Goal: Transaction & Acquisition: Purchase product/service

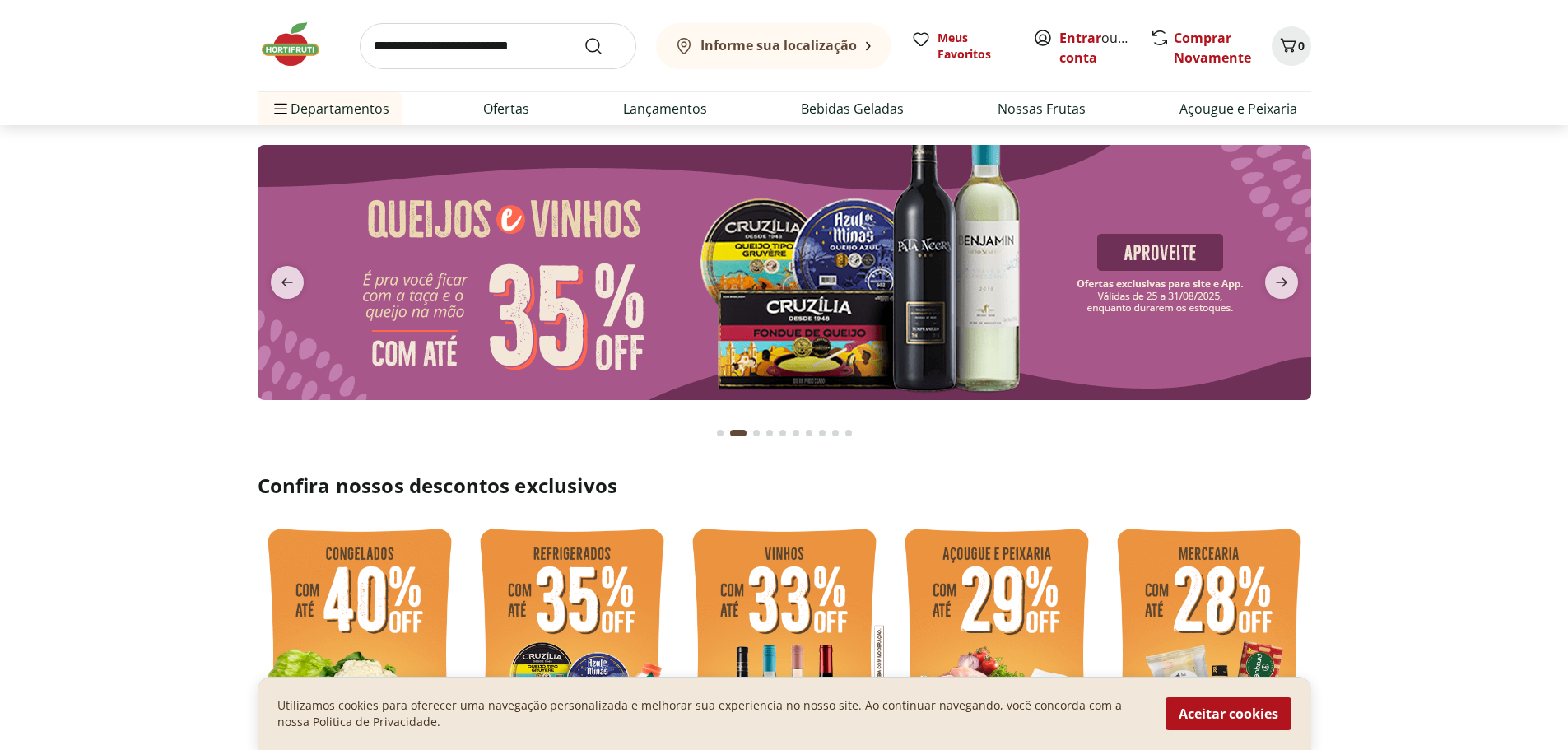
click at [1089, 37] on link "Entrar" at bounding box center [1080, 37] width 42 height 18
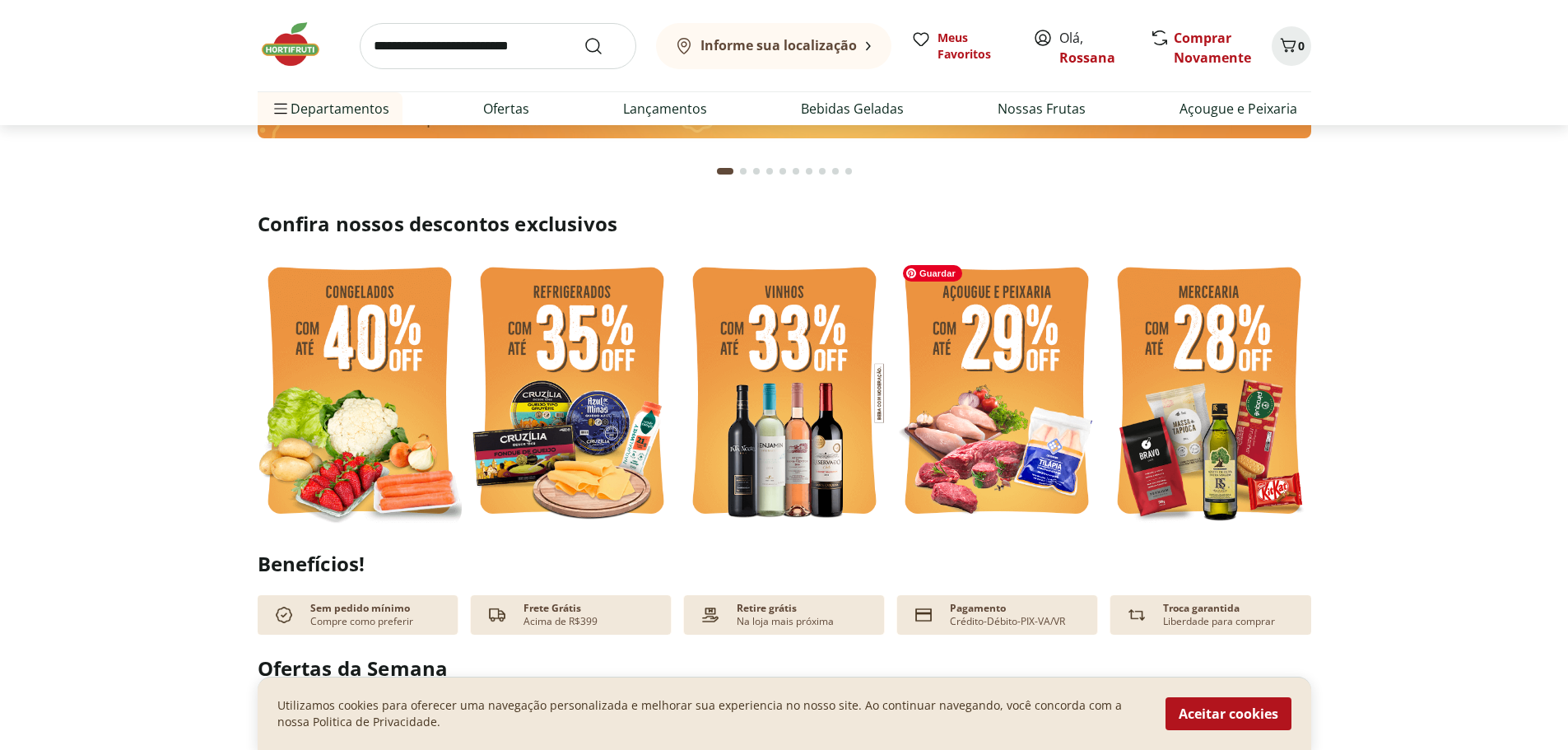
scroll to position [330, 0]
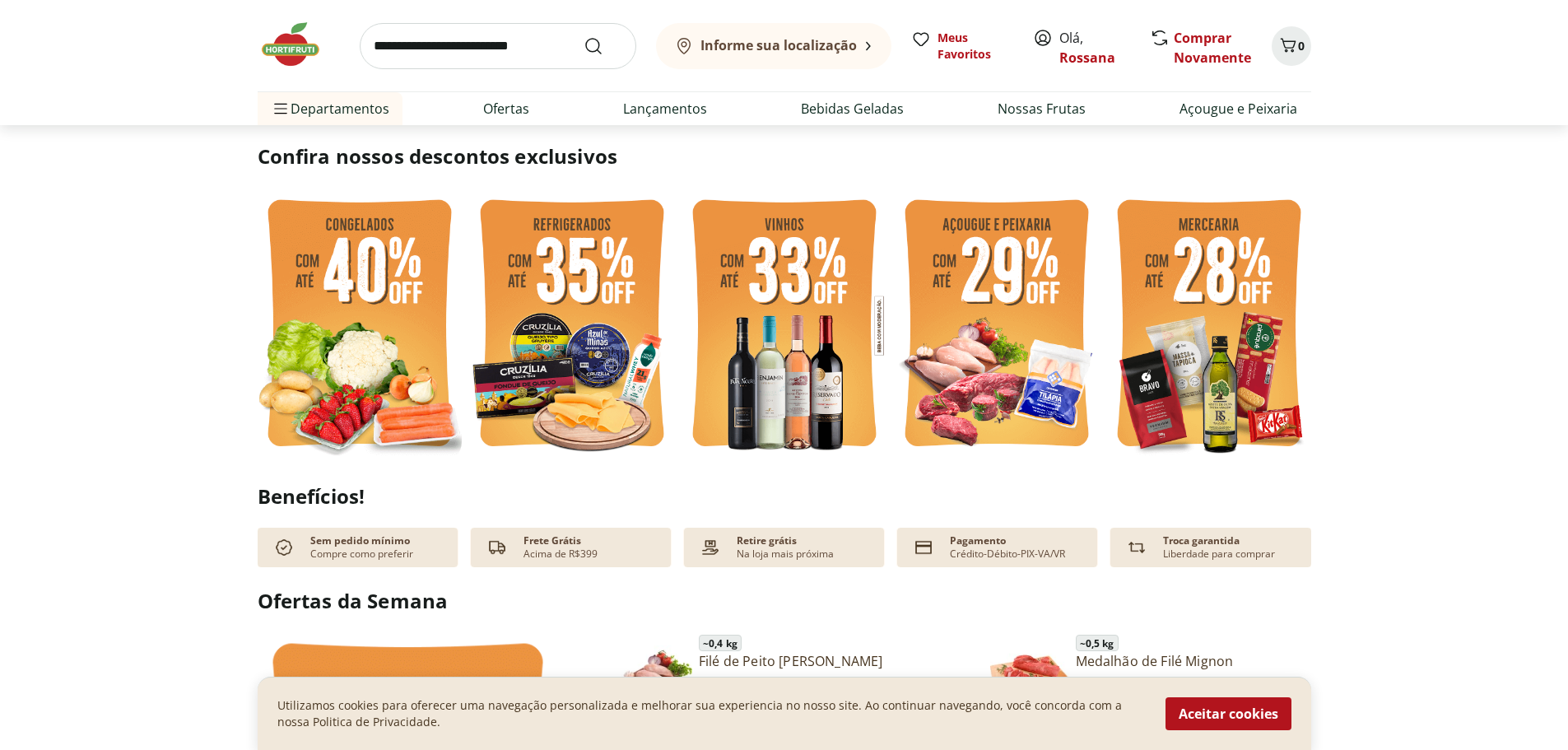
click at [1254, 719] on button "Aceitar cookies" at bounding box center [1228, 713] width 126 height 33
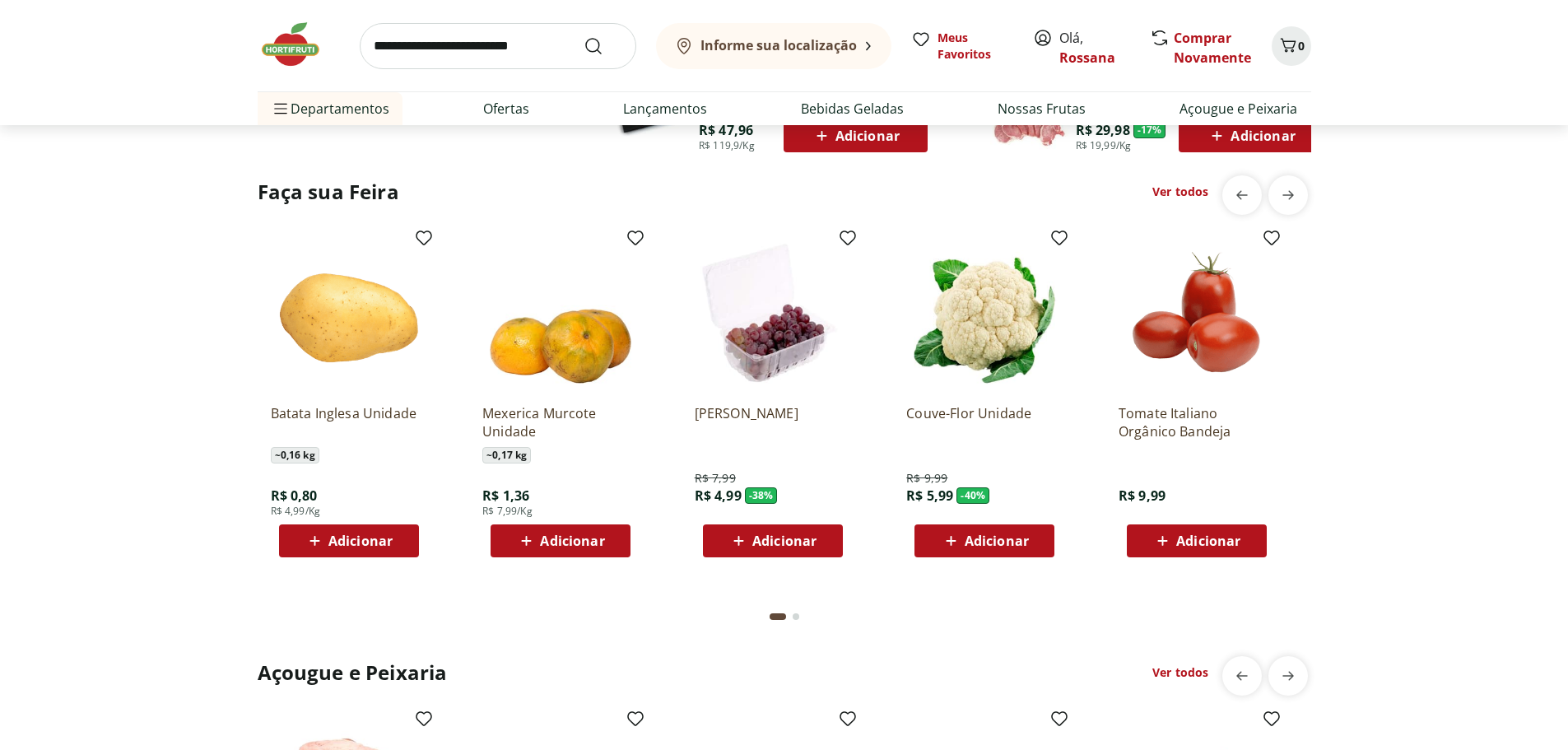
scroll to position [1235, 0]
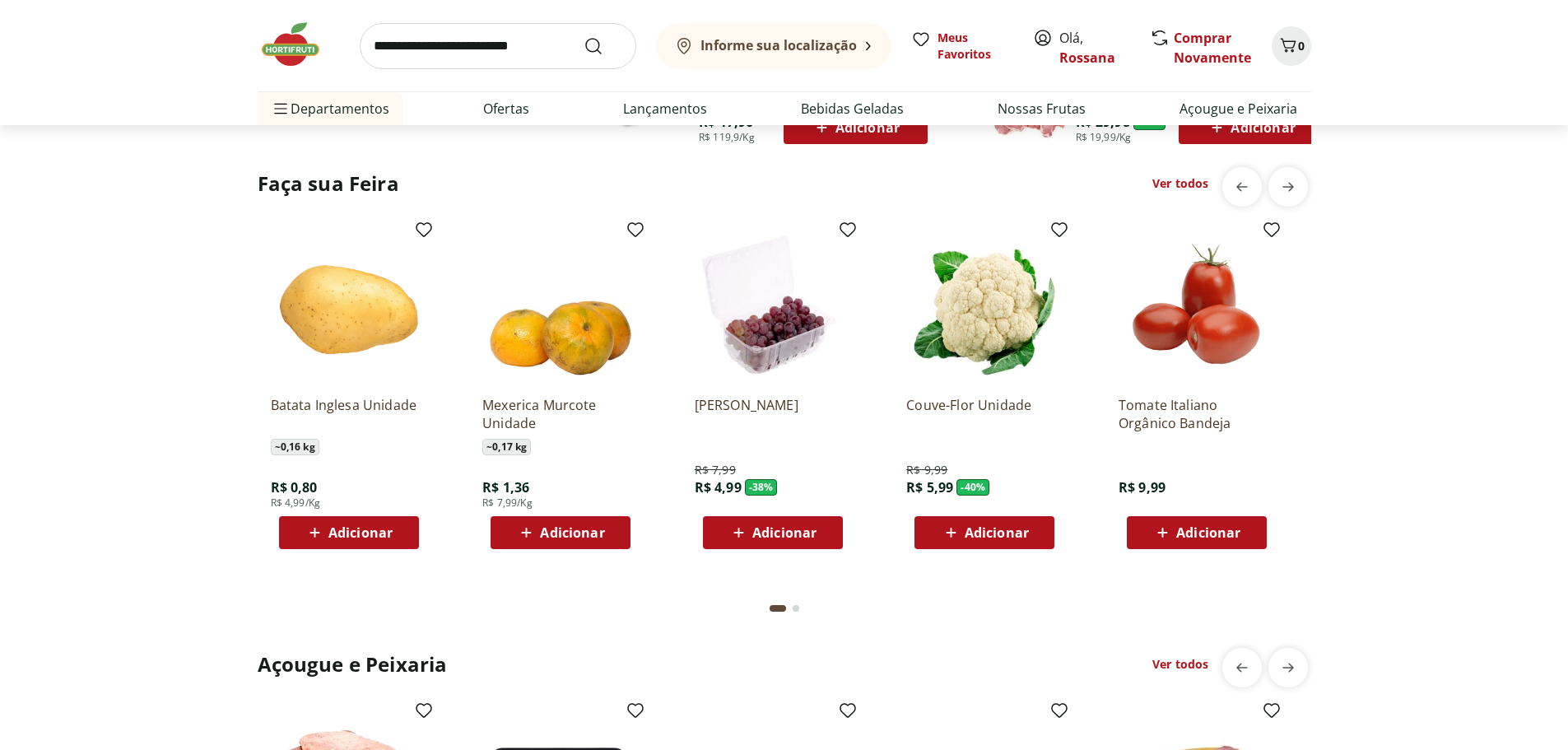
click at [758, 530] on span "Adicionar" at bounding box center [784, 532] width 64 height 13
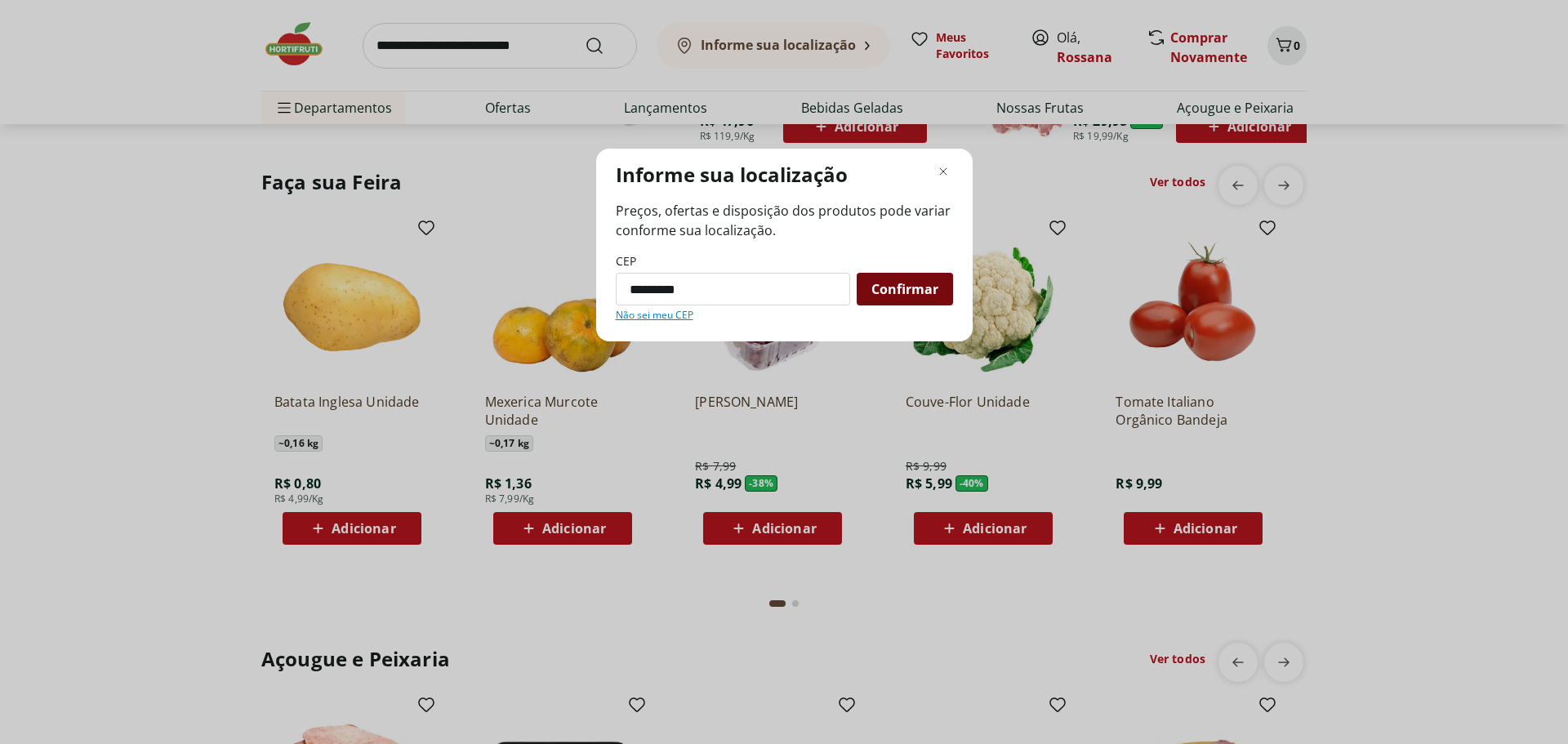
type input "*********"
click at [888, 295] on span "Confirmar" at bounding box center [905, 289] width 67 height 13
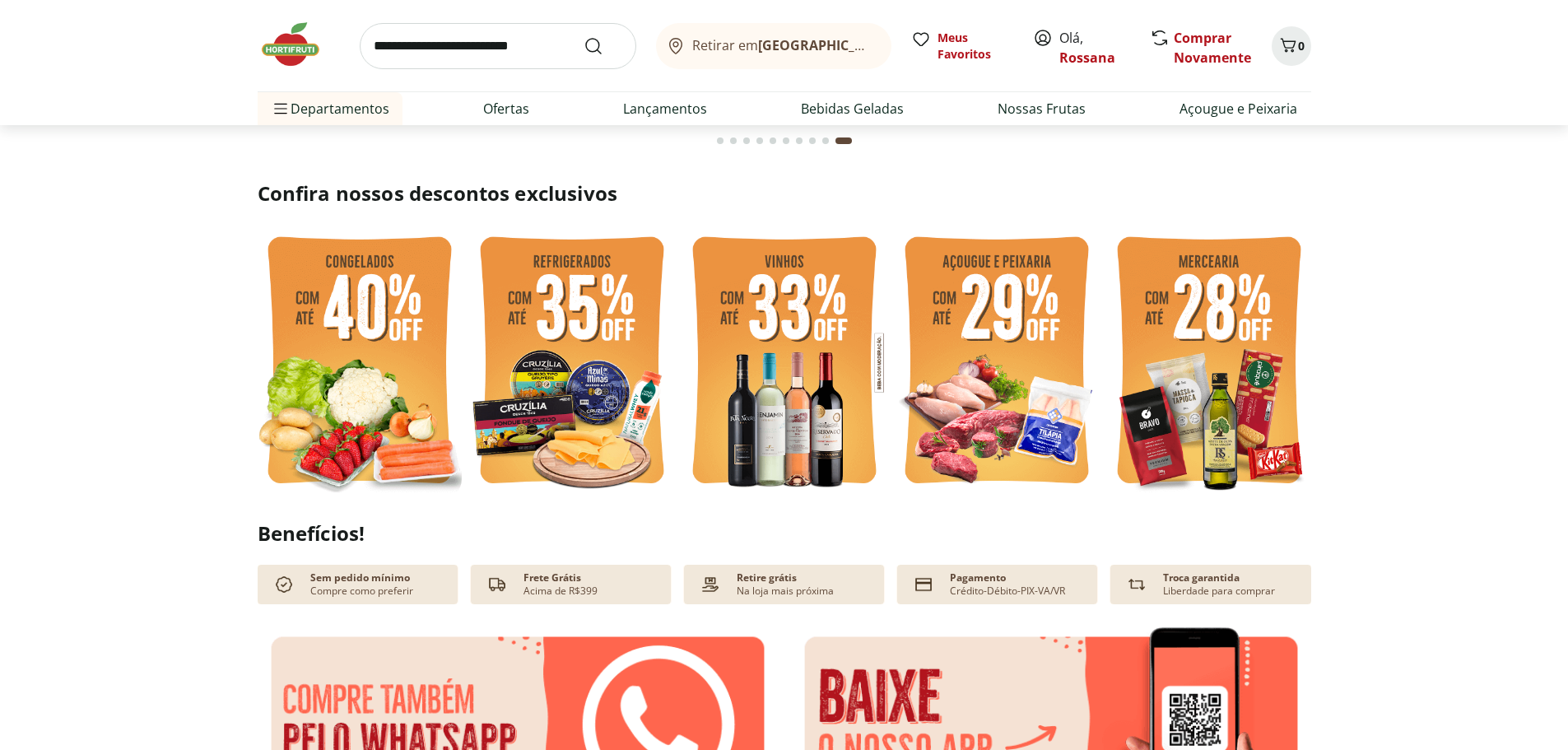
scroll to position [82, 0]
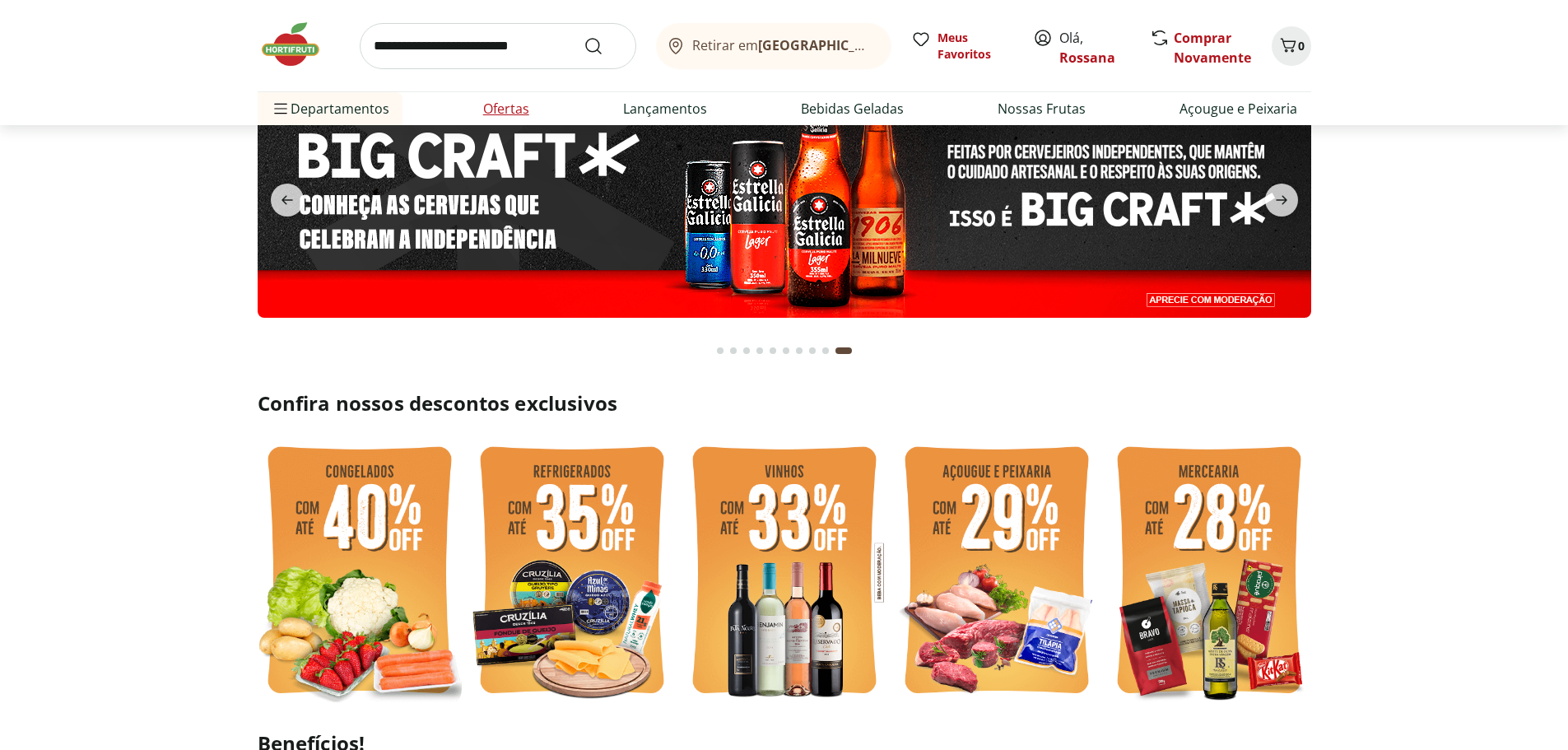
click at [502, 110] on link "Ofertas" at bounding box center [506, 109] width 46 height 20
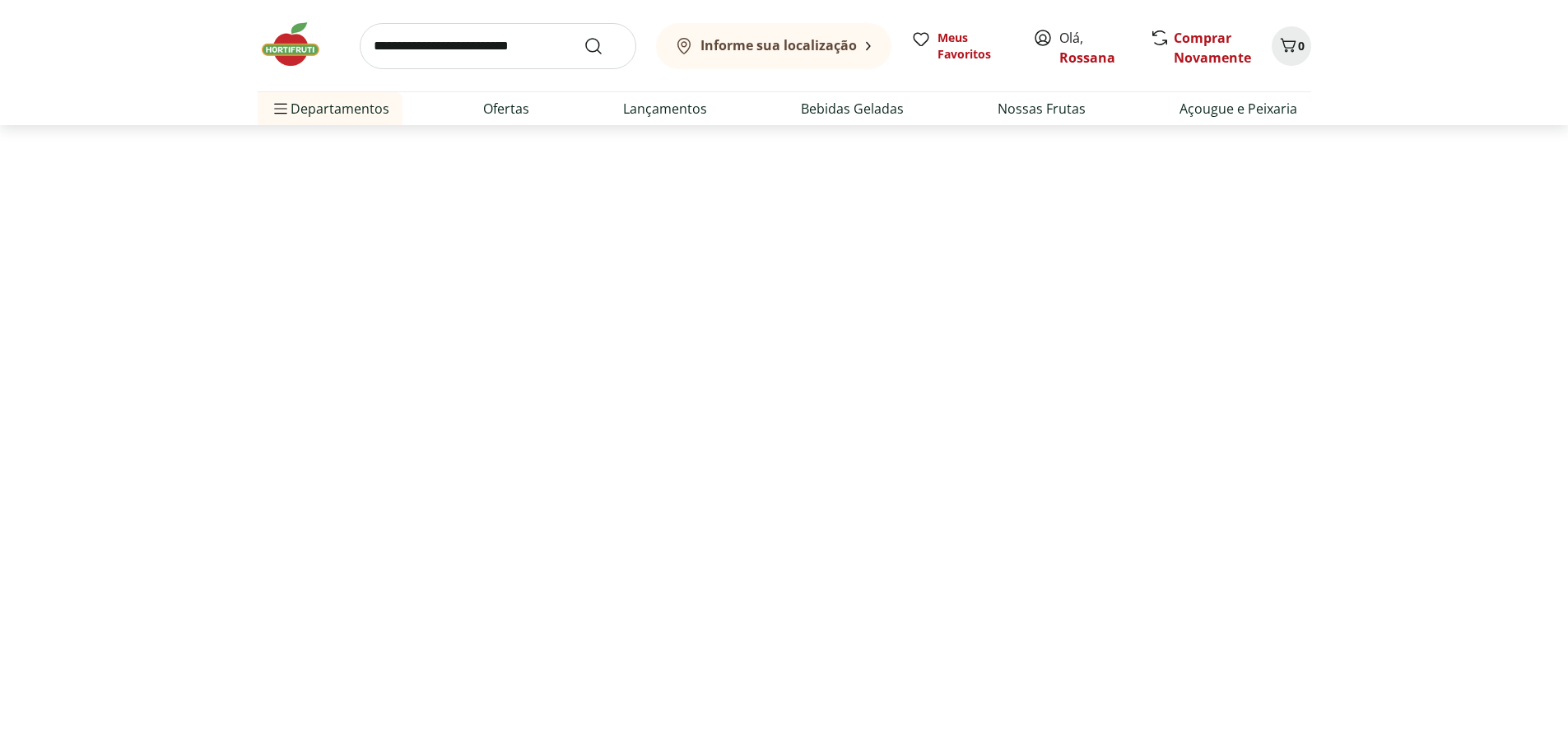
select select "**********"
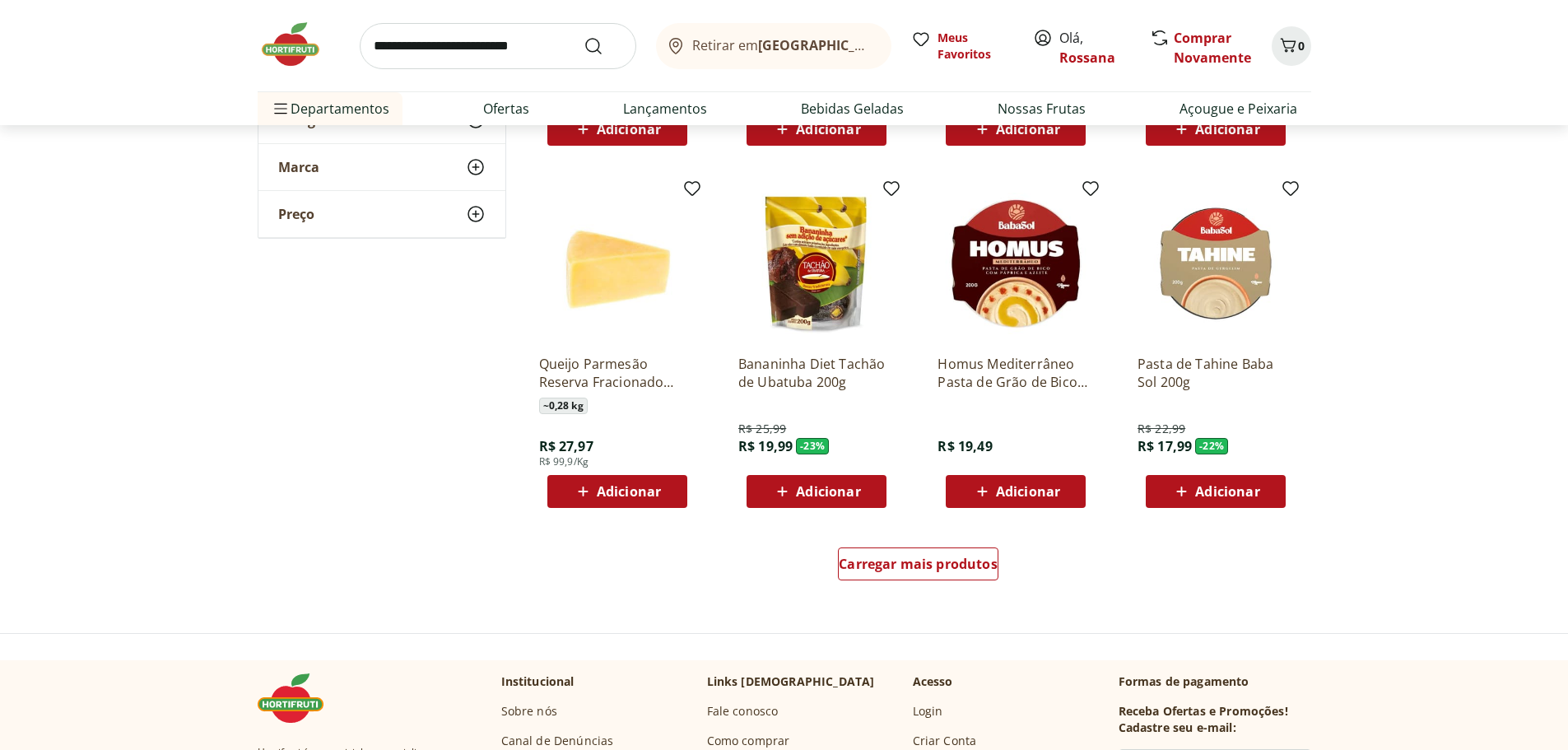
scroll to position [823, 0]
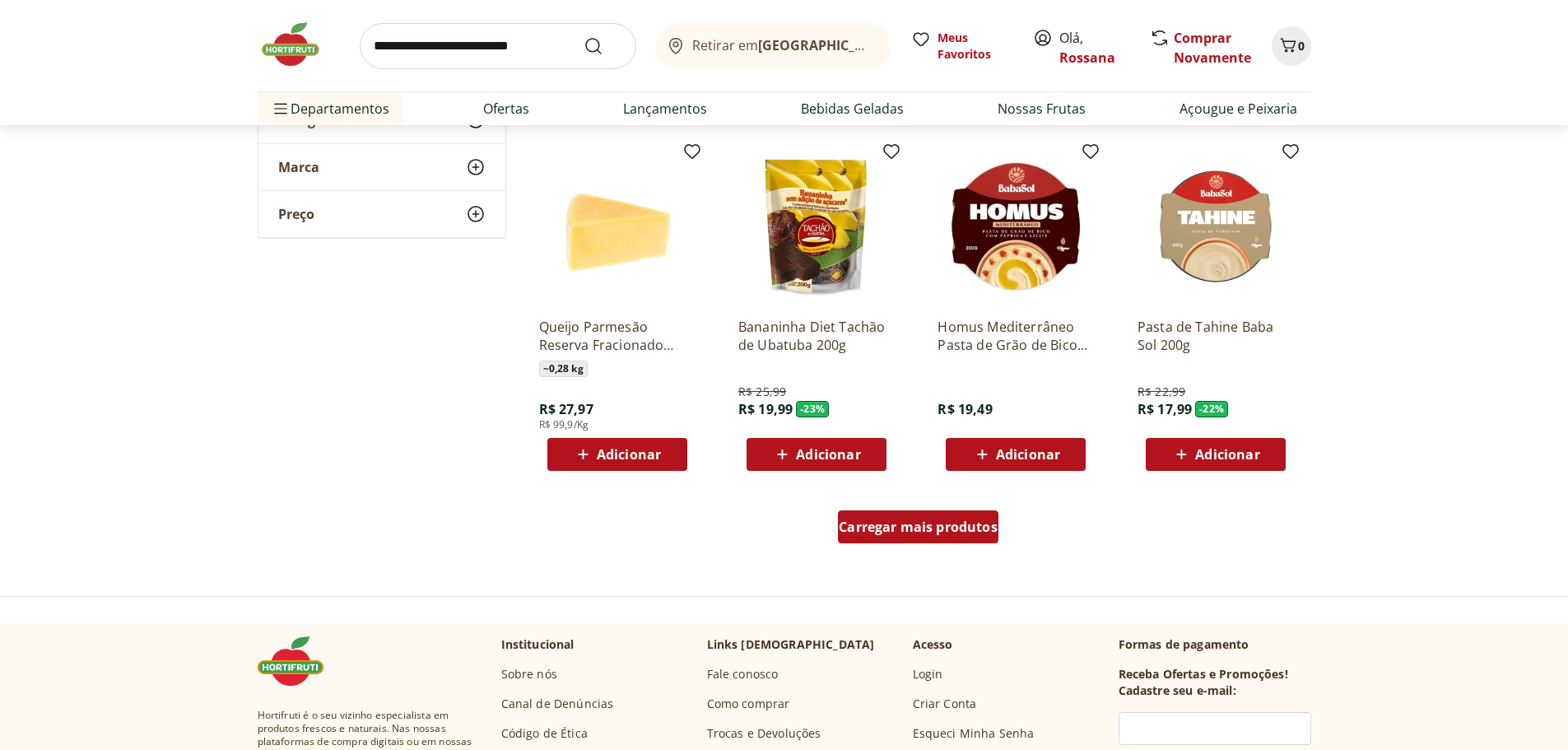
click at [930, 526] on span "Carregar mais produtos" at bounding box center [918, 526] width 159 height 13
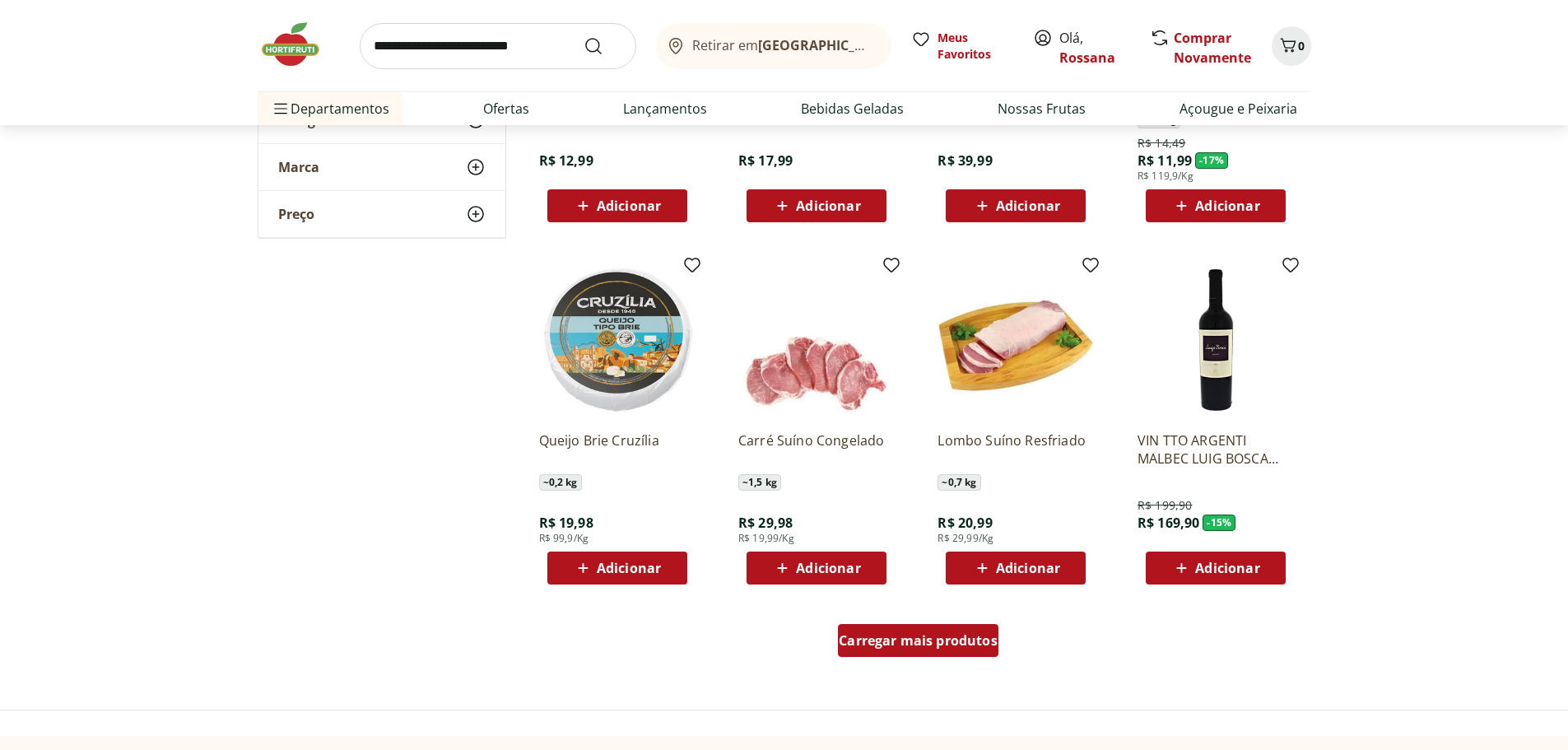
scroll to position [1810, 0]
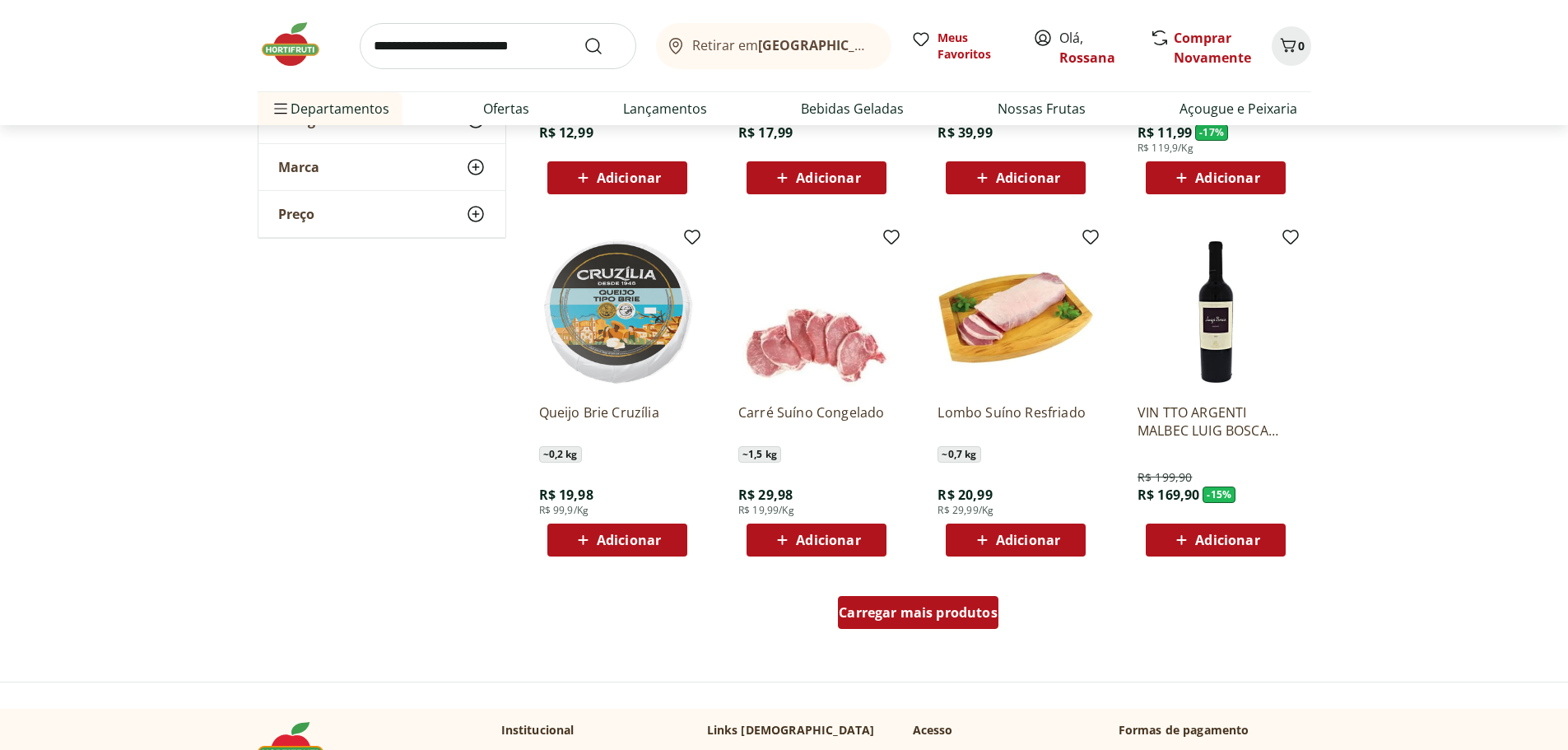
click at [914, 618] on span "Carregar mais produtos" at bounding box center [918, 612] width 159 height 13
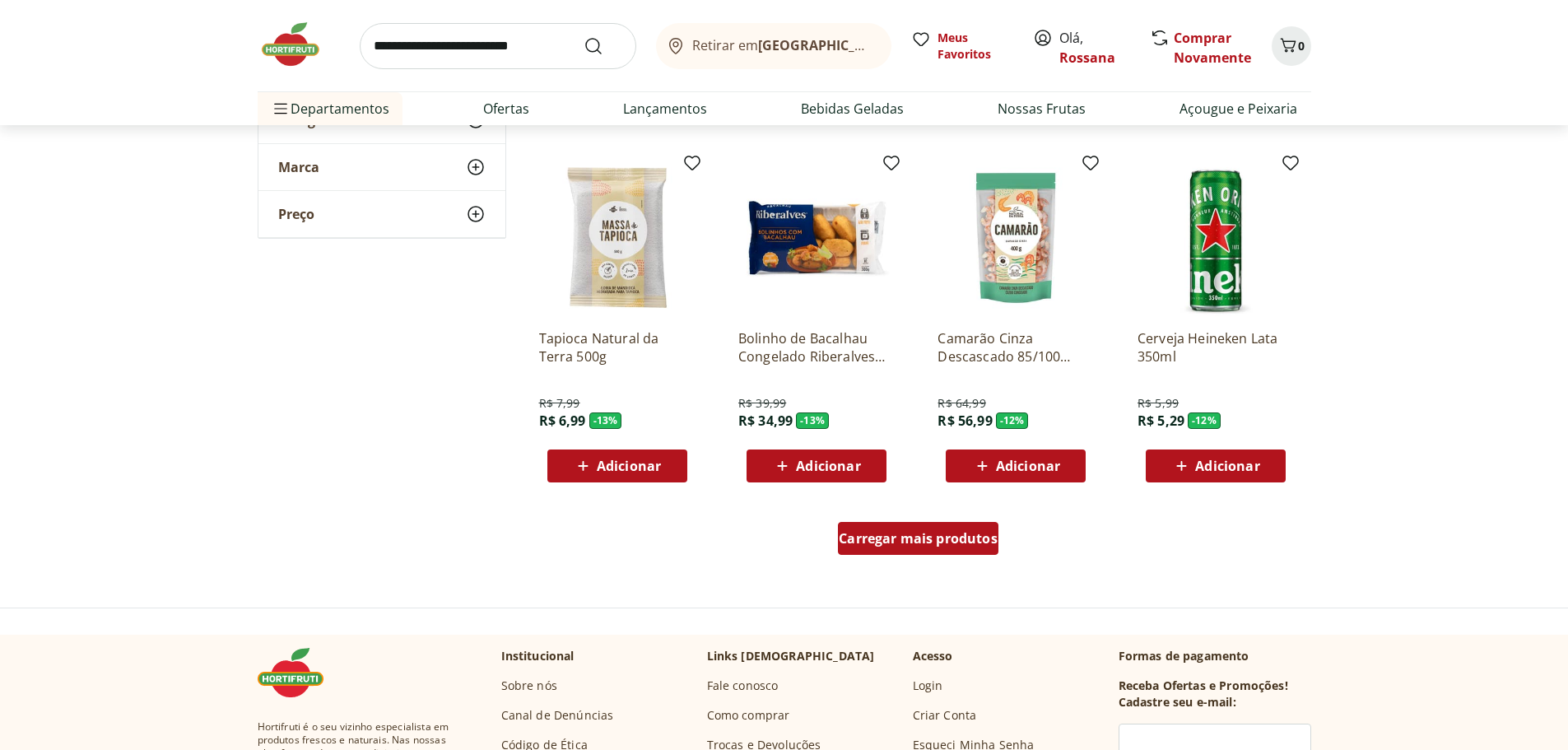
scroll to position [2963, 0]
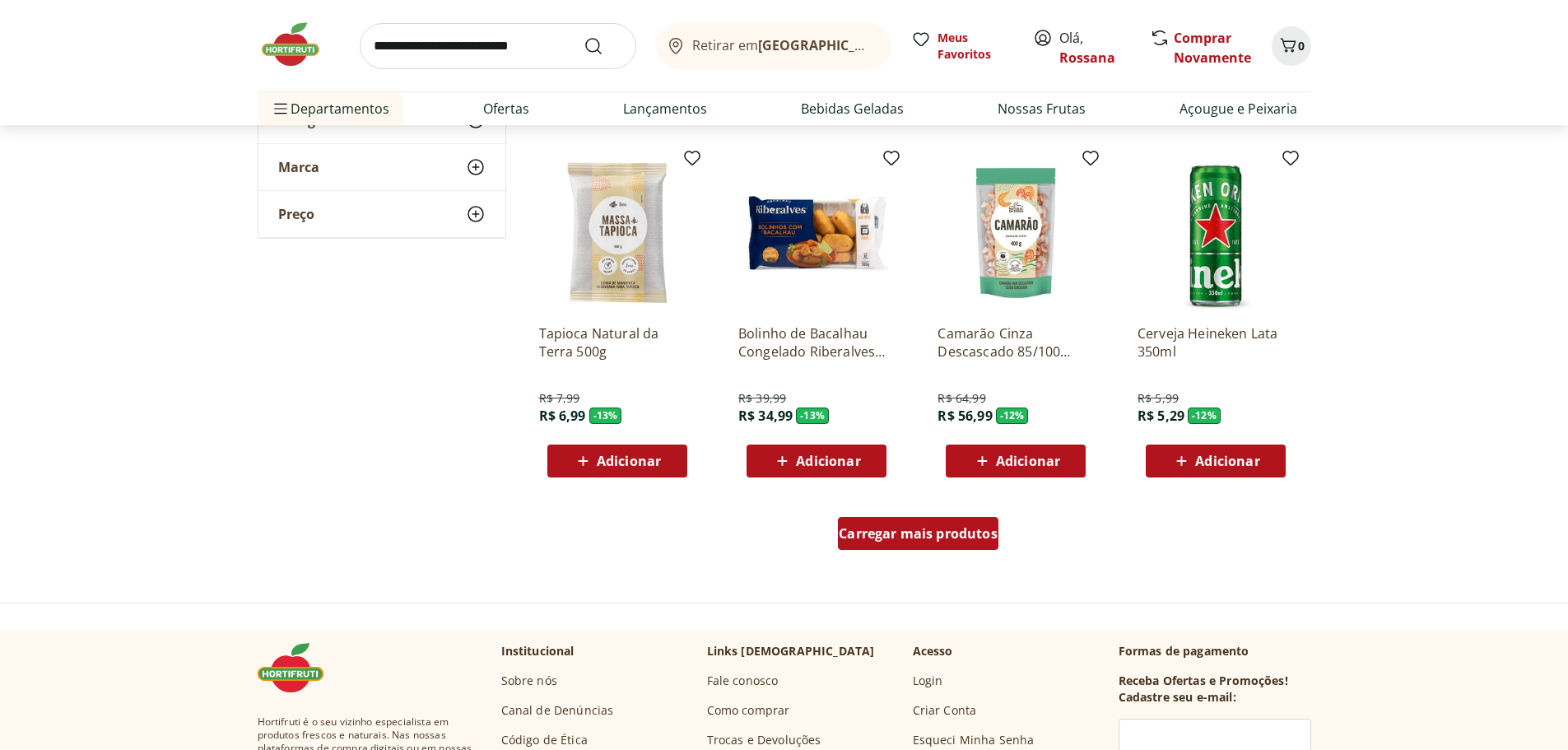
click at [943, 530] on span "Carregar mais produtos" at bounding box center [918, 533] width 159 height 13
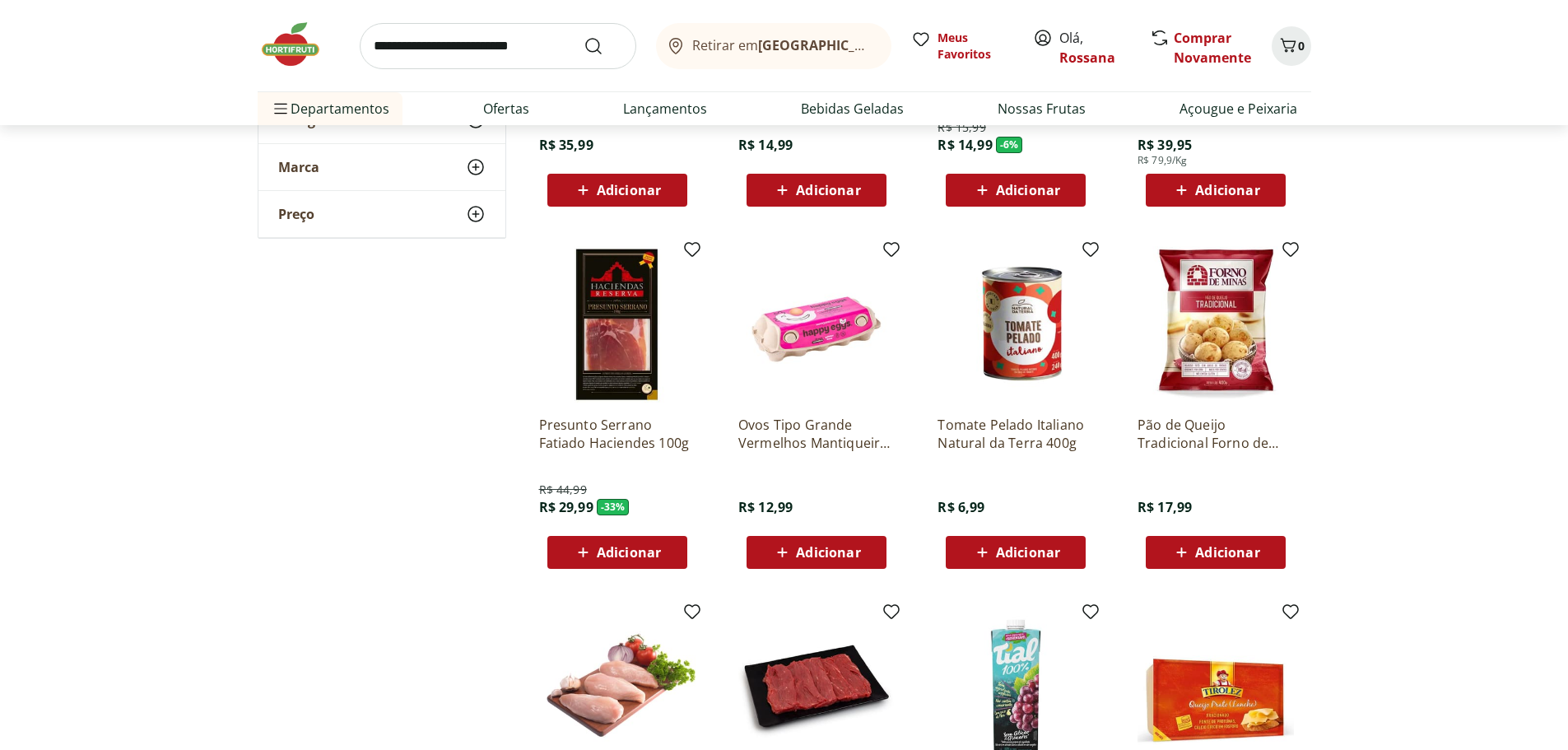
scroll to position [3621, 0]
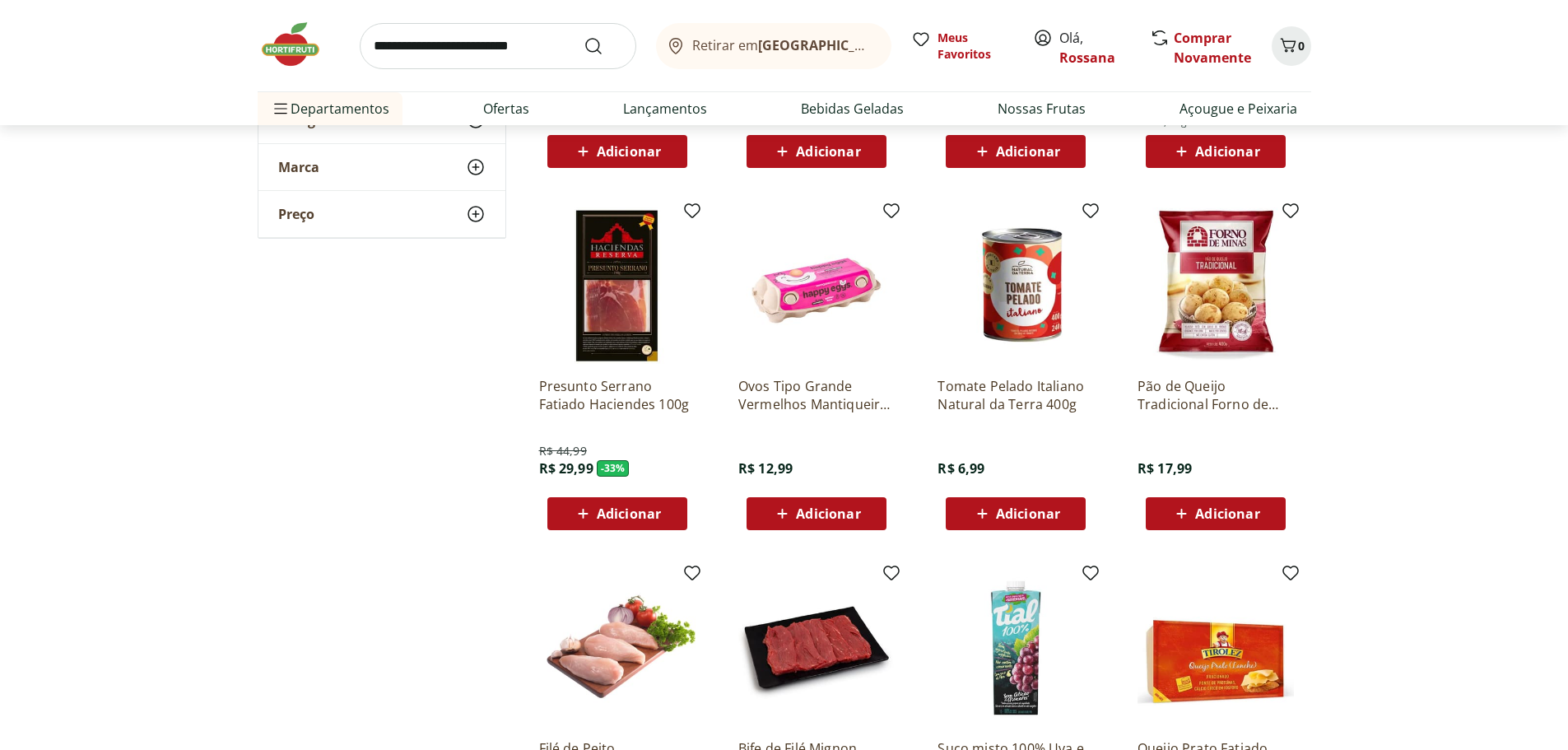
click at [1015, 514] on span "Adicionar" at bounding box center [1028, 513] width 64 height 13
click at [1058, 511] on icon at bounding box center [1062, 512] width 20 height 20
type input "*"
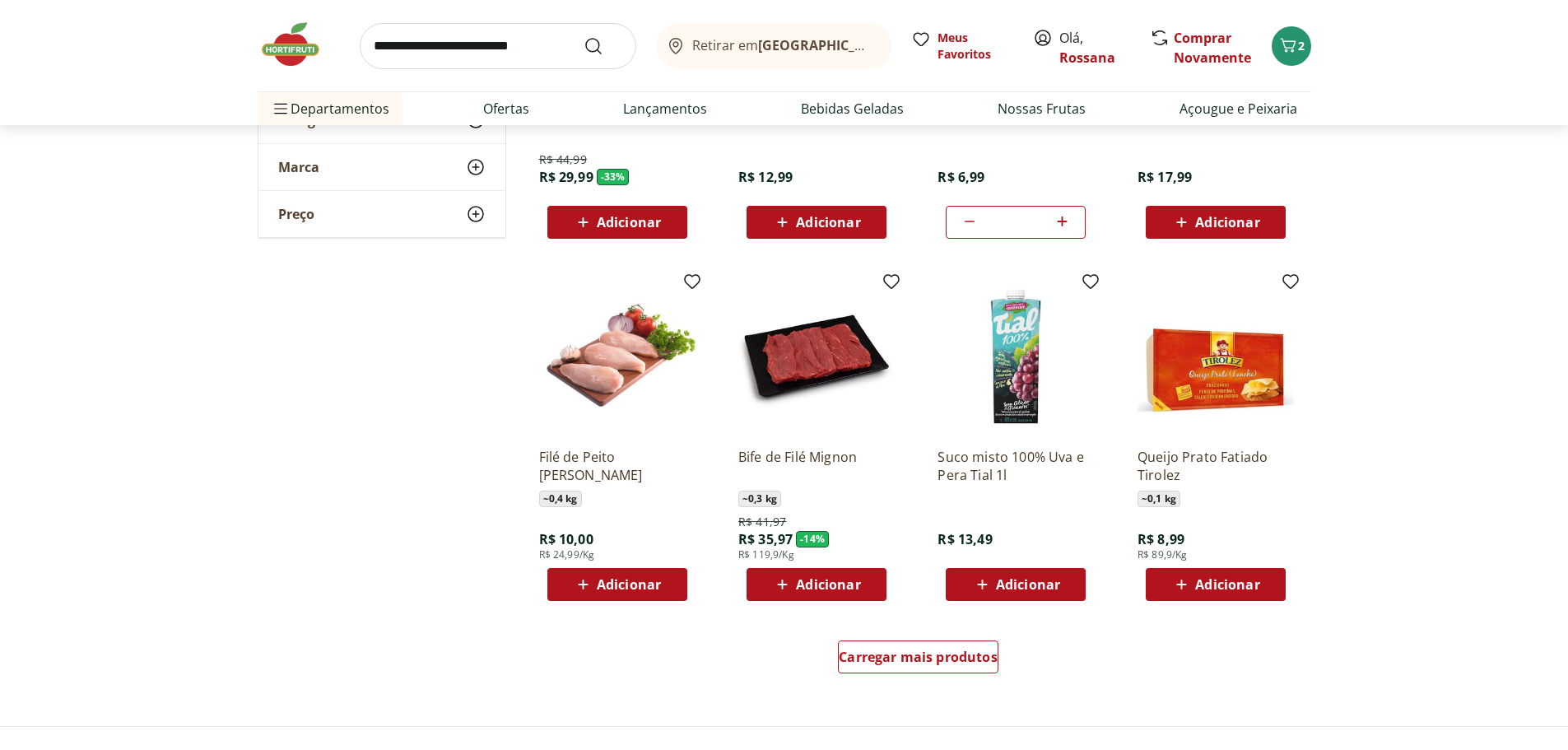
scroll to position [3950, 0]
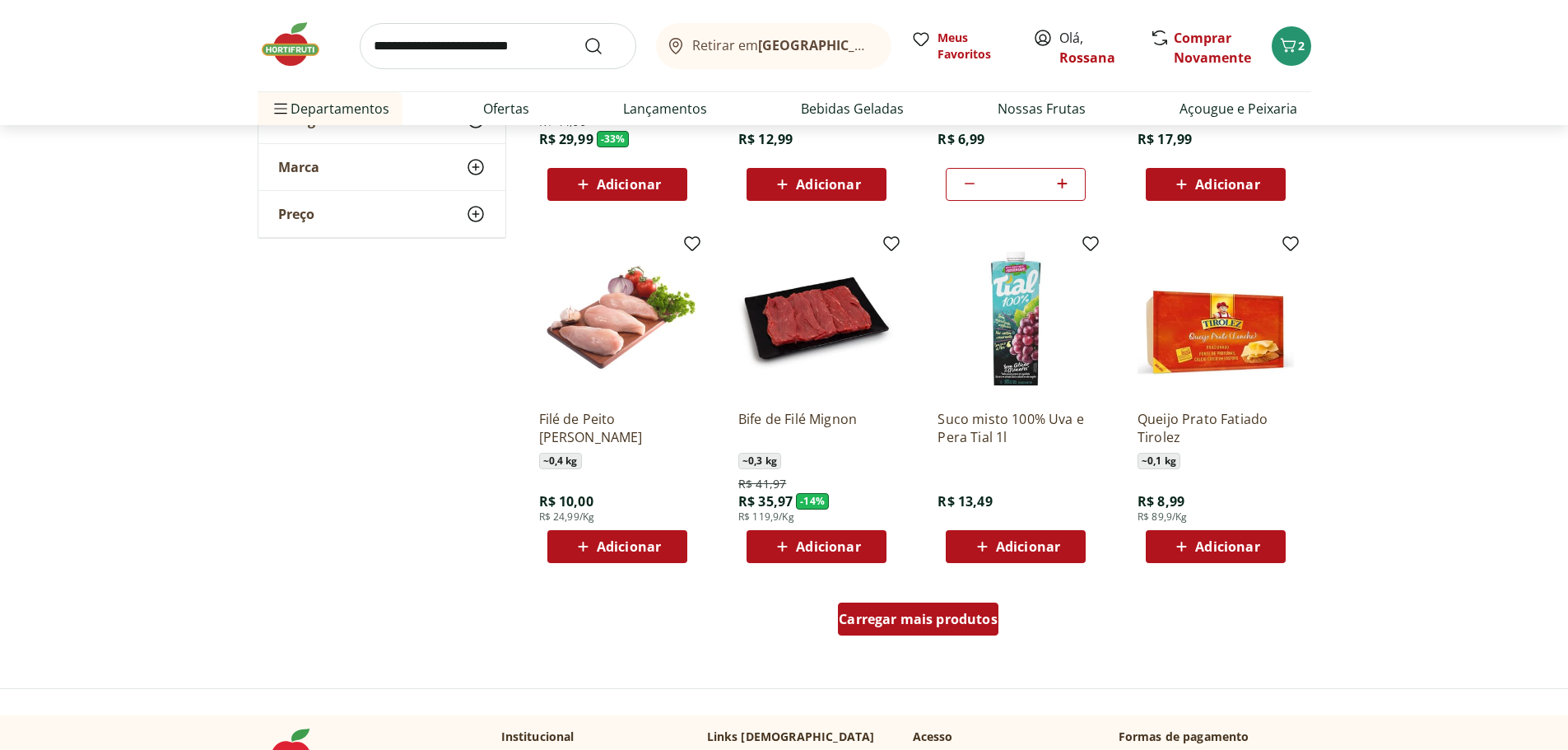
click at [955, 617] on span "Carregar mais produtos" at bounding box center [918, 618] width 159 height 13
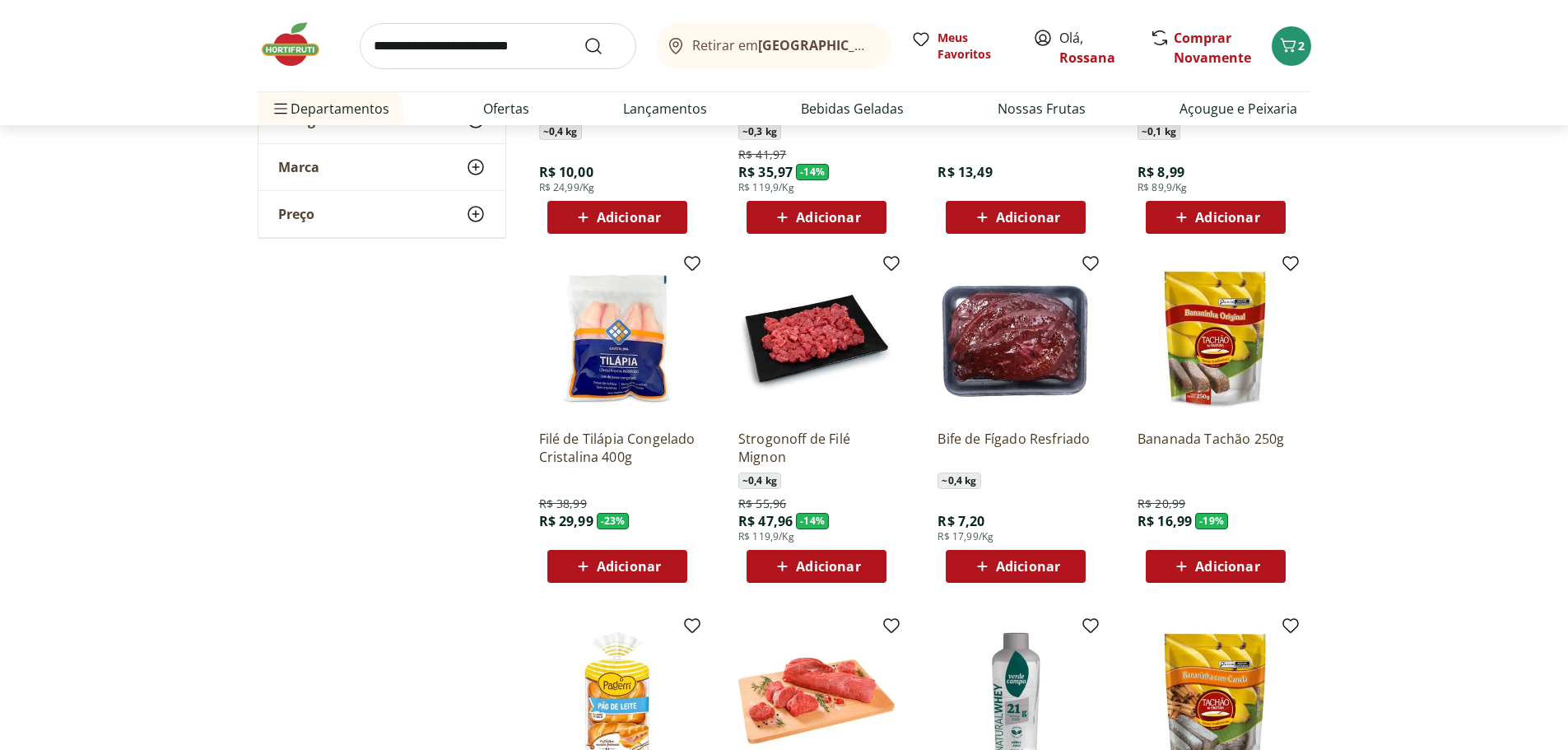
scroll to position [4361, 0]
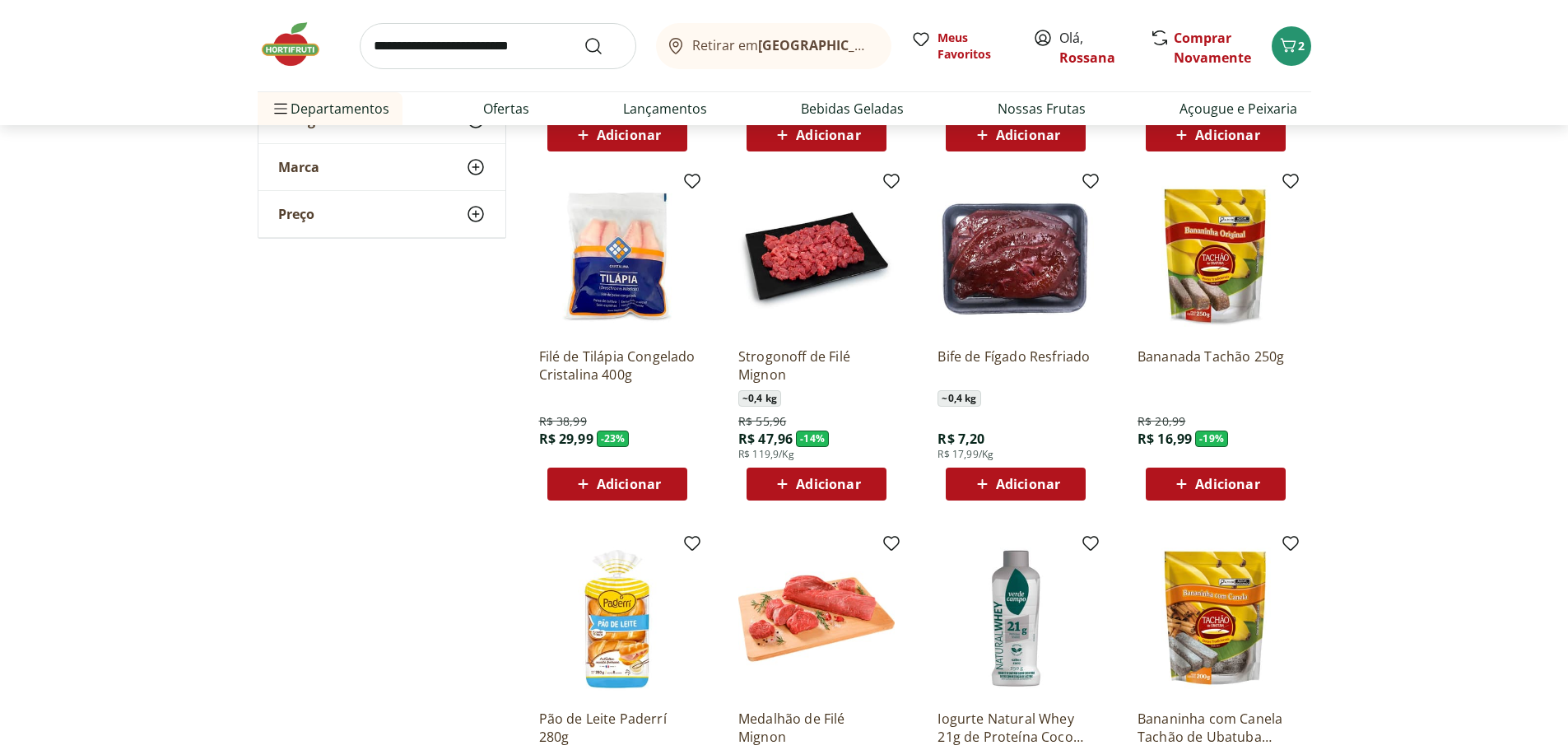
click at [1236, 485] on span "Adicionar" at bounding box center [1227, 484] width 64 height 13
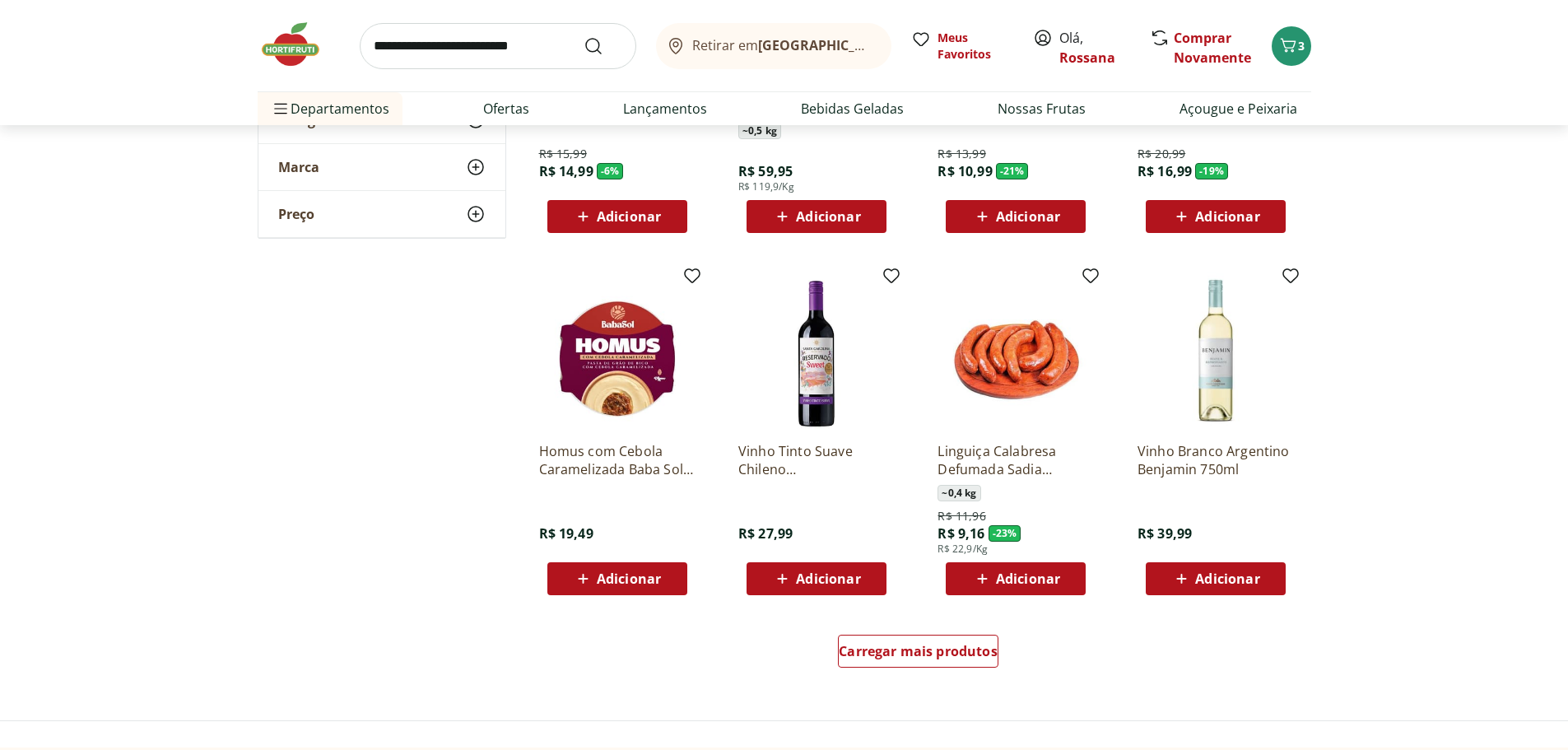
scroll to position [5019, 0]
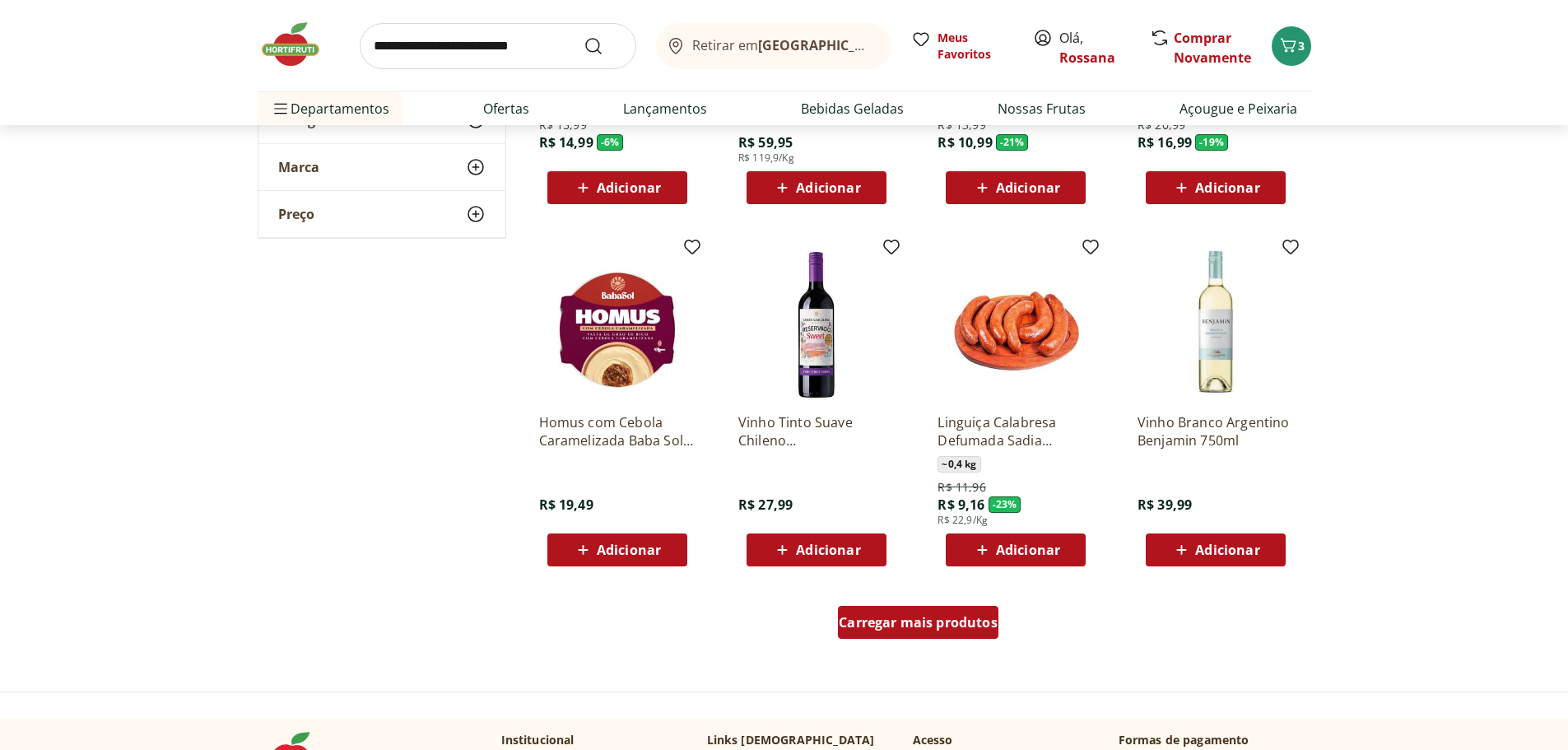
click at [936, 623] on span "Carregar mais produtos" at bounding box center [918, 622] width 159 height 13
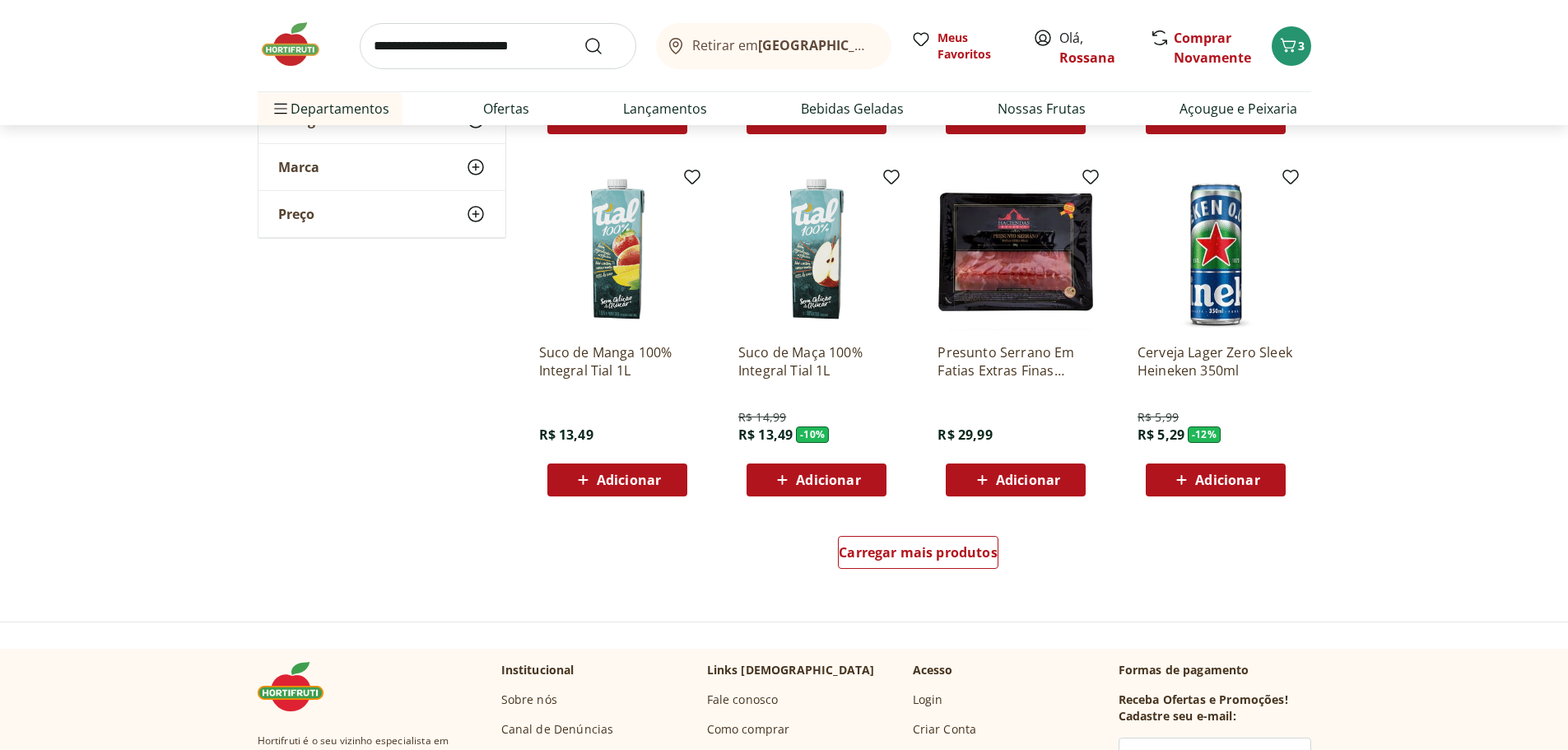
scroll to position [6172, 0]
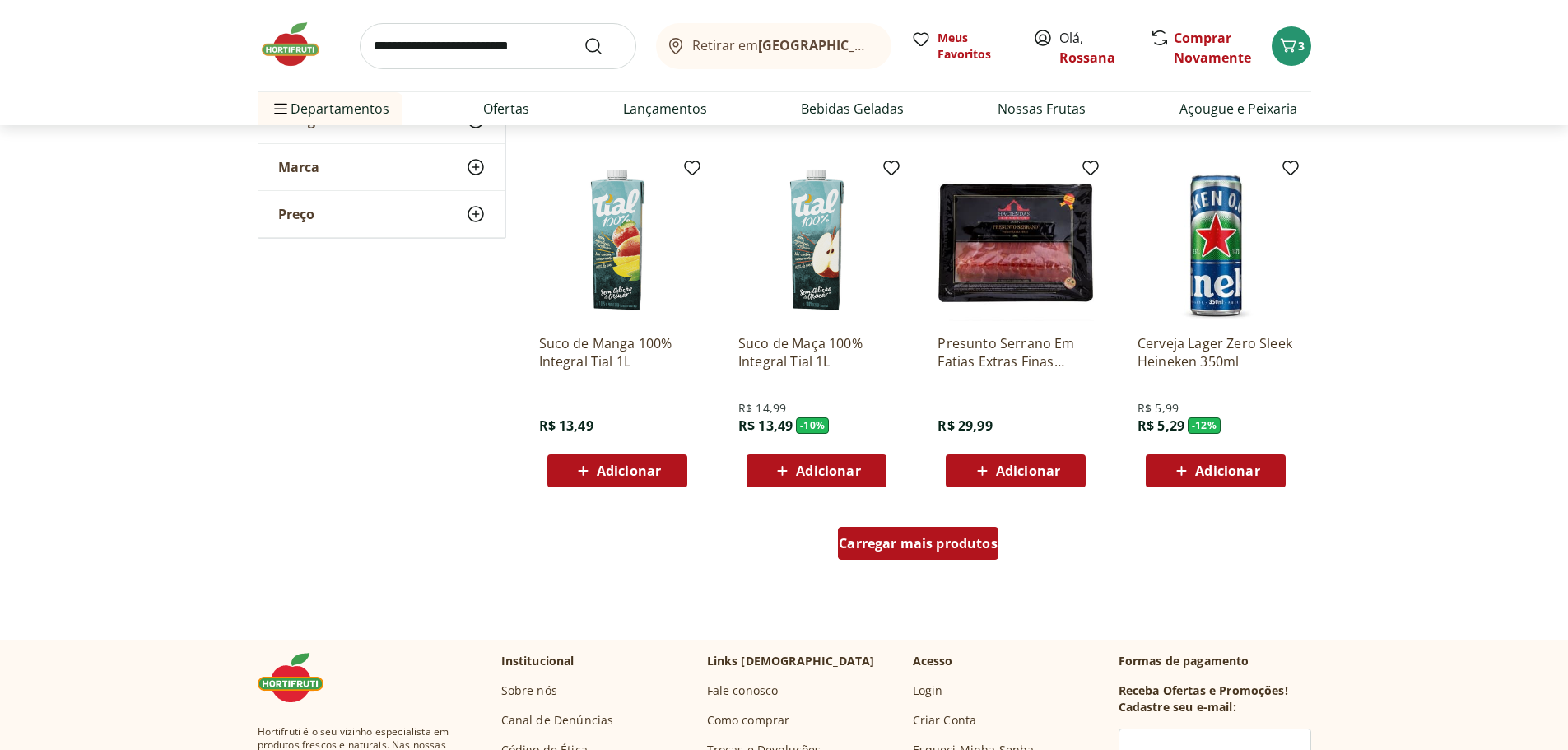
click at [887, 534] on div "Carregar mais produtos" at bounding box center [918, 542] width 160 height 33
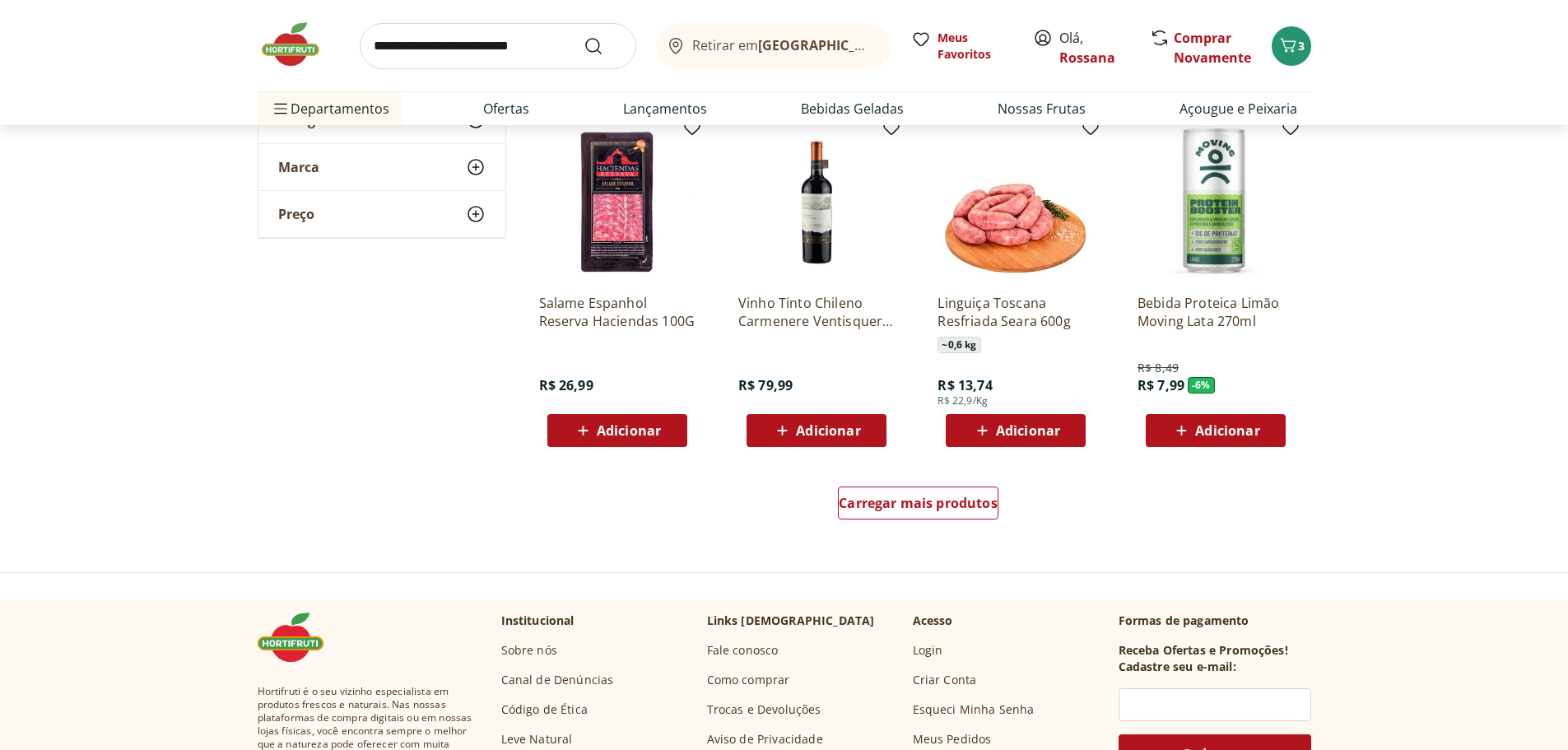
scroll to position [7324, 0]
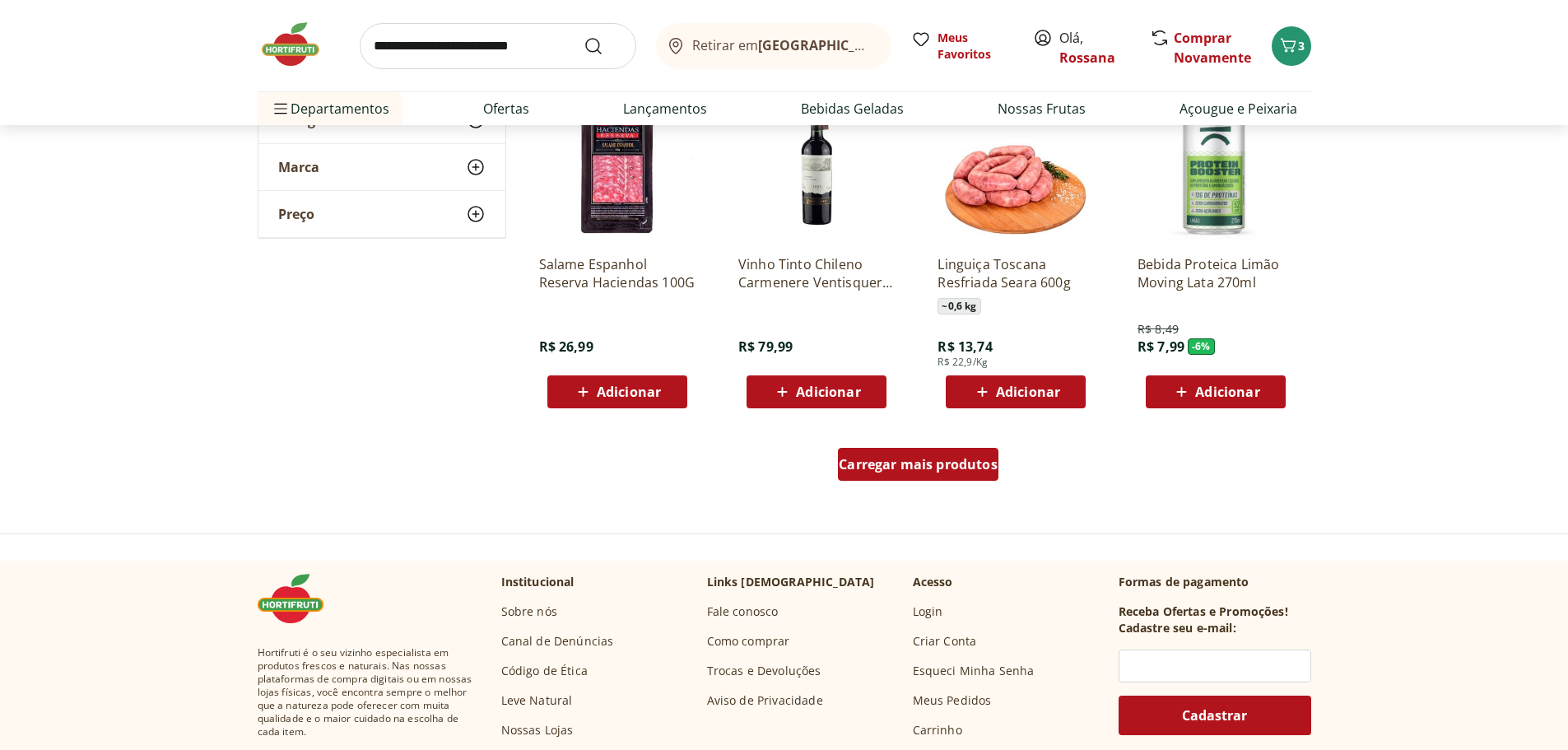
click at [933, 469] on span "Carregar mais produtos" at bounding box center [918, 464] width 159 height 13
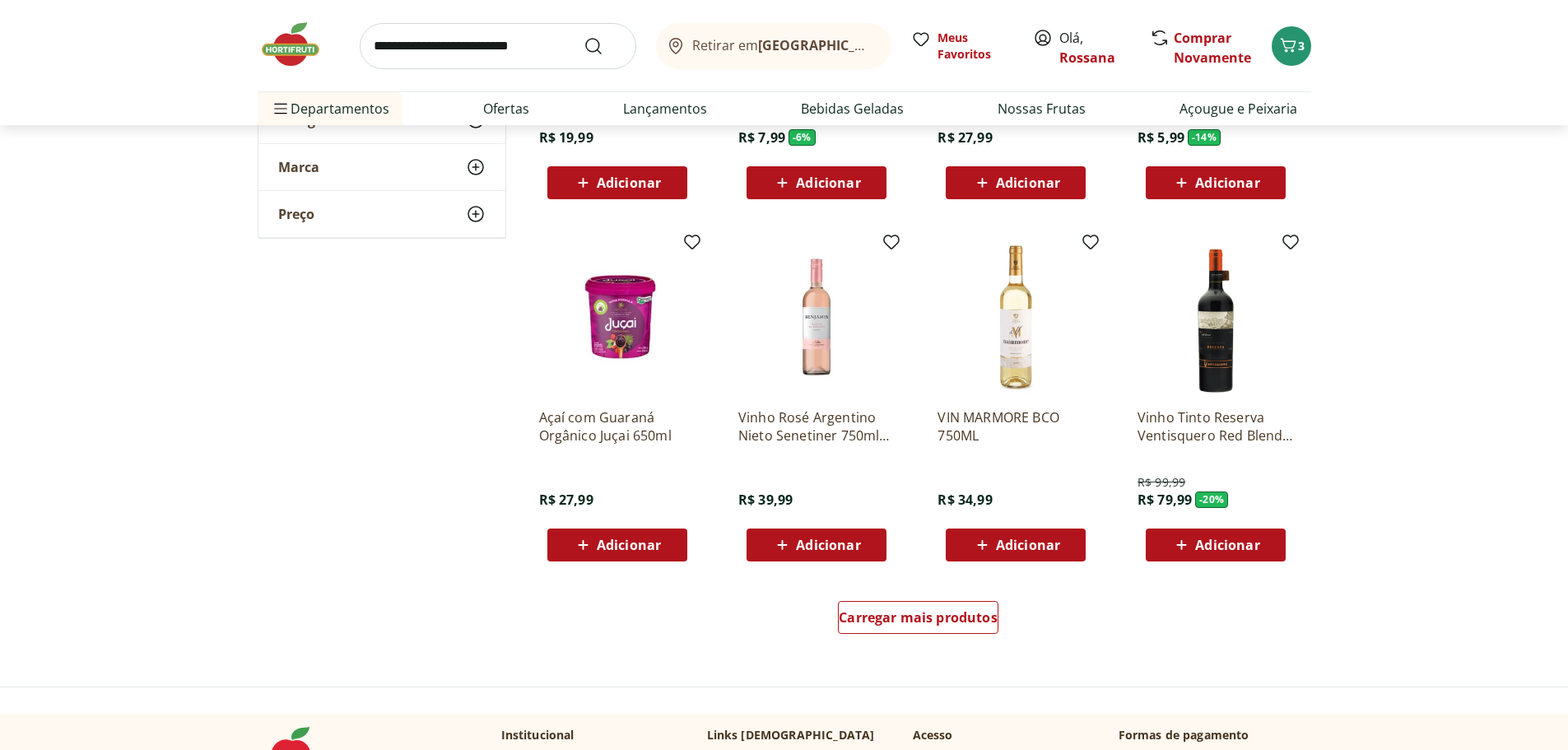
scroll to position [8311, 0]
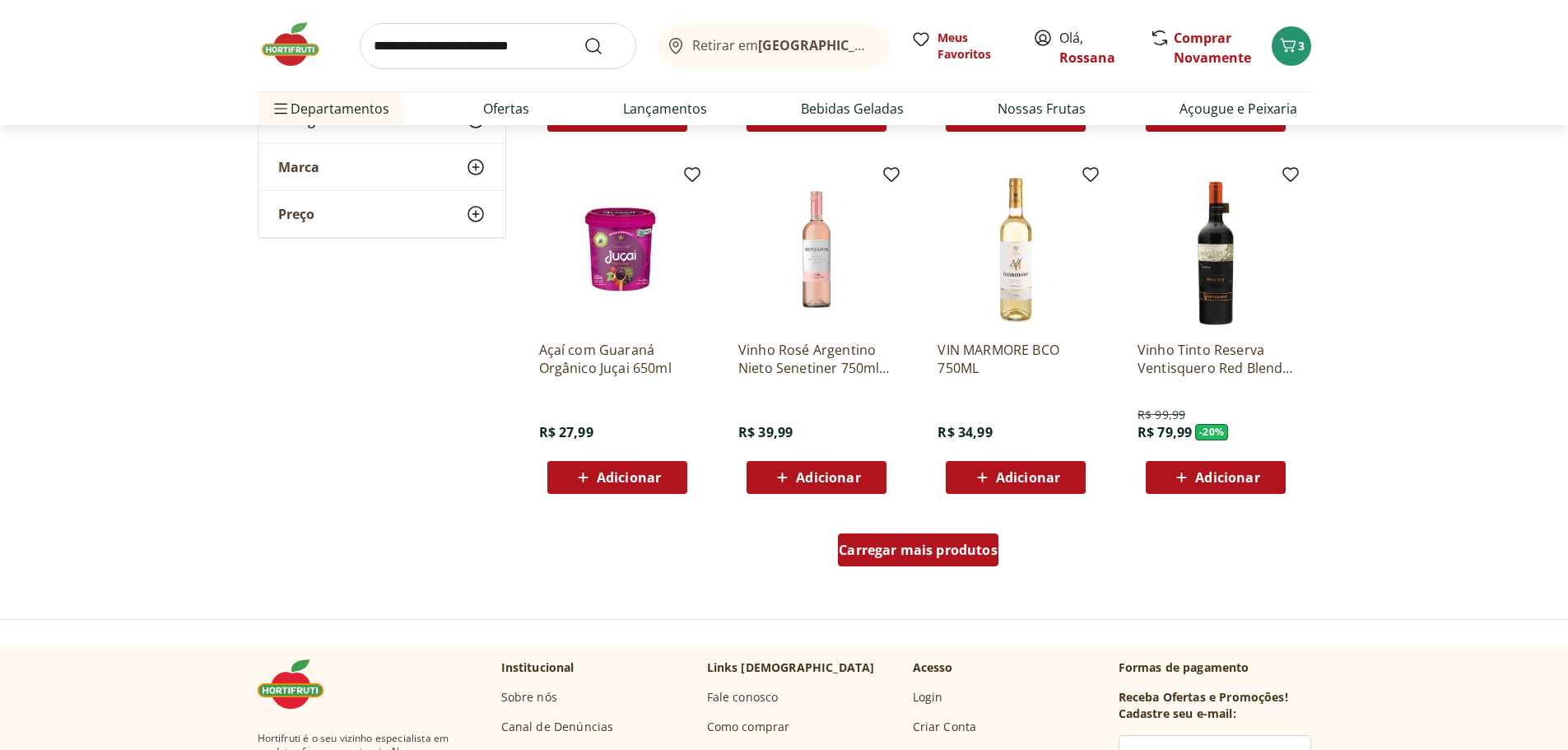
click at [947, 548] on span "Carregar mais produtos" at bounding box center [918, 550] width 159 height 13
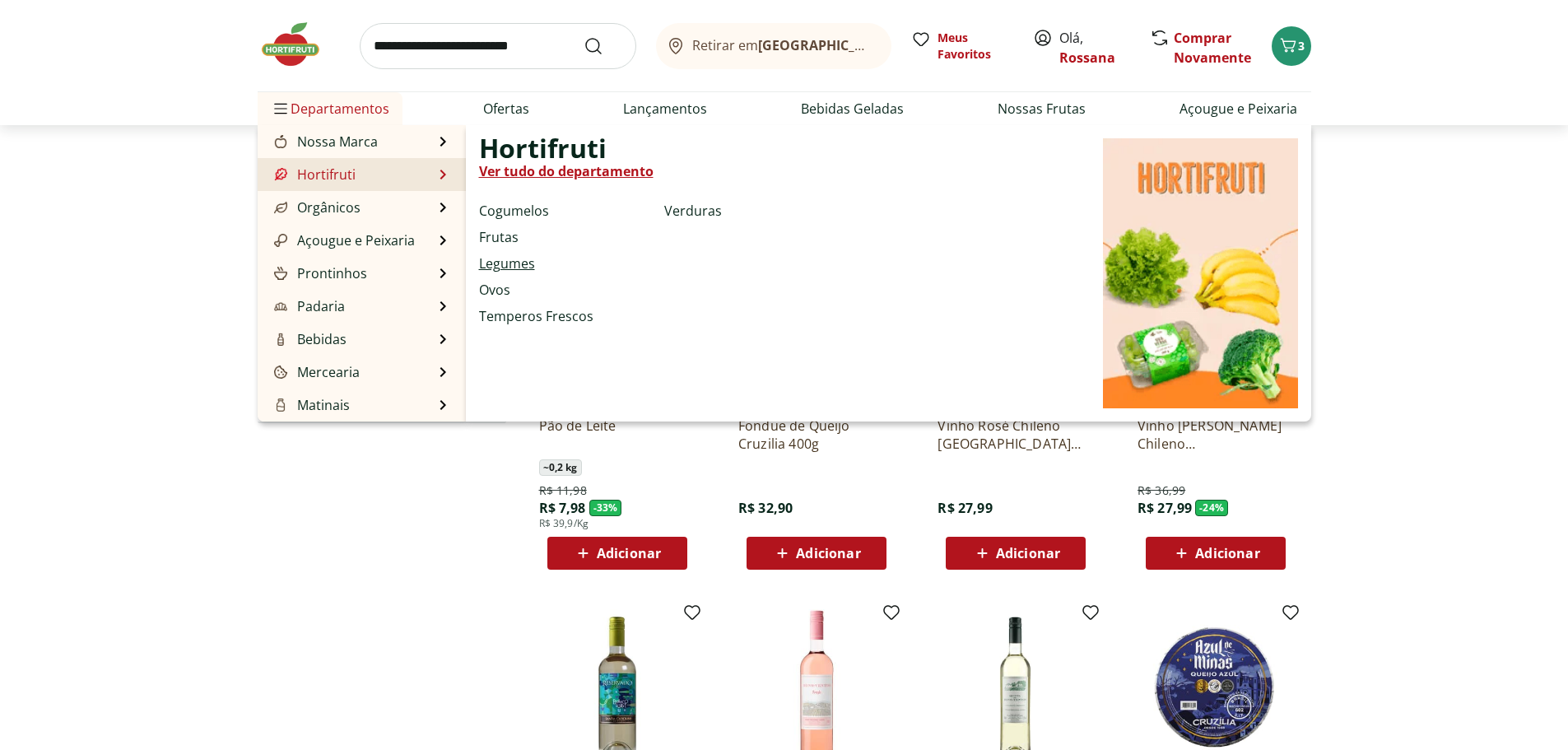
click at [515, 264] on link "Legumes" at bounding box center [507, 264] width 56 height 20
select select "**********"
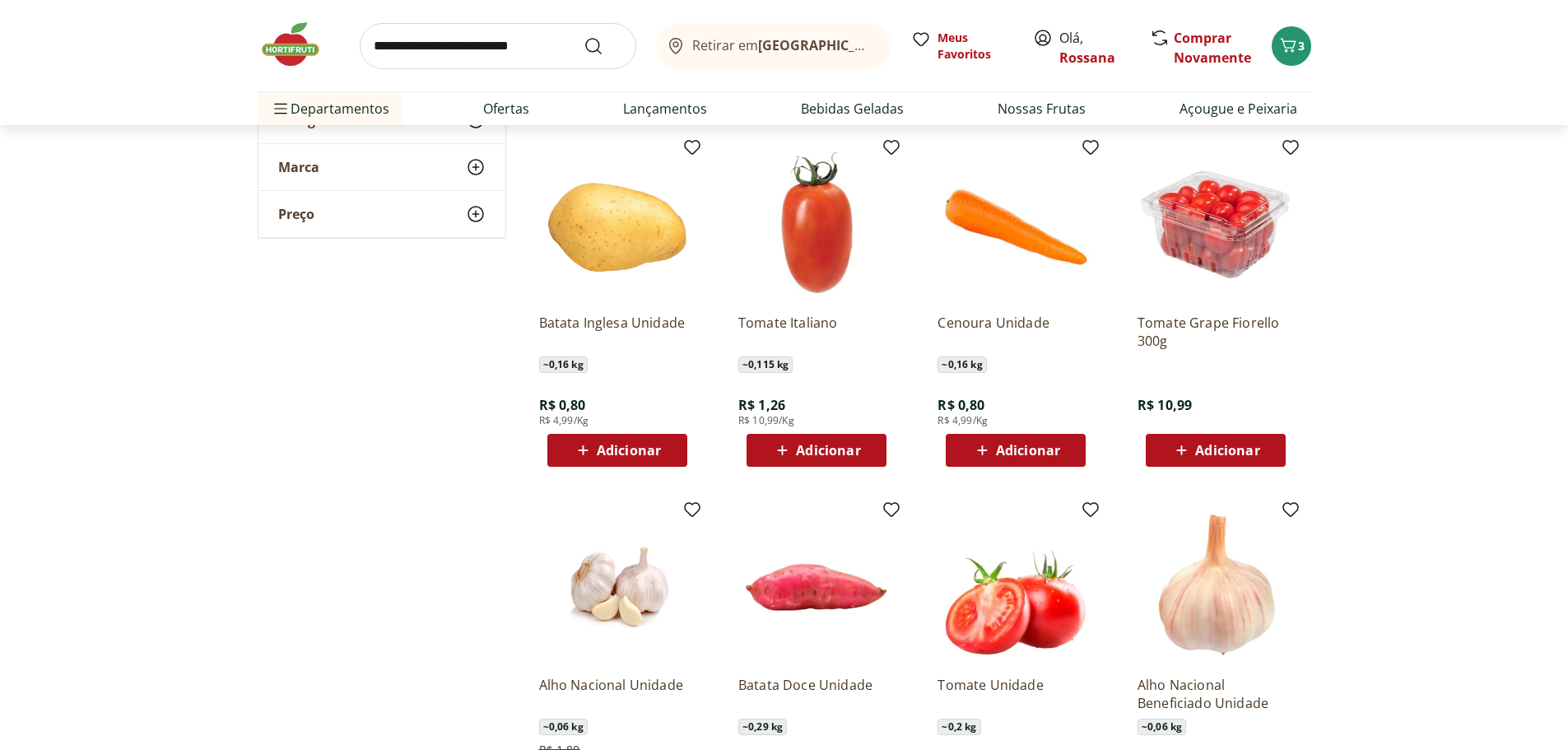
scroll to position [493, 0]
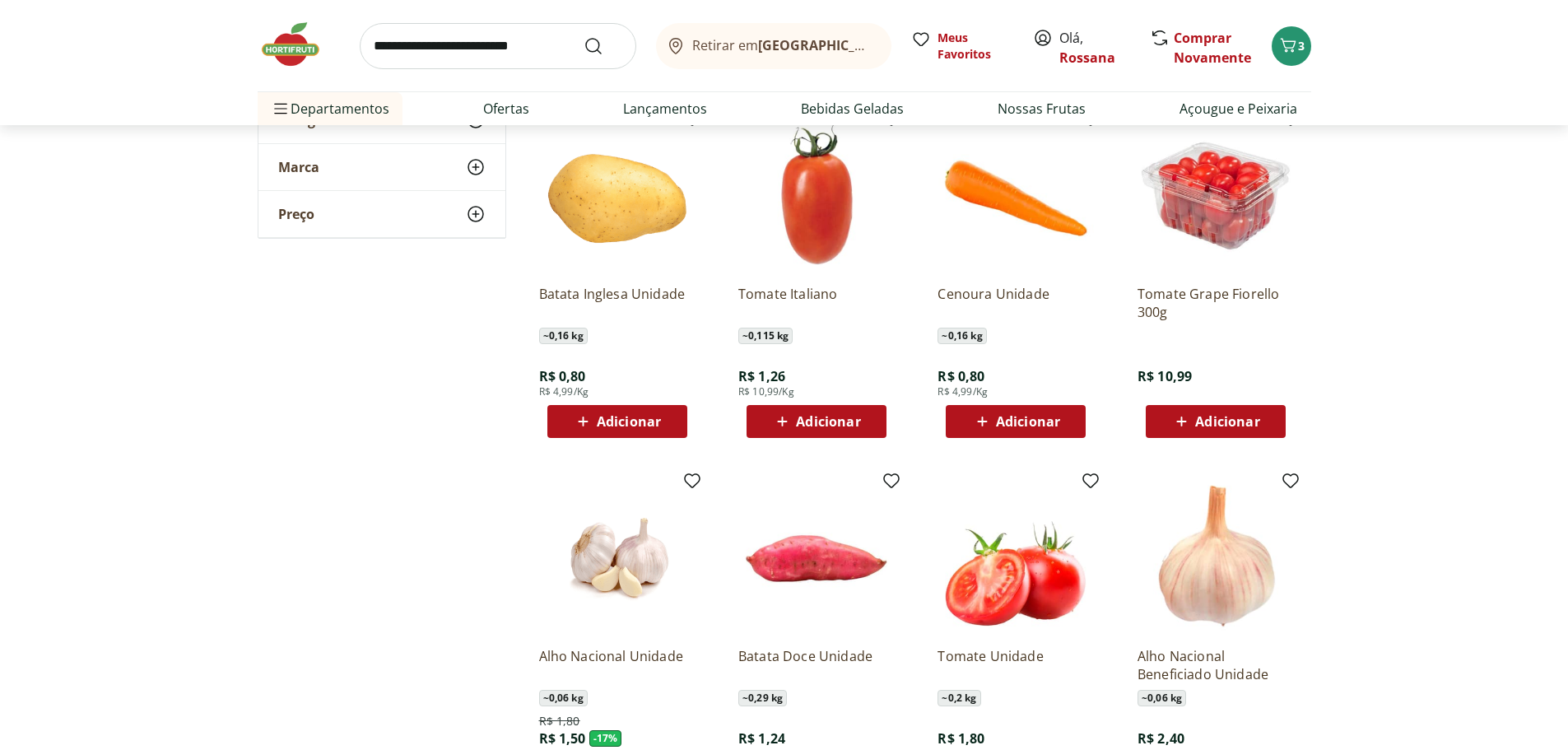
click at [1000, 417] on span "Adicionar" at bounding box center [1028, 421] width 64 height 13
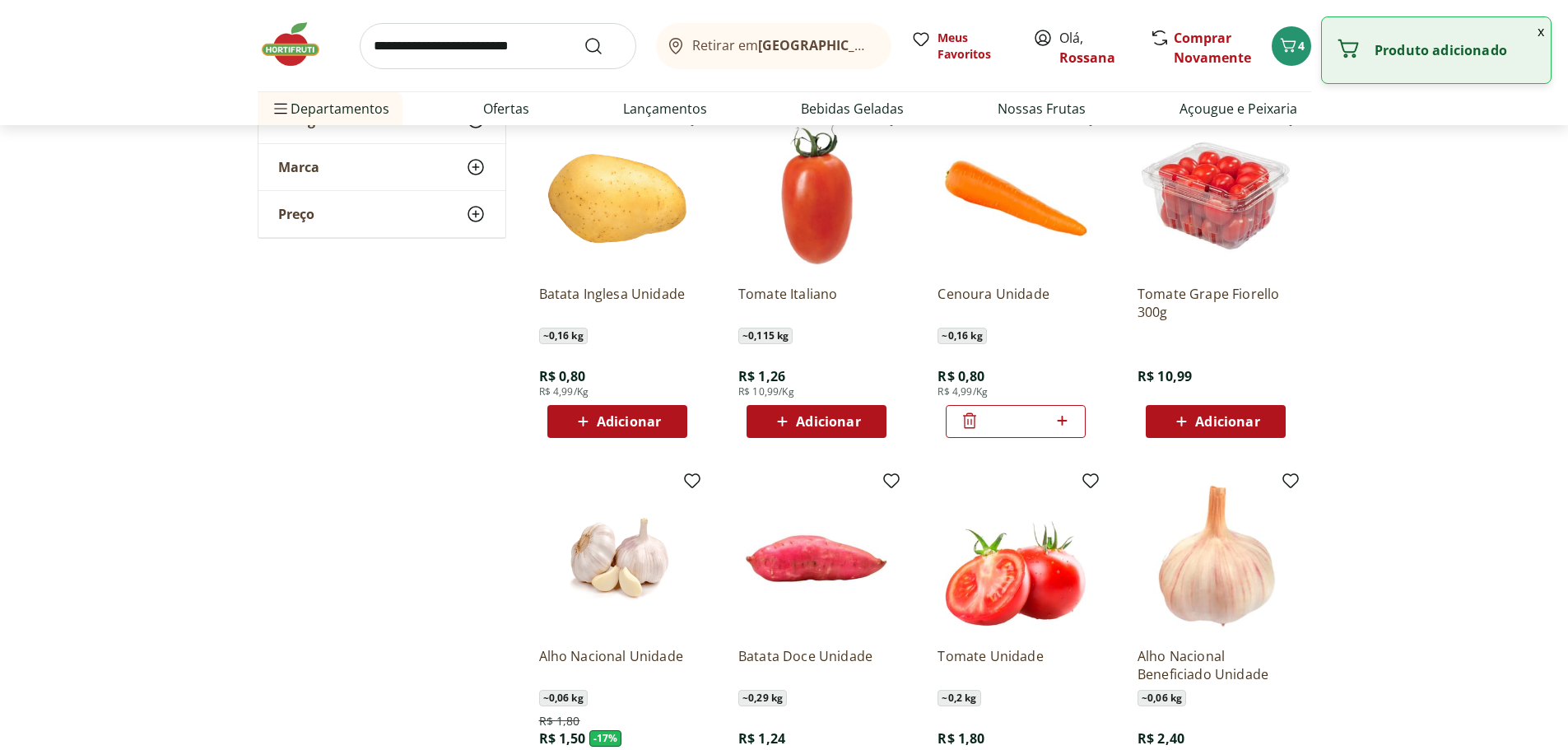
drag, startPoint x: 1026, startPoint y: 421, endPoint x: 993, endPoint y: 422, distance: 33.0
click at [993, 422] on input "*" at bounding box center [1015, 421] width 72 height 18
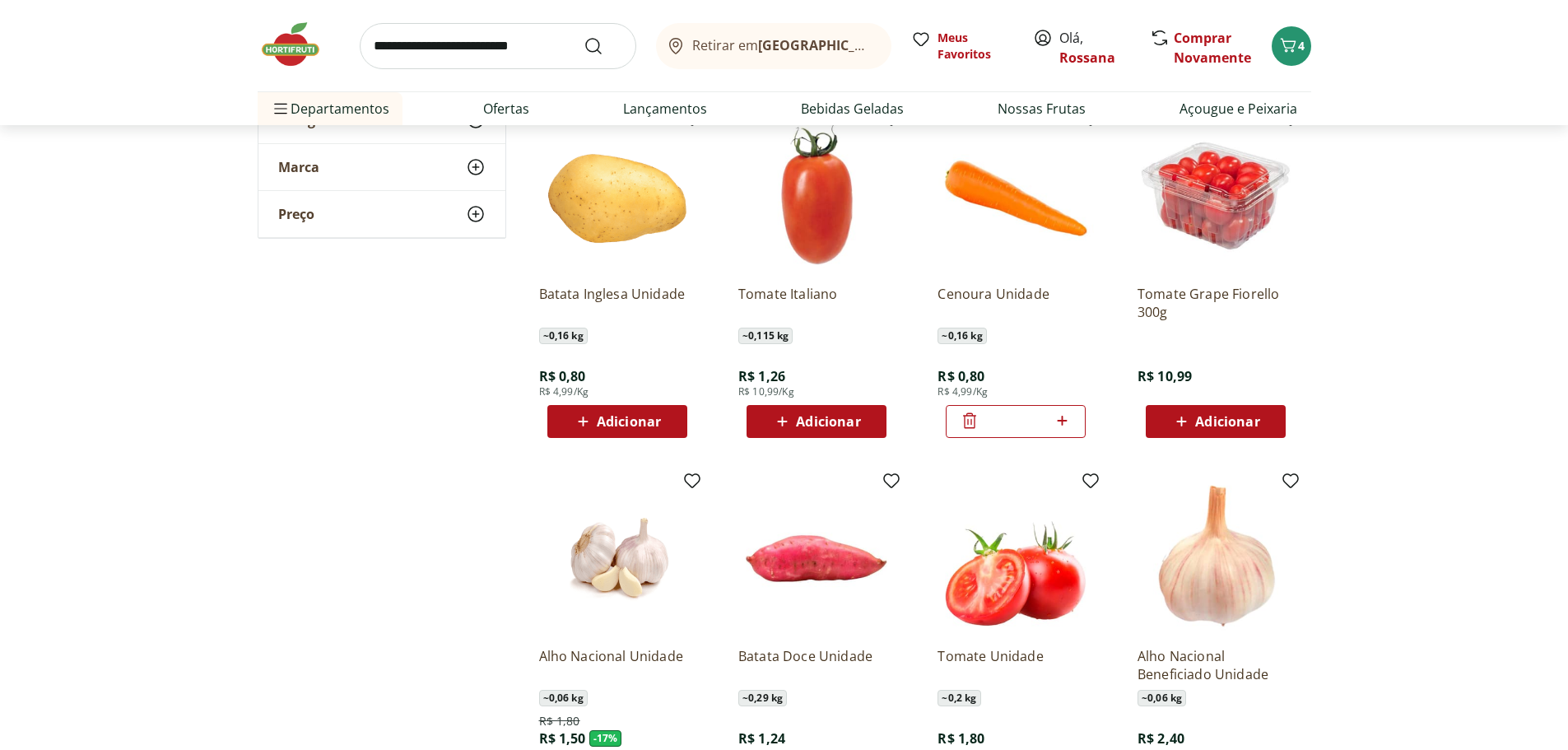
type input "**"
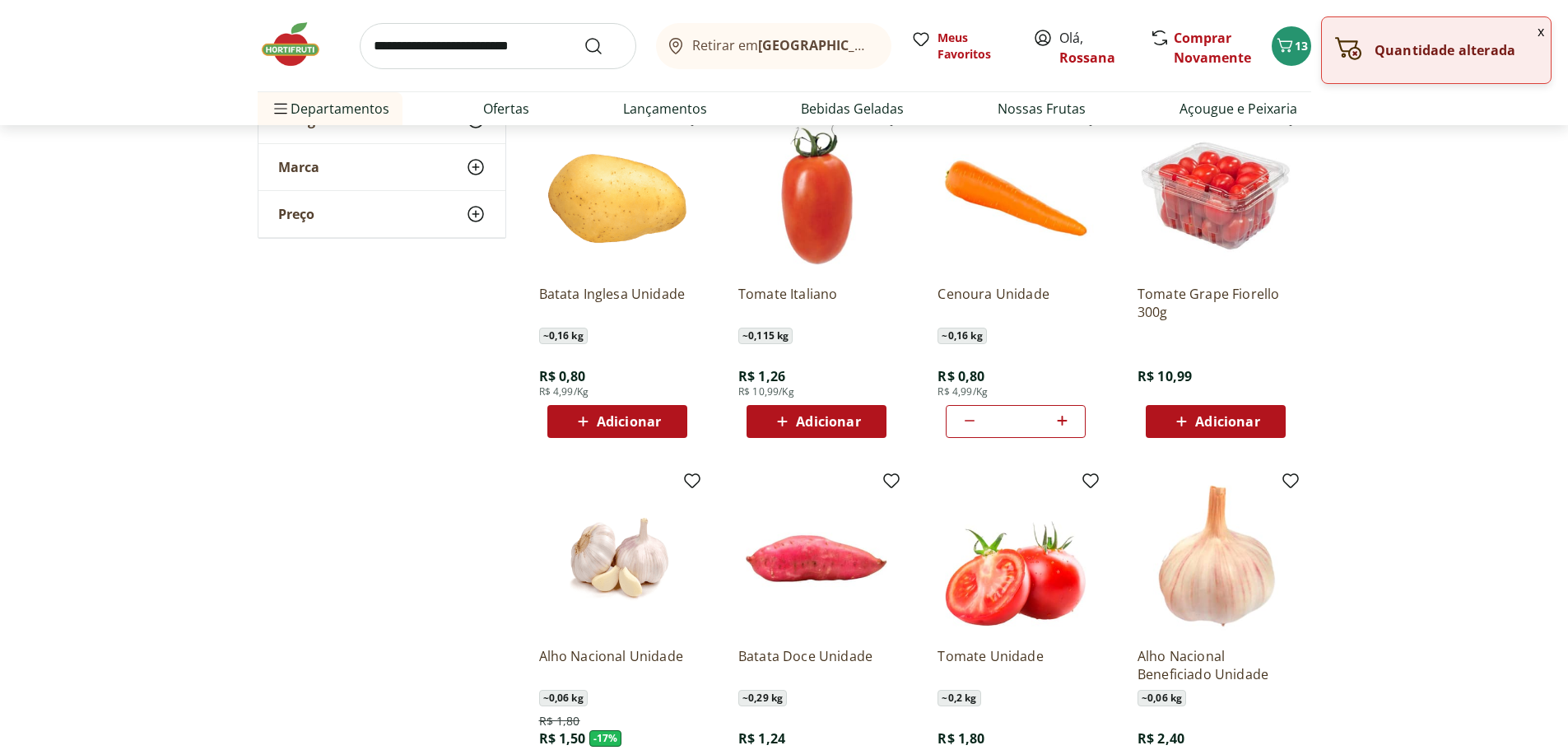
click at [1326, 387] on section "**********" at bounding box center [784, 300] width 1568 height 1194
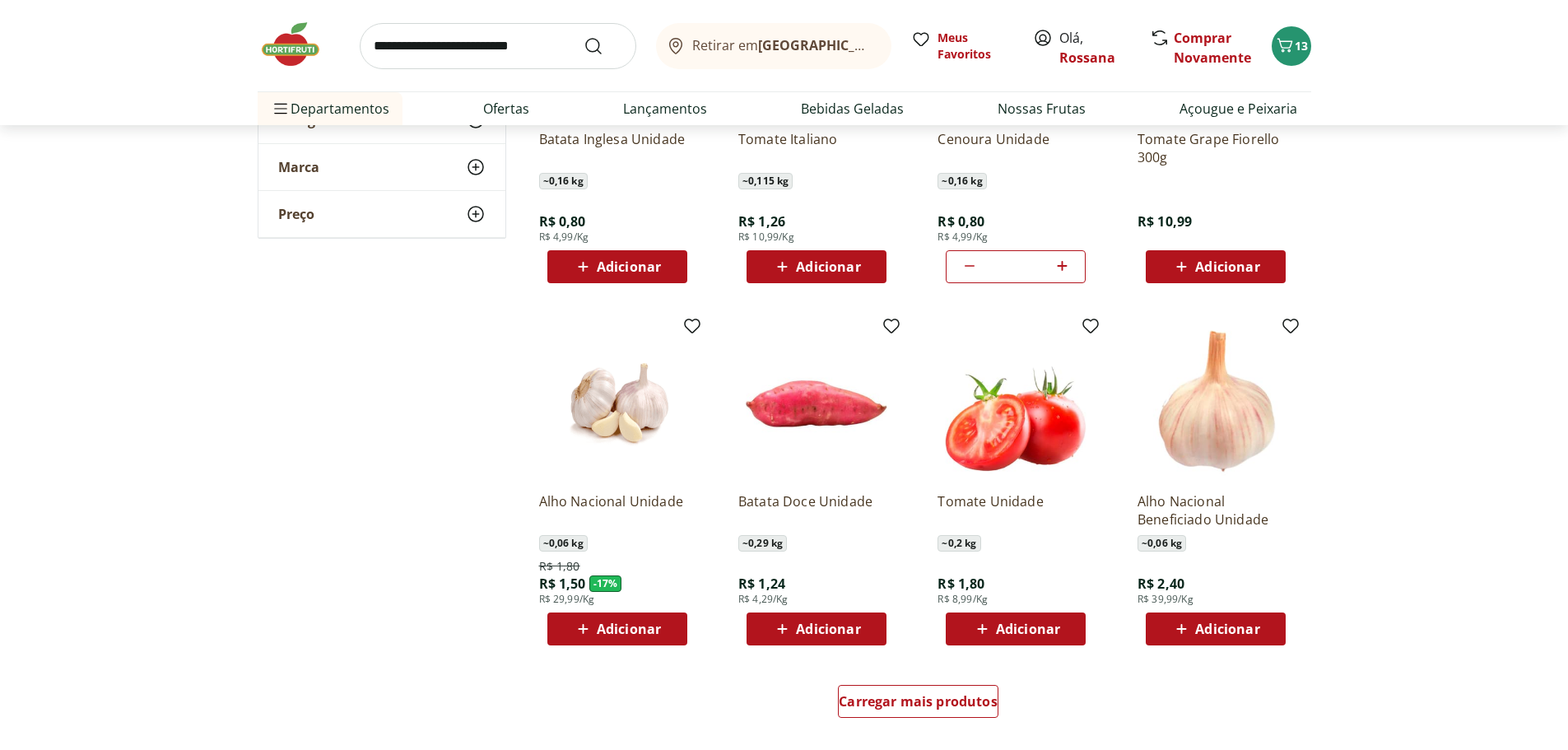
scroll to position [658, 0]
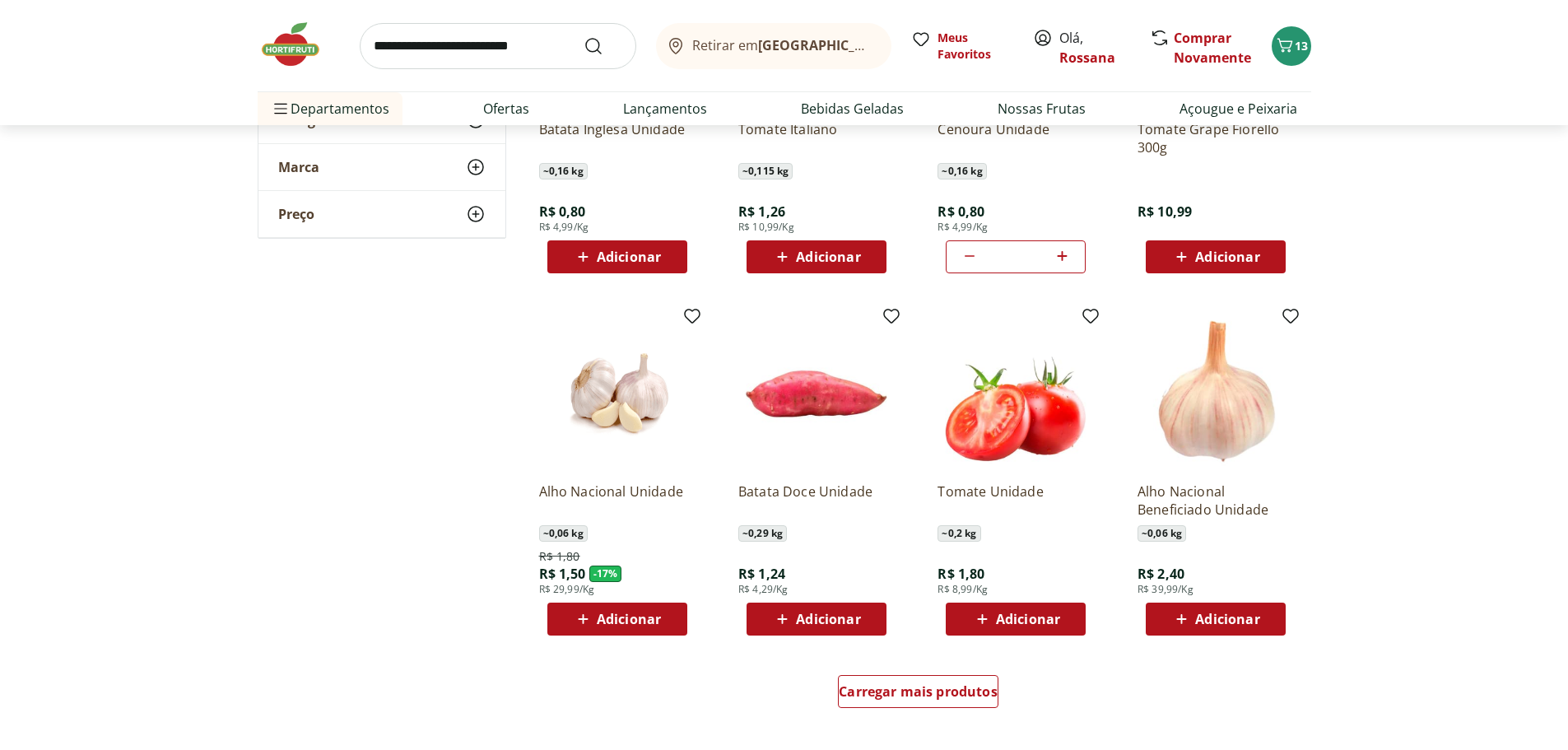
click at [1004, 616] on span "Adicionar" at bounding box center [1028, 618] width 64 height 13
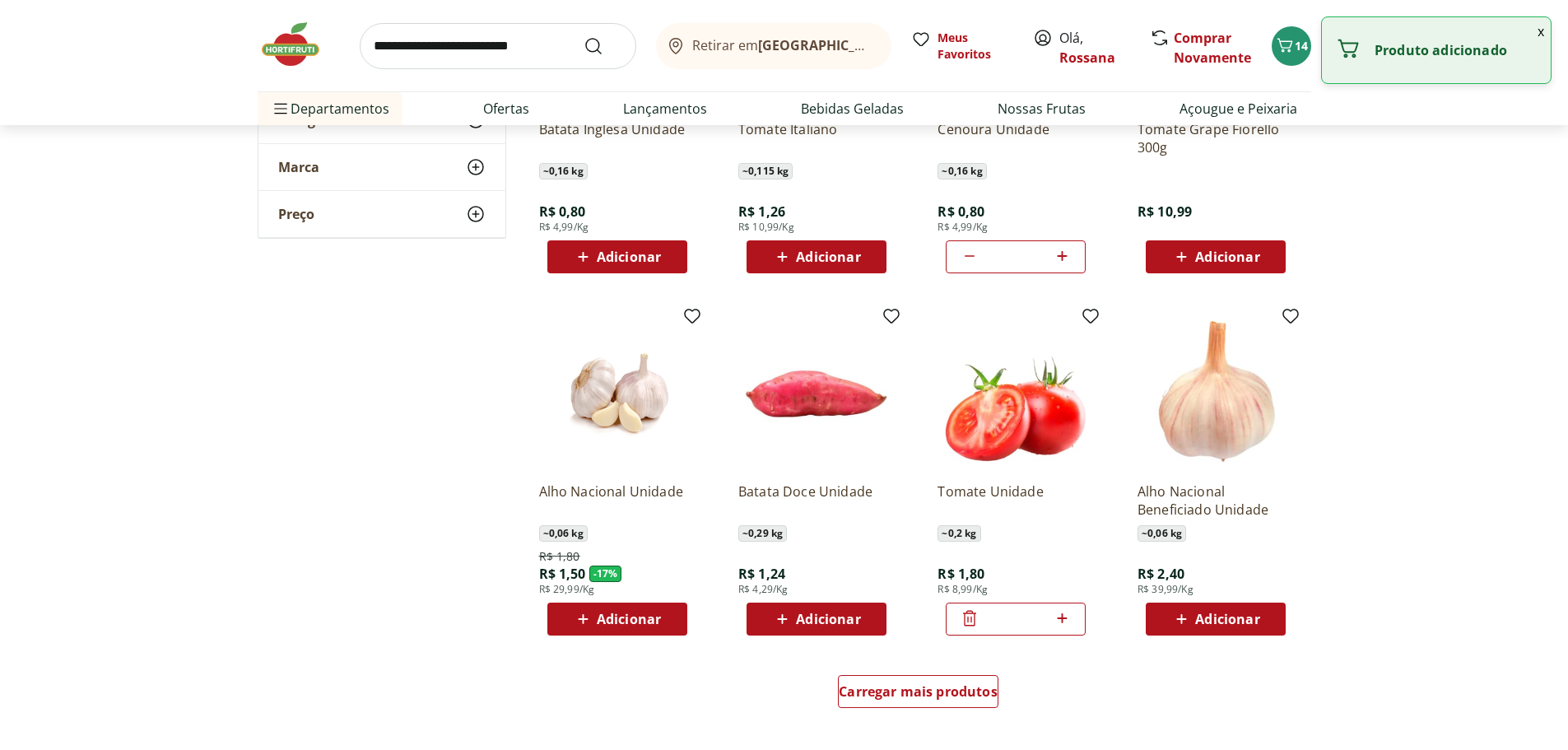
drag, startPoint x: 1021, startPoint y: 615, endPoint x: 1000, endPoint y: 619, distance: 21.4
click at [1000, 619] on input "*" at bounding box center [1015, 619] width 72 height 18
type input "*"
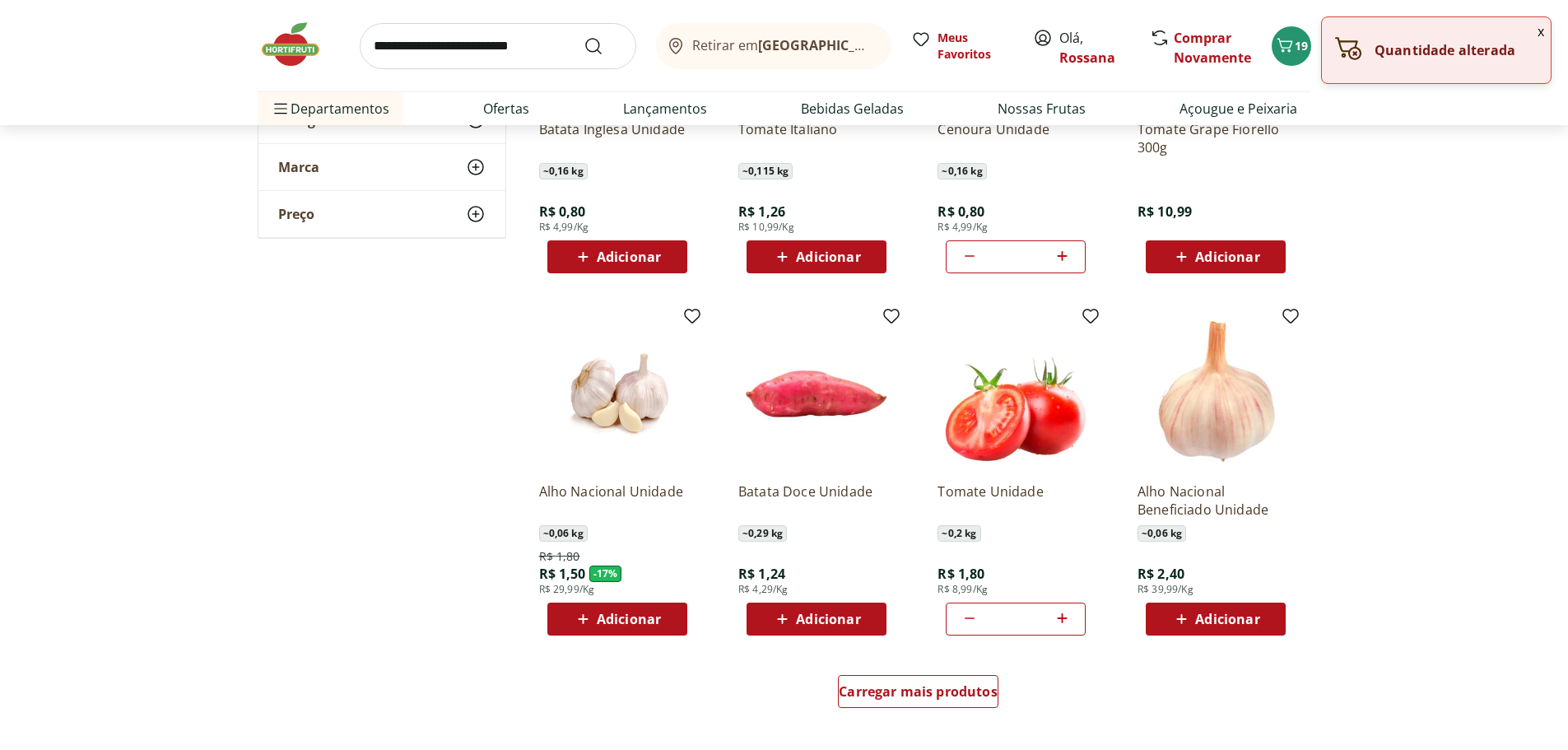
click at [1445, 538] on section "**********" at bounding box center [784, 136] width 1568 height 1194
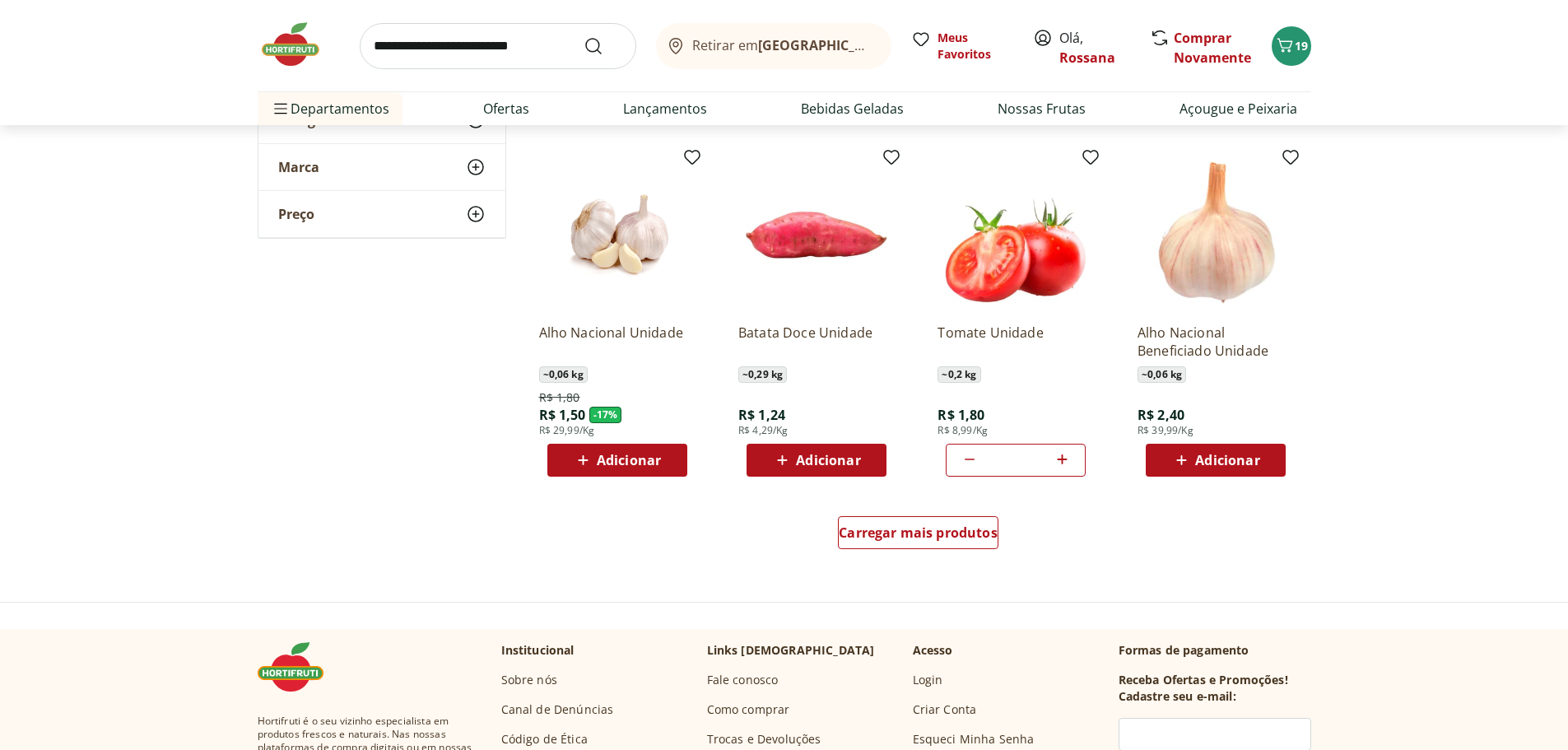
scroll to position [823, 0]
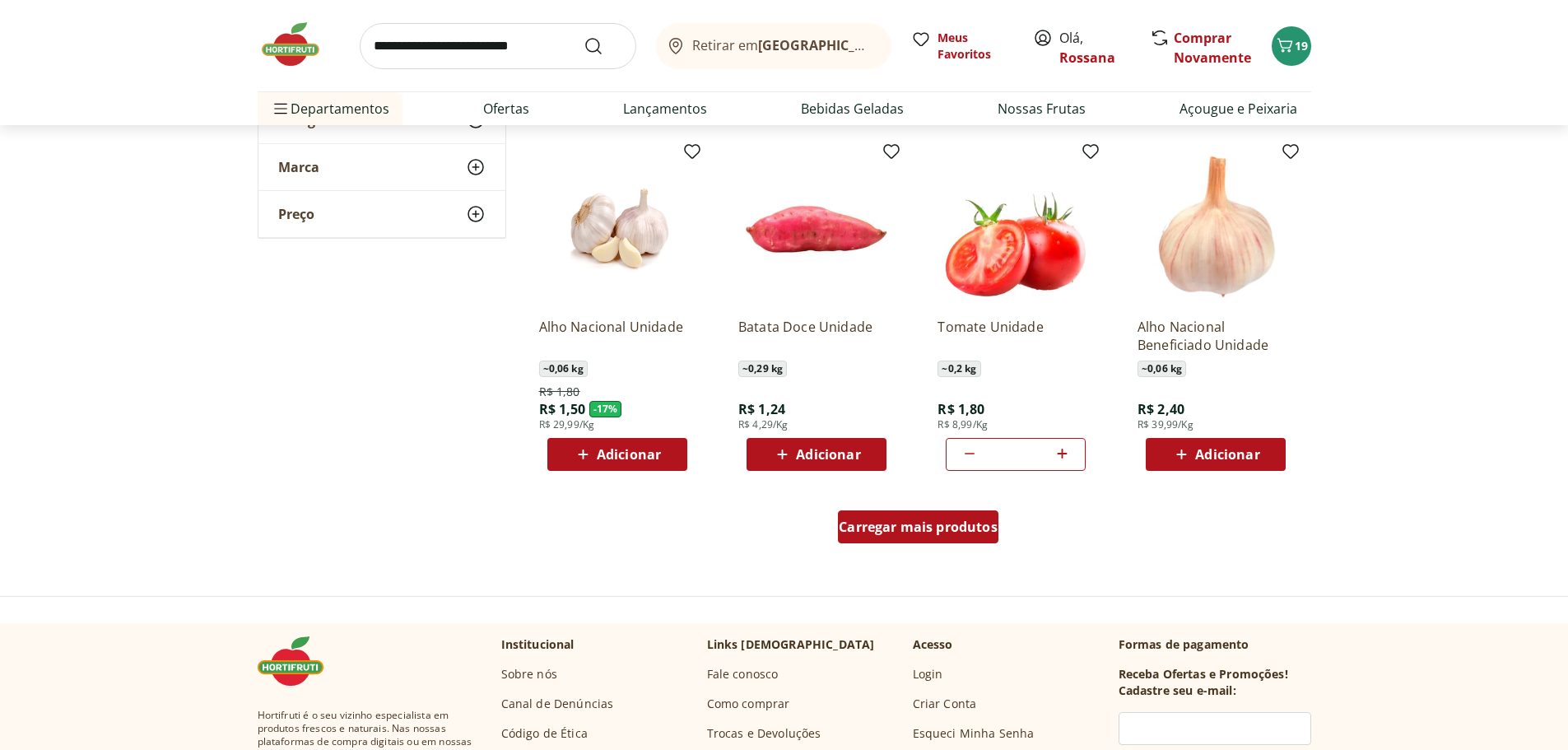
click at [857, 520] on span "Carregar mais produtos" at bounding box center [918, 526] width 159 height 13
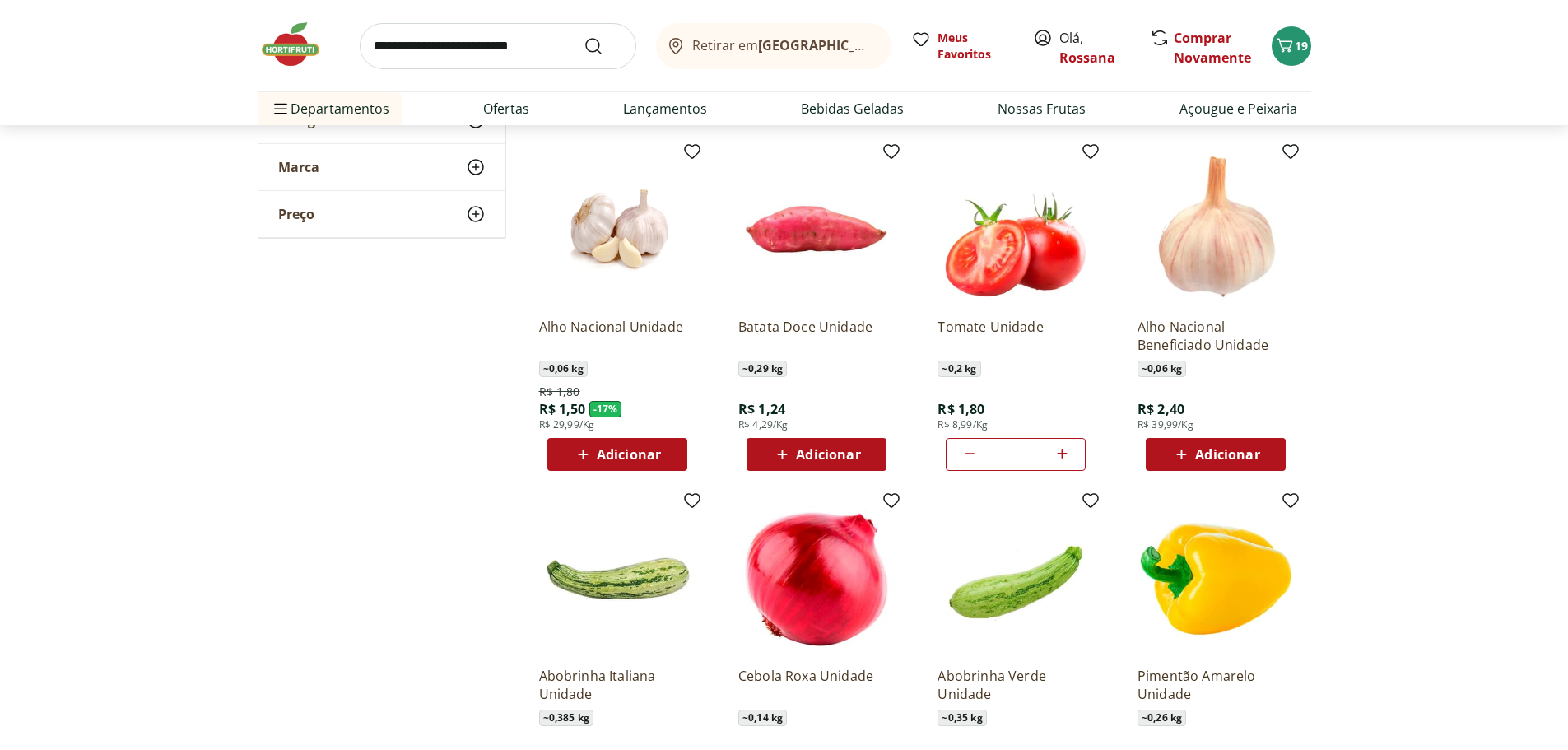
click at [819, 448] on span "Adicionar" at bounding box center [828, 454] width 64 height 13
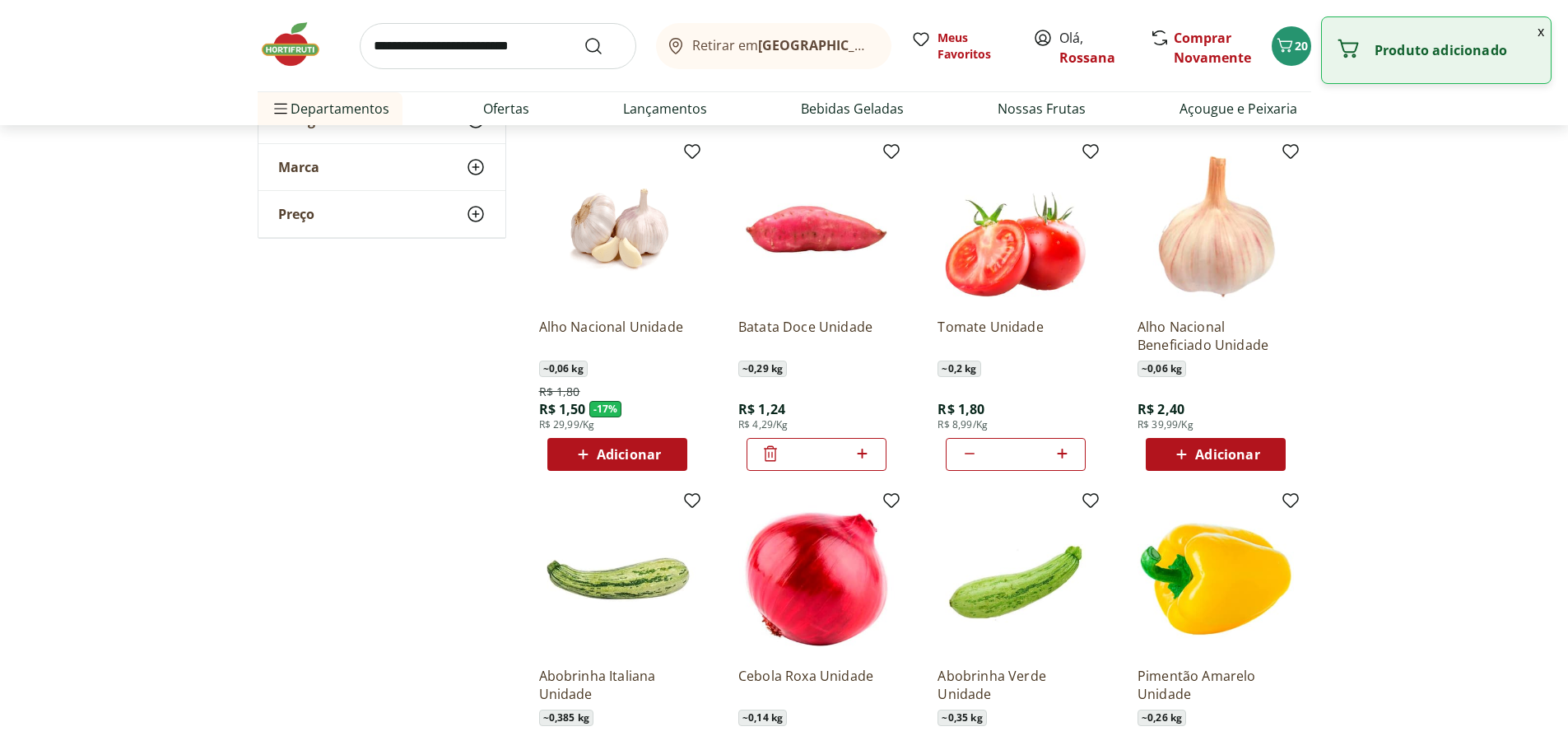
click at [827, 448] on input "*" at bounding box center [816, 454] width 72 height 18
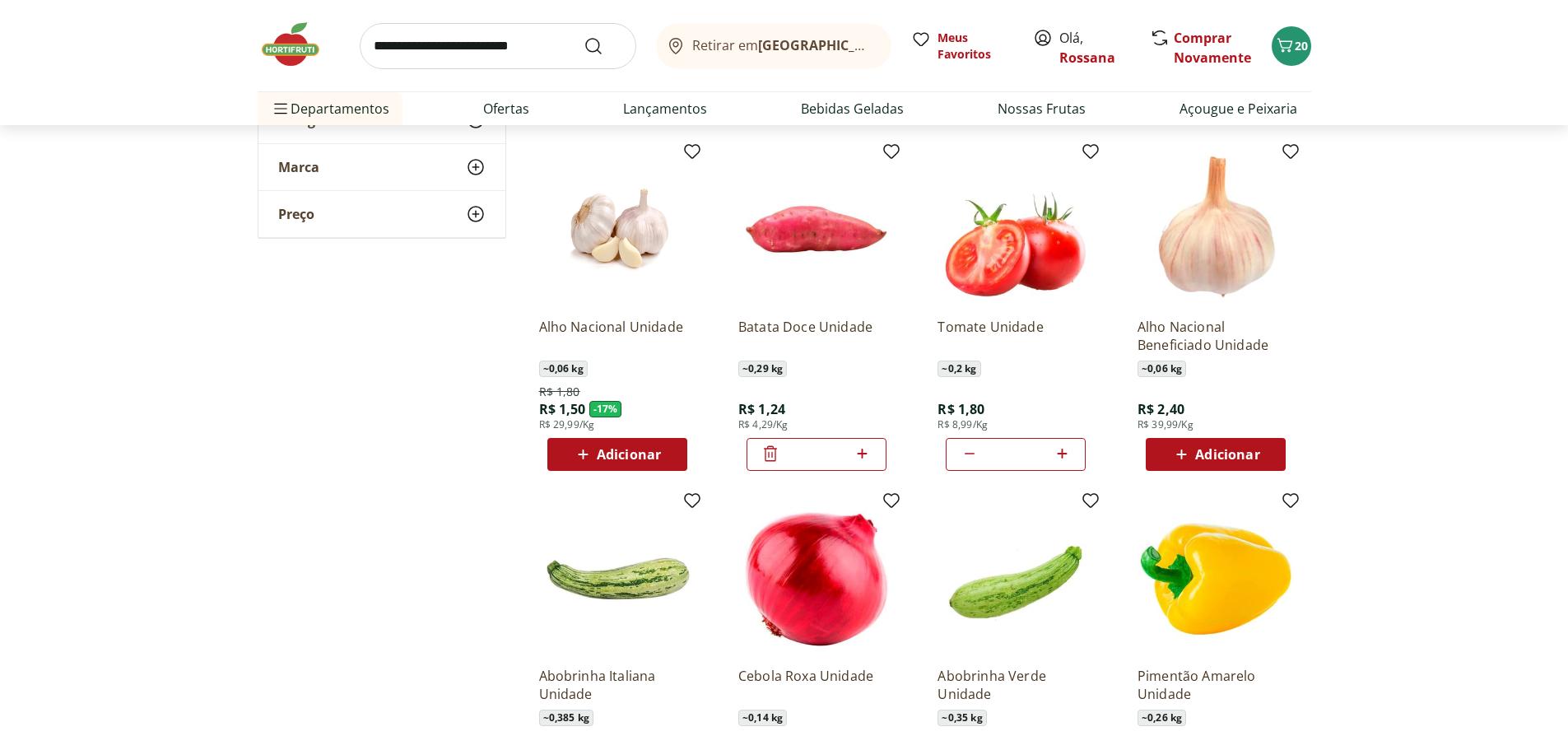
type input "**"
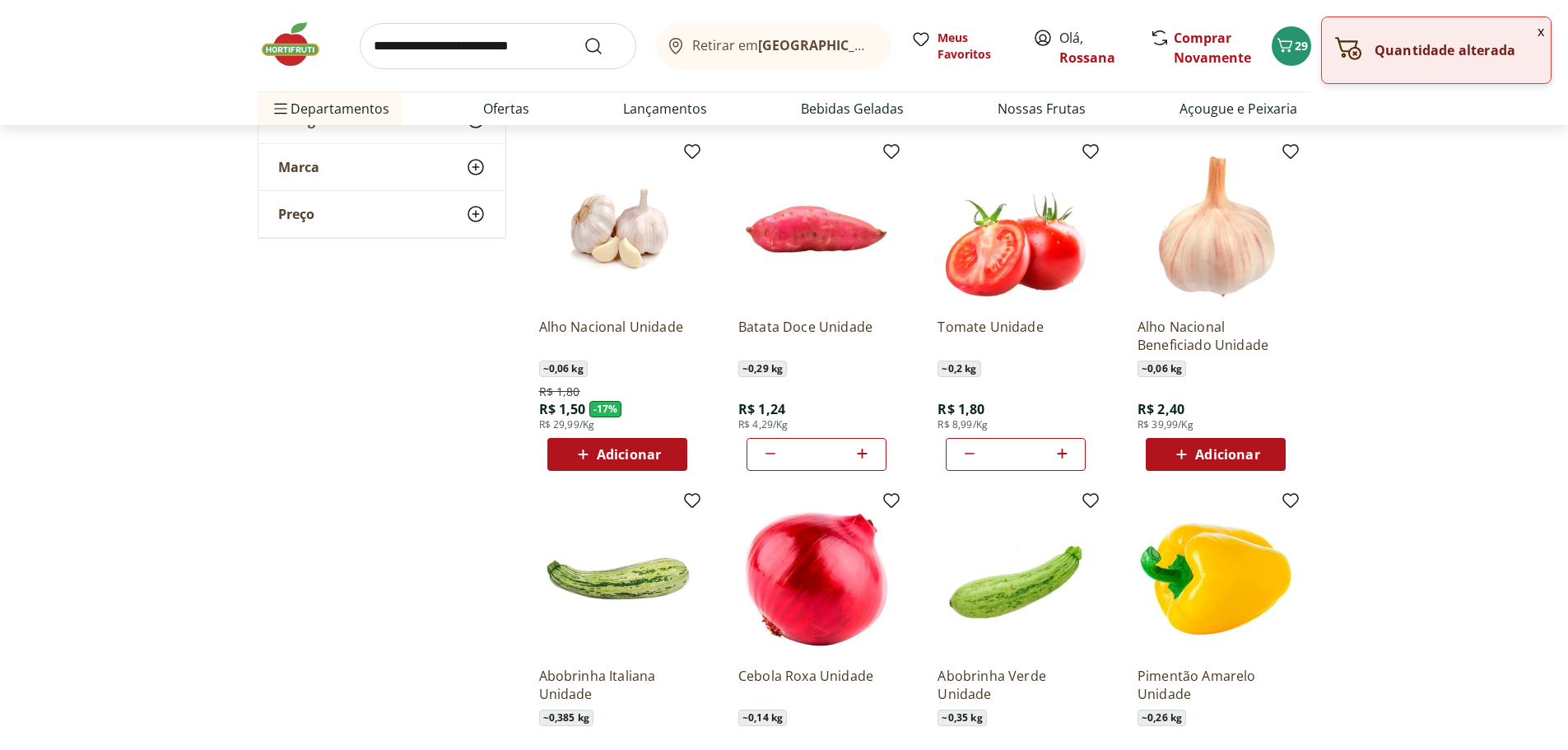
click at [1410, 399] on section "**********" at bounding box center [784, 509] width 1568 height 2268
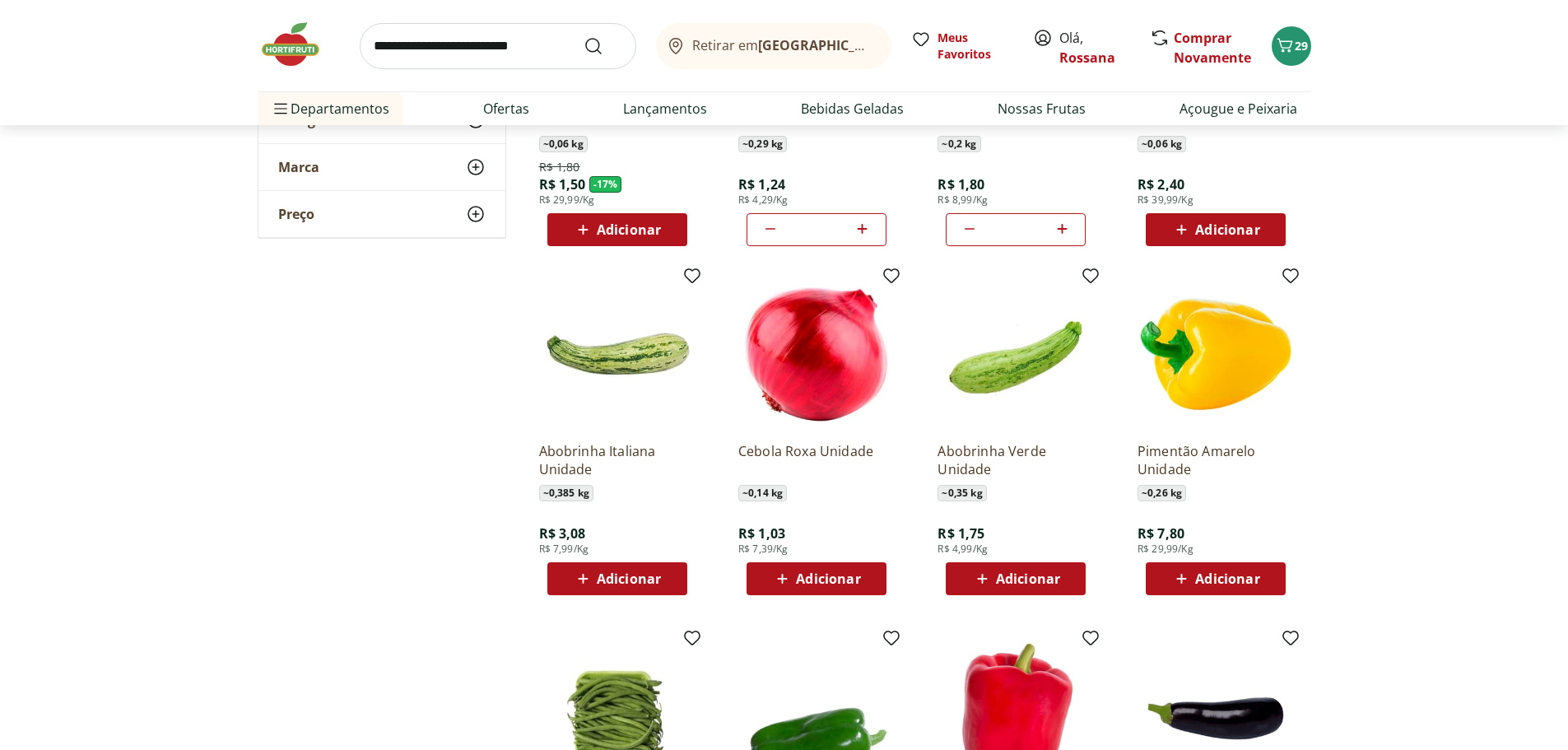
scroll to position [1070, 0]
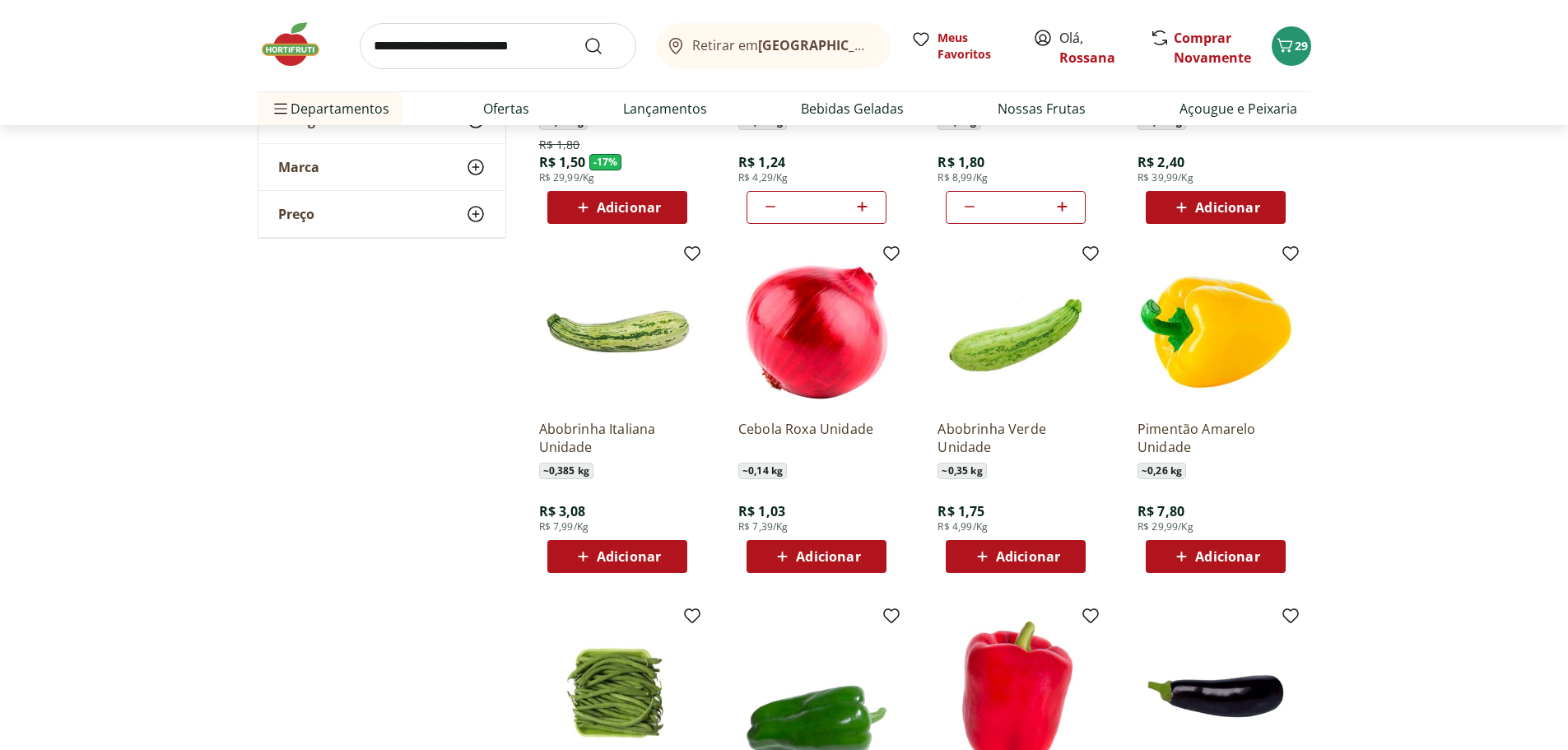
click at [638, 558] on span "Adicionar" at bounding box center [629, 556] width 64 height 13
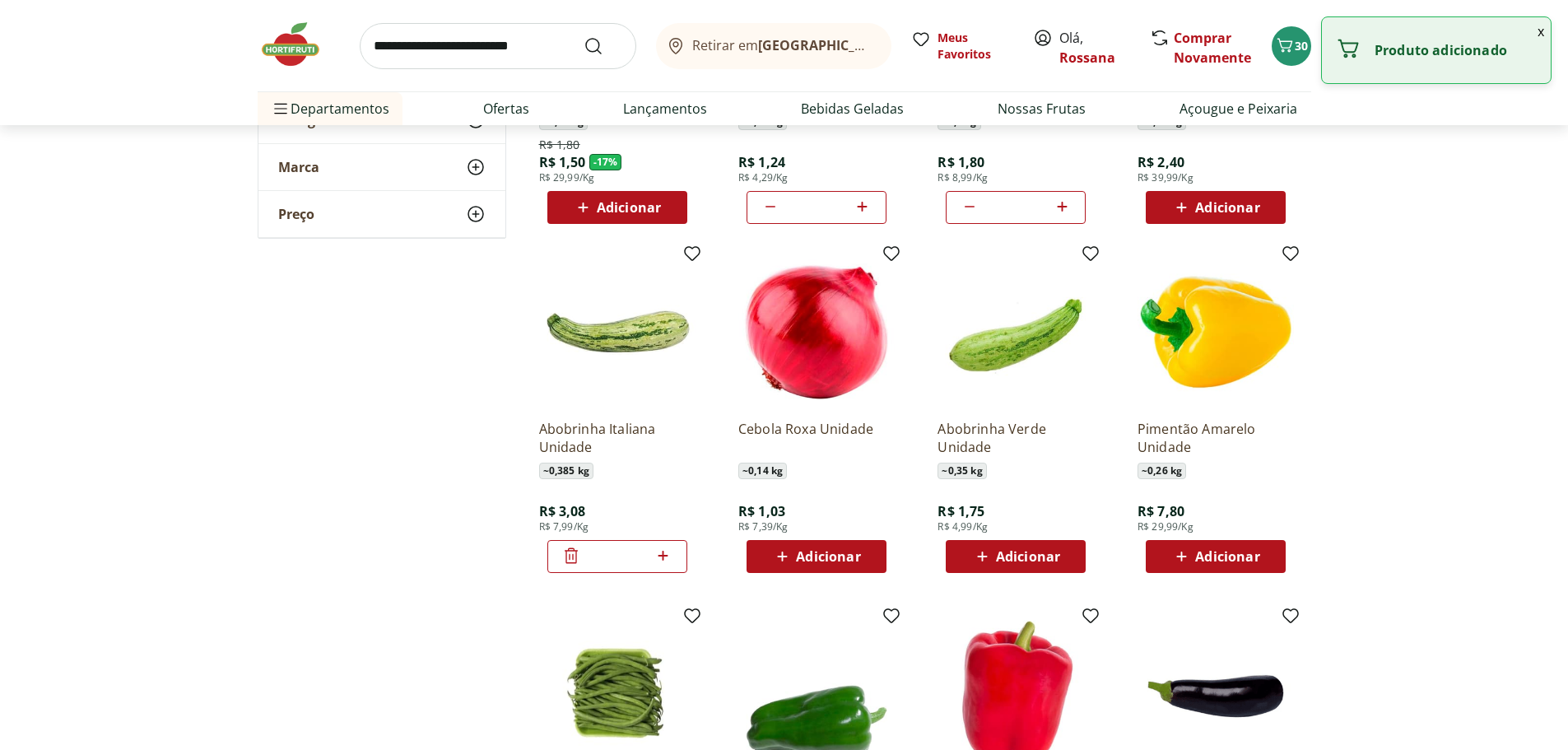
drag, startPoint x: 635, startPoint y: 558, endPoint x: 609, endPoint y: 562, distance: 26.3
click at [609, 562] on input "*" at bounding box center [617, 556] width 72 height 18
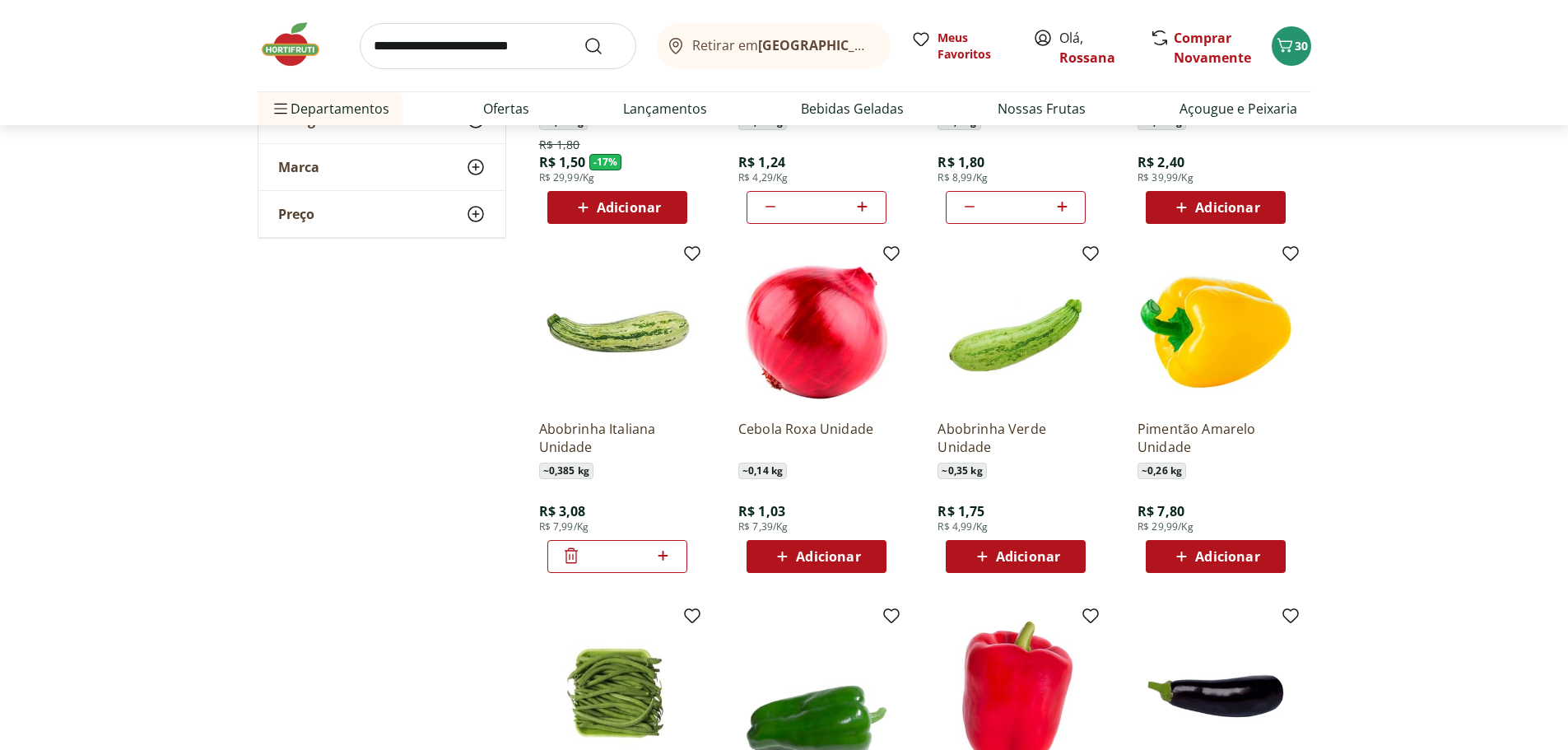
type input "*"
click at [460, 513] on div "**********" at bounding box center [784, 262] width 1054 height 2268
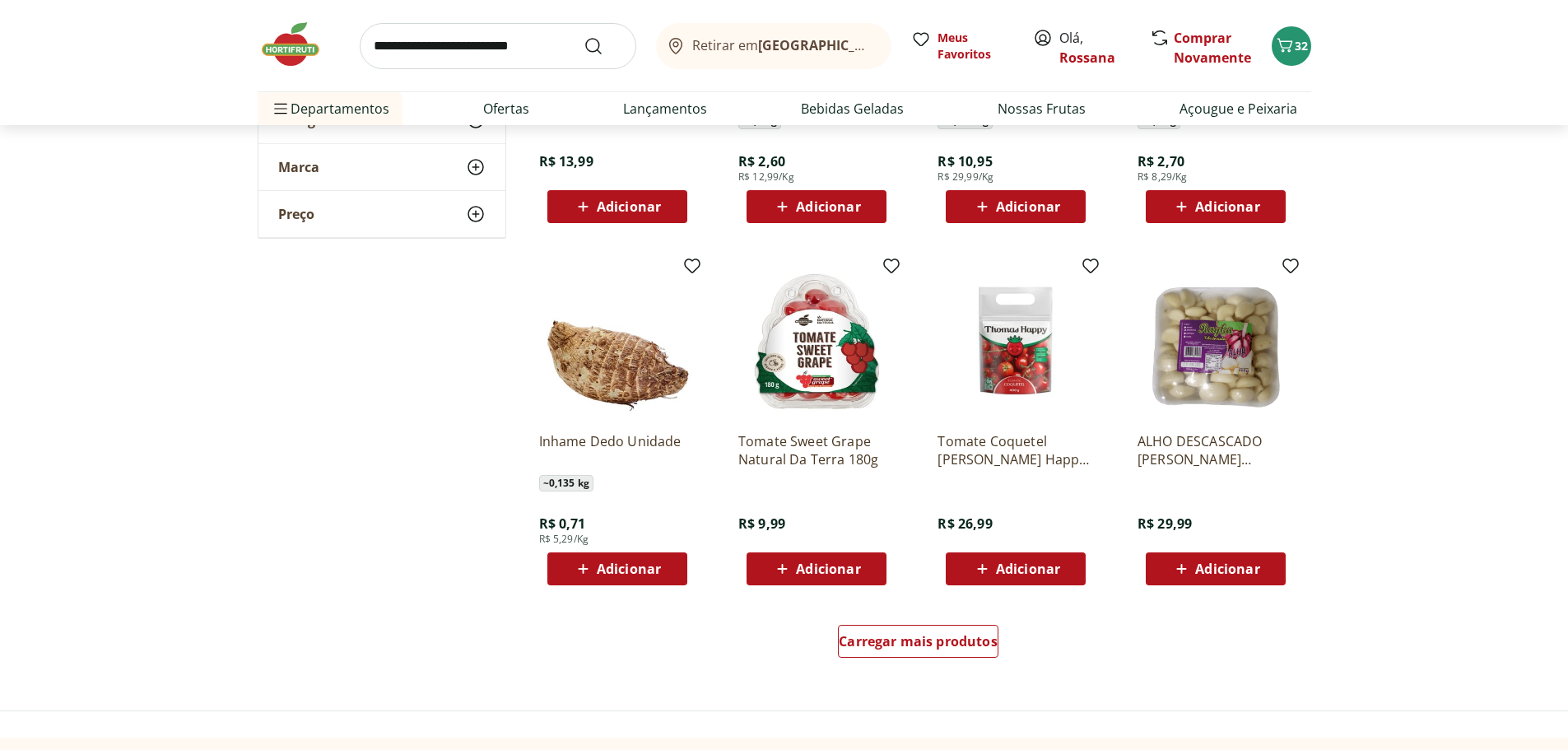
scroll to position [1810, 0]
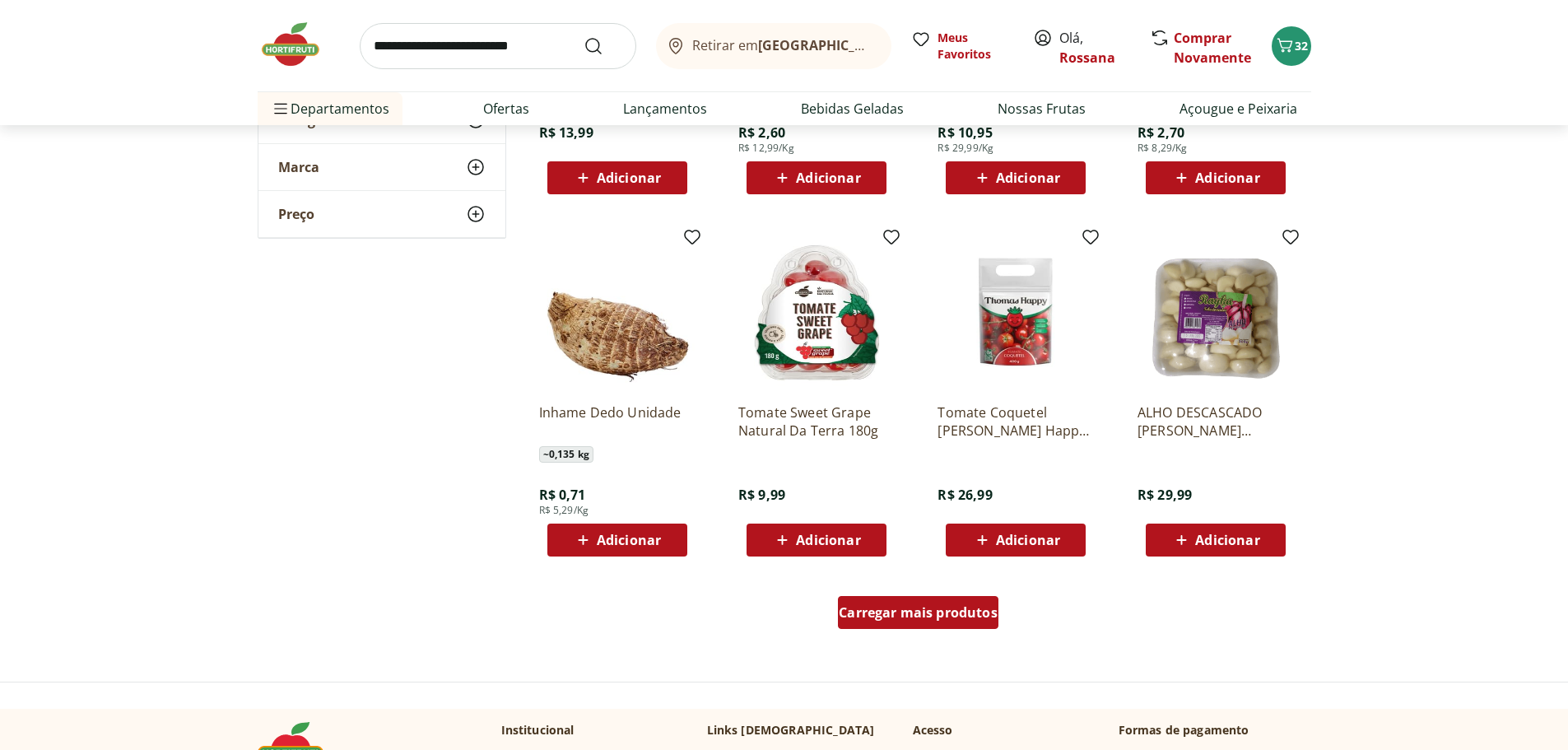
click at [975, 618] on span "Carregar mais produtos" at bounding box center [918, 612] width 159 height 13
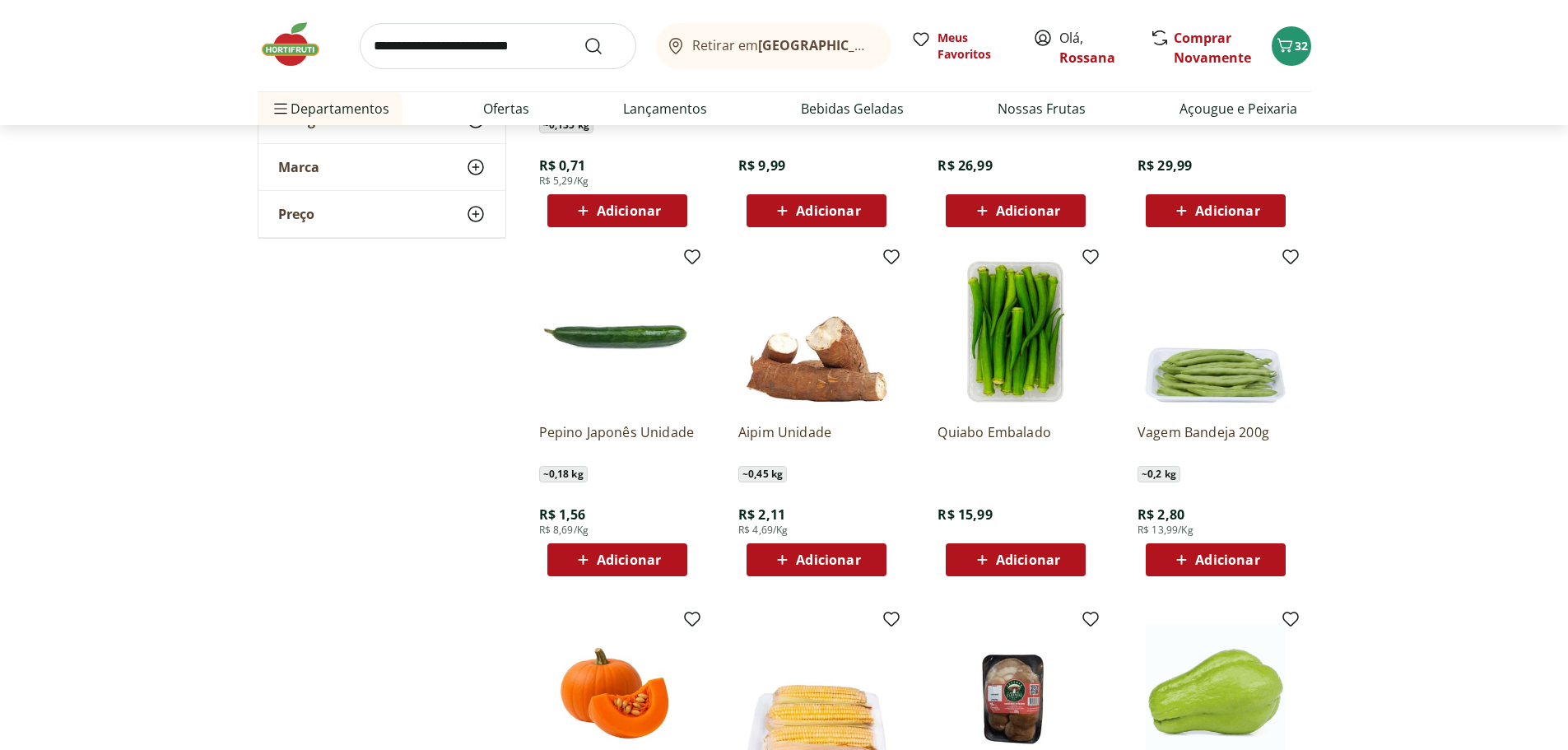
scroll to position [2221, 0]
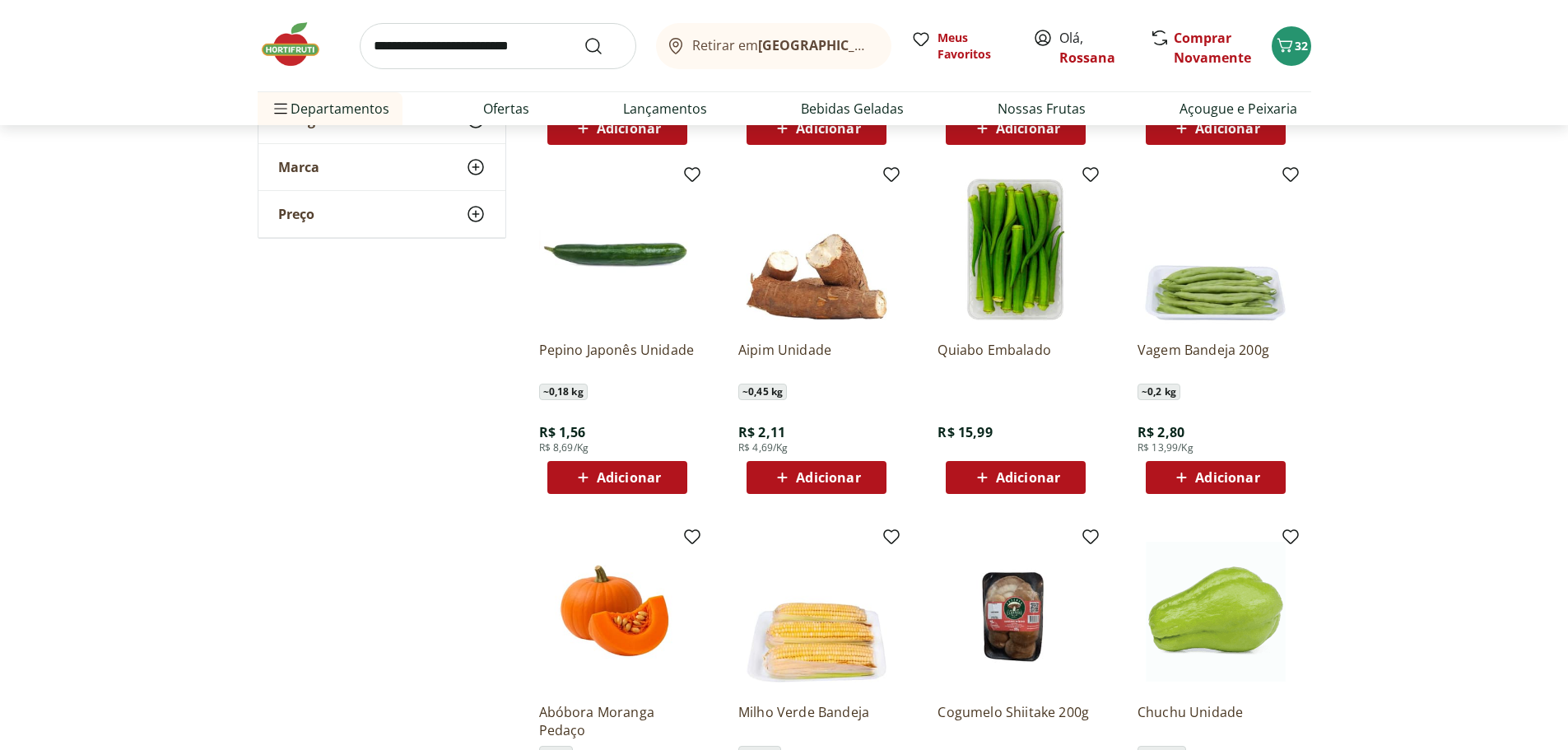
click at [639, 472] on span "Adicionar" at bounding box center [629, 477] width 64 height 13
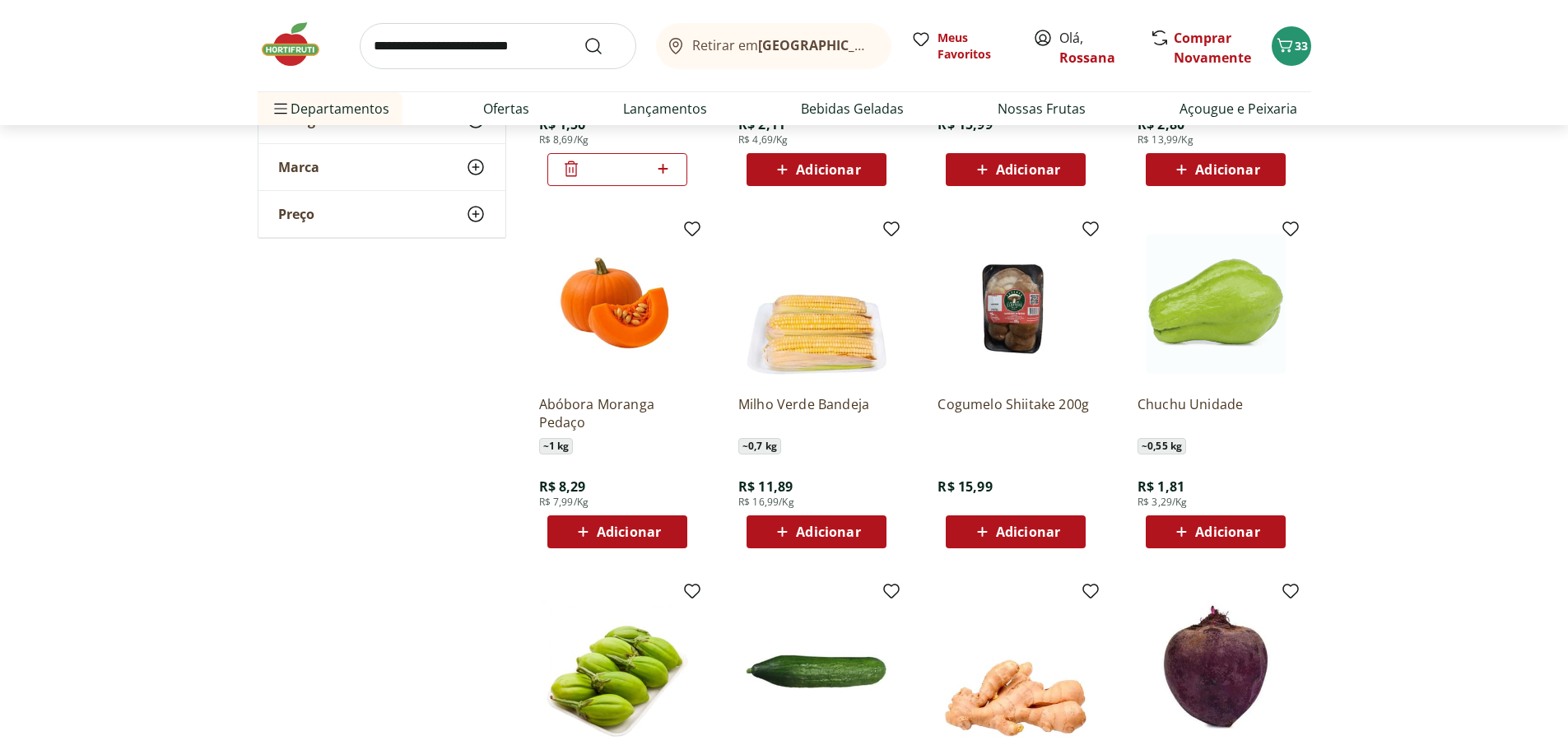
scroll to position [2551, 0]
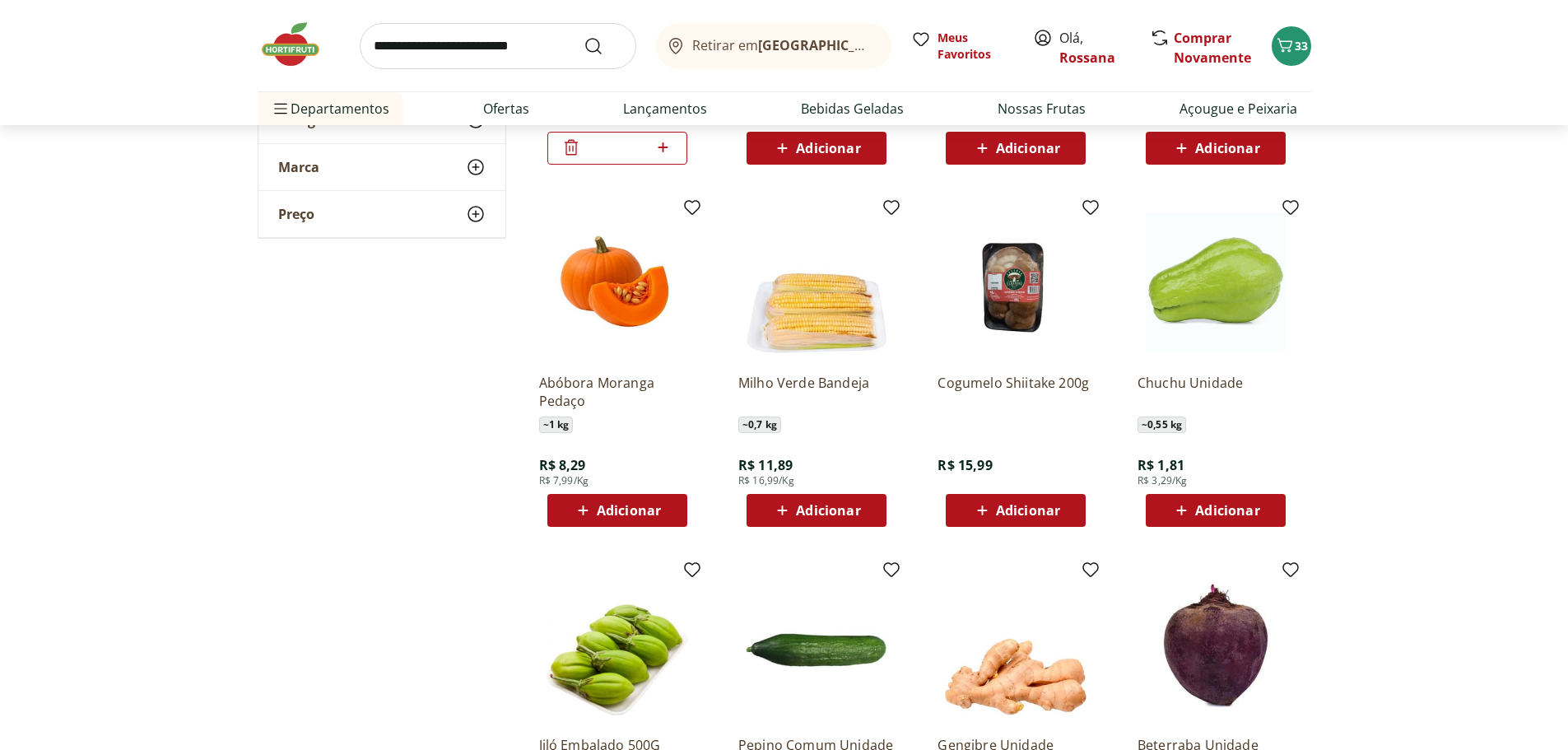
click at [1256, 513] on span "Adicionar" at bounding box center [1227, 510] width 64 height 13
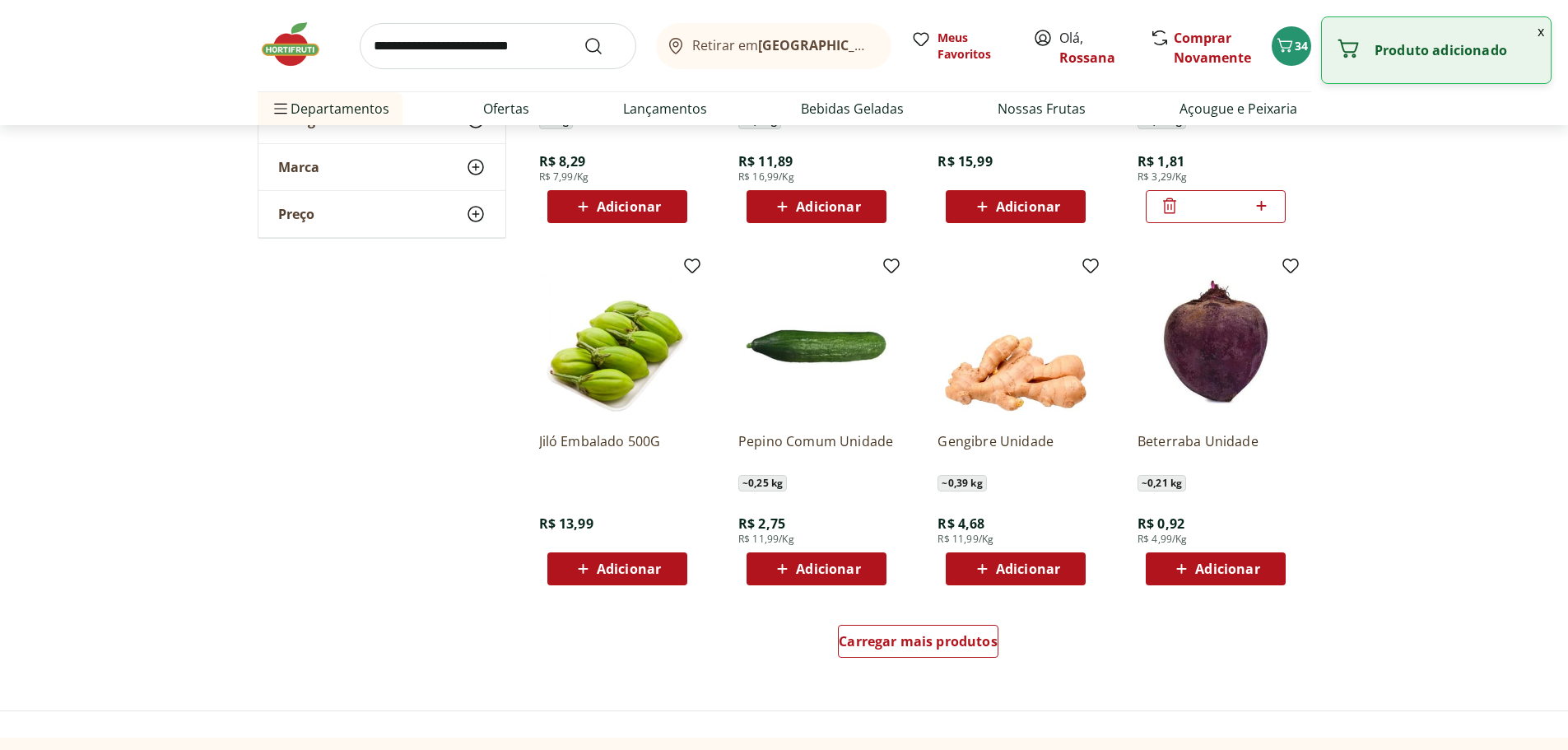
scroll to position [2880, 0]
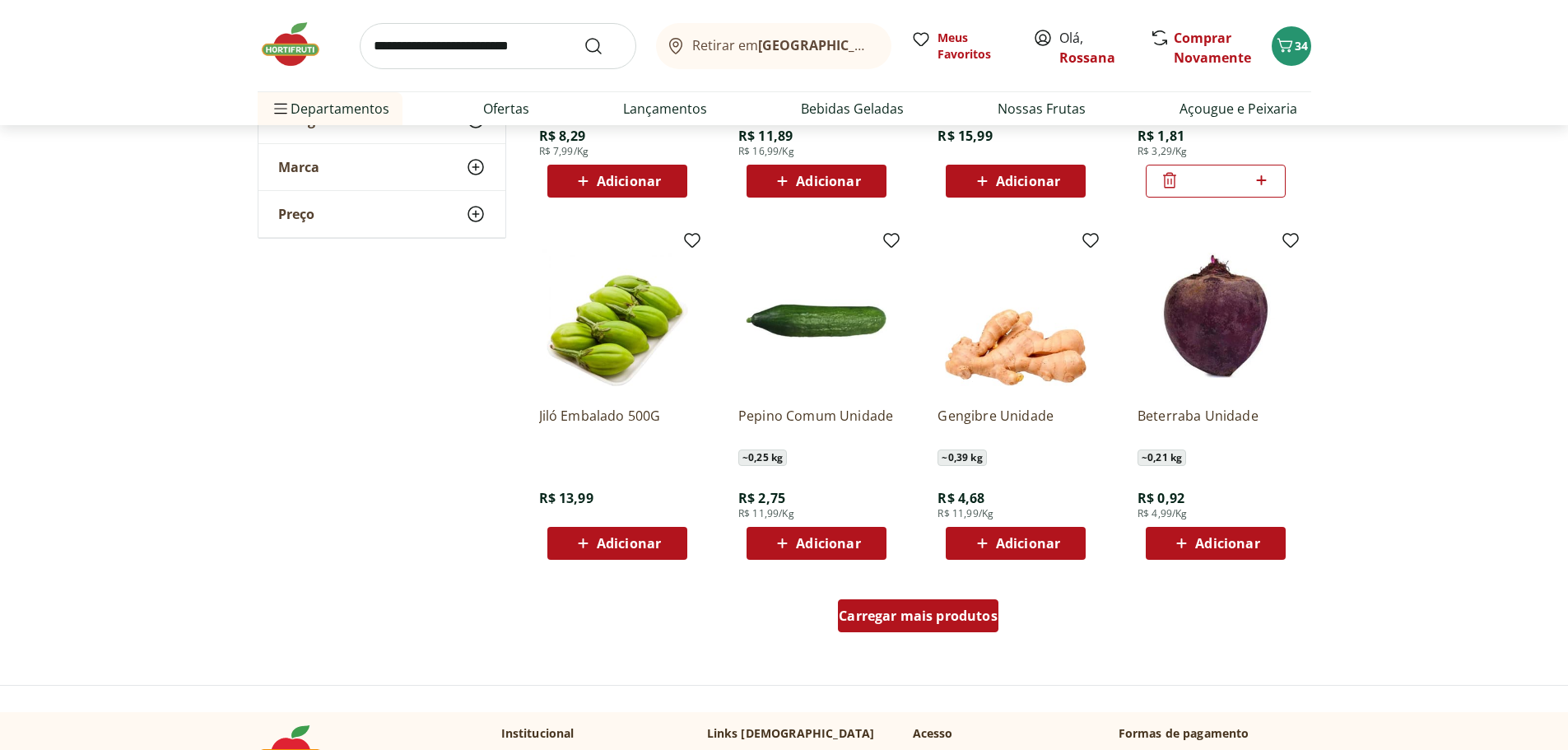
click at [902, 622] on span "Carregar mais produtos" at bounding box center [918, 615] width 159 height 13
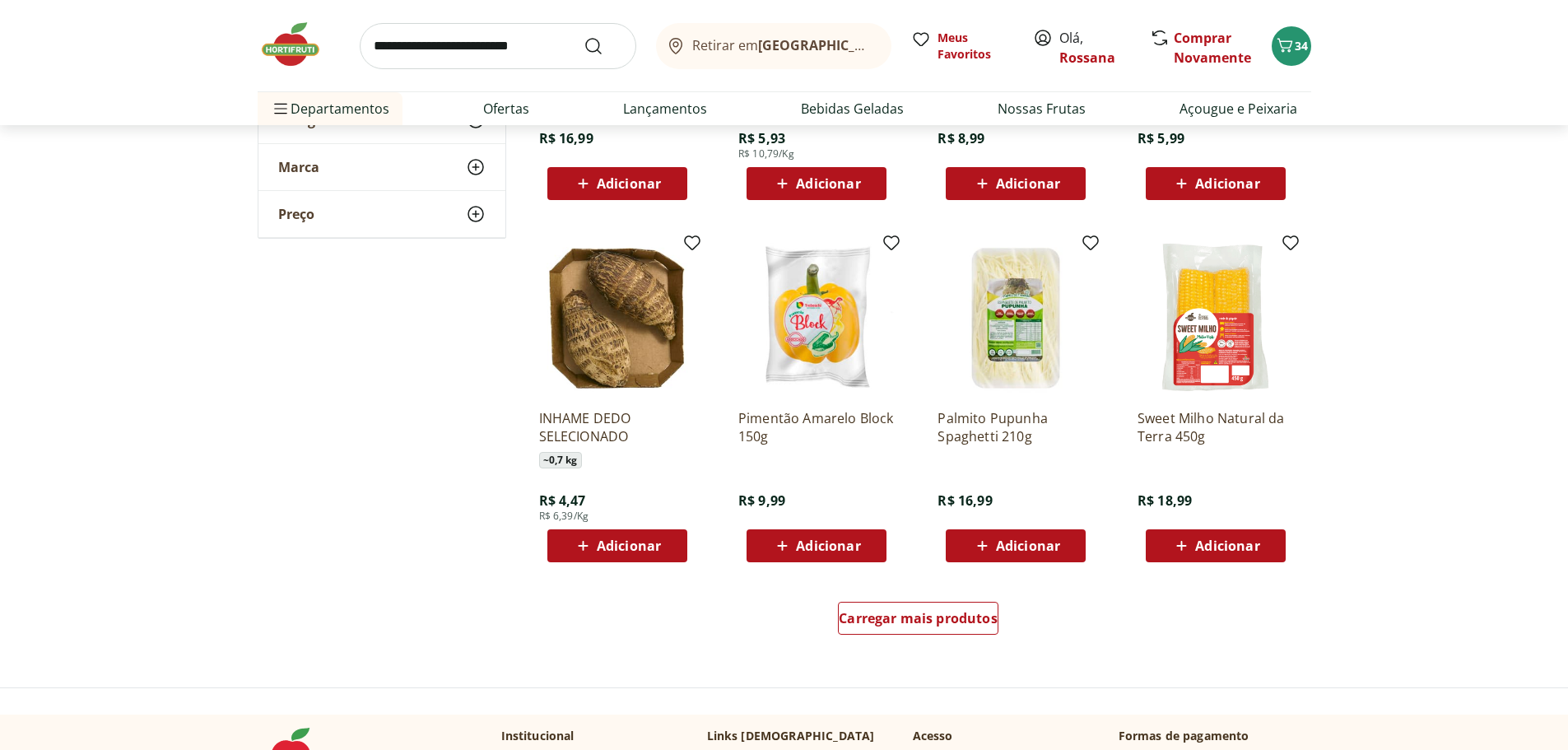
scroll to position [4032, 0]
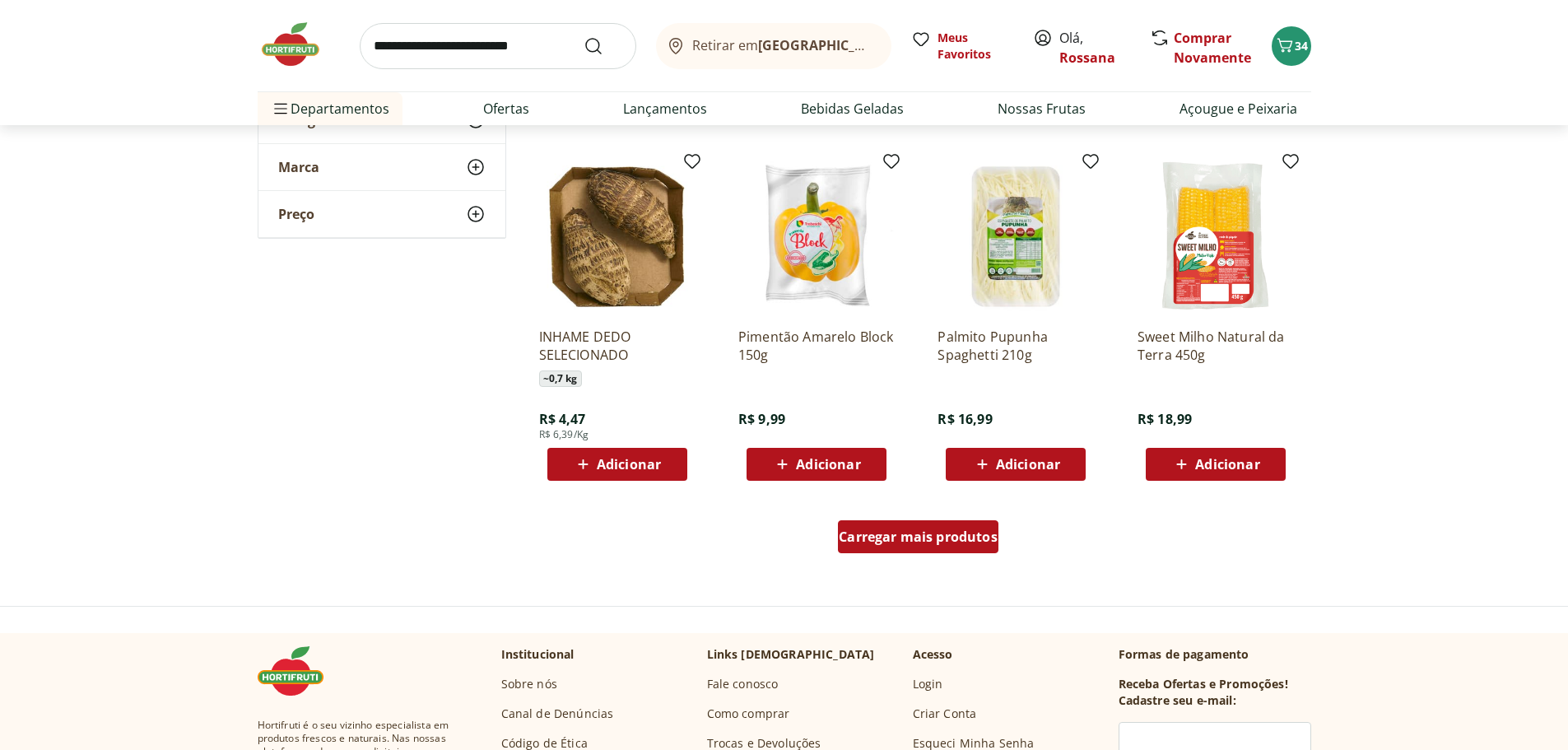
click at [940, 524] on div "Carregar mais produtos" at bounding box center [918, 536] width 160 height 33
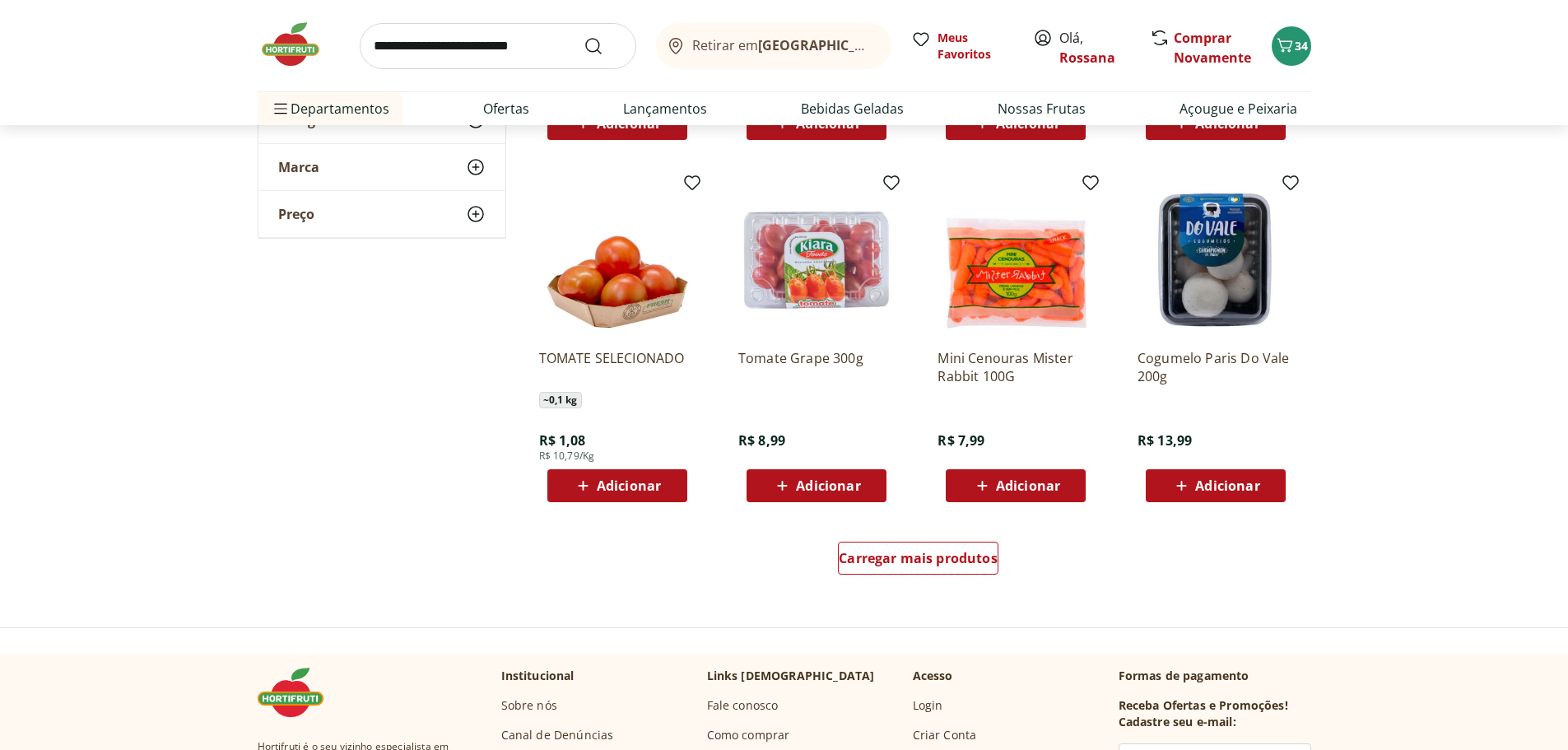
scroll to position [5102, 0]
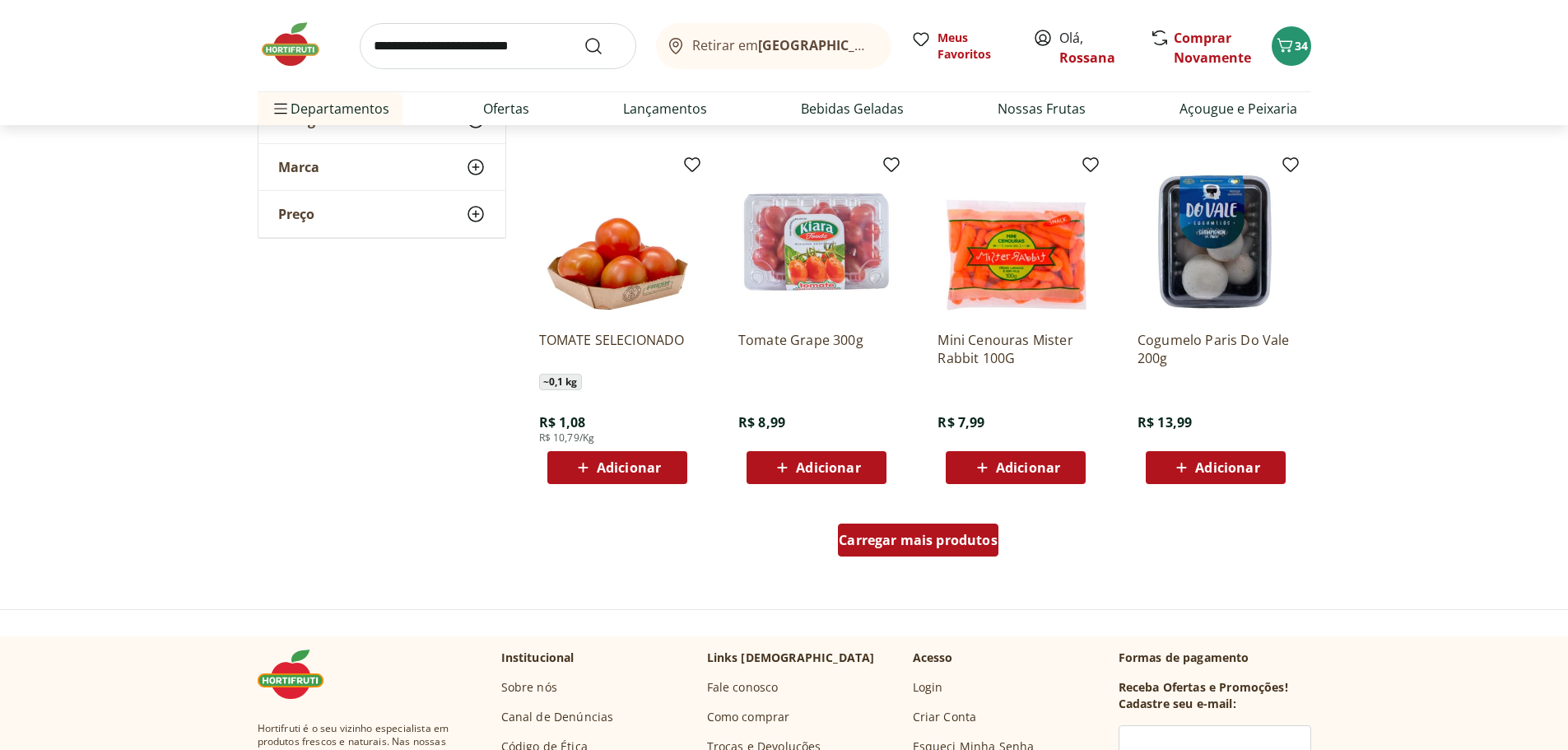
click at [920, 534] on span "Carregar mais produtos" at bounding box center [918, 540] width 159 height 13
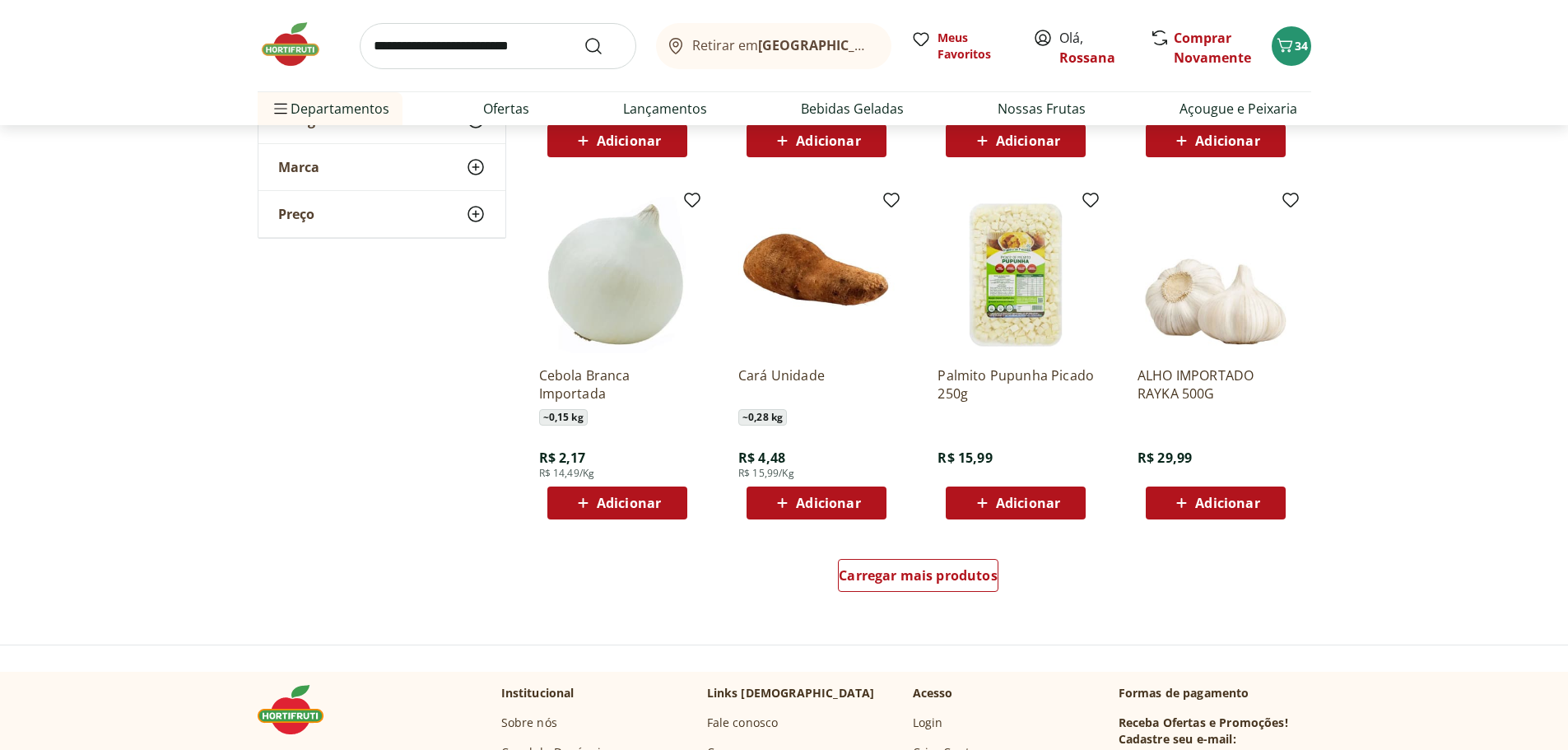
scroll to position [6172, 0]
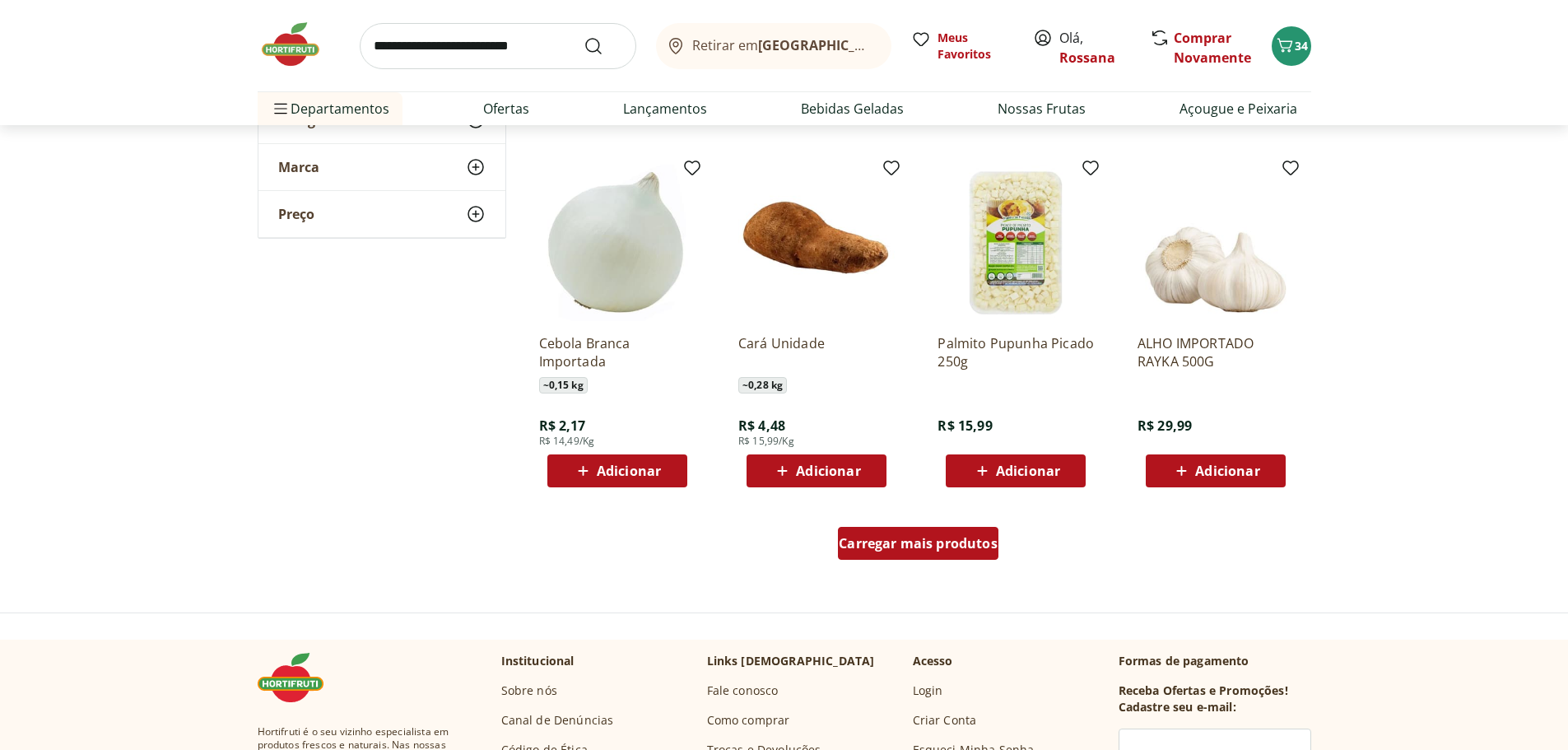
click at [967, 550] on span "Carregar mais produtos" at bounding box center [918, 542] width 159 height 13
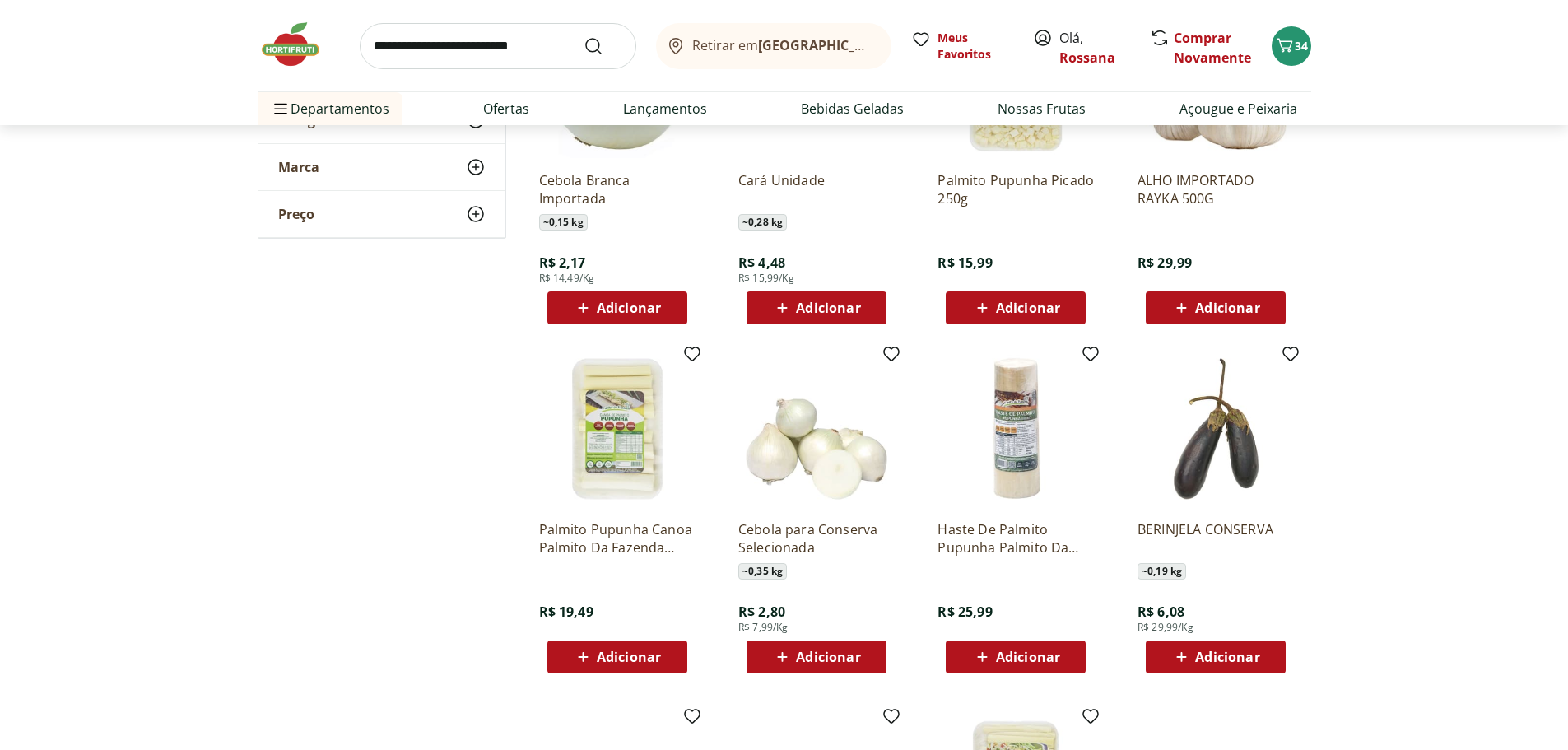
scroll to position [6337, 0]
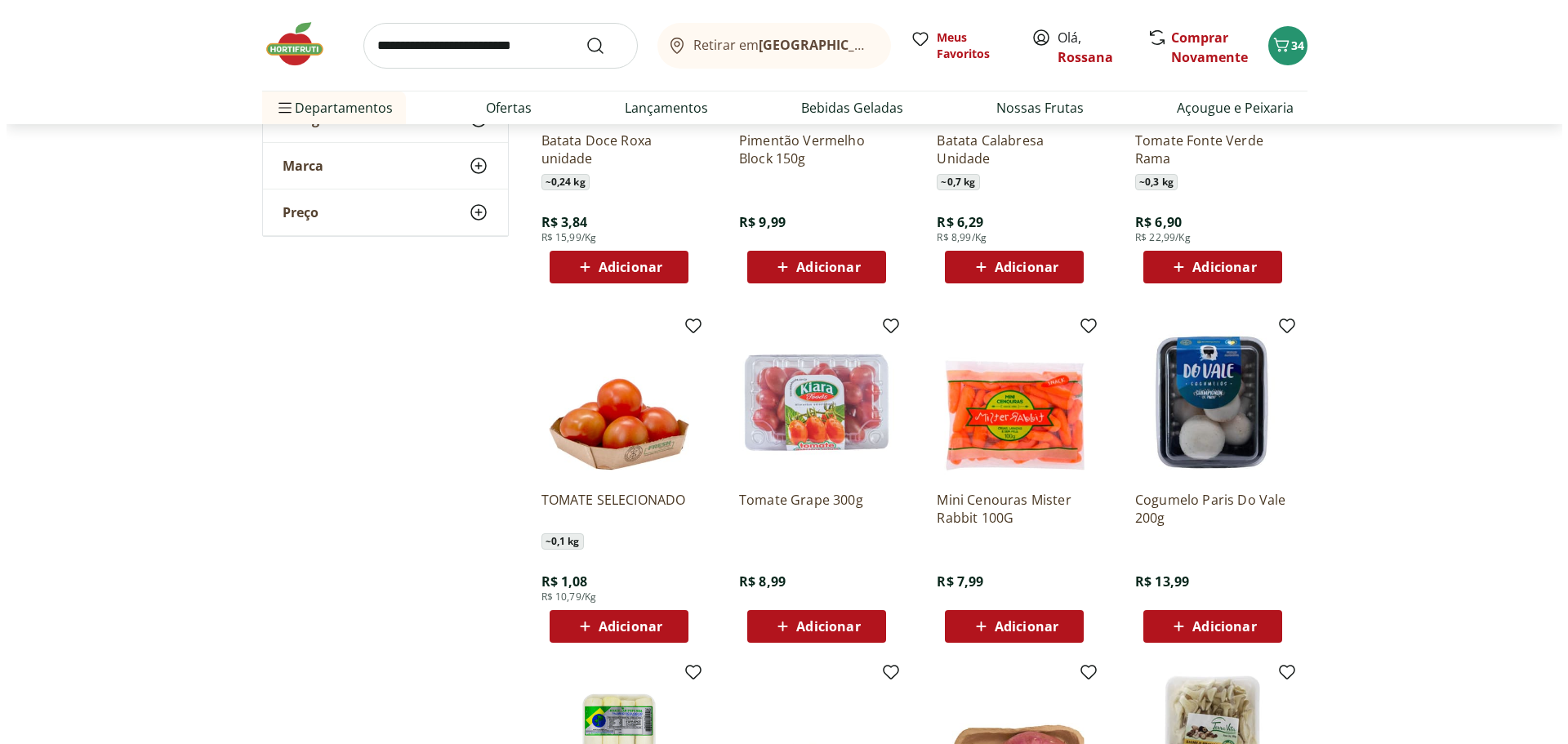
scroll to position [4898, 0]
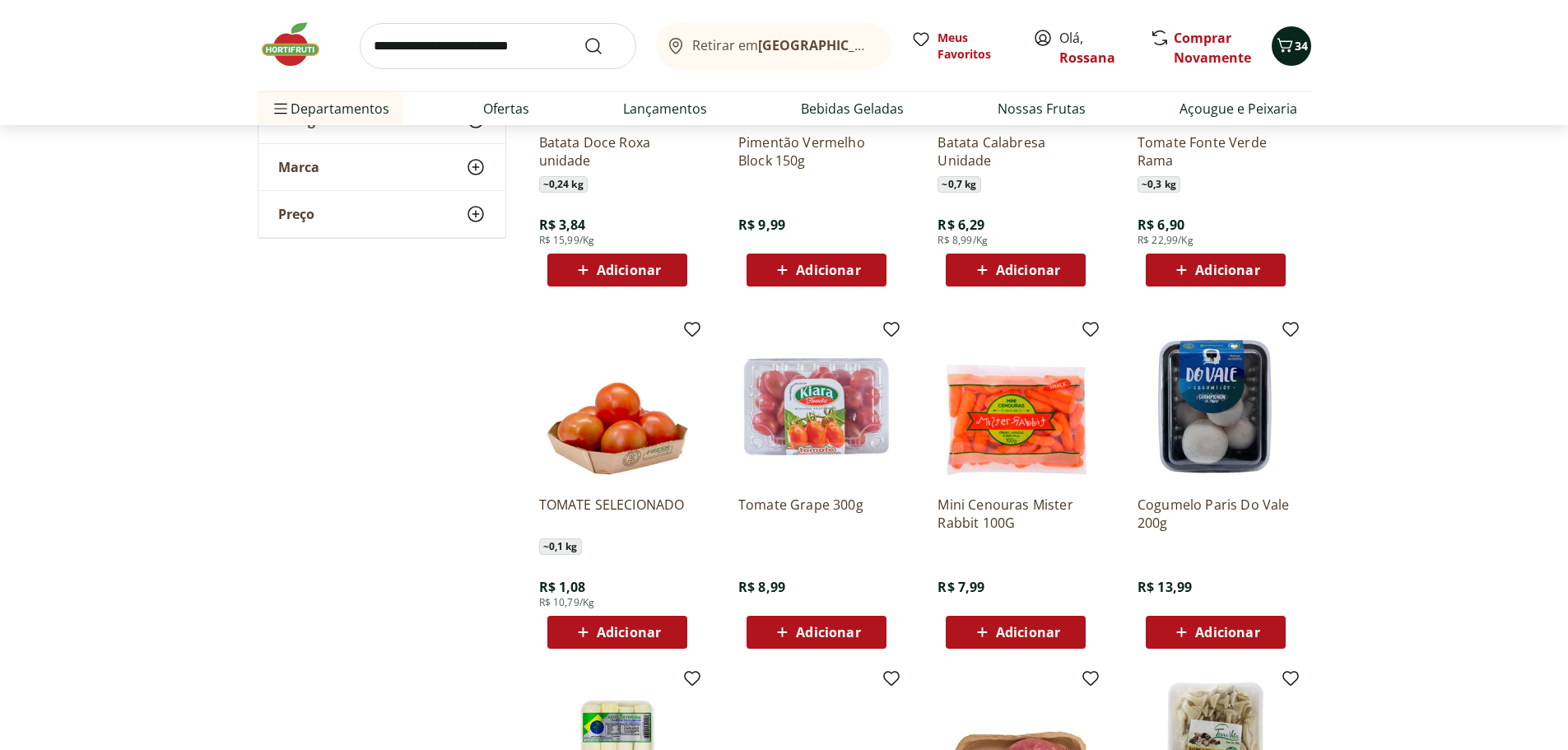
click at [1298, 44] on span "34" at bounding box center [1301, 45] width 13 height 16
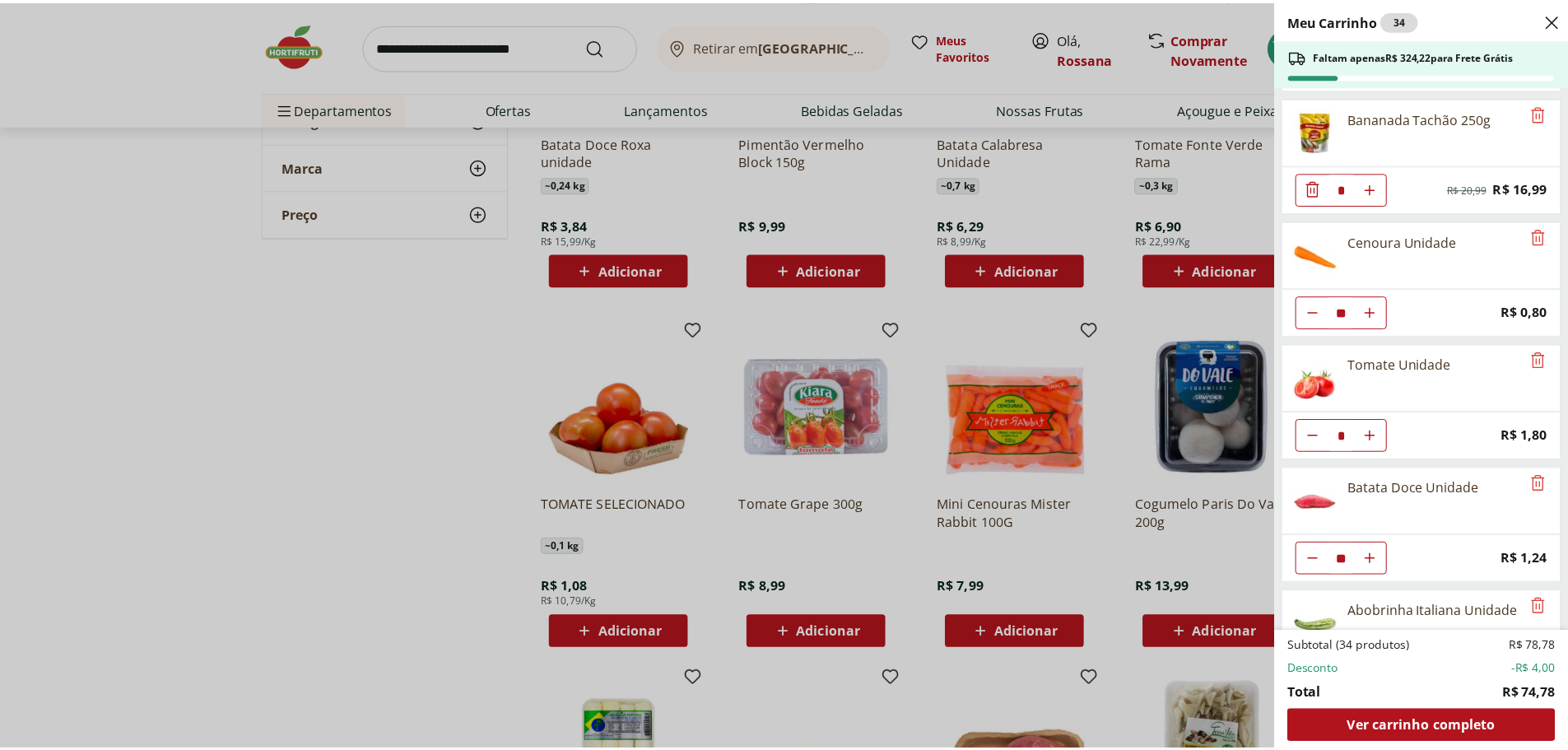
scroll to position [448, 0]
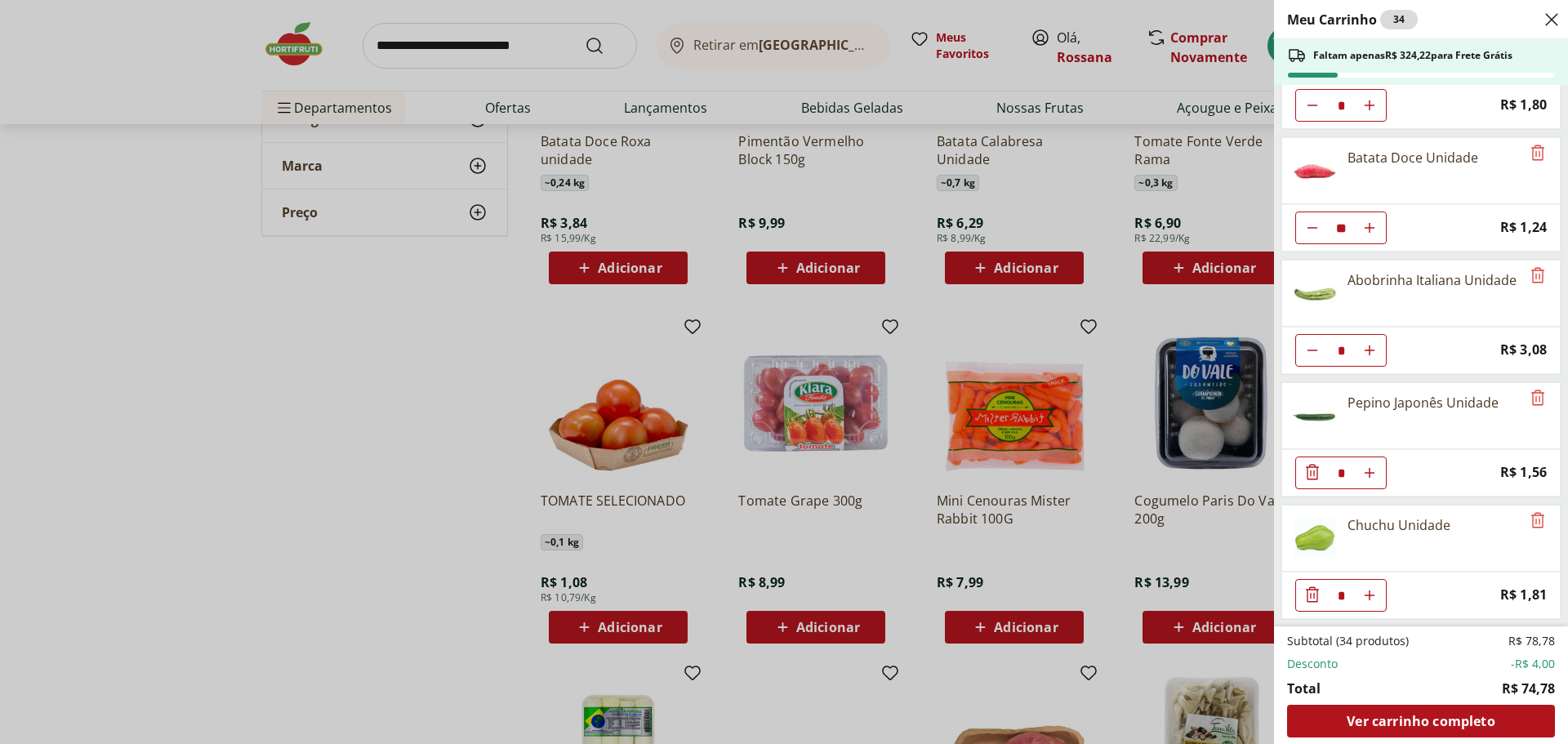
click at [356, 424] on div "Meu Carrinho 34 Faltam apenas R$ 324,22 para Frete Grátis Tomate Pelado Italian…" at bounding box center [784, 372] width 1568 height 744
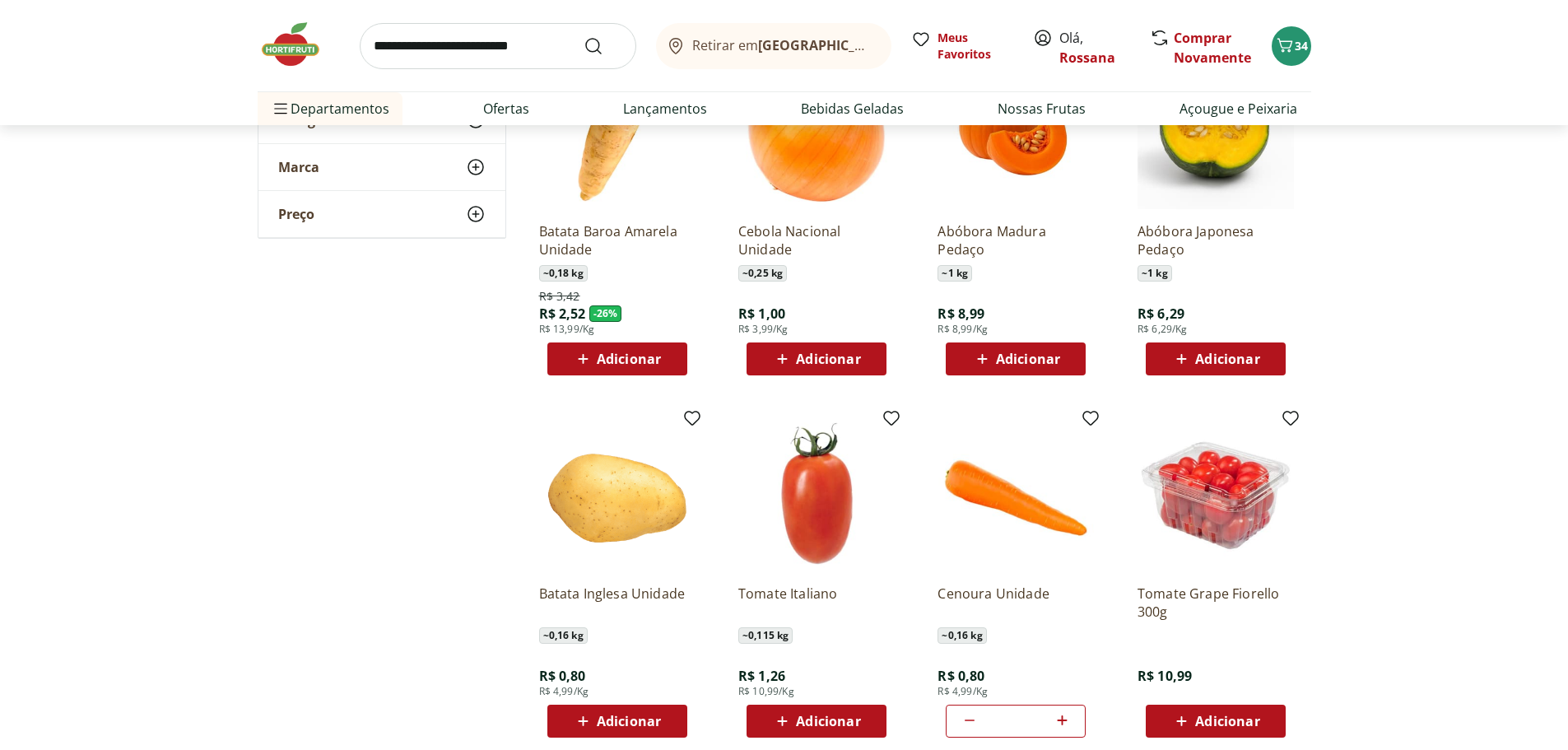
scroll to position [0, 0]
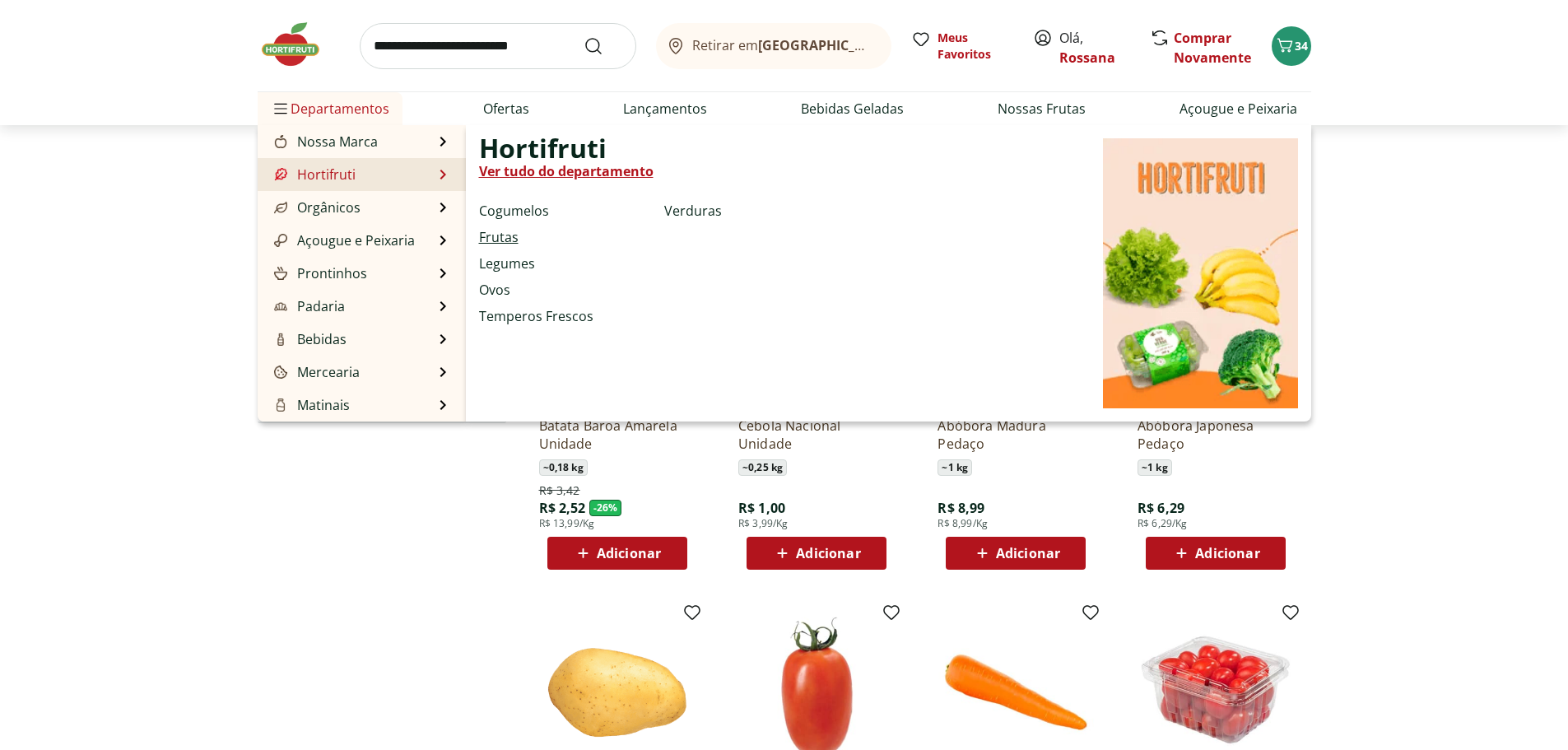
click at [502, 232] on link "Frutas" at bounding box center [499, 237] width 39 height 20
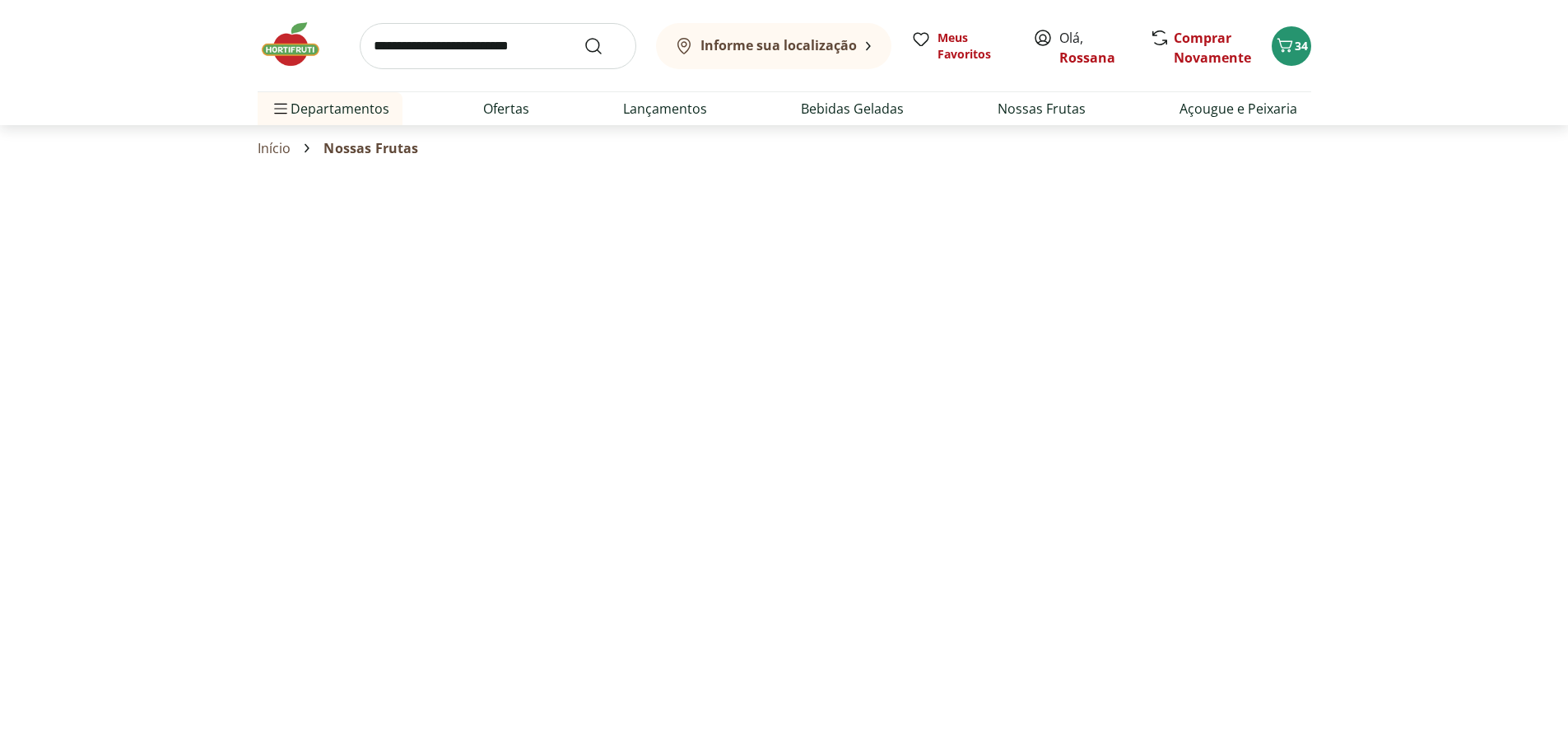
select select "**********"
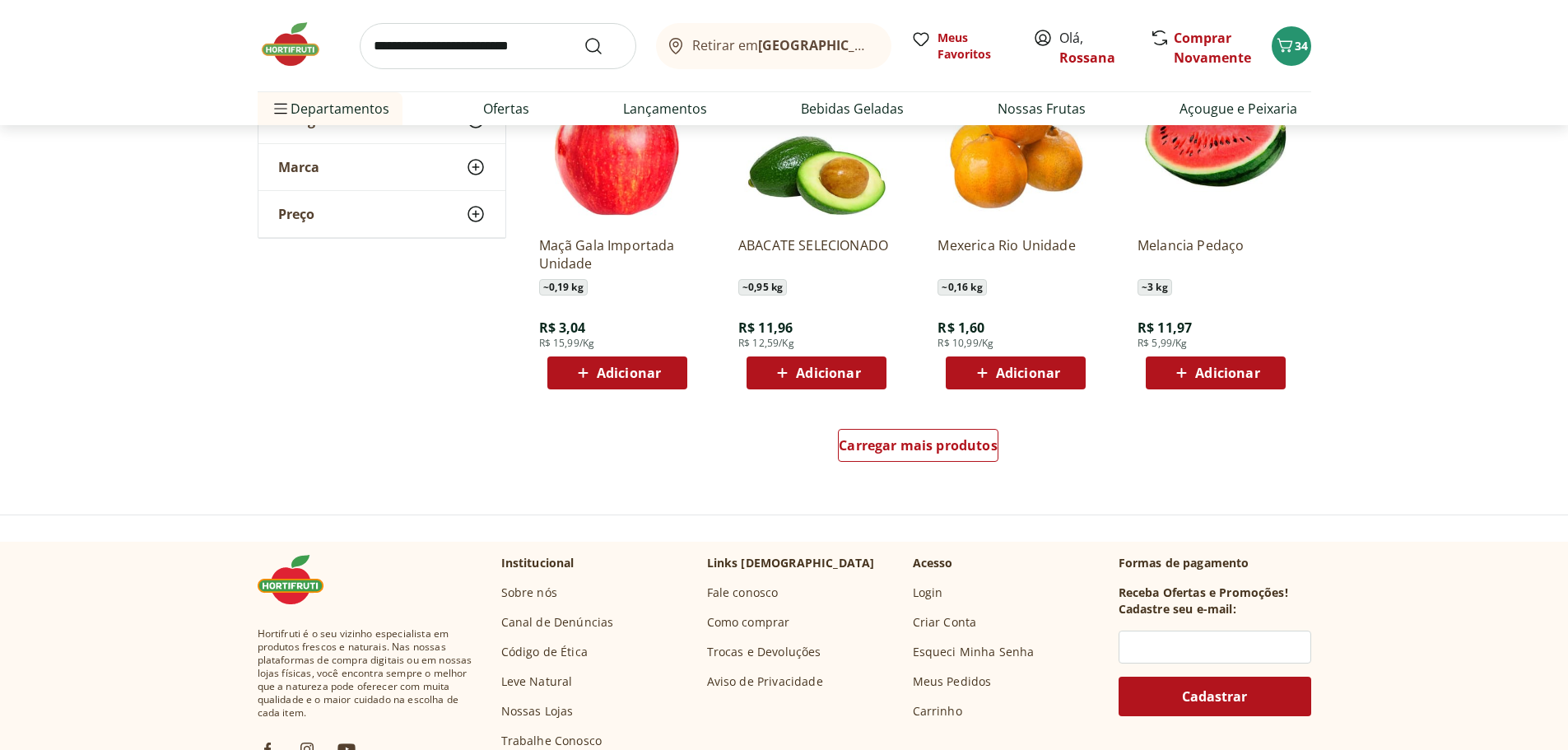
scroll to position [905, 0]
click at [914, 451] on span "Carregar mais produtos" at bounding box center [918, 444] width 159 height 13
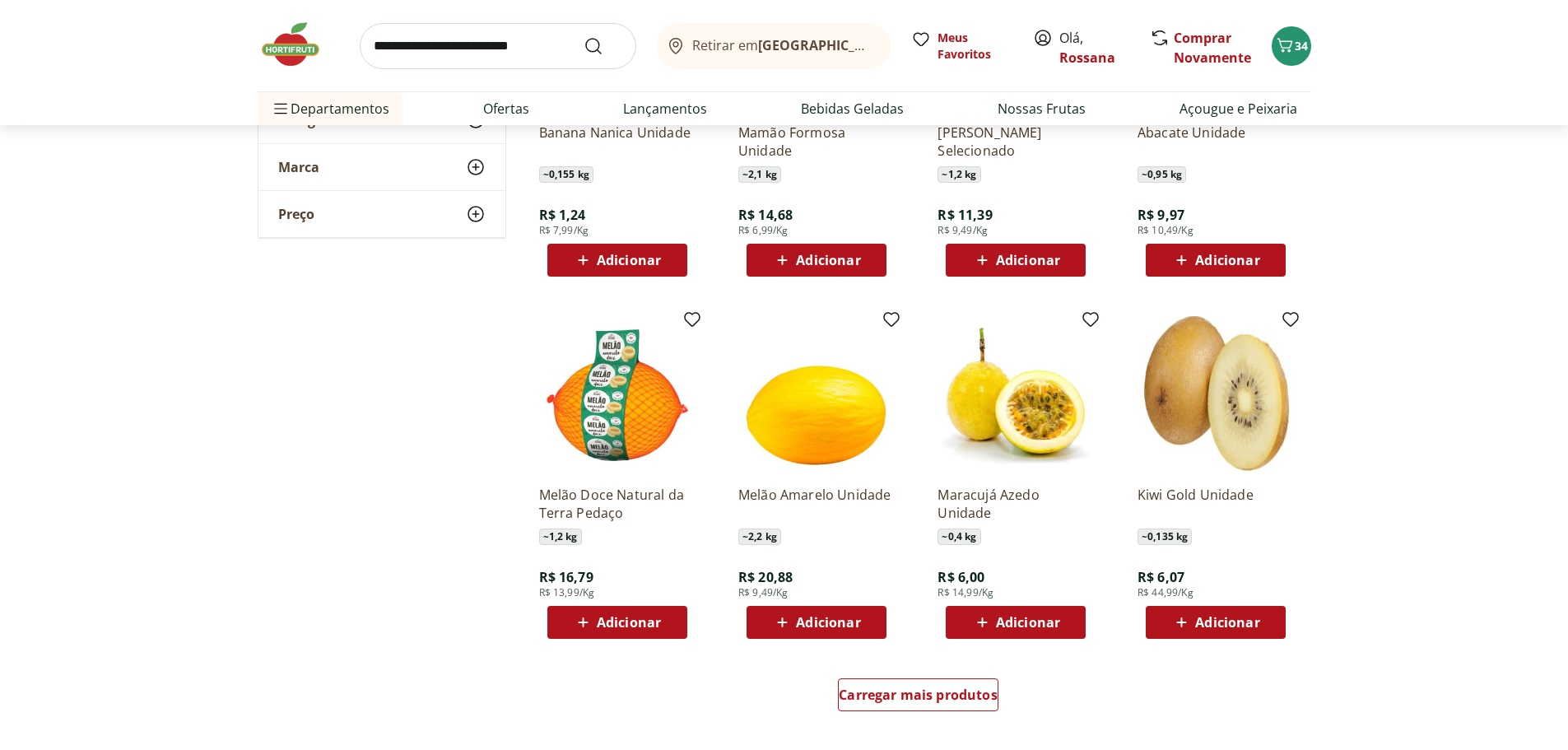
scroll to position [1810, 0]
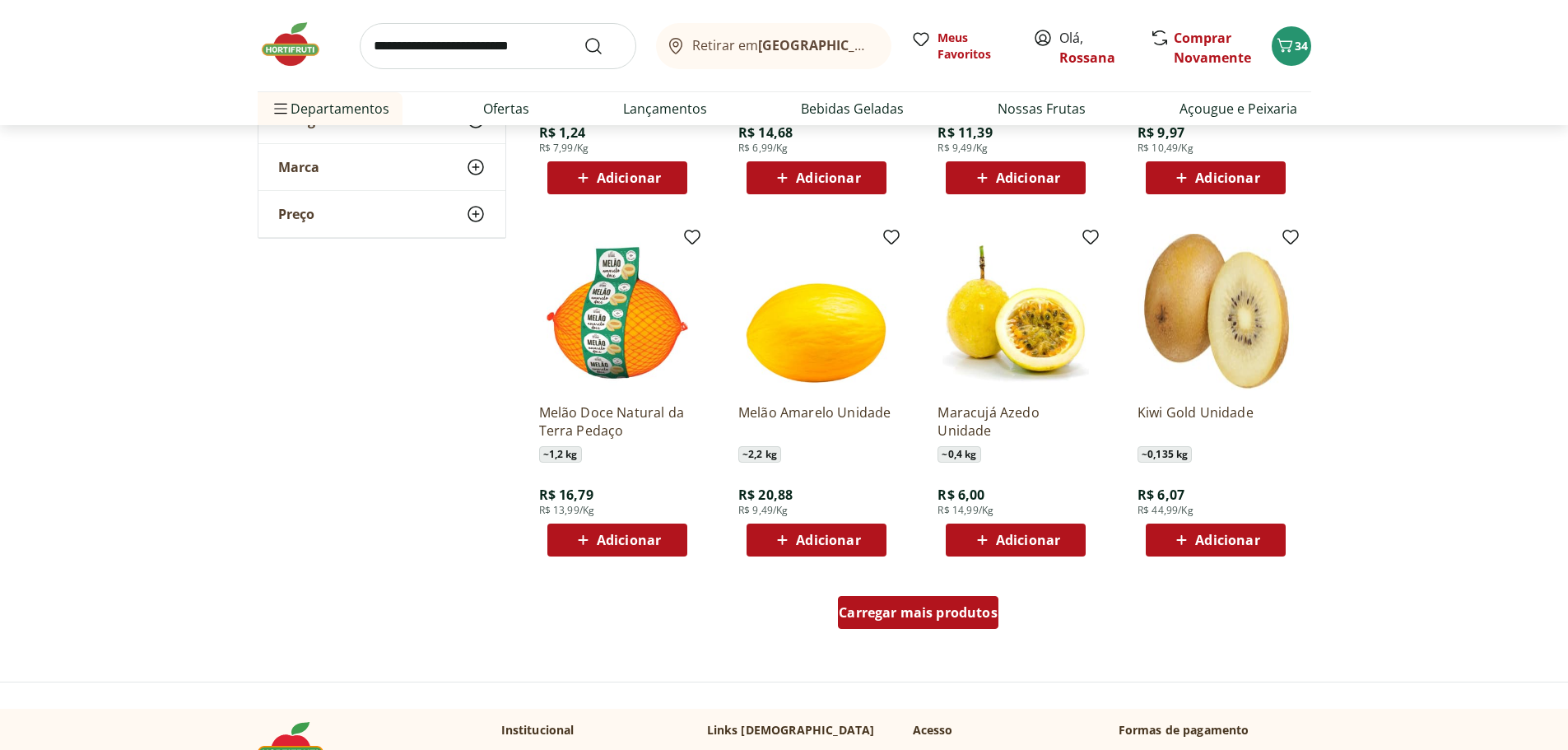
click at [879, 612] on span "Carregar mais produtos" at bounding box center [918, 612] width 159 height 13
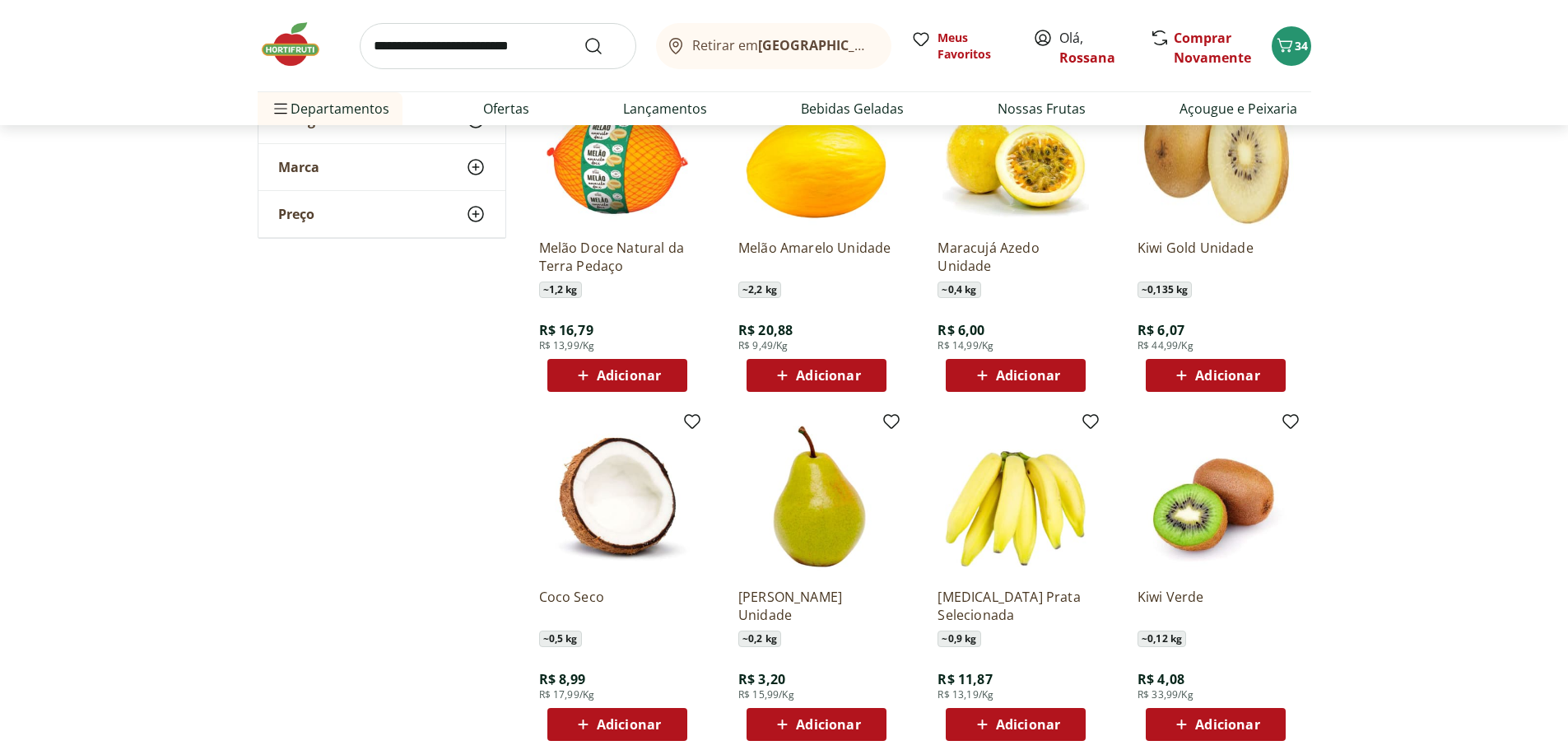
scroll to position [2058, 0]
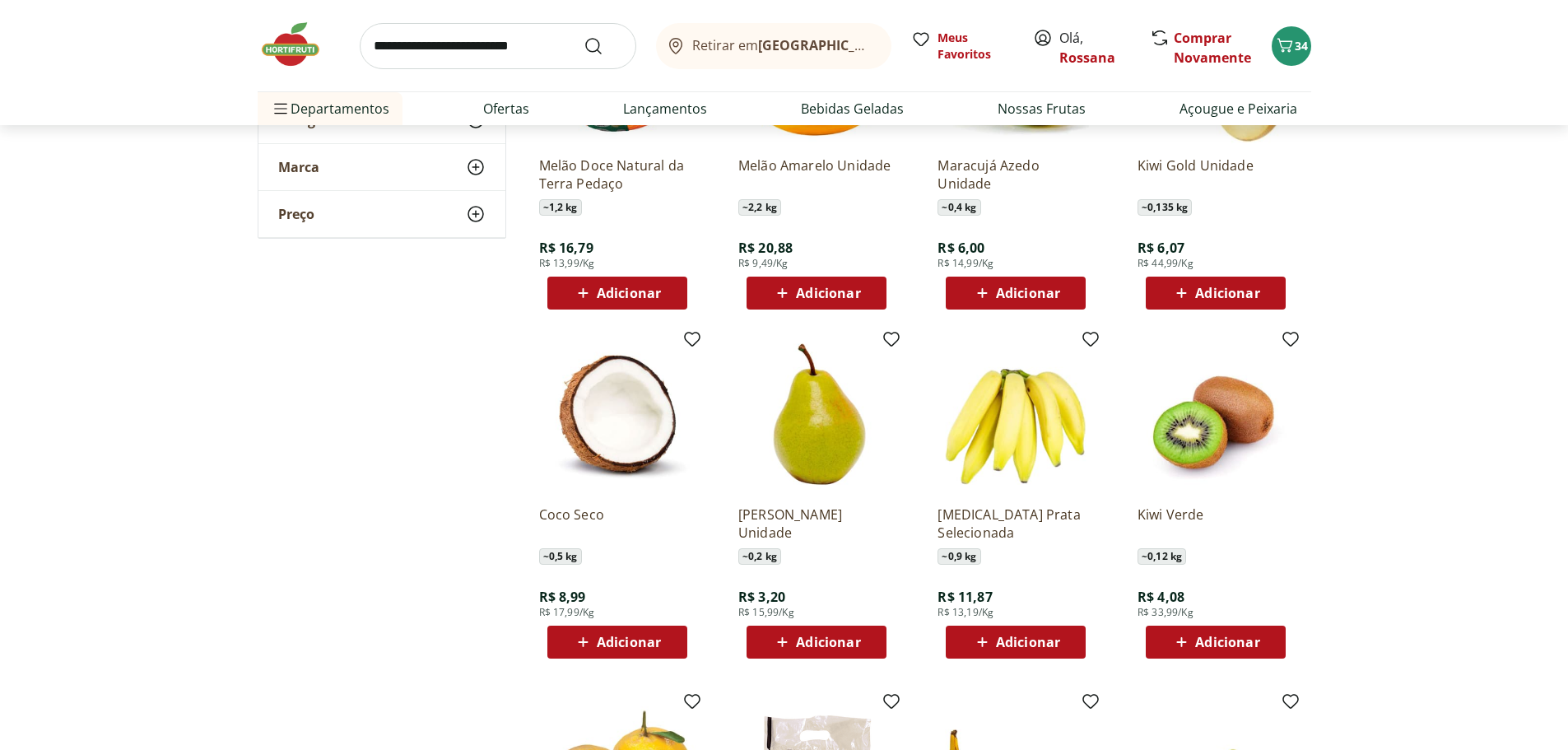
click at [1000, 636] on span "Adicionar" at bounding box center [1028, 641] width 64 height 13
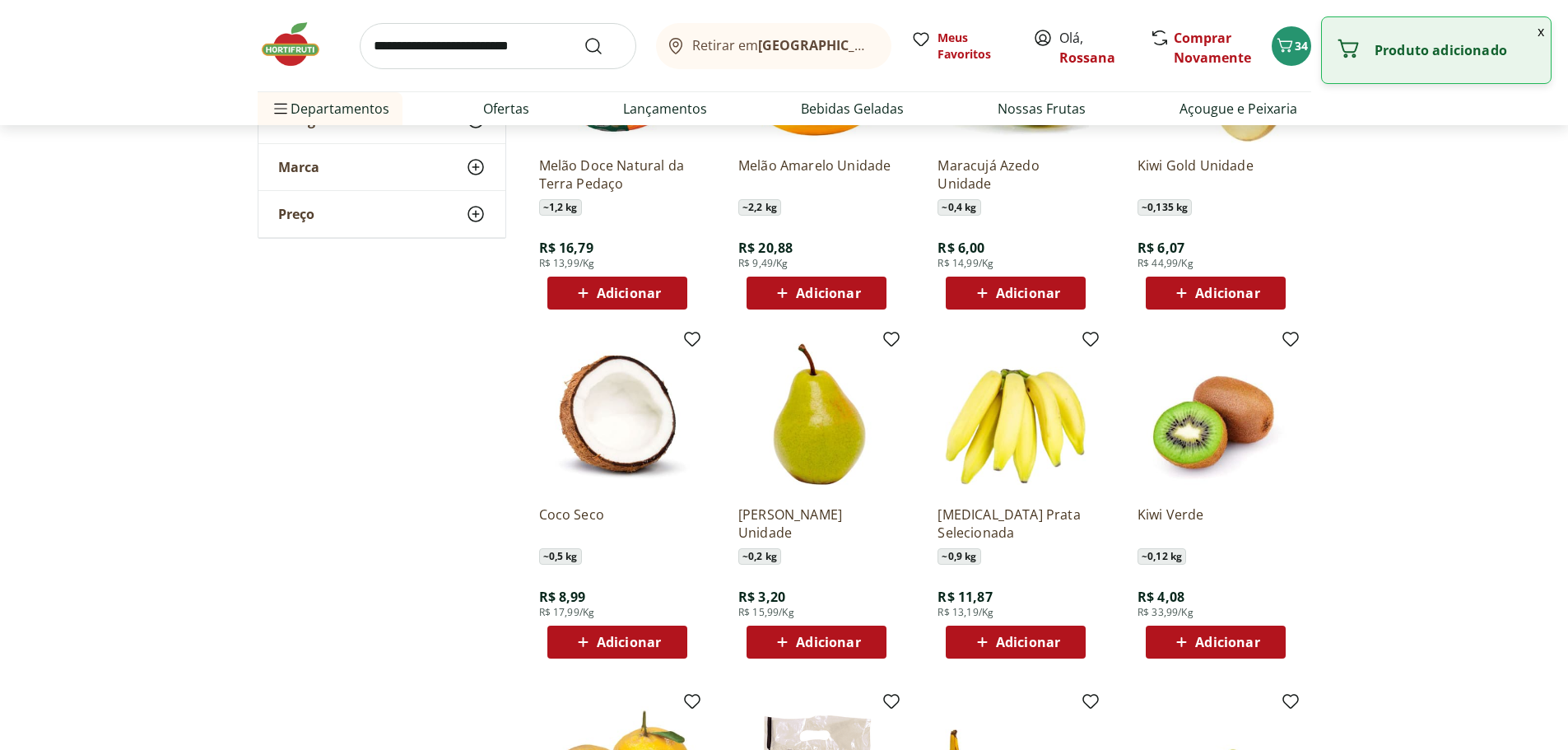
click at [1008, 644] on span "Adicionar" at bounding box center [1028, 641] width 64 height 13
drag, startPoint x: 1020, startPoint y: 640, endPoint x: 1004, endPoint y: 641, distance: 16.0
click at [1004, 641] on input "*" at bounding box center [1015, 641] width 72 height 18
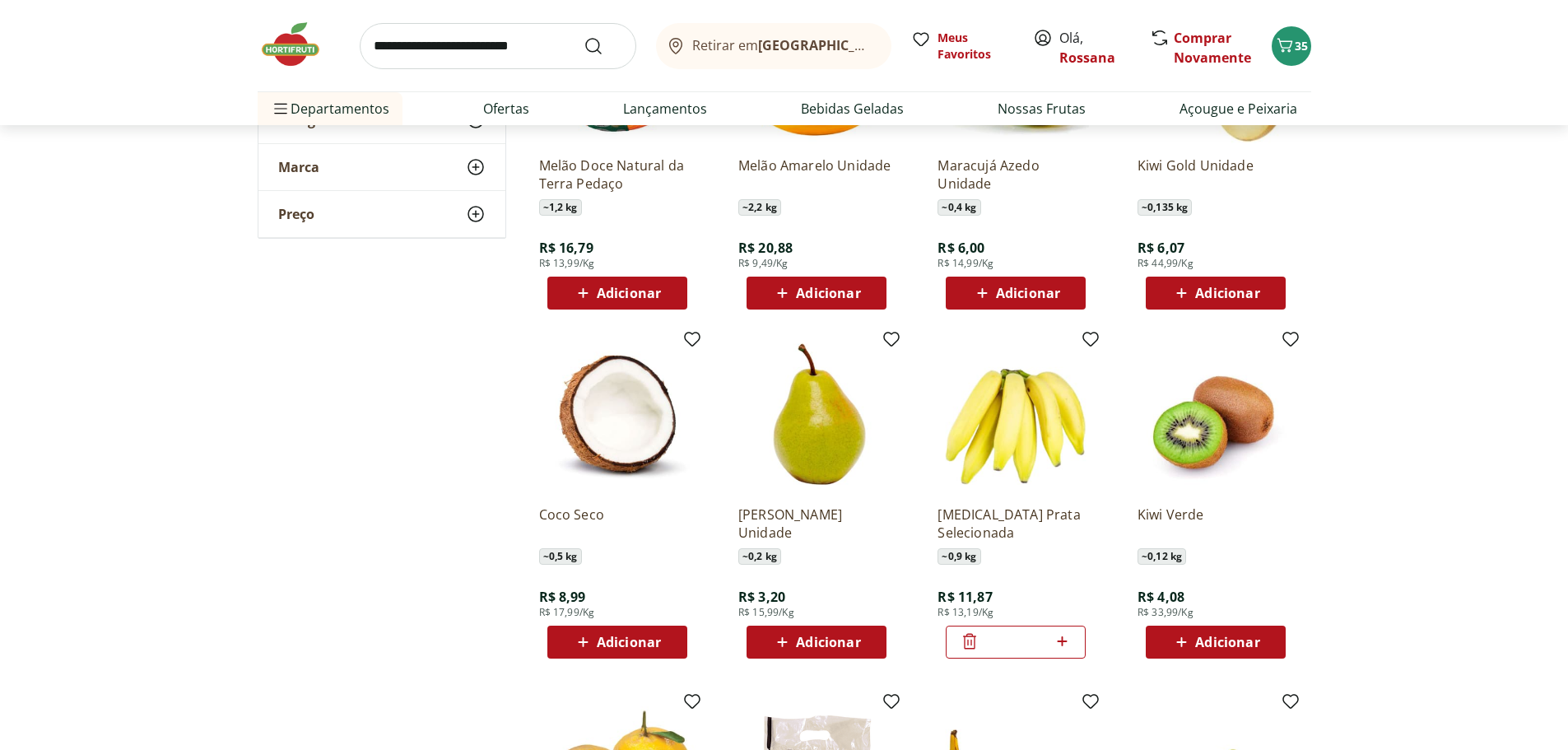
type input "*"
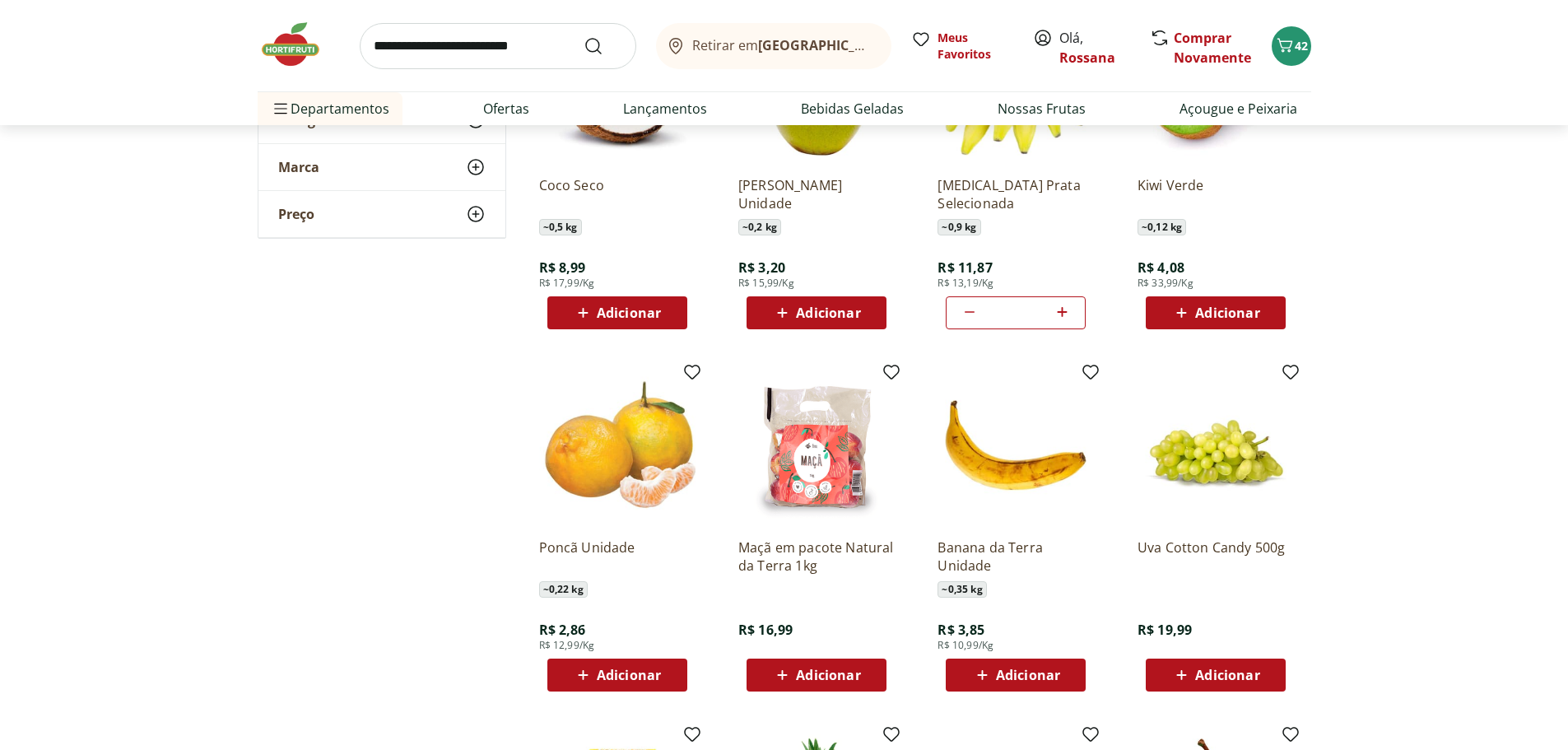
scroll to position [2469, 0]
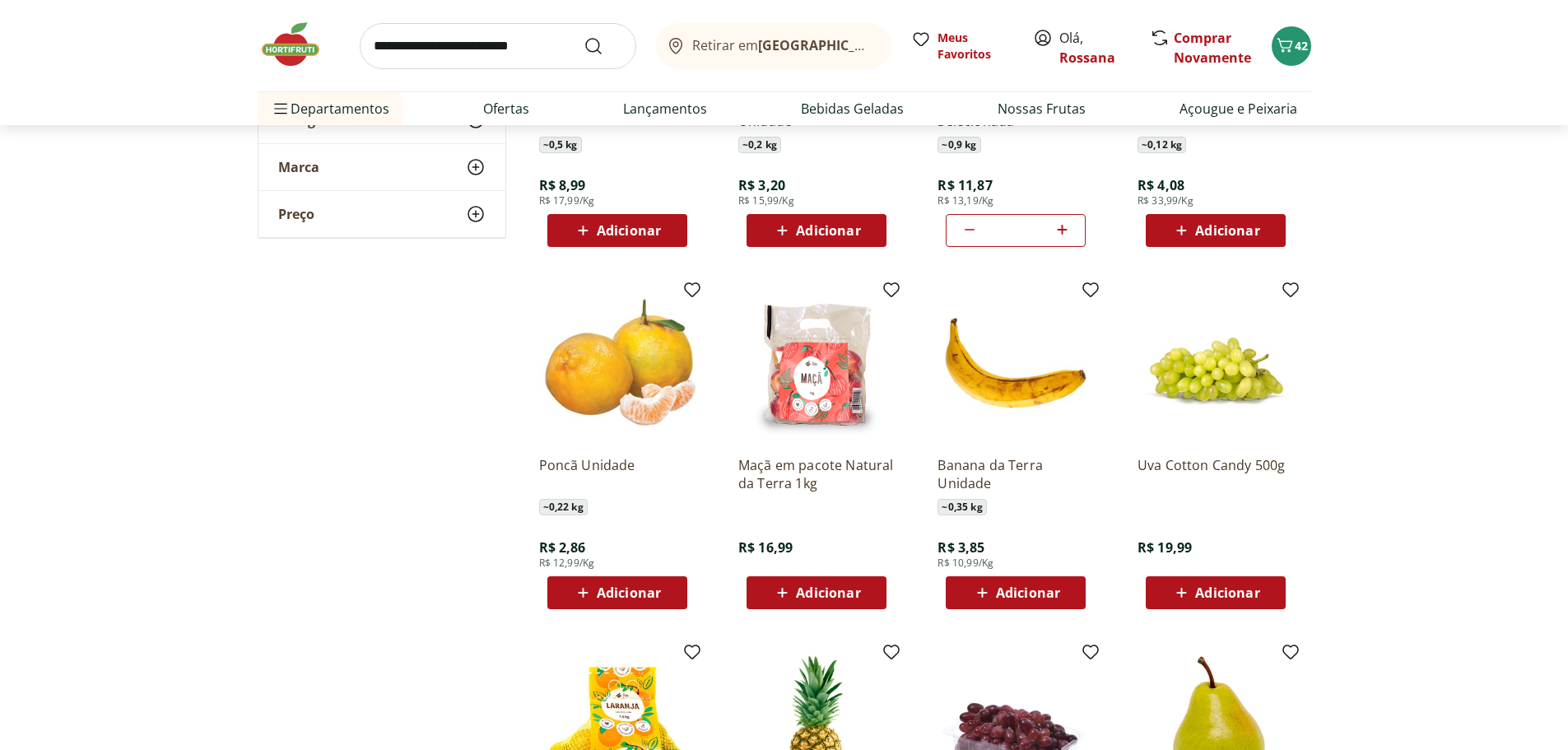
click at [1025, 586] on span "Adicionar" at bounding box center [1028, 592] width 64 height 13
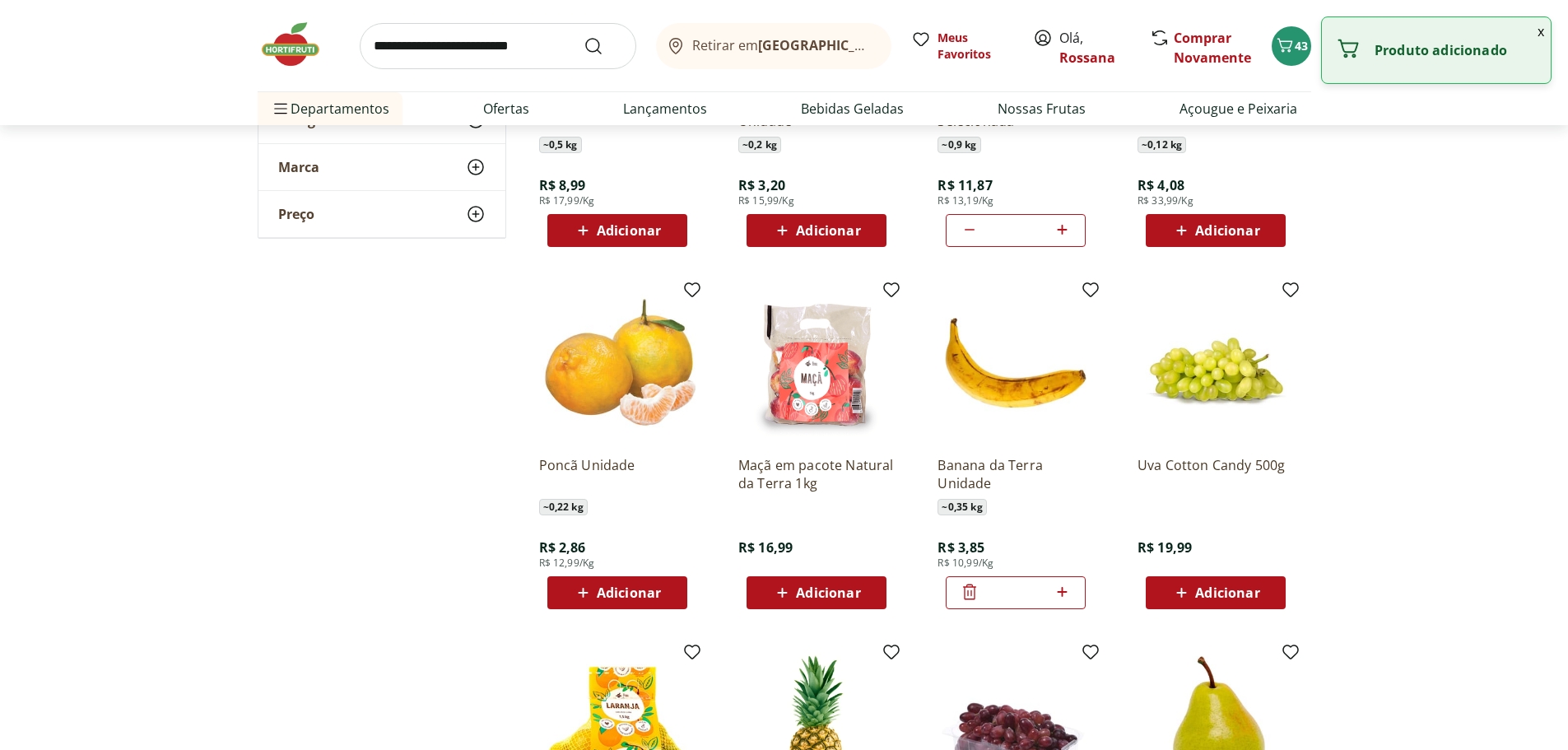
drag, startPoint x: 1021, startPoint y: 589, endPoint x: 1002, endPoint y: 592, distance: 19.2
click at [1002, 592] on input "*" at bounding box center [1015, 592] width 72 height 18
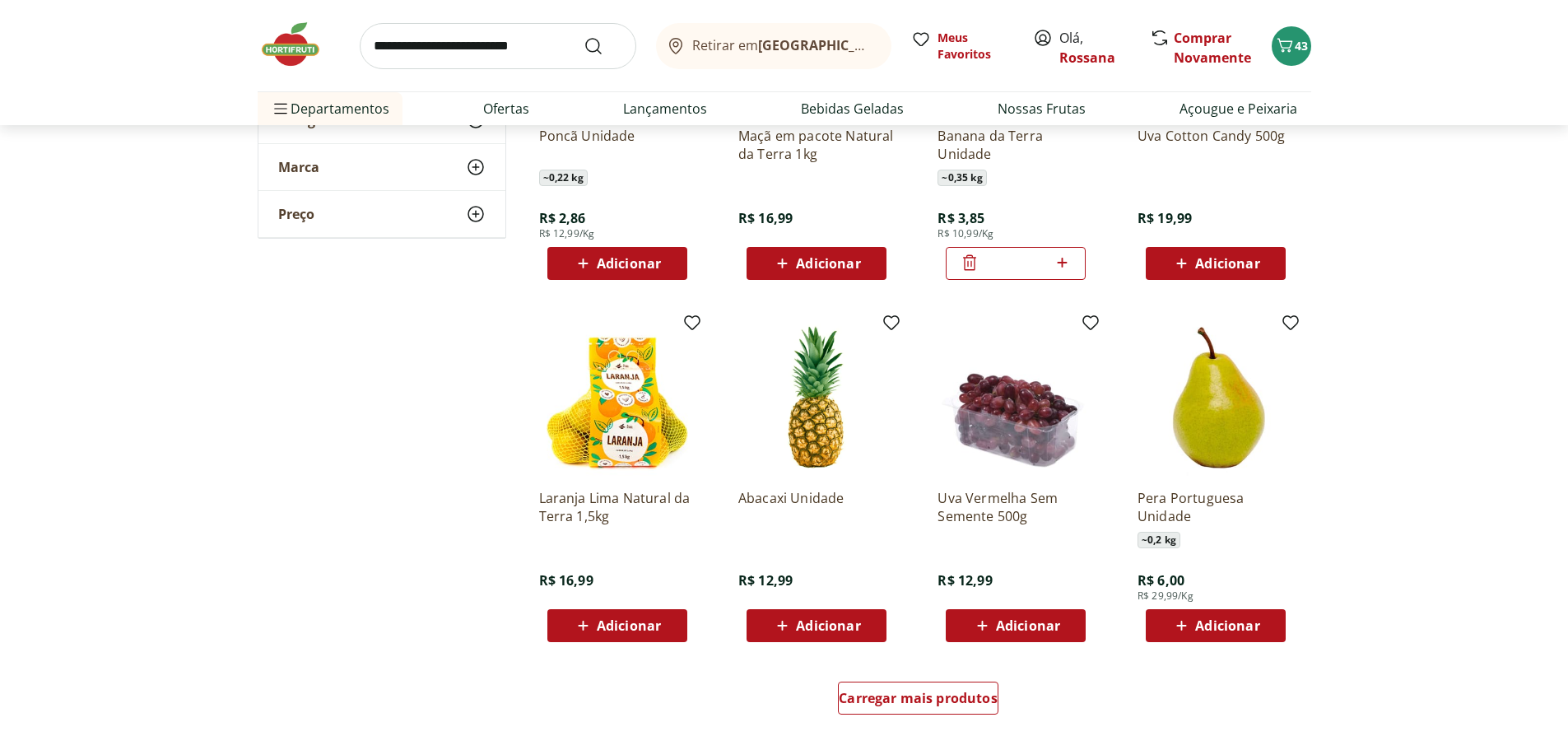
scroll to position [2880, 0]
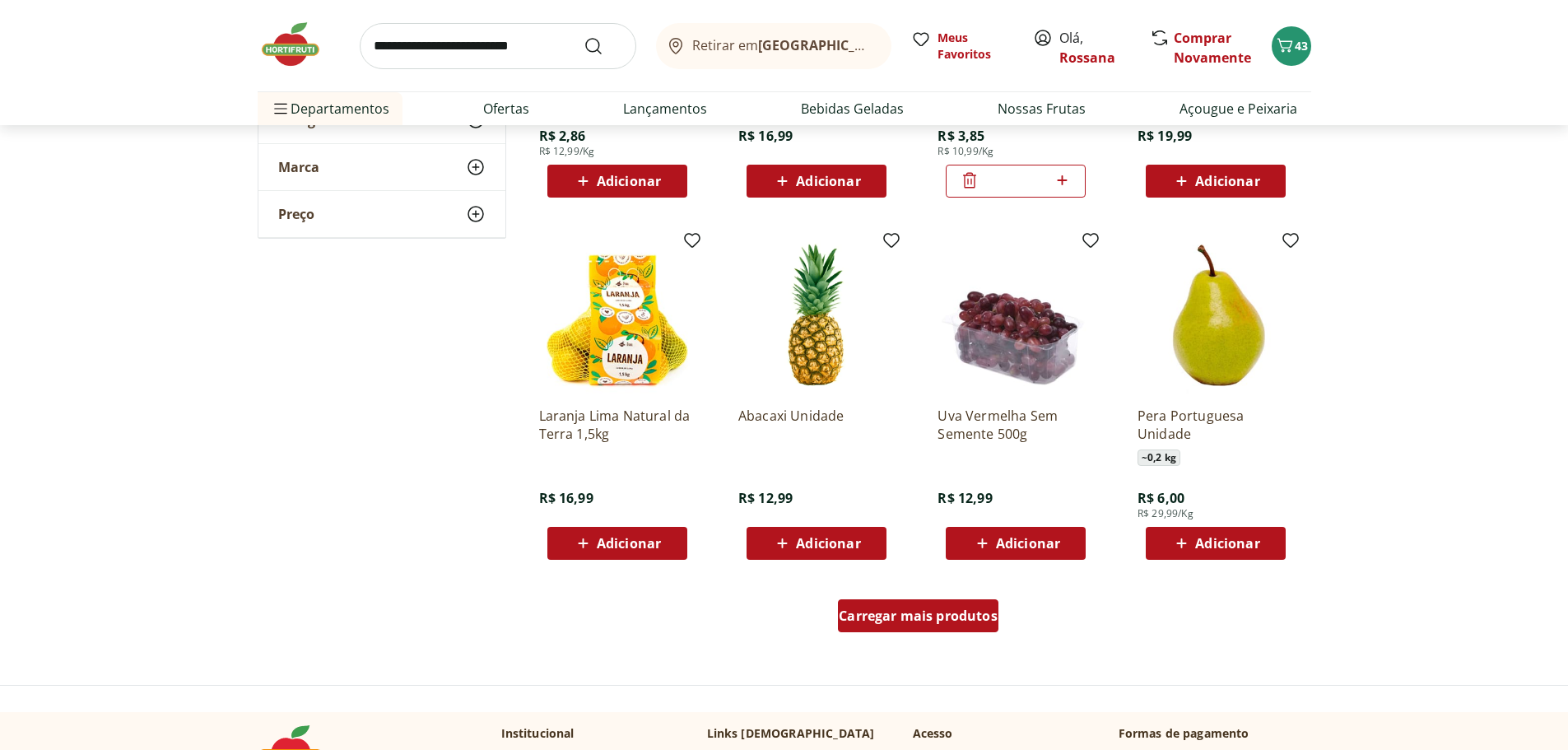
type input "*"
click at [955, 611] on span "Carregar mais produtos" at bounding box center [918, 615] width 159 height 13
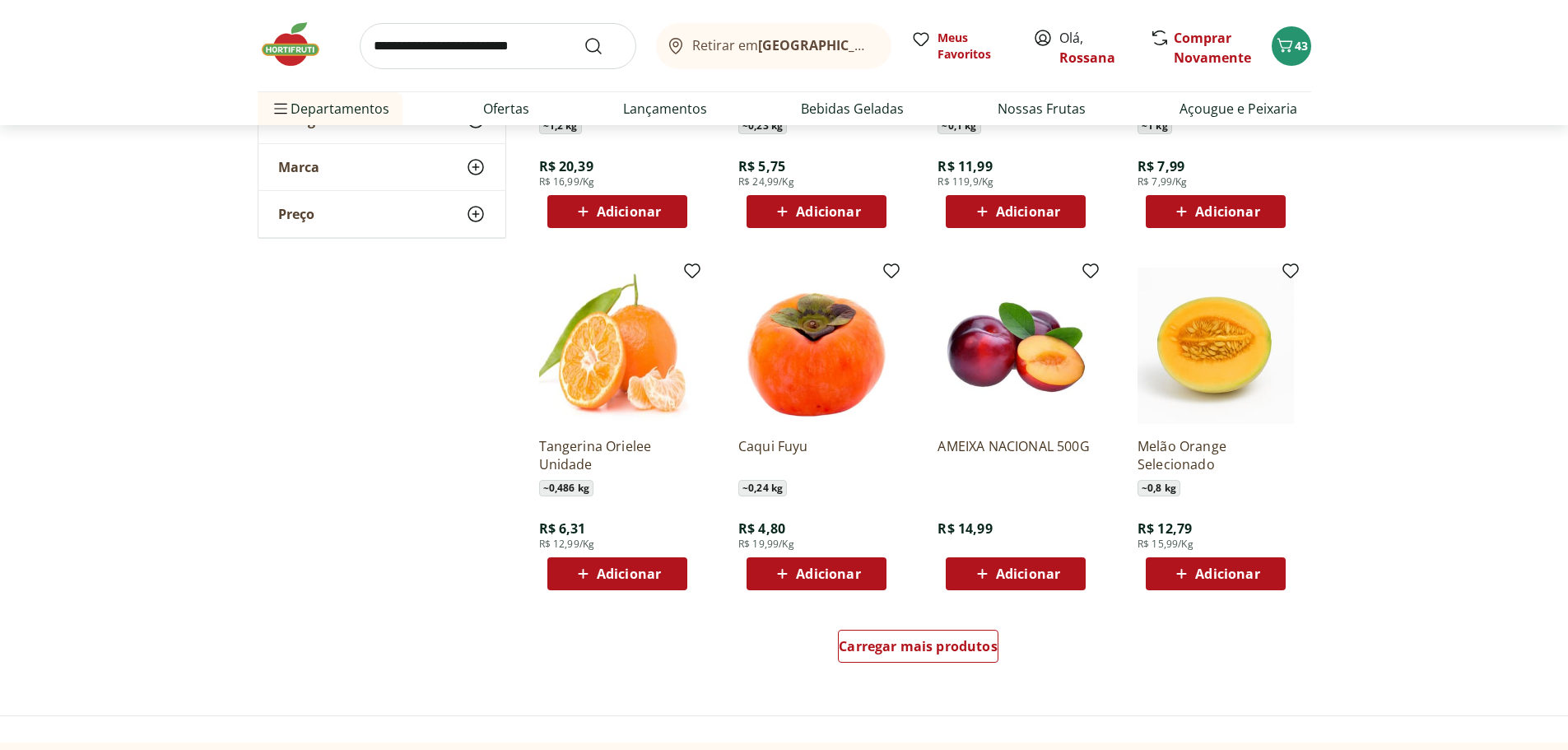
scroll to position [4114, 0]
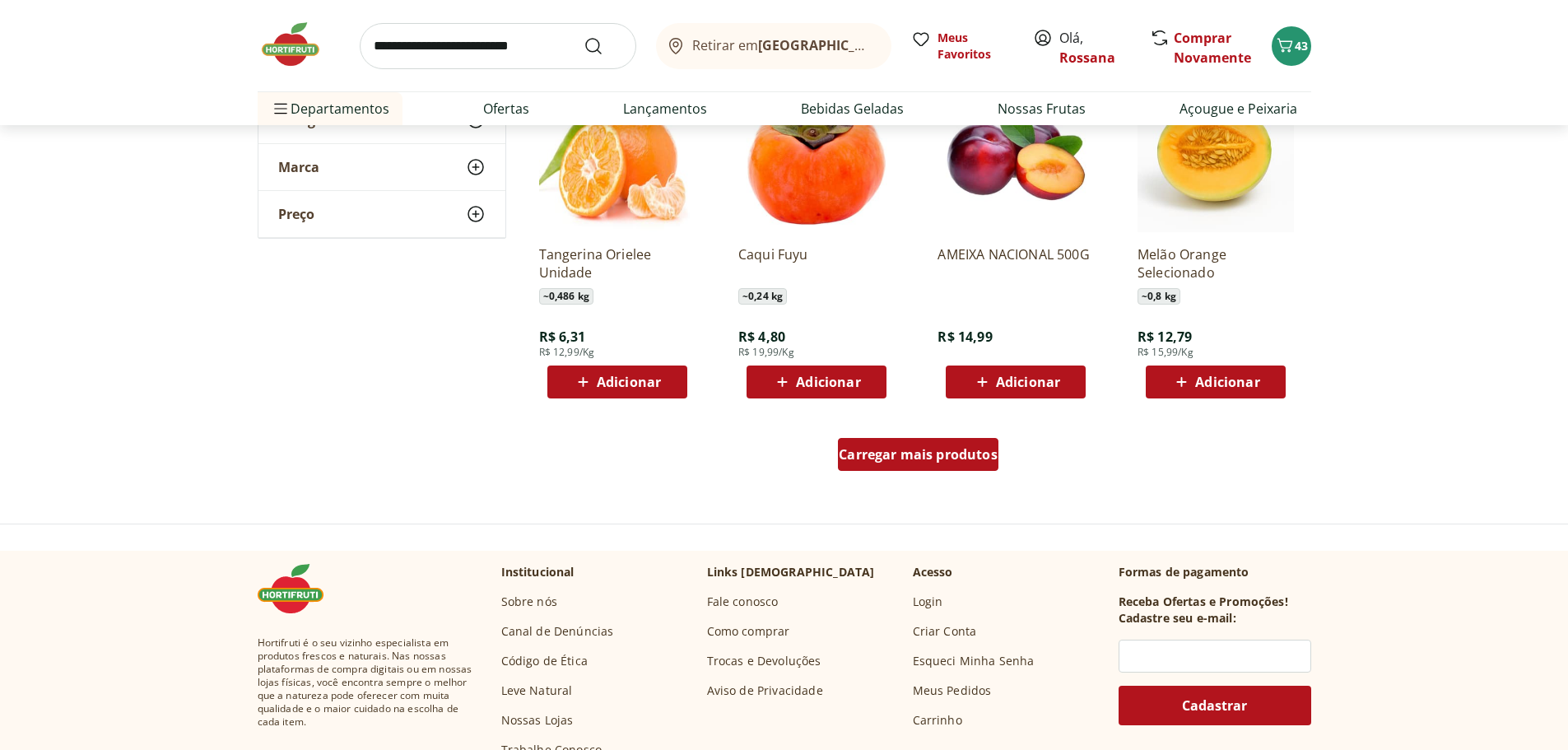
click at [950, 441] on div "Carregar mais produtos" at bounding box center [918, 453] width 160 height 33
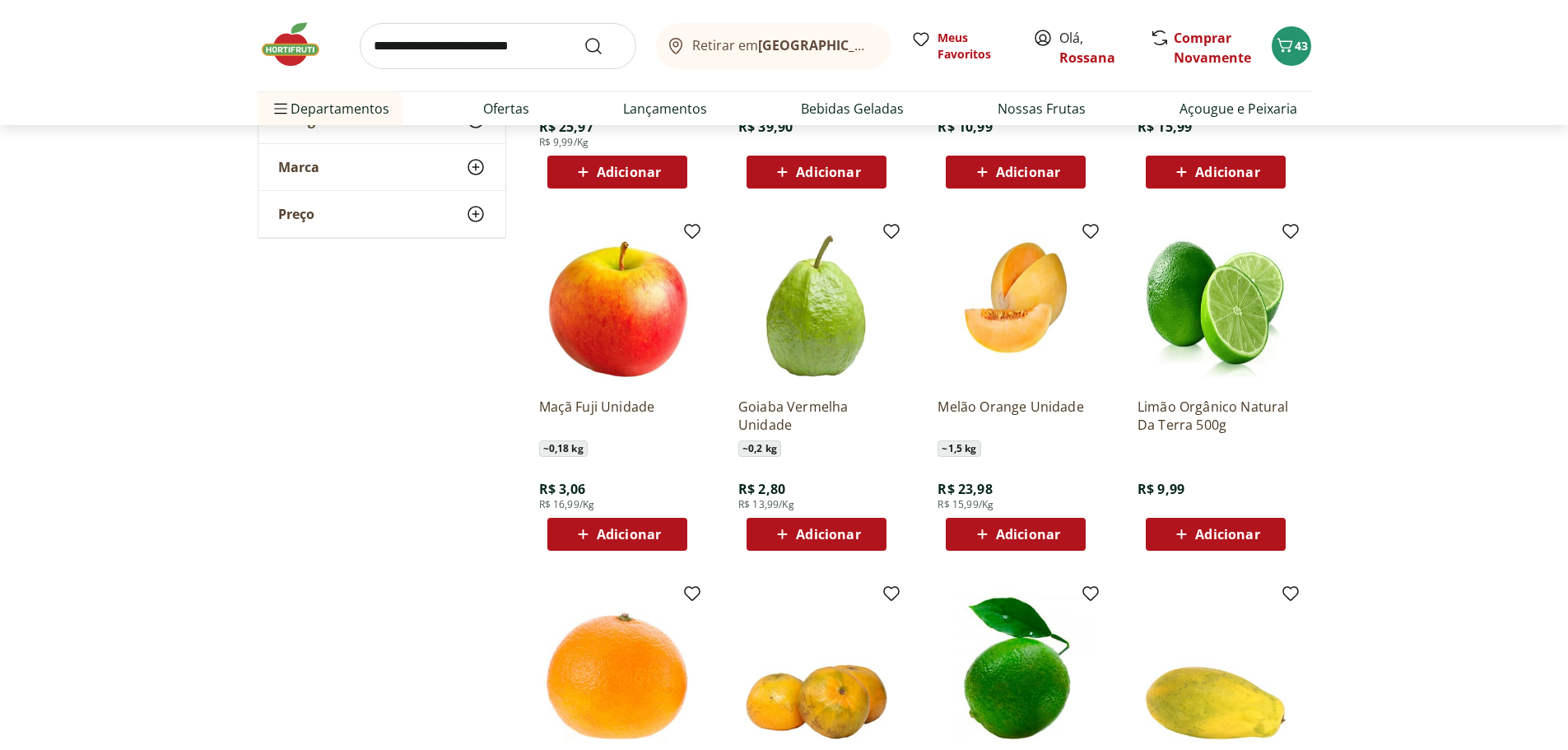
scroll to position [4691, 0]
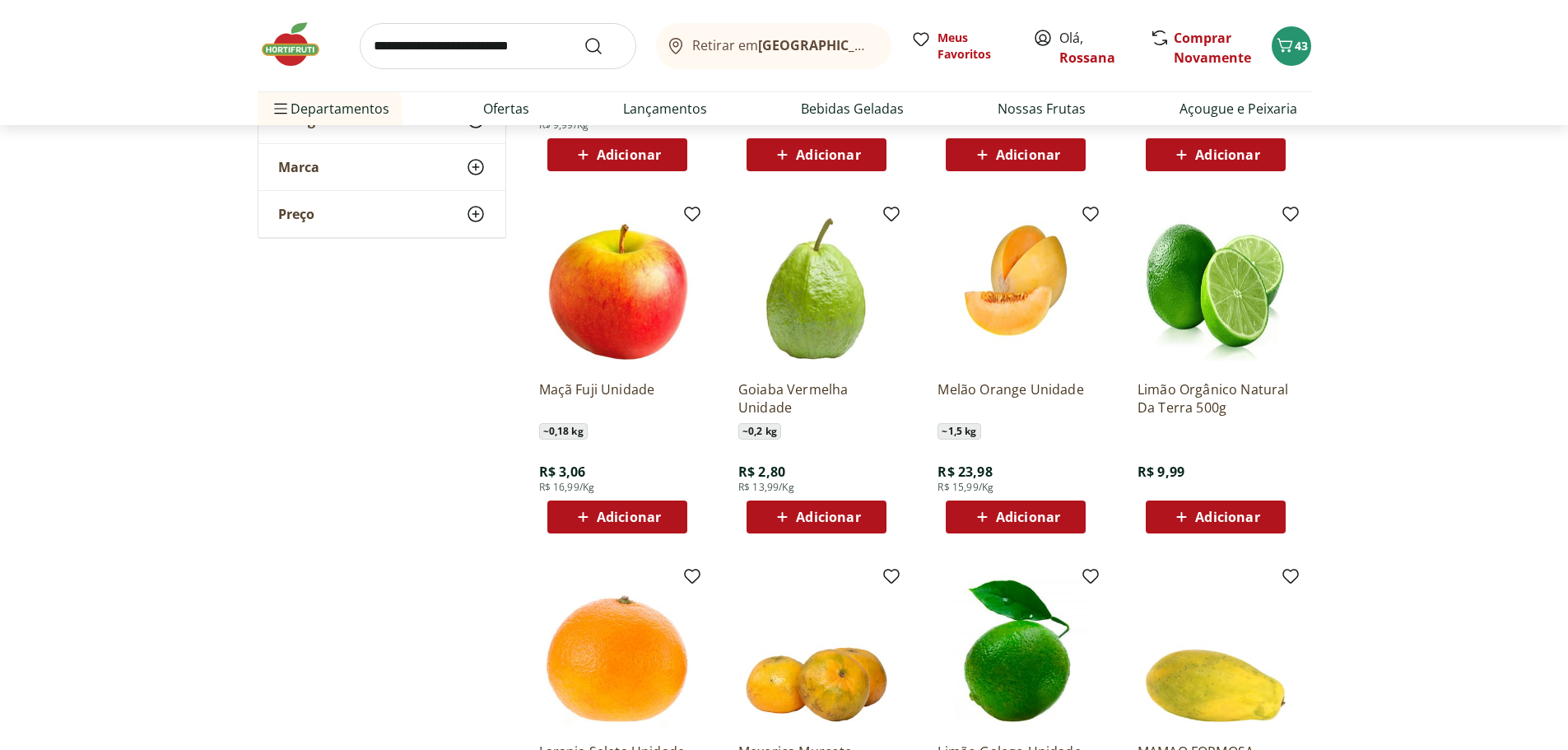
click at [663, 519] on div "Adicionar" at bounding box center [617, 517] width 113 height 29
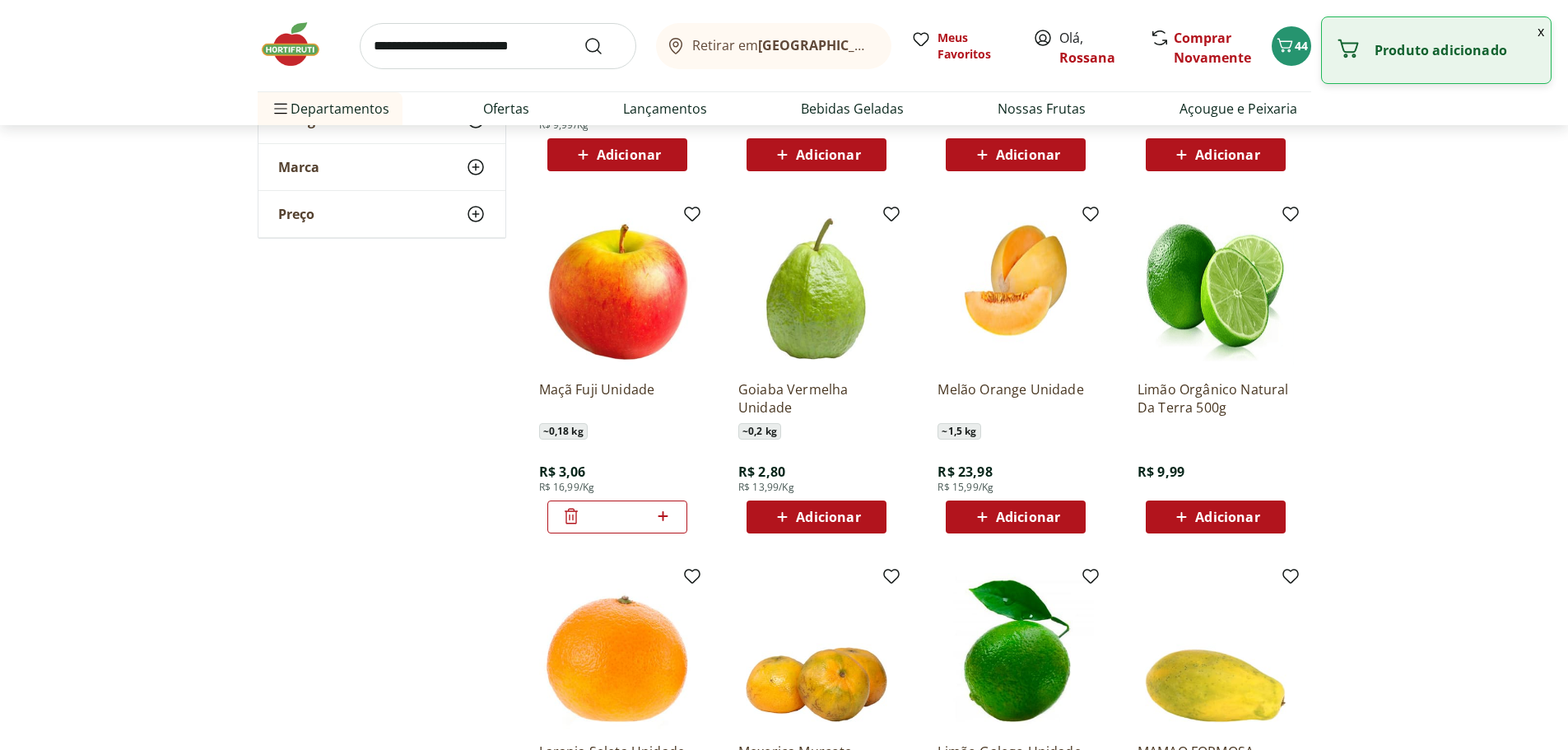
drag, startPoint x: 636, startPoint y: 521, endPoint x: 576, endPoint y: 523, distance: 60.0
click at [576, 523] on div "*" at bounding box center [617, 517] width 140 height 33
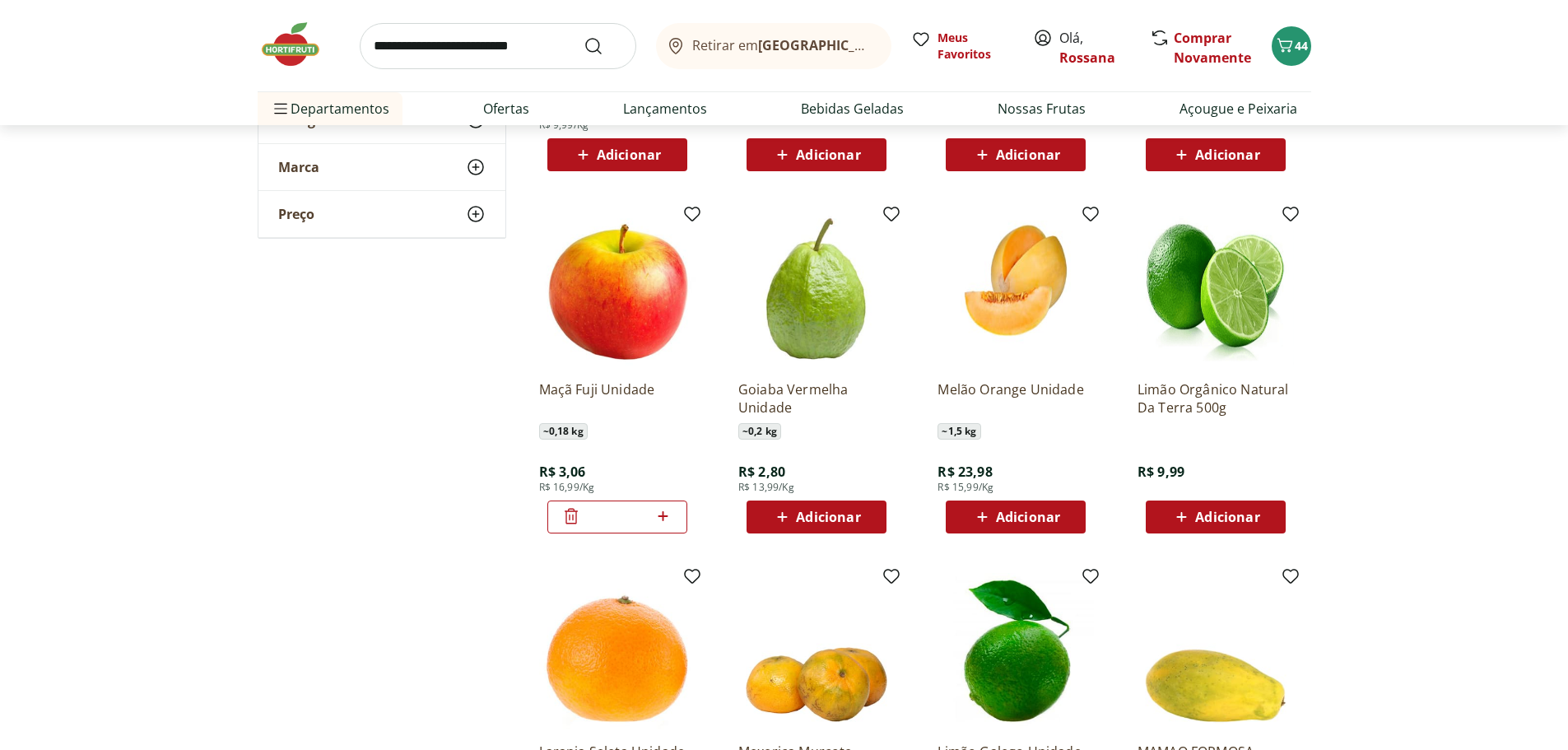
type input "*"
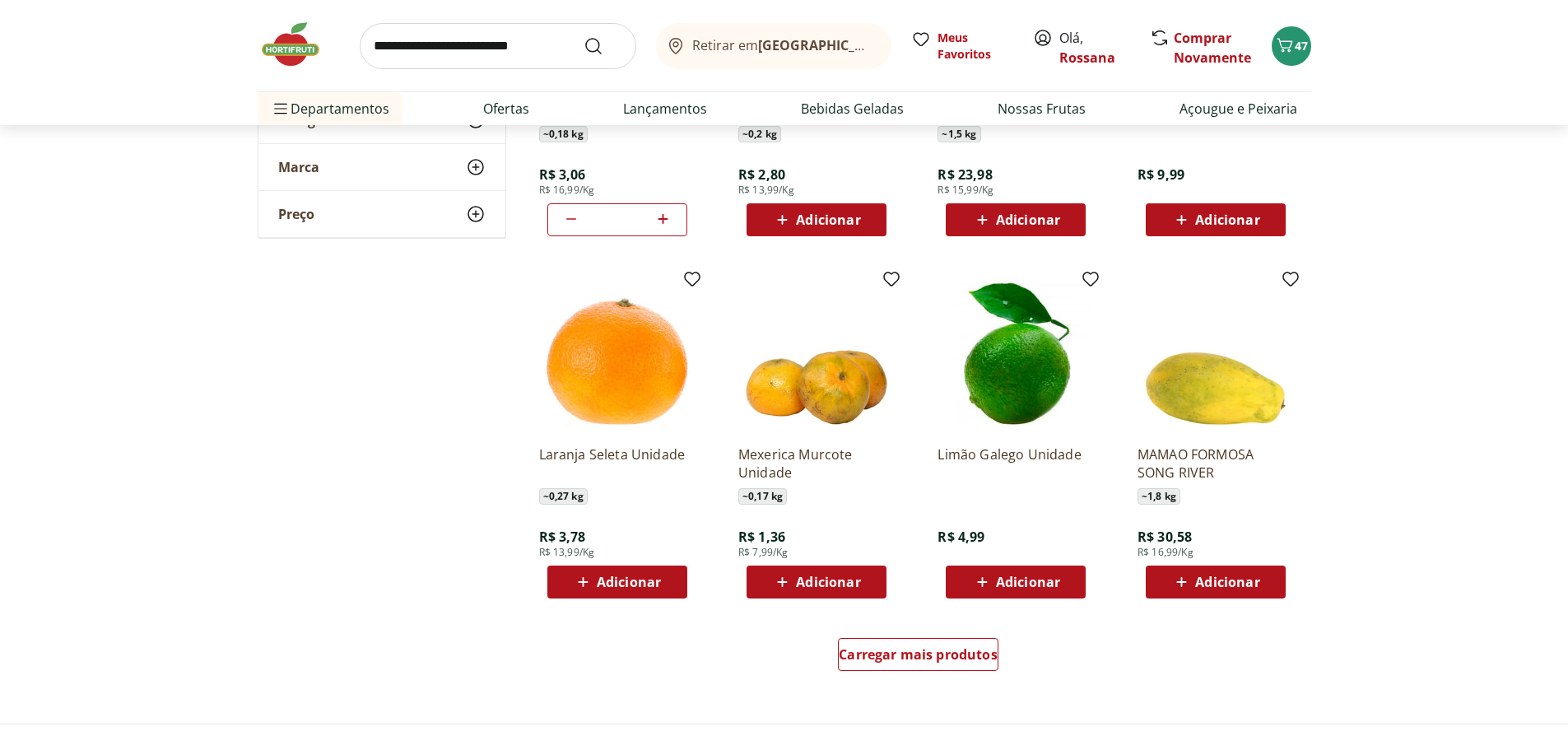
scroll to position [5019, 0]
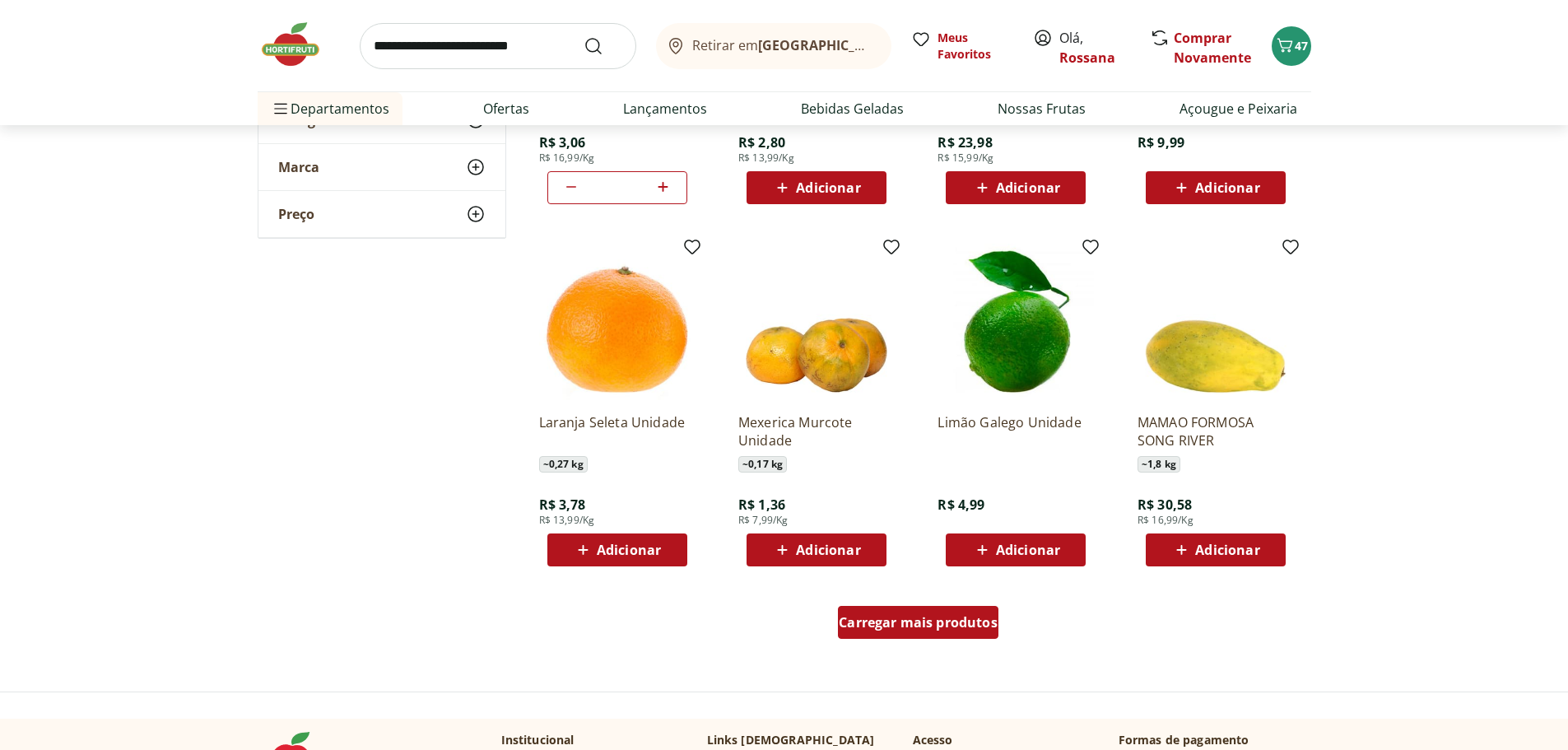
click at [932, 624] on span "Carregar mais produtos" at bounding box center [918, 622] width 159 height 13
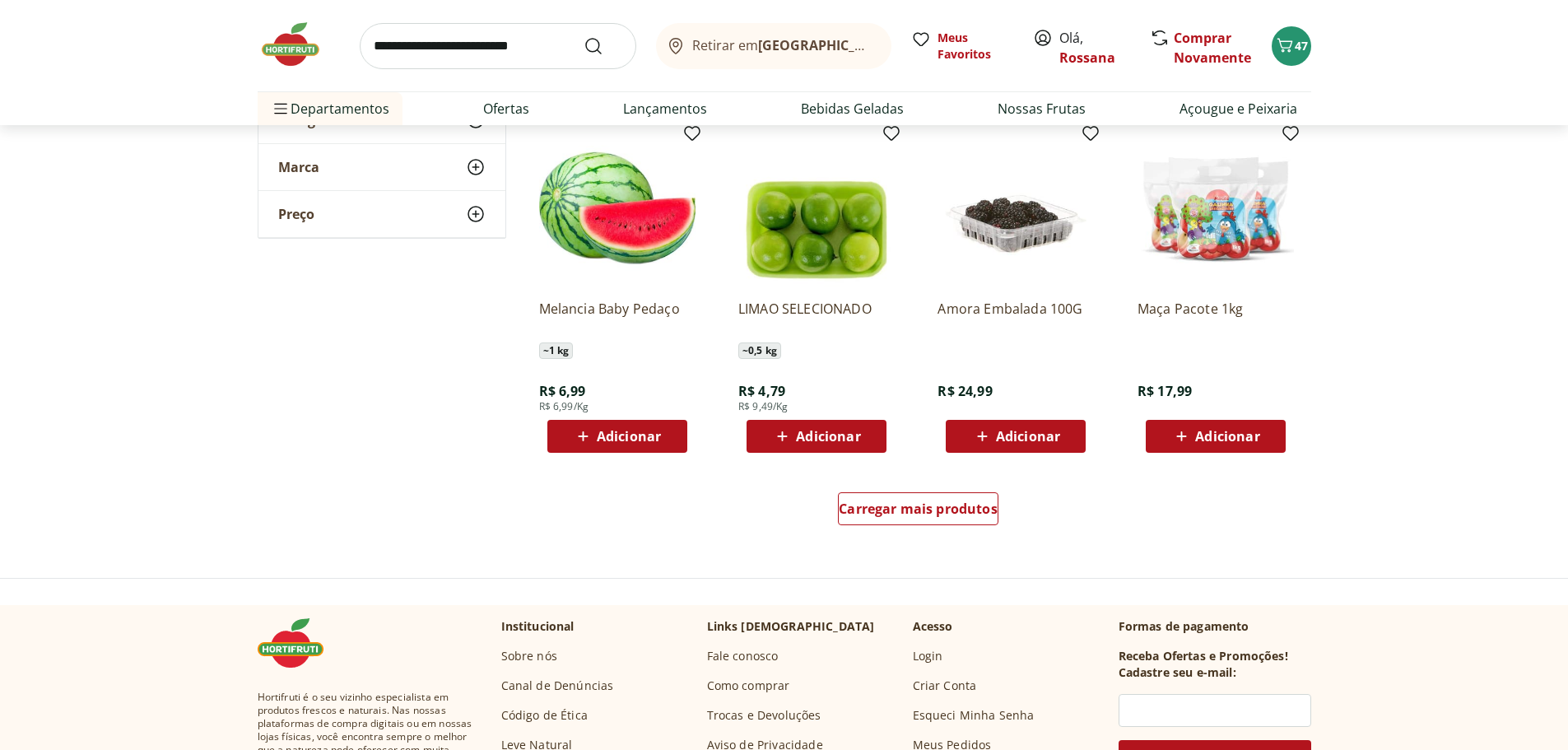
scroll to position [6254, 0]
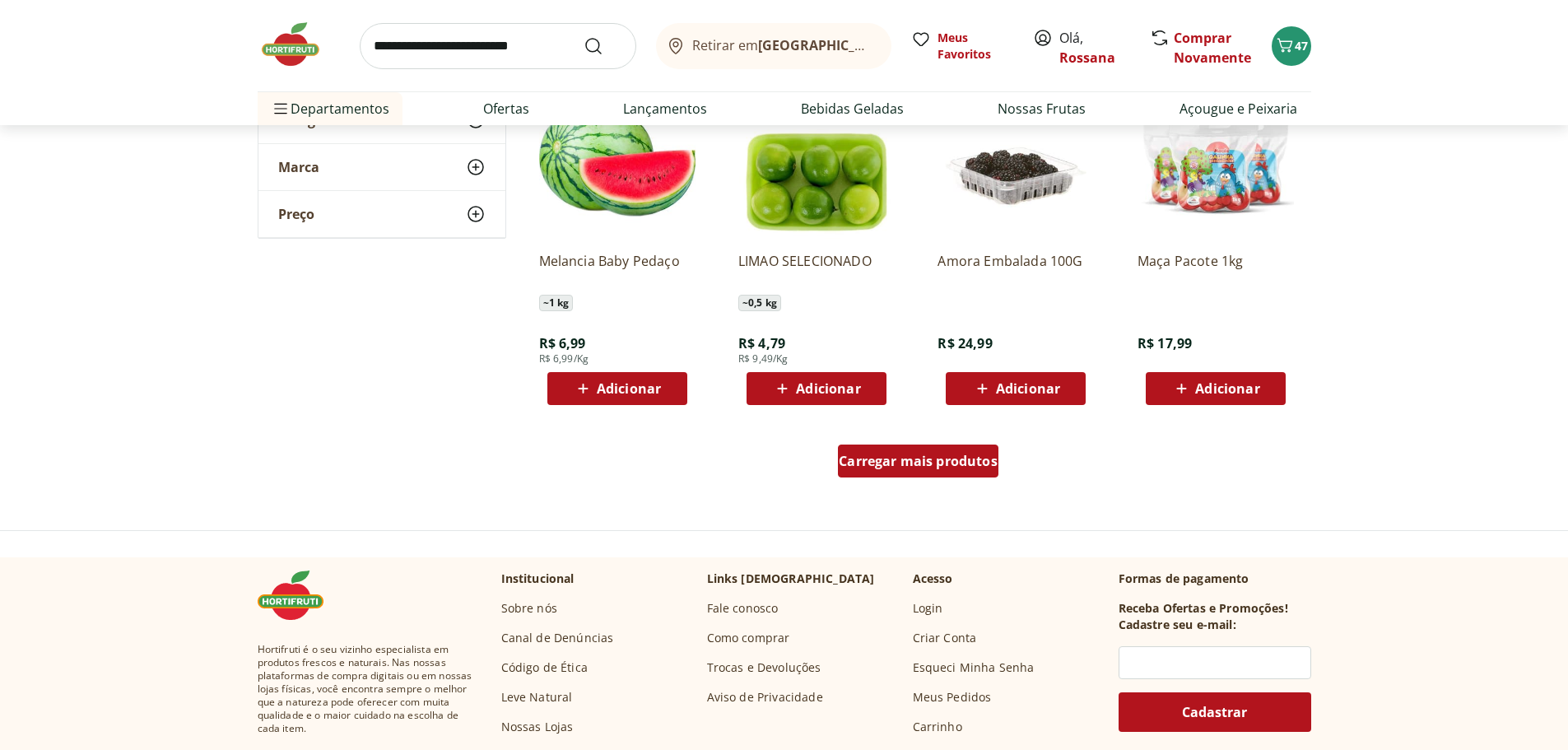
click at [904, 463] on span "Carregar mais produtos" at bounding box center [918, 461] width 159 height 13
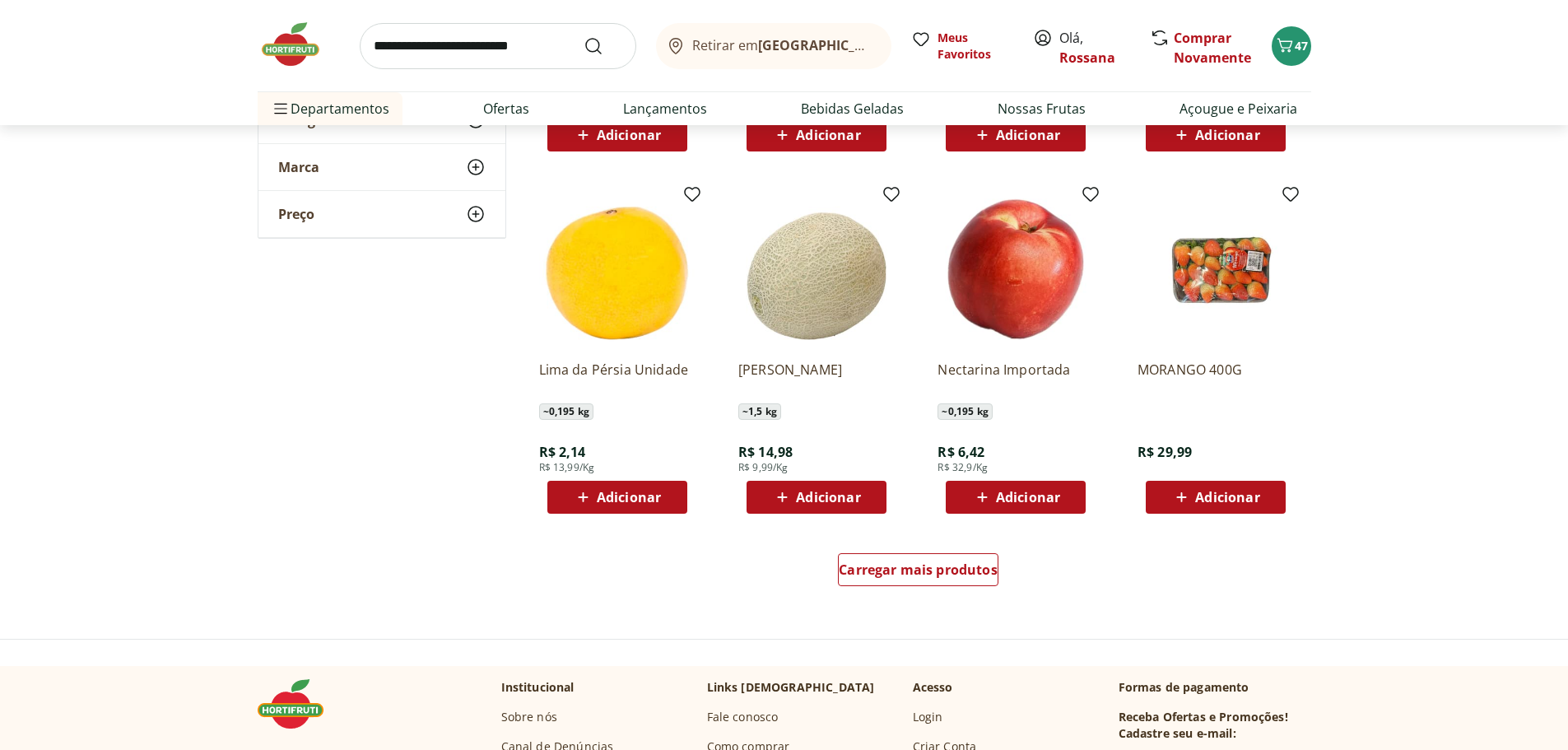
scroll to position [7242, 0]
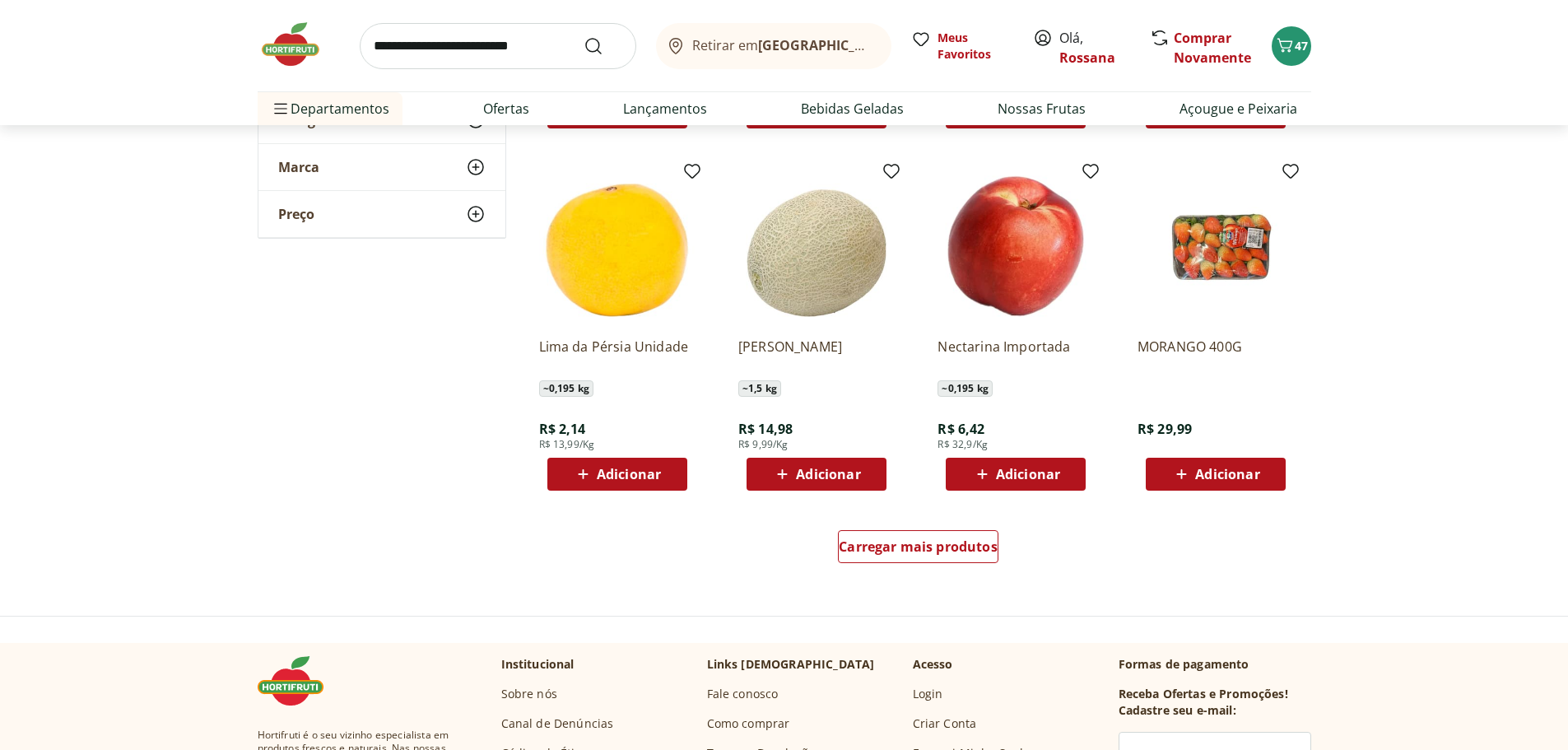
click at [531, 41] on input "search" at bounding box center [498, 46] width 276 height 46
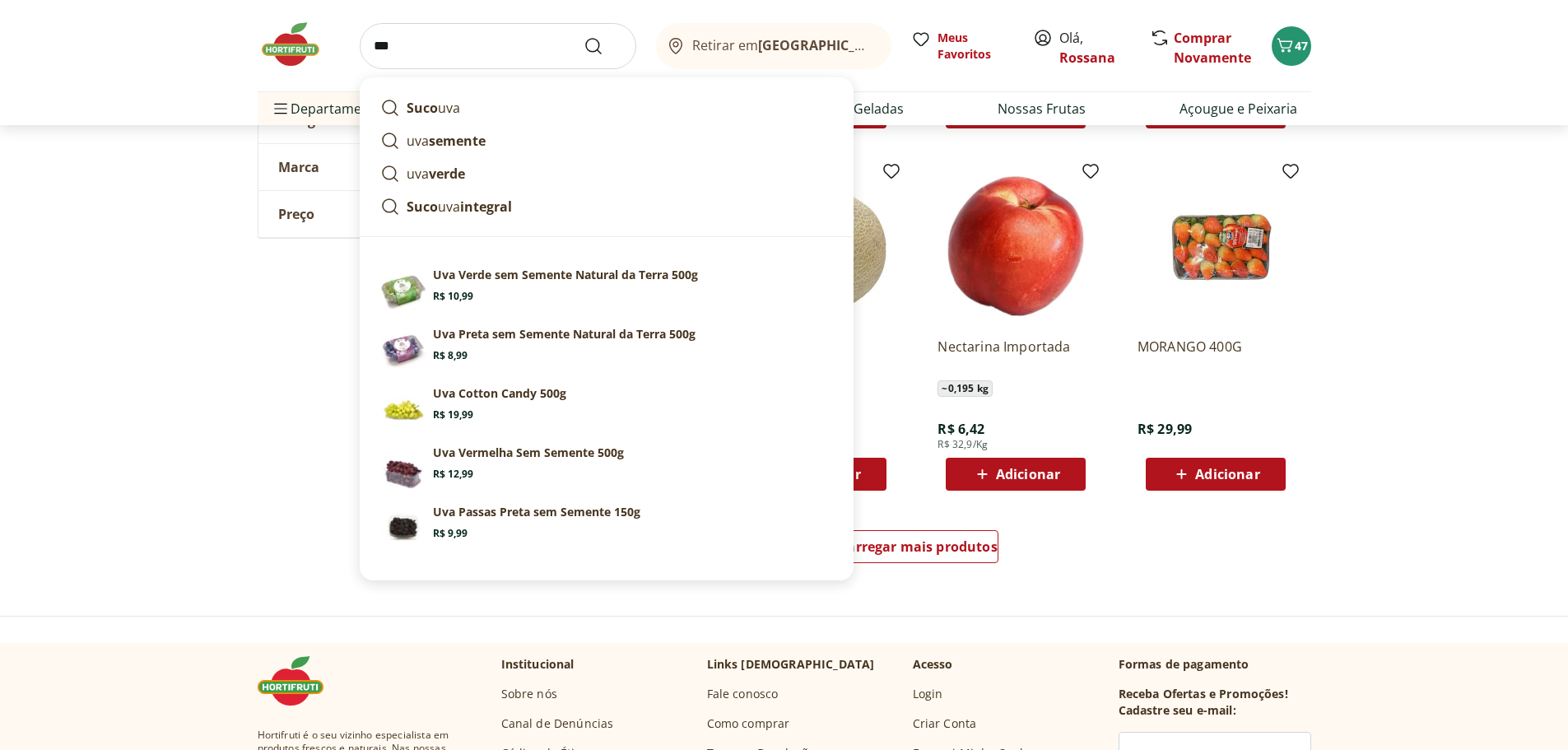
type input "***"
click at [584, 37] on button "Submit Search" at bounding box center [603, 46] width 39 height 20
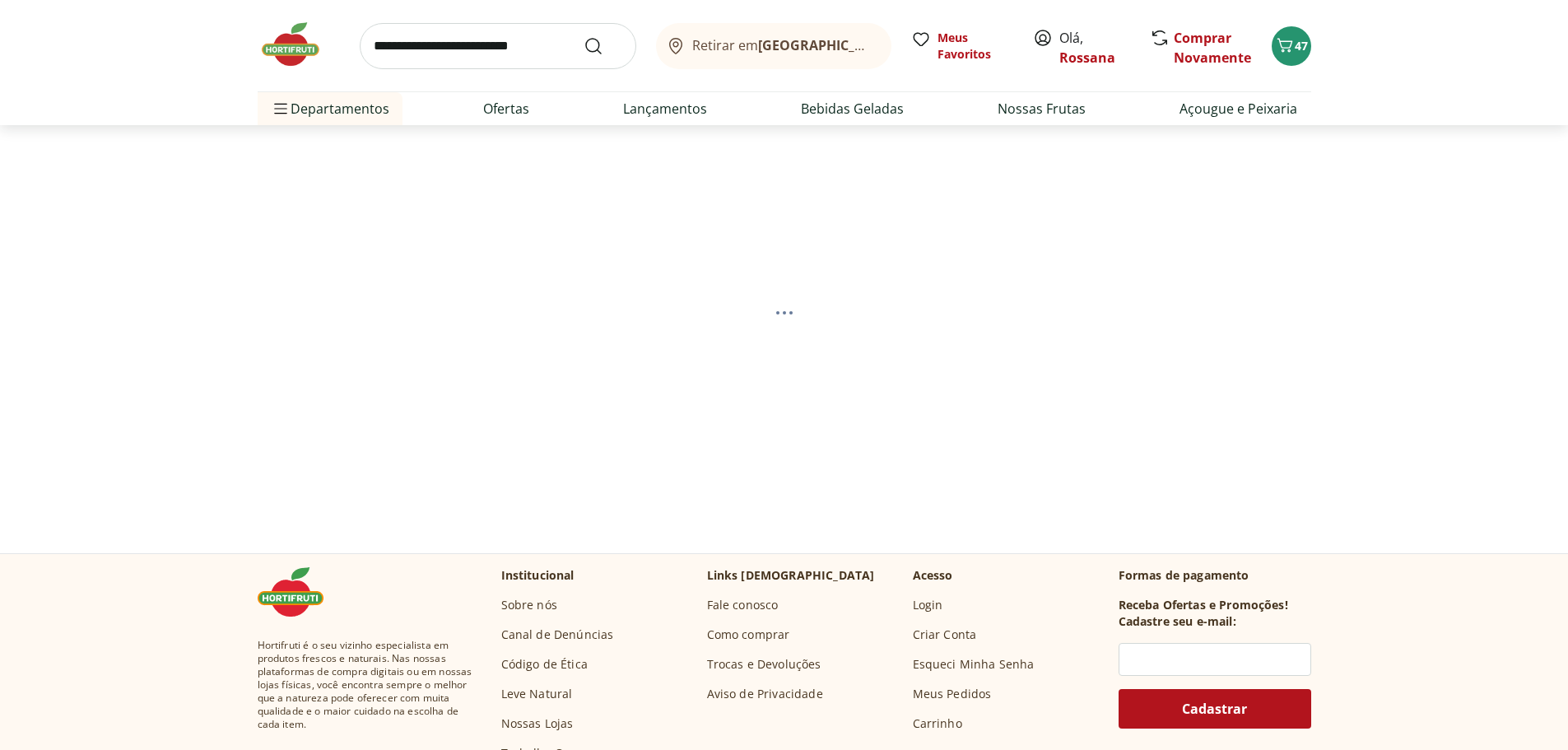
select select "**********"
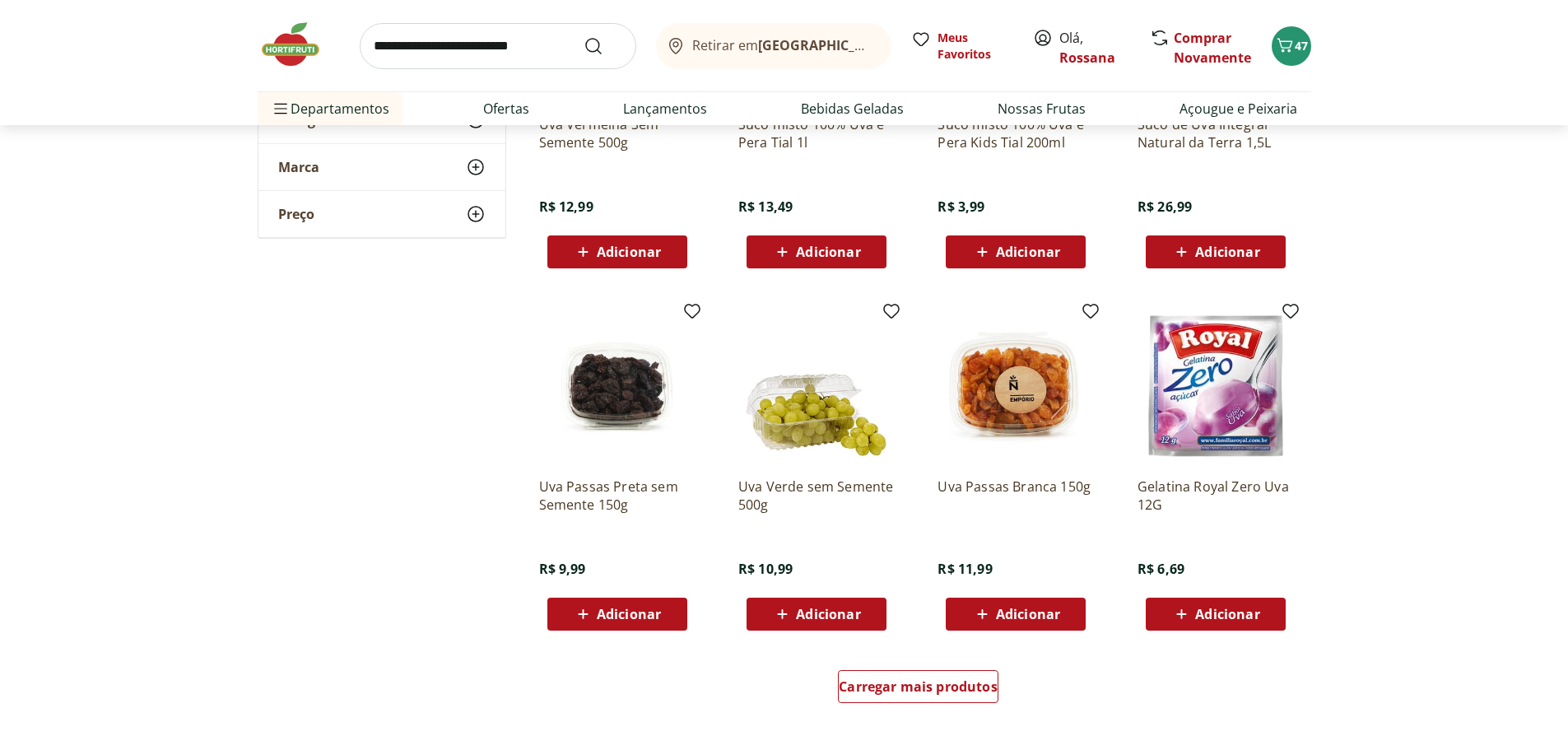
scroll to position [823, 0]
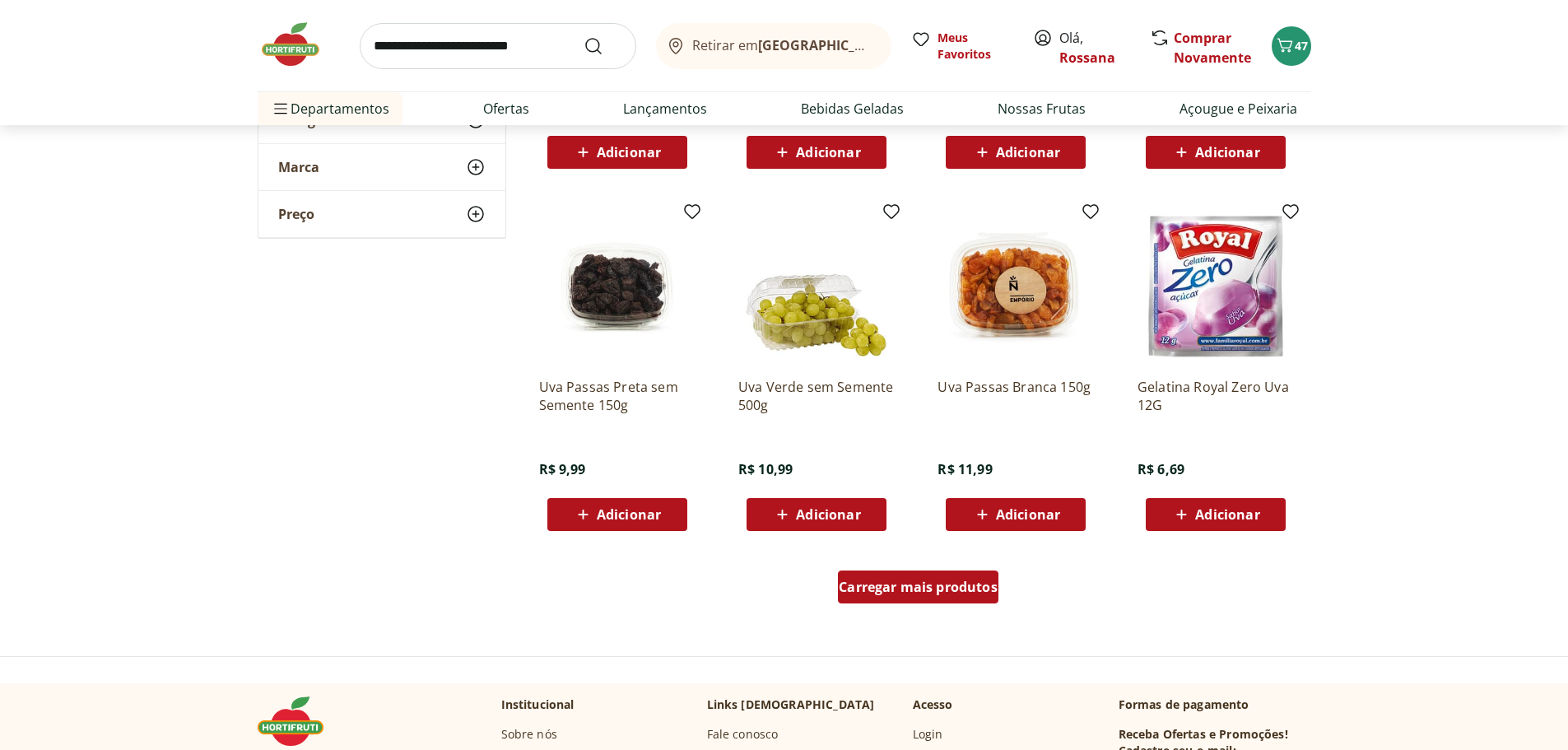
click at [947, 597] on div "Carregar mais produtos" at bounding box center [918, 586] width 160 height 33
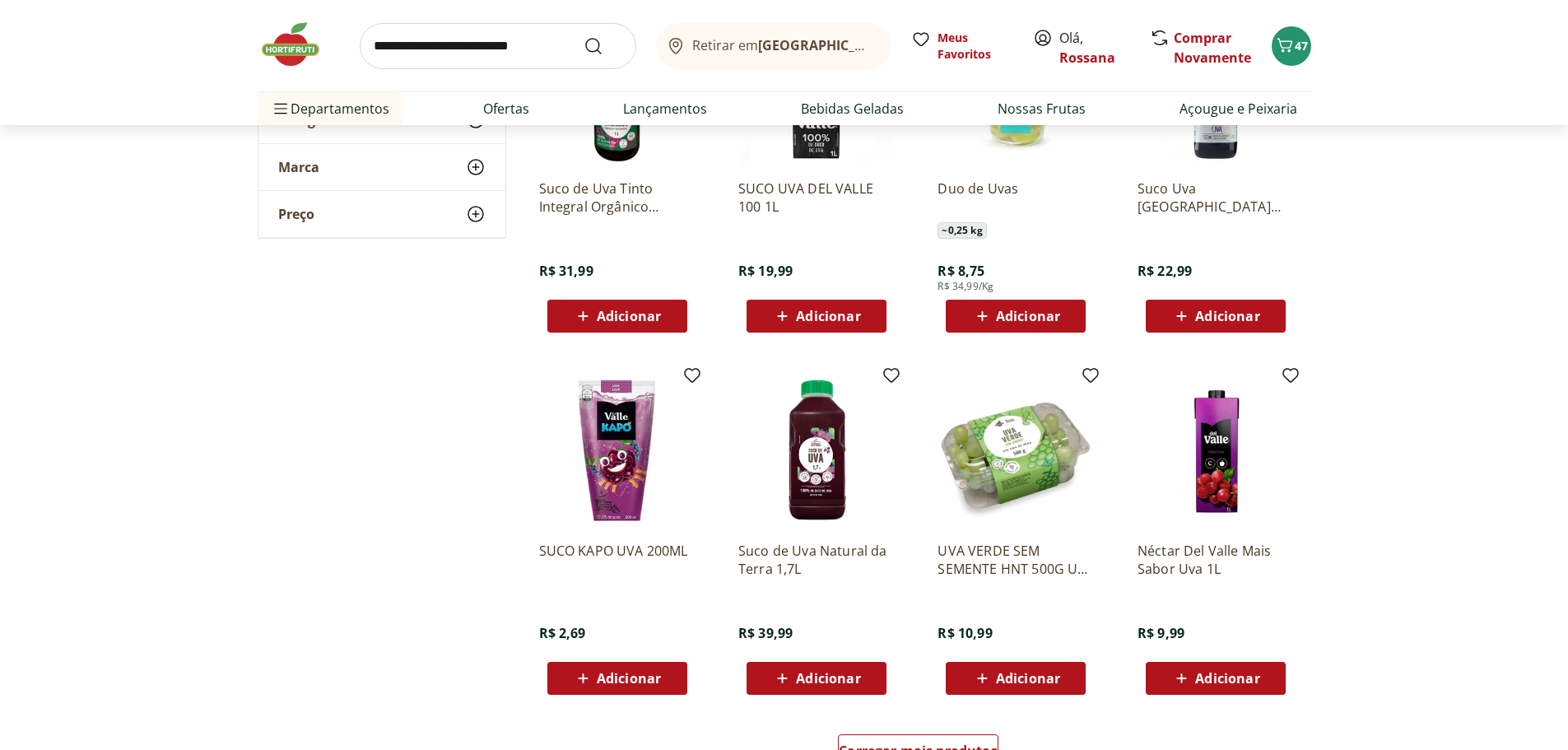
scroll to position [1810, 0]
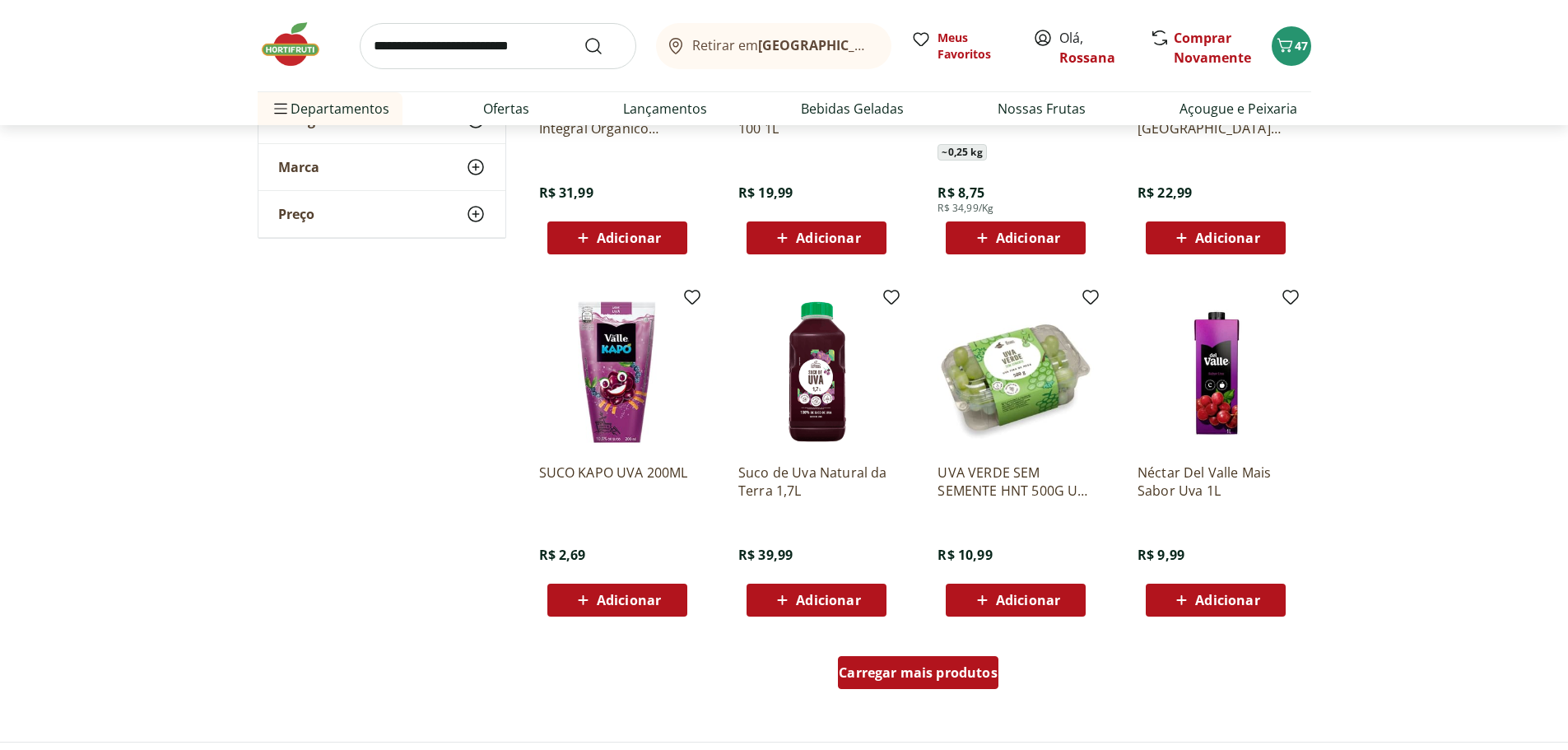
click at [883, 684] on div "Carregar mais produtos" at bounding box center [918, 672] width 160 height 33
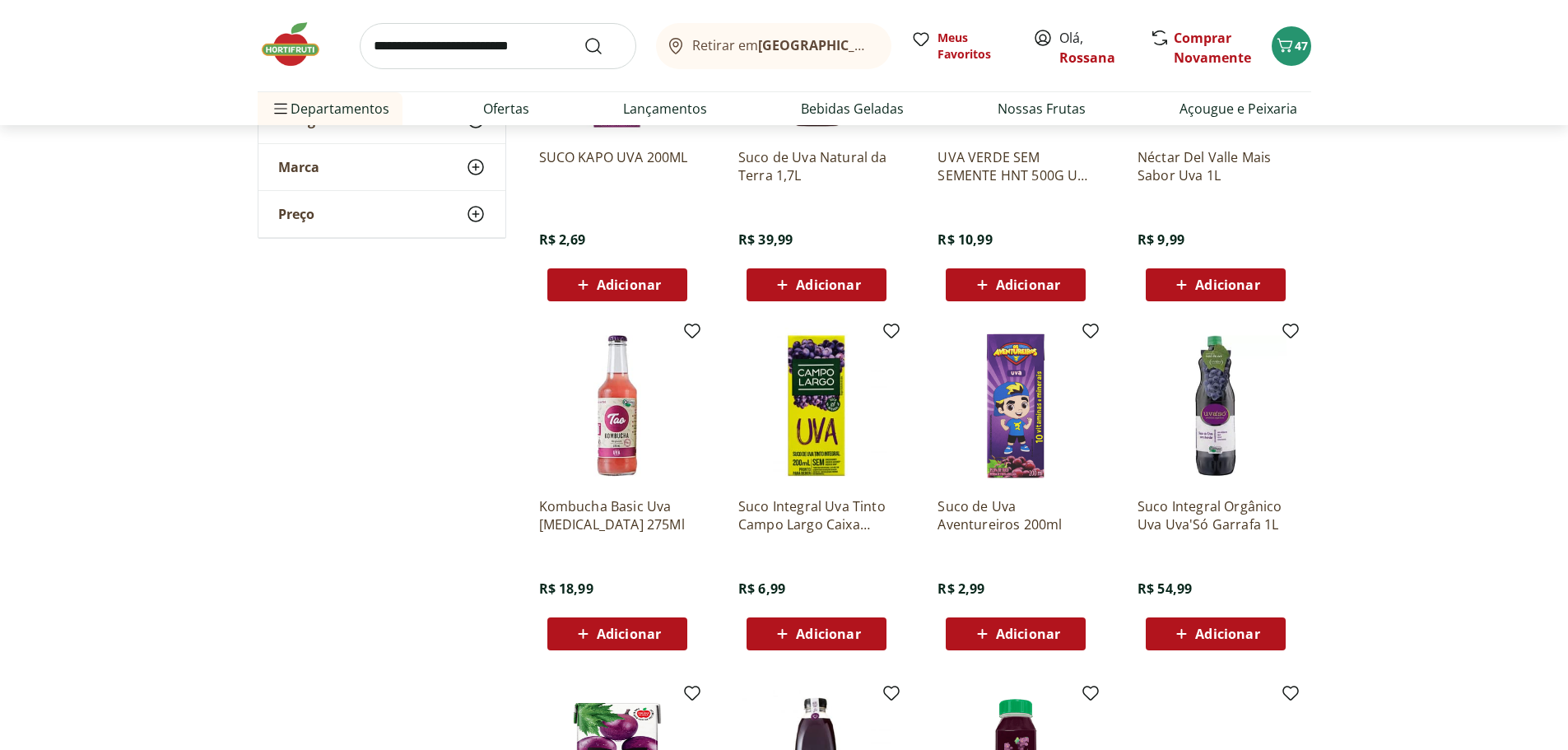
scroll to position [1893, 0]
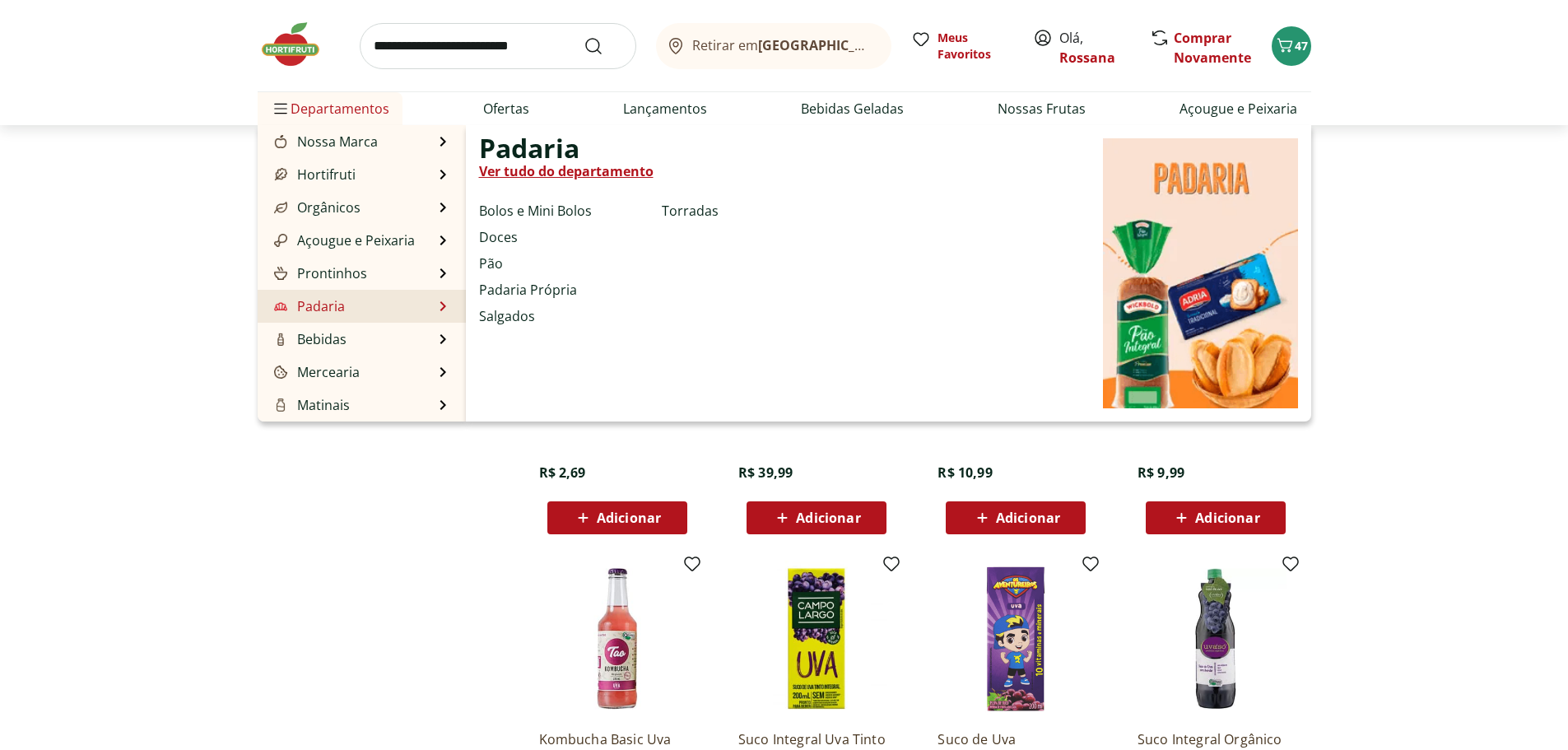
click at [504, 265] on li "Pão" at bounding box center [568, 264] width 176 height 20
click at [492, 265] on link "Pão" at bounding box center [491, 264] width 24 height 20
select select "**********"
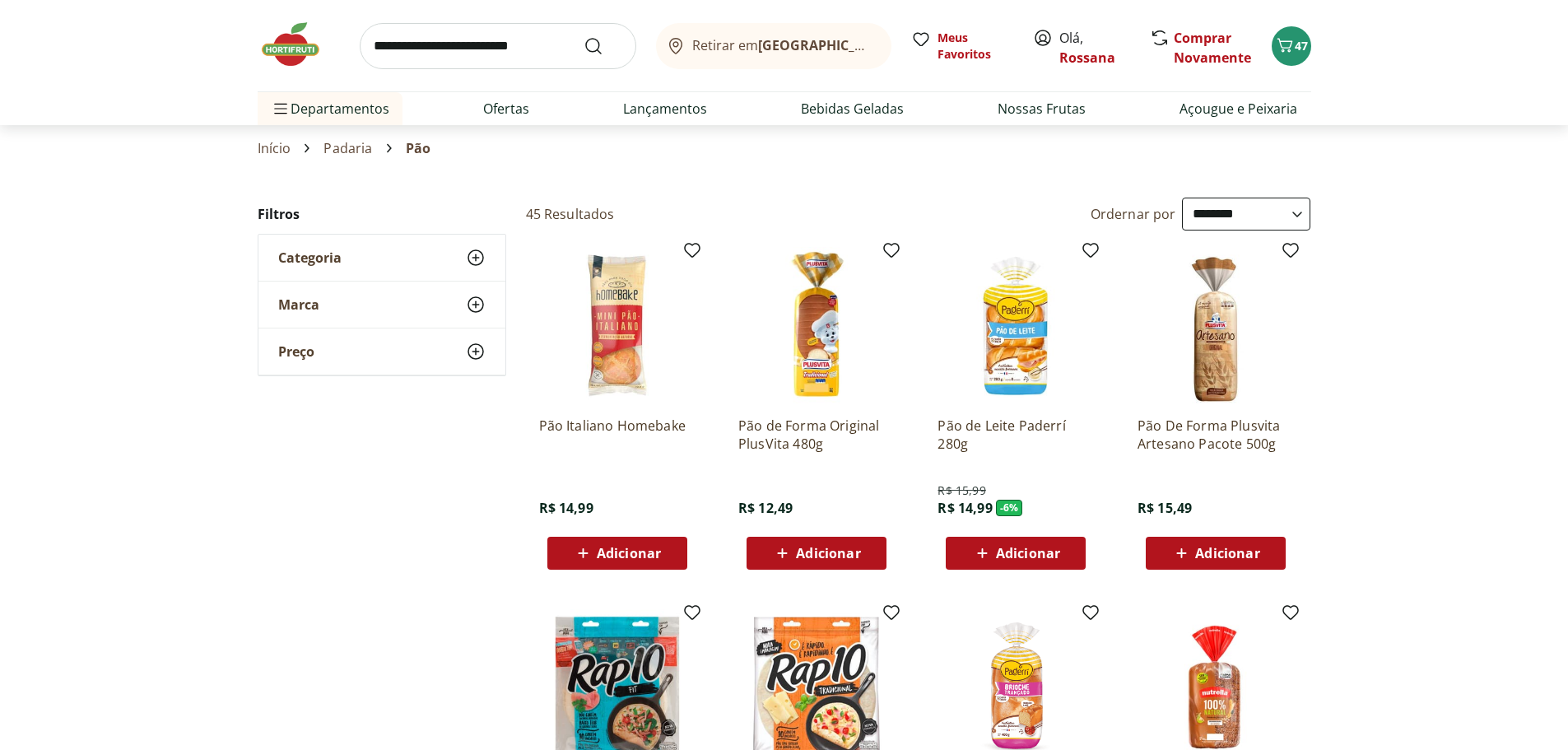
click at [281, 147] on link "Início" at bounding box center [274, 148] width 34 height 15
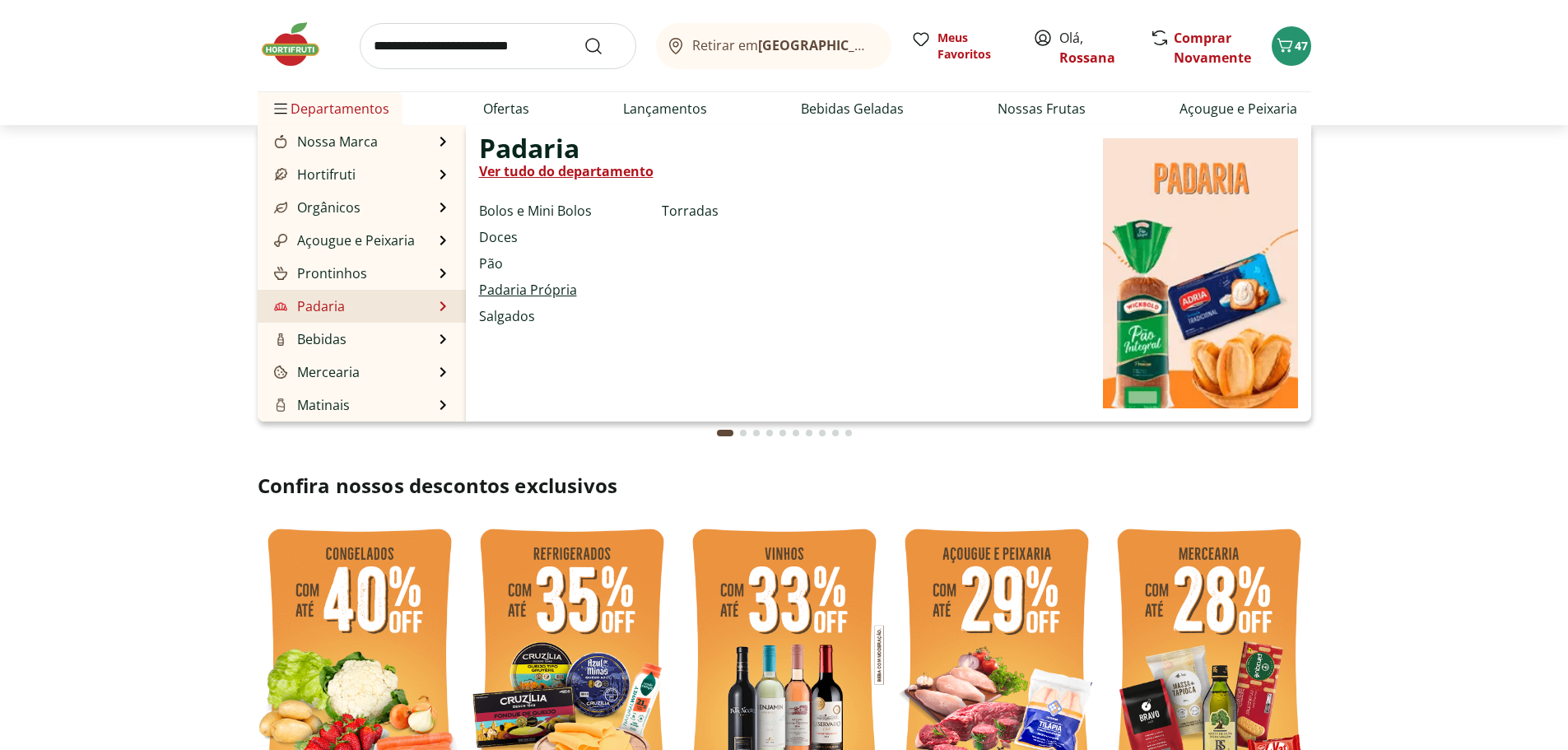
click at [543, 290] on link "Padaria Própria" at bounding box center [528, 289] width 98 height 20
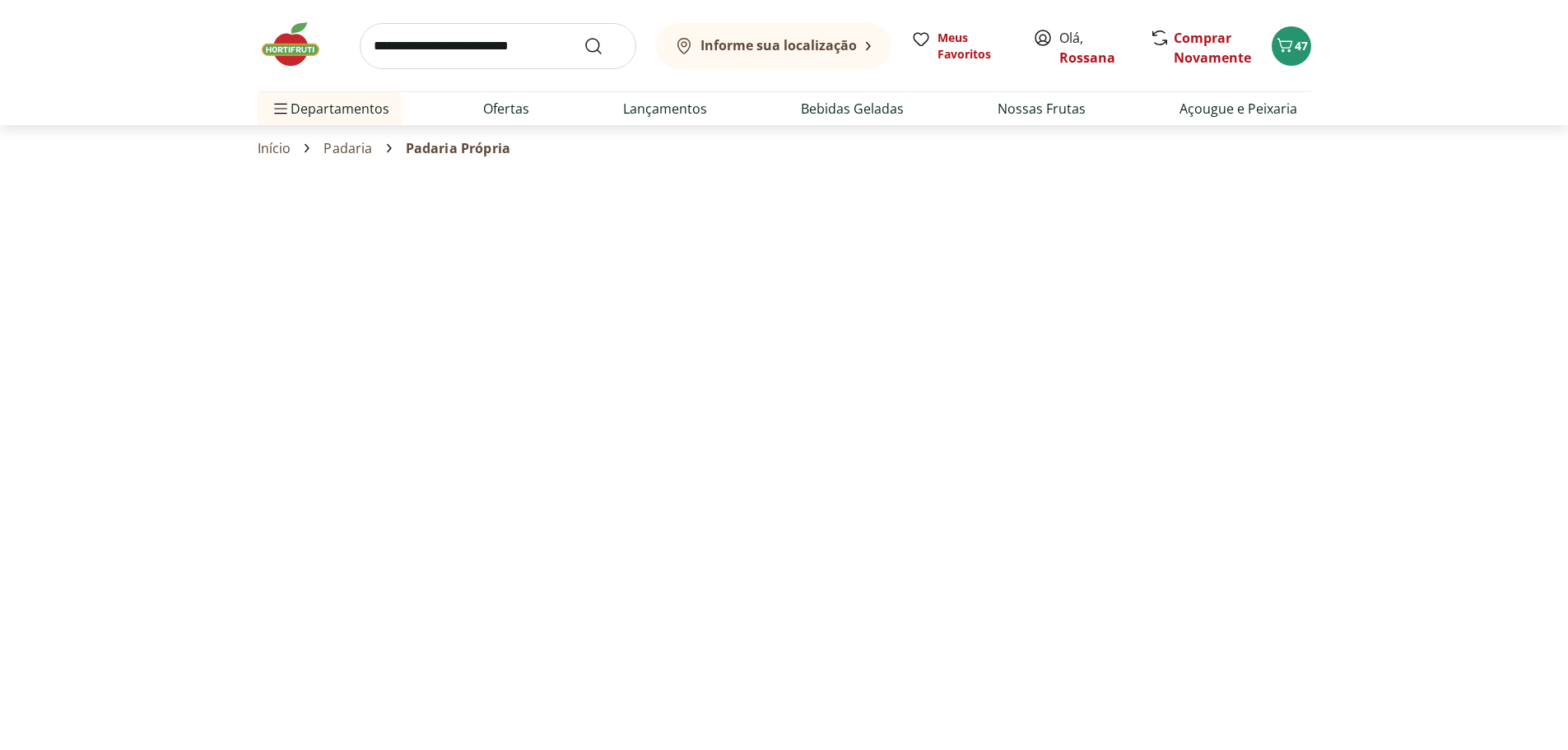
select select "**********"
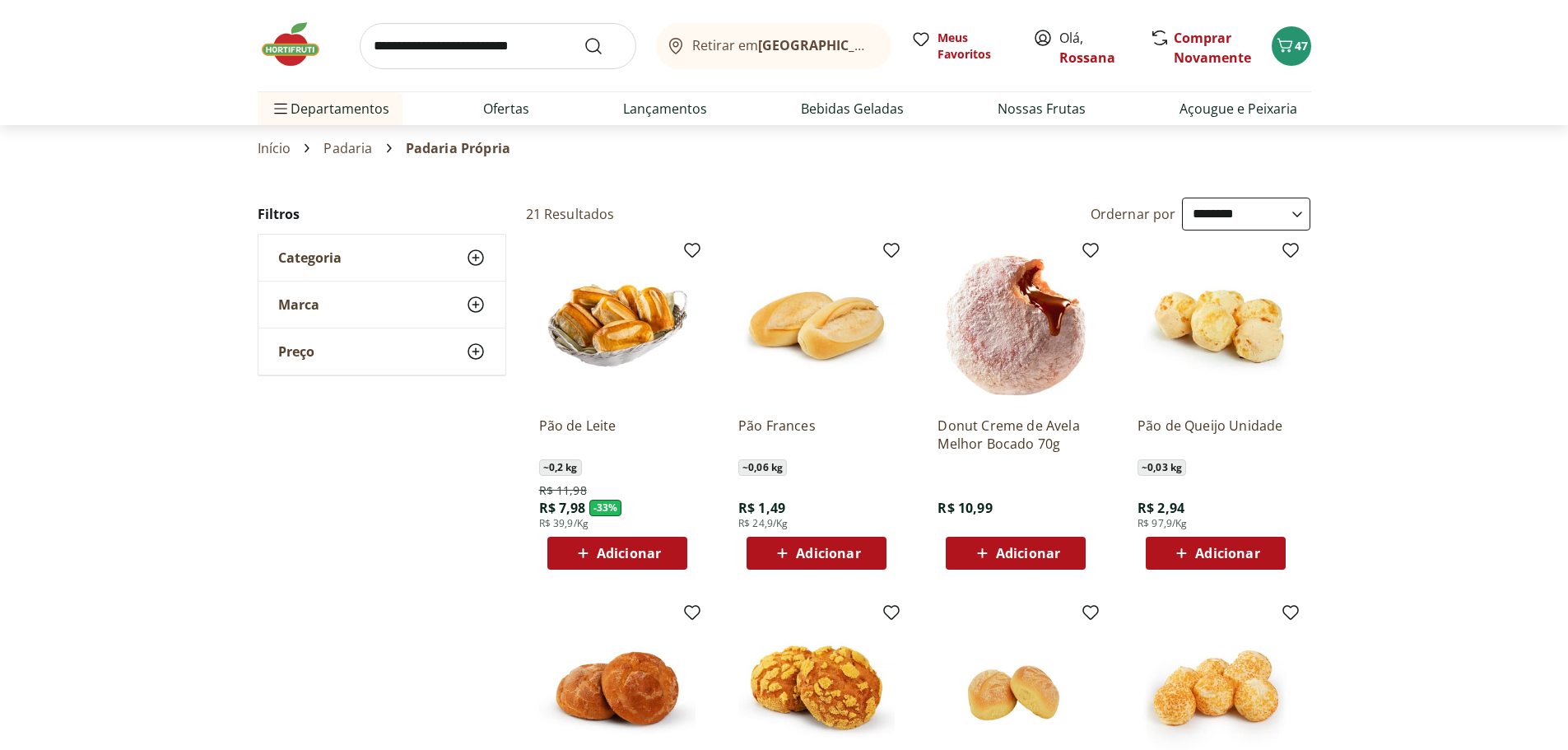
scroll to position [82, 0]
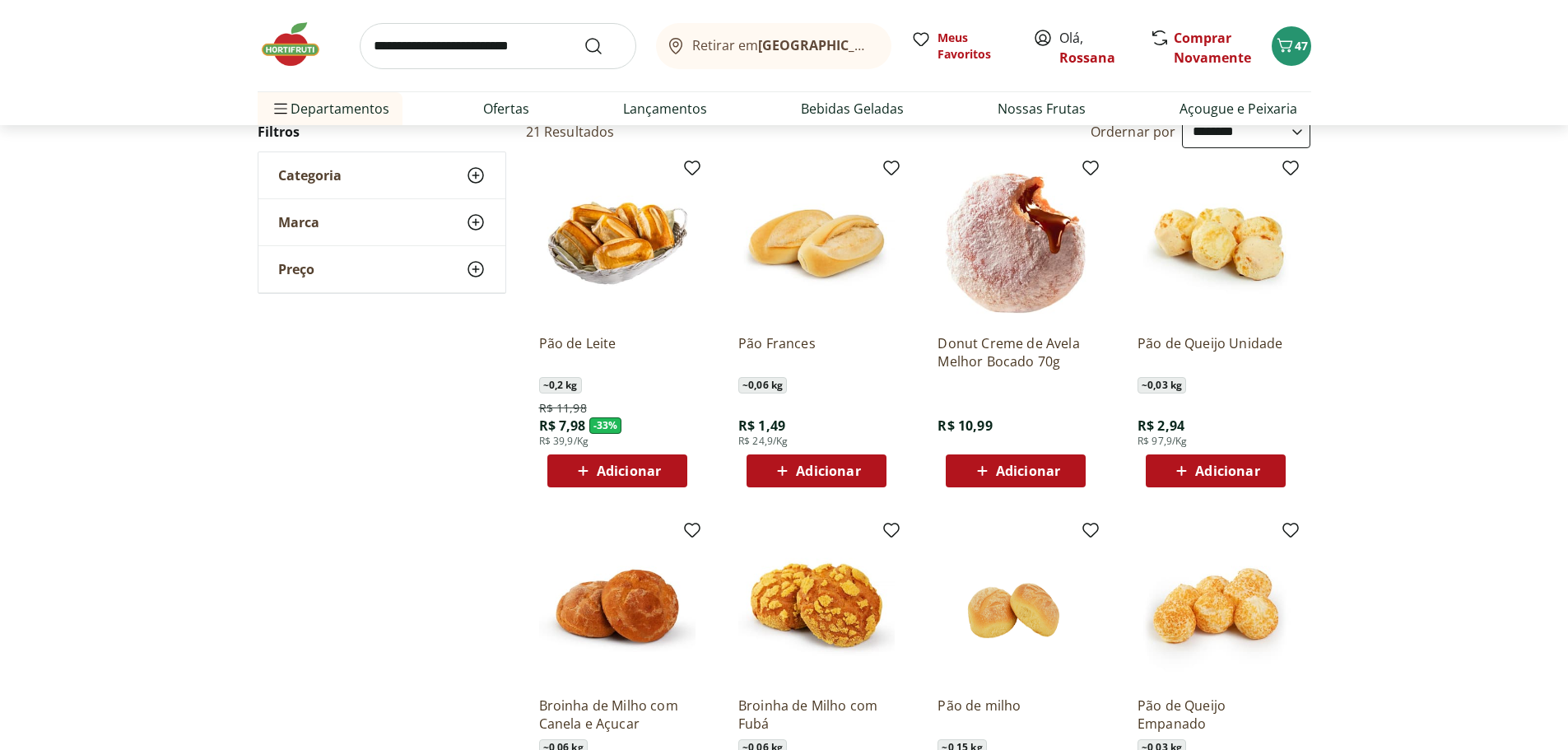
click at [828, 469] on span "Adicionar" at bounding box center [828, 470] width 64 height 13
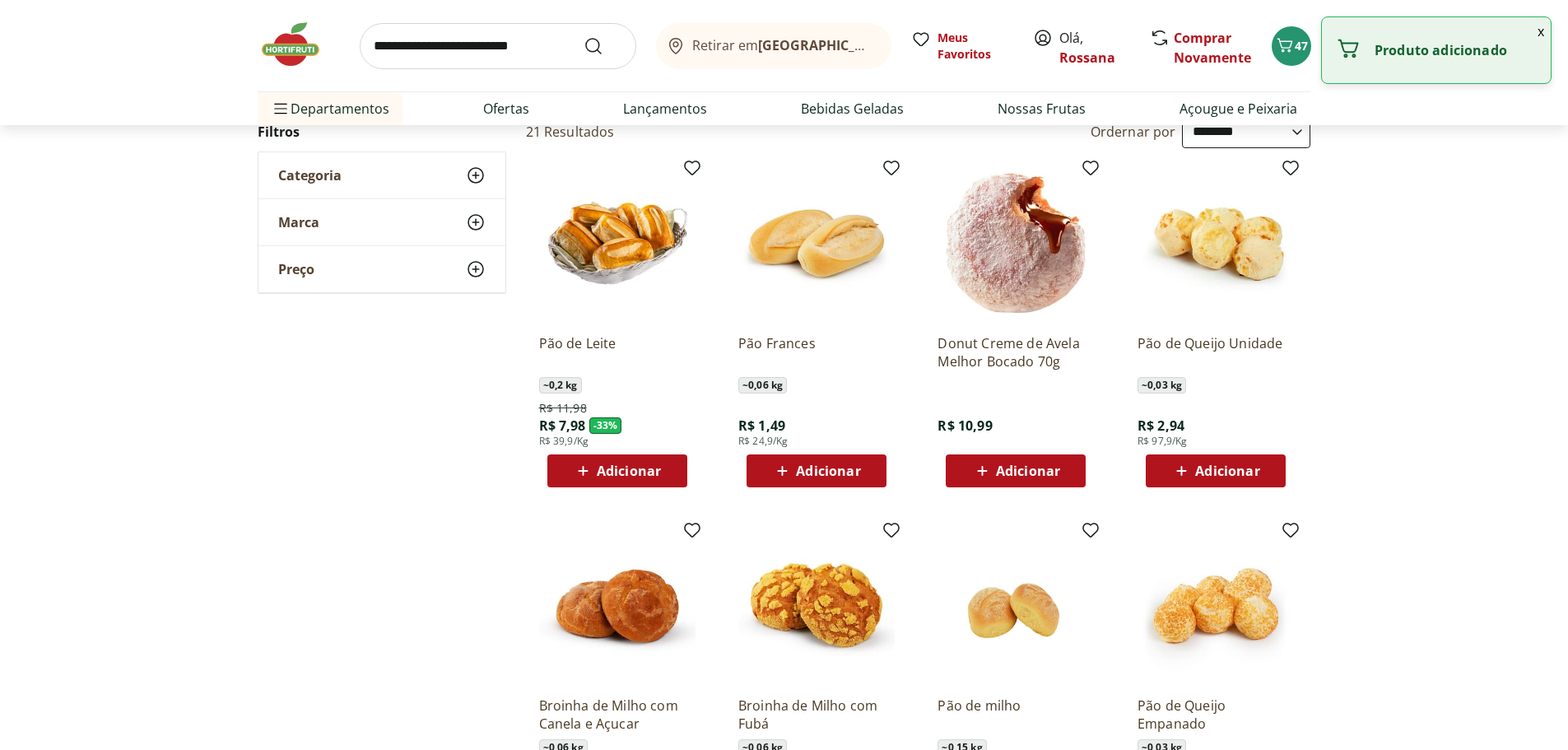
click at [798, 470] on span "Adicionar" at bounding box center [828, 470] width 64 height 13
drag, startPoint x: 834, startPoint y: 468, endPoint x: 813, endPoint y: 471, distance: 21.2
click at [813, 471] on input "*" at bounding box center [816, 470] width 72 height 18
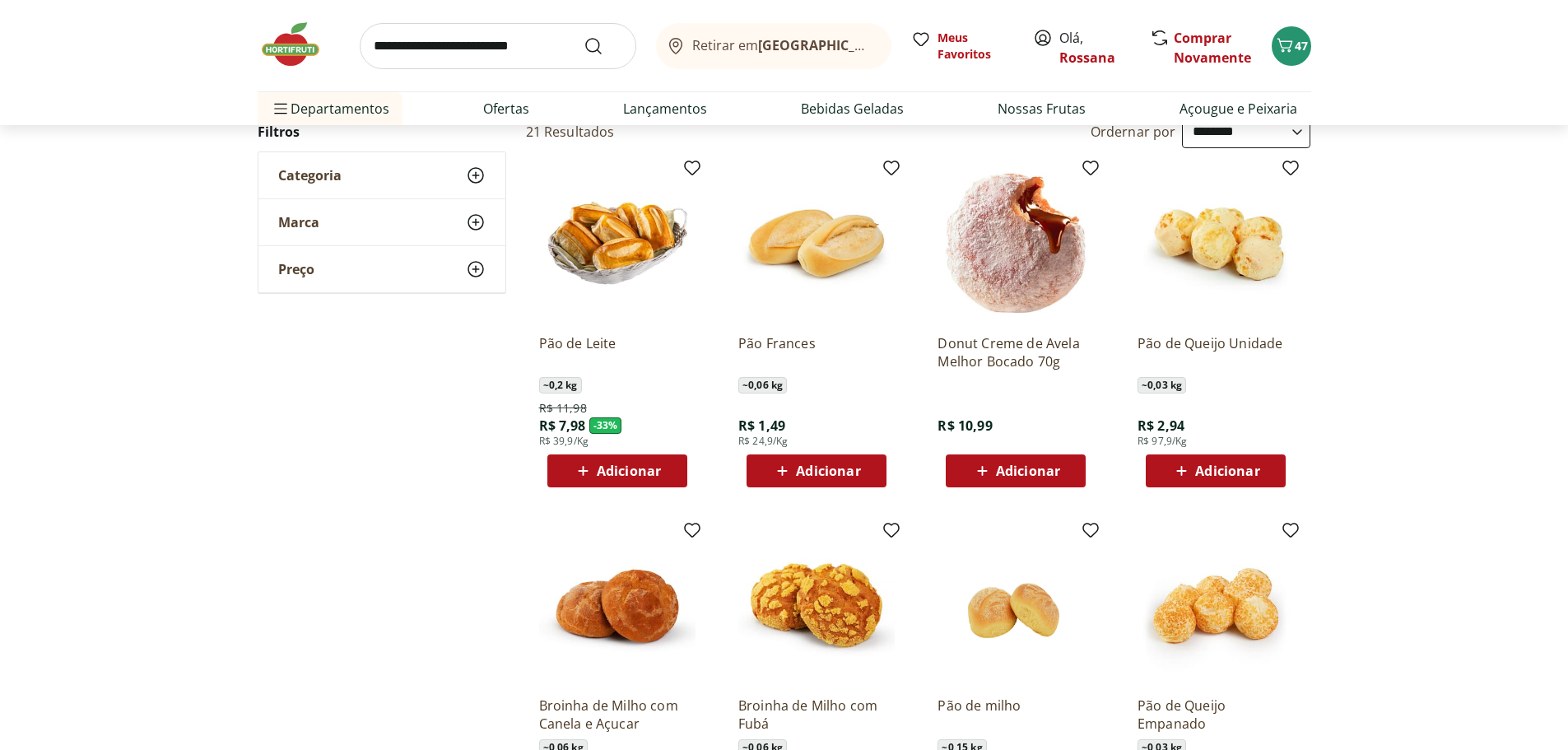
click at [813, 471] on span "Adicionar" at bounding box center [828, 470] width 64 height 13
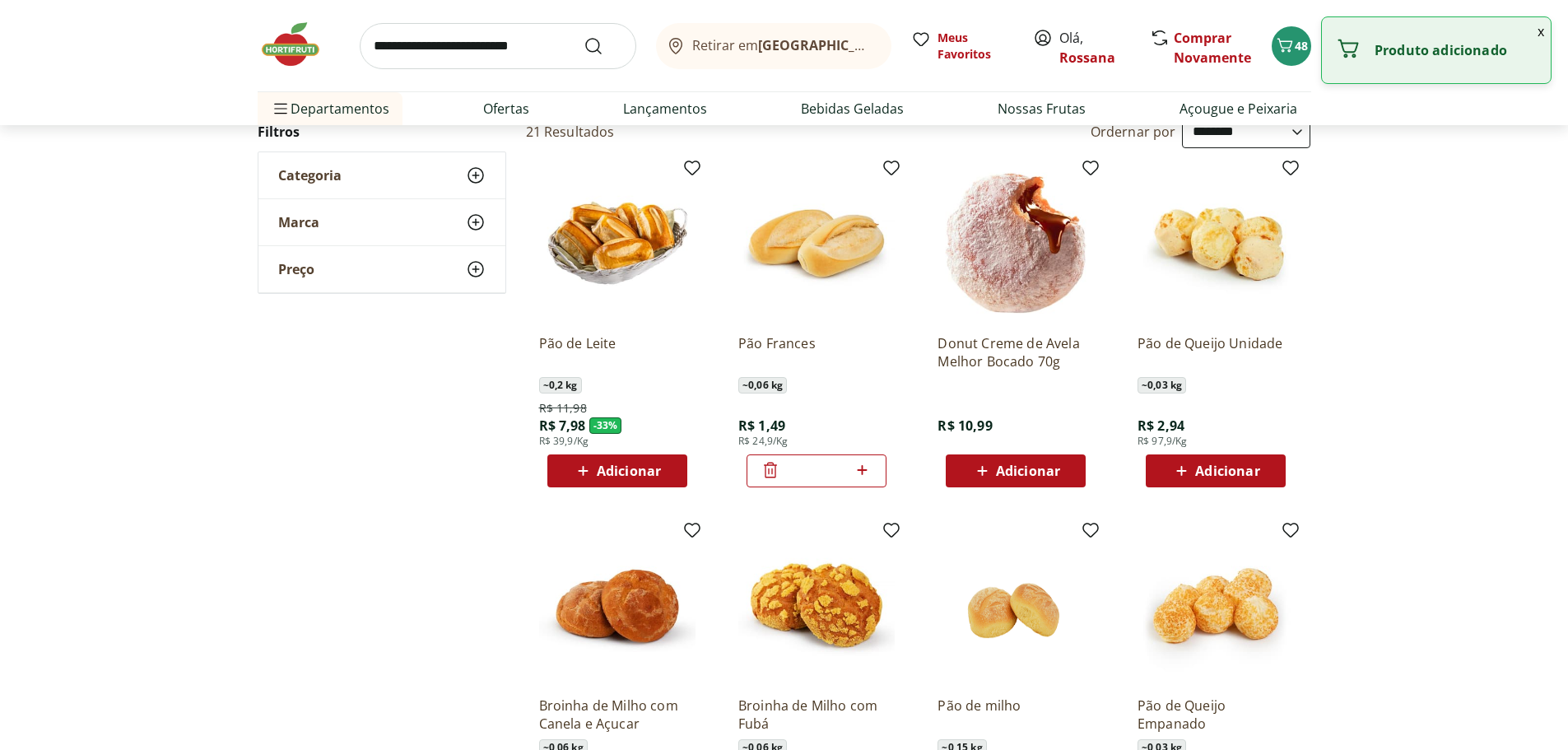
click at [821, 471] on input "*" at bounding box center [816, 470] width 72 height 18
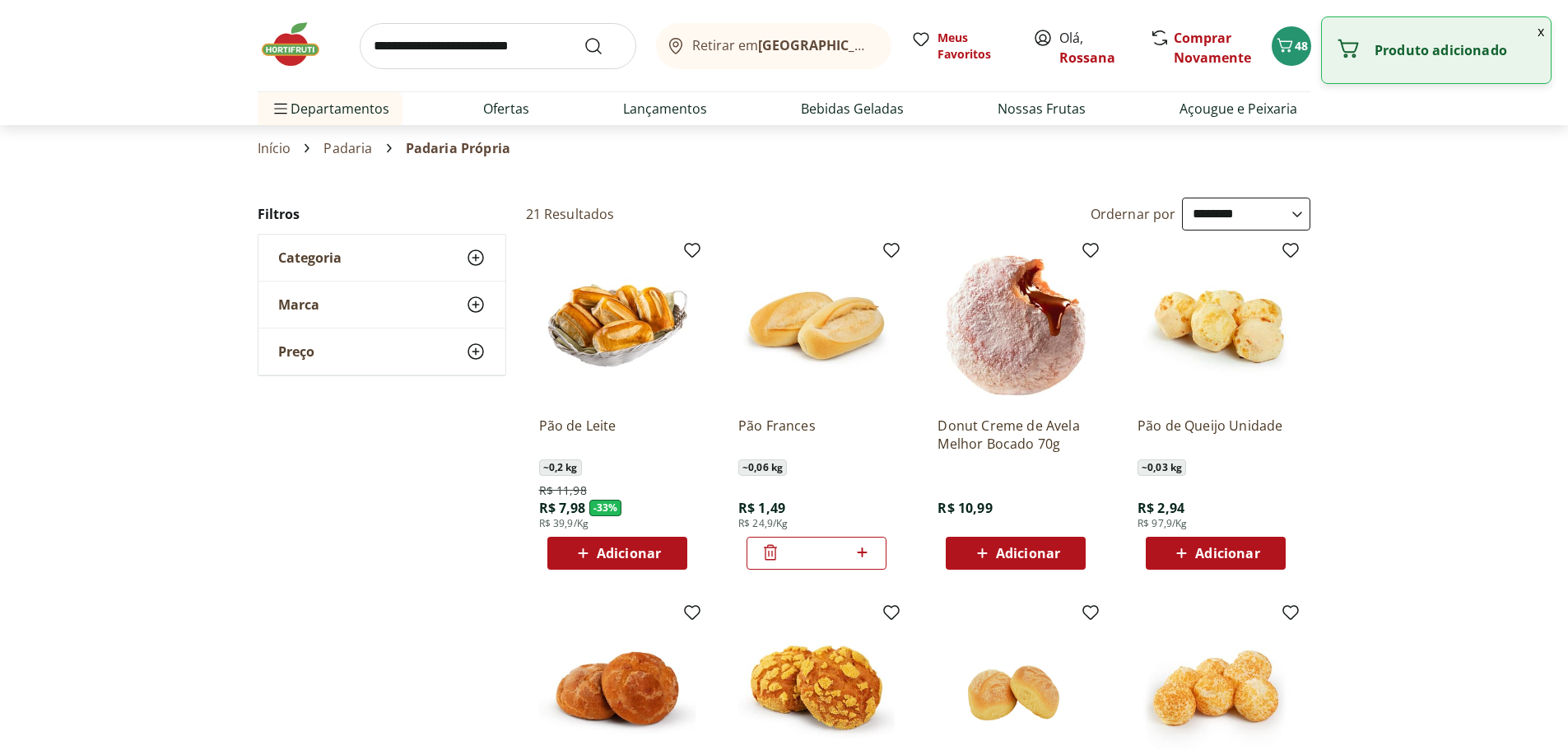
select select "**********"
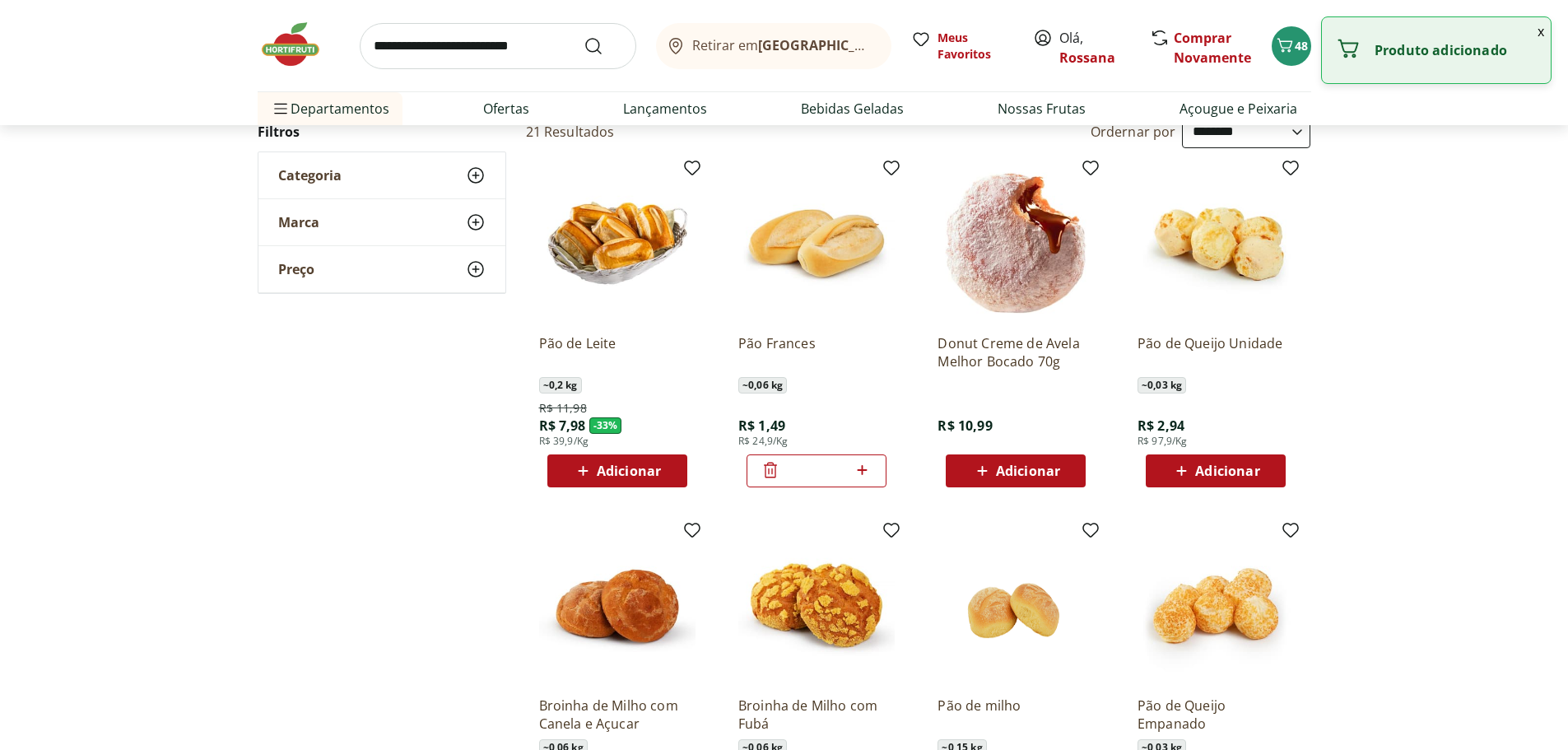
click at [821, 471] on input "*" at bounding box center [816, 470] width 72 height 18
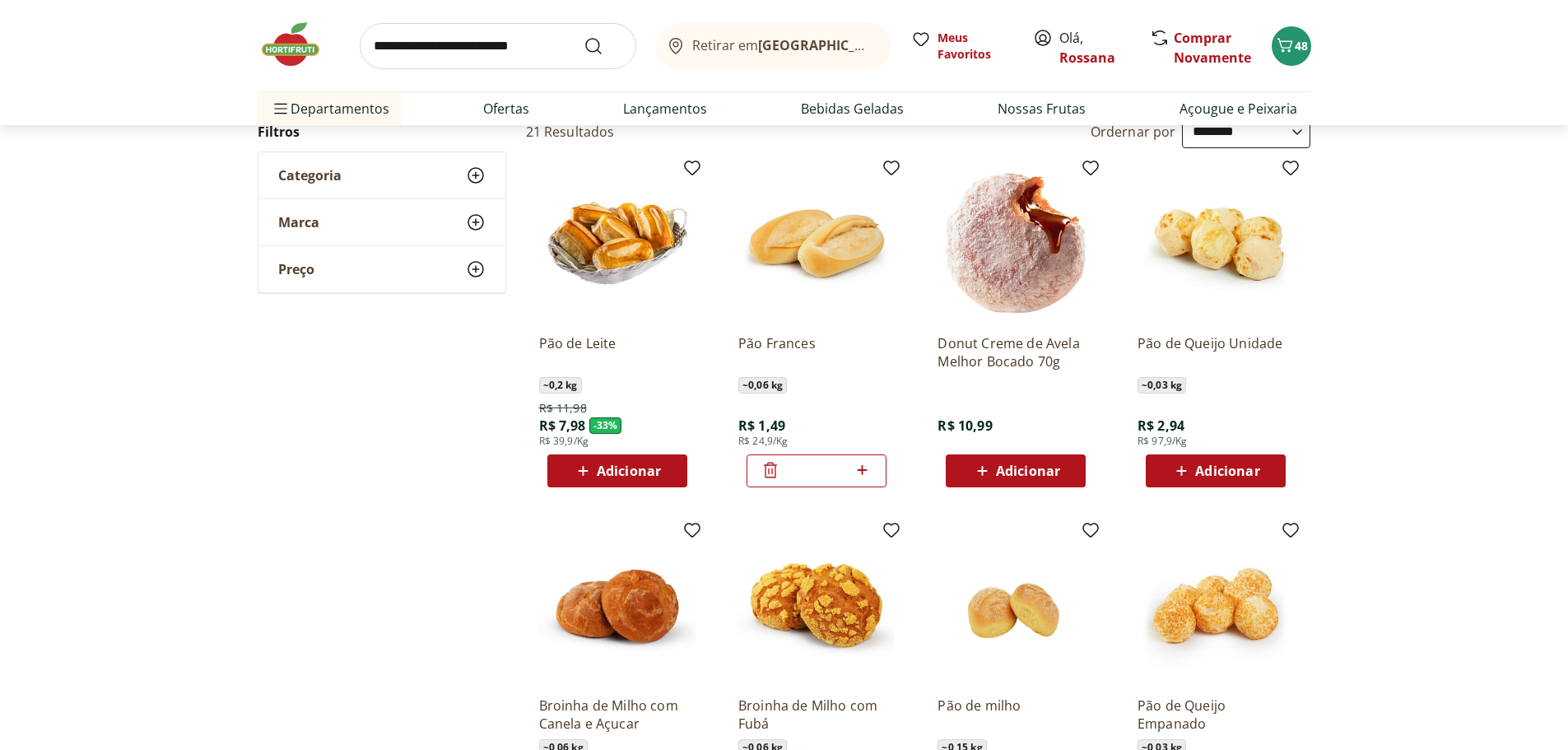
type input "**"
click at [1436, 426] on section "**********" at bounding box center [784, 712] width 1568 height 1194
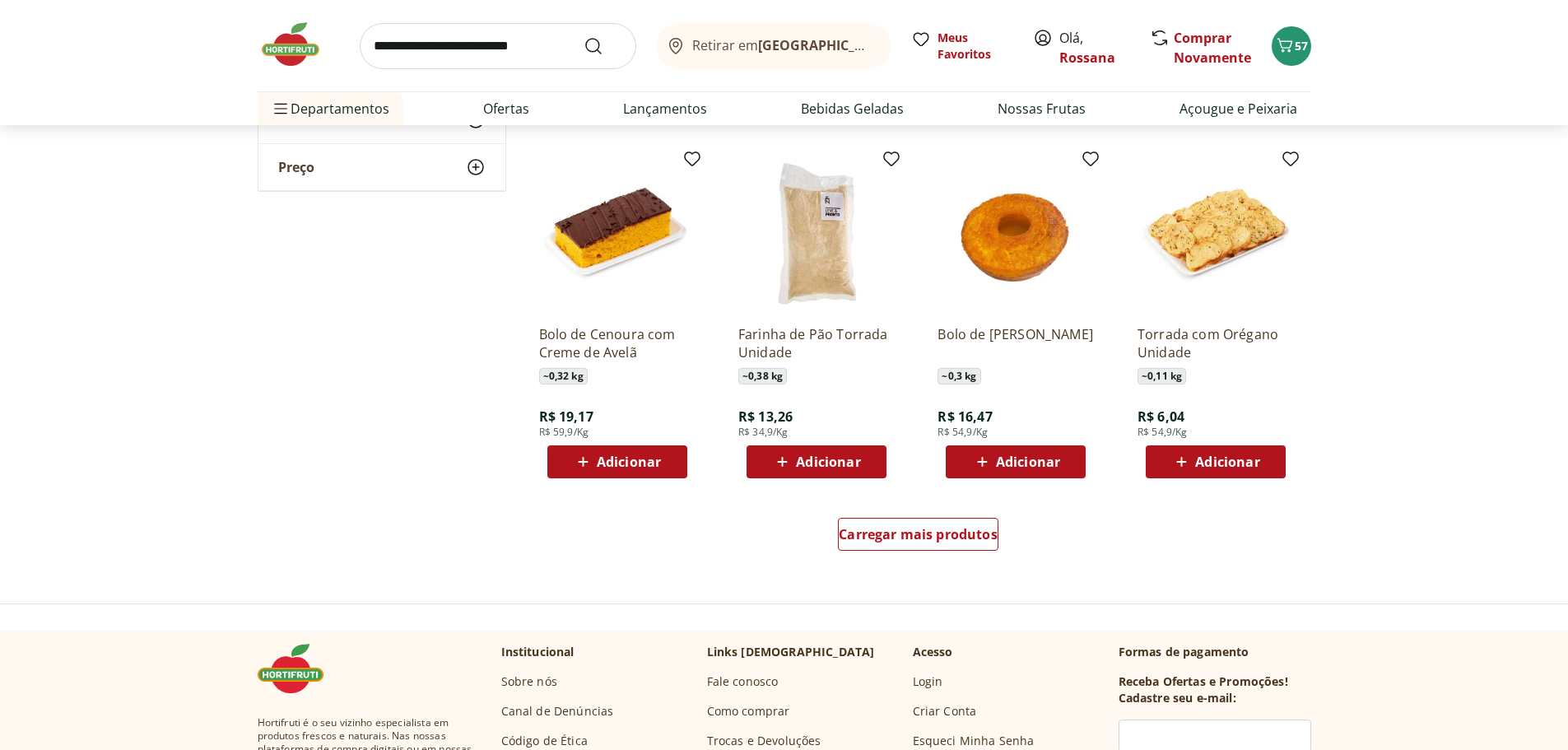
scroll to position [823, 0]
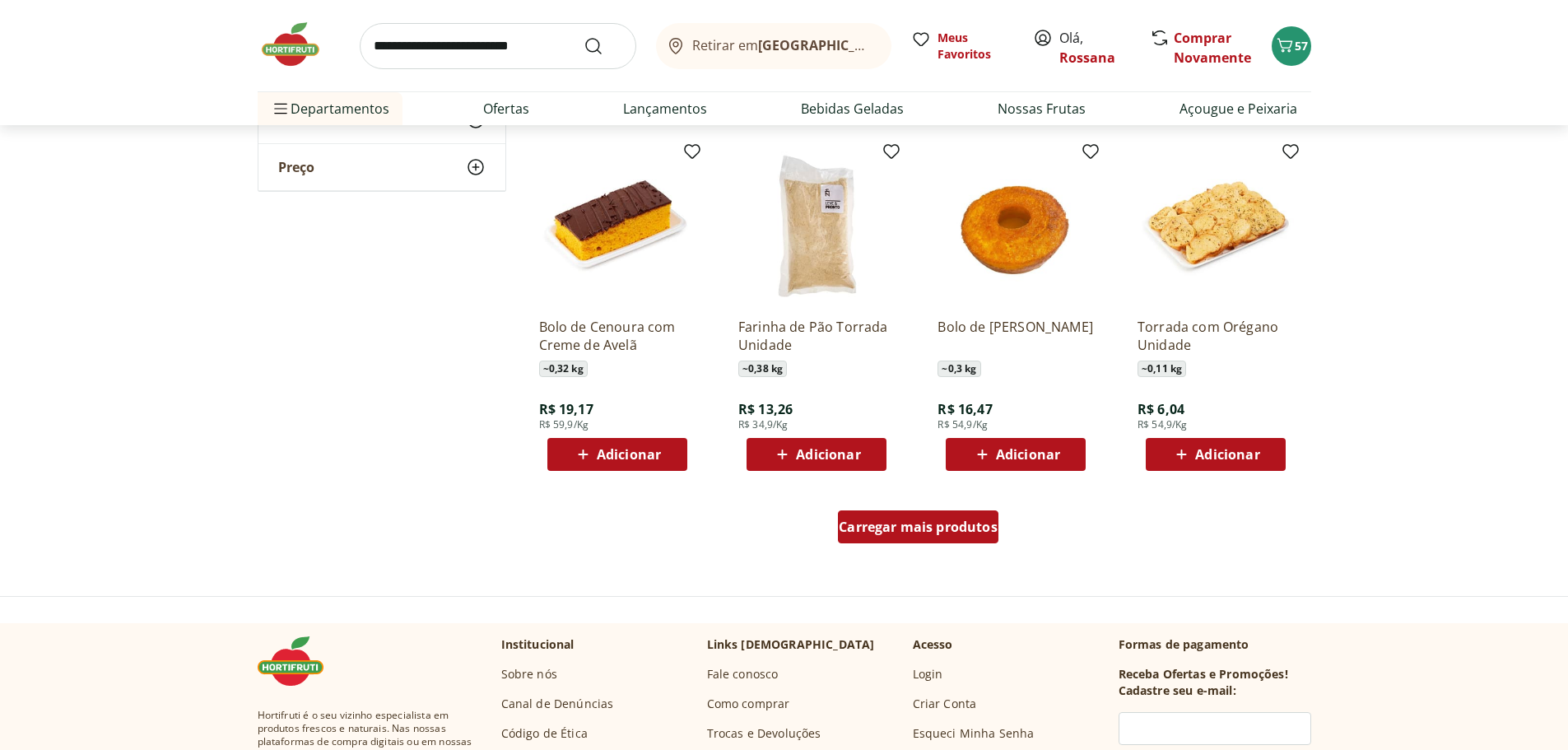
click at [965, 523] on span "Carregar mais produtos" at bounding box center [918, 526] width 159 height 13
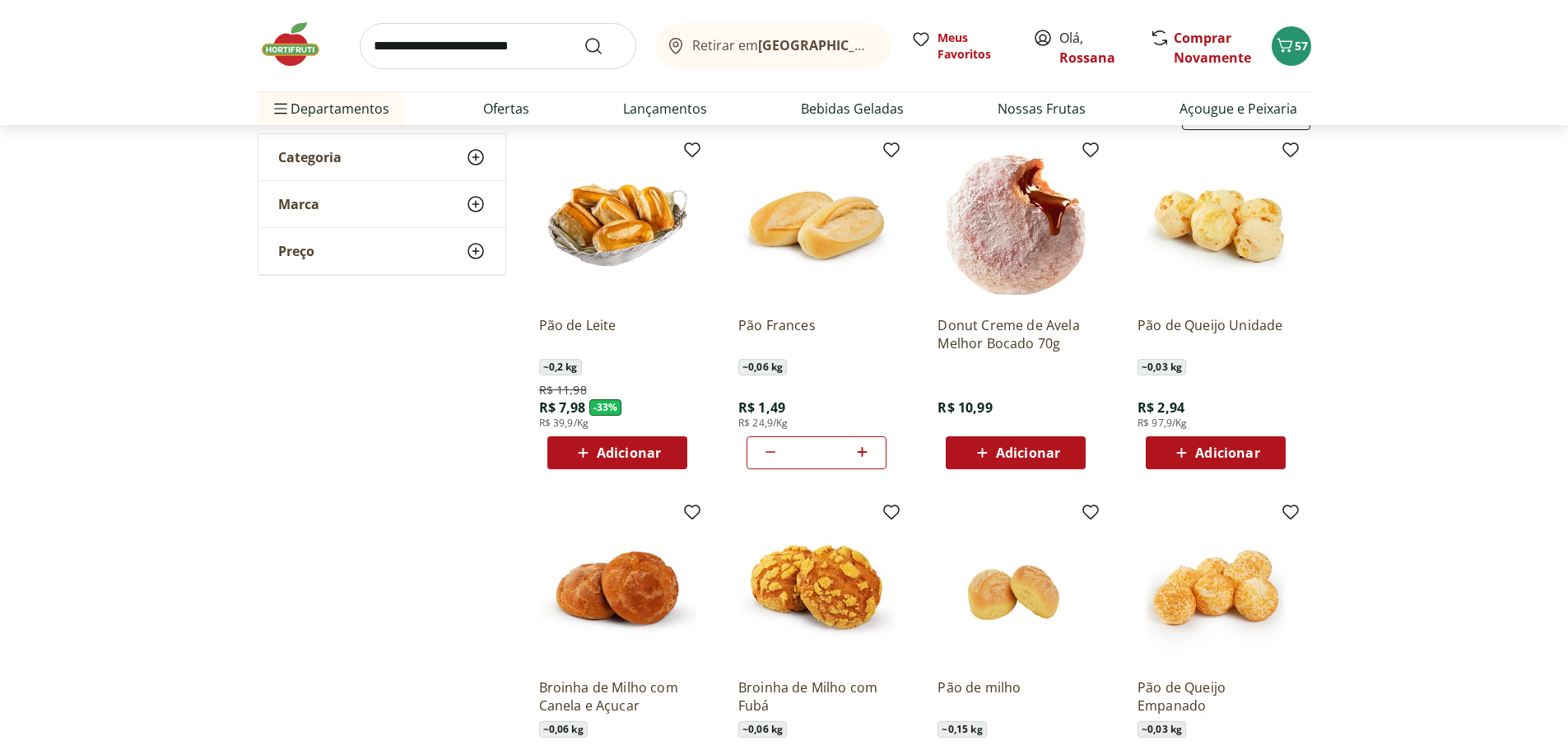
scroll to position [0, 0]
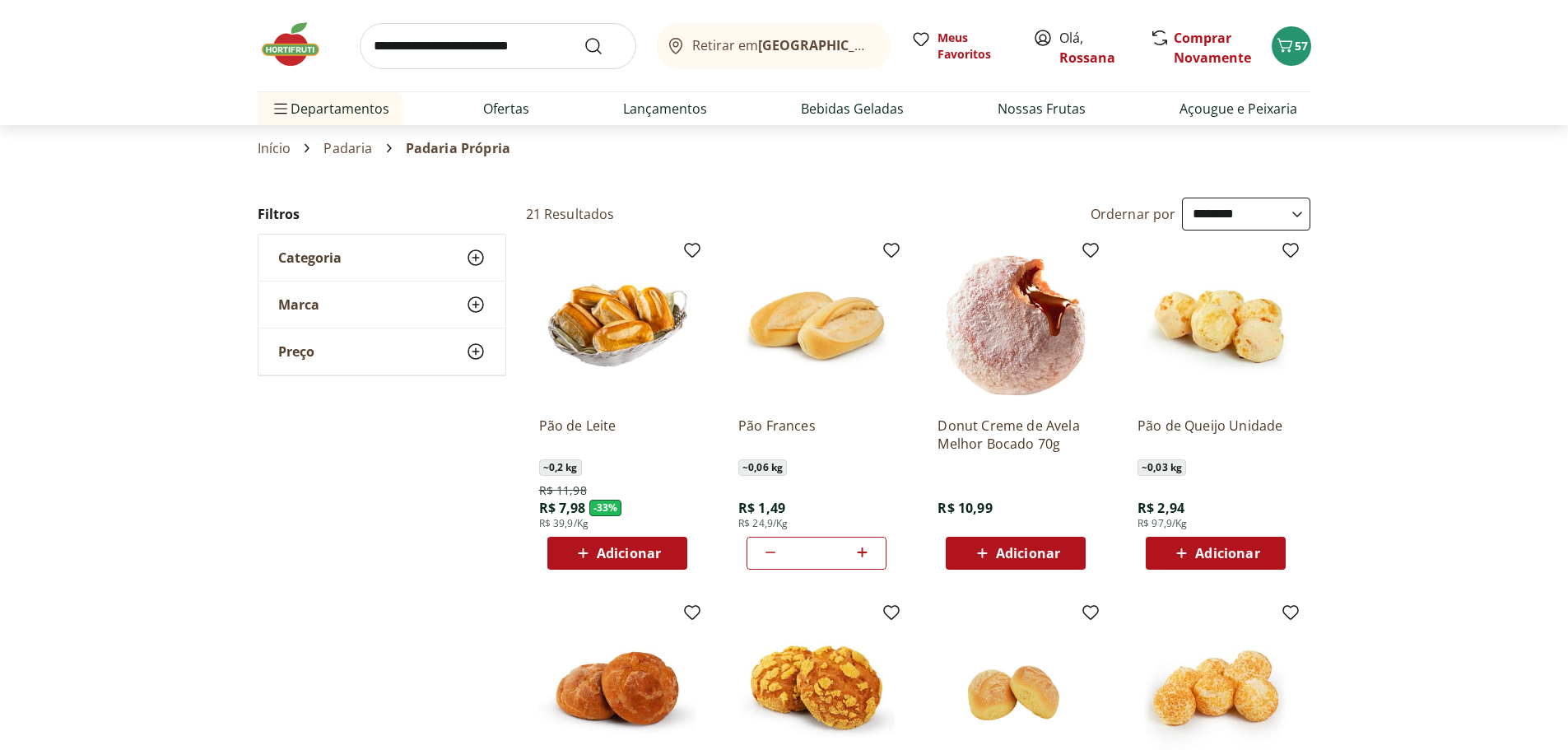
click at [339, 146] on link "Padaria" at bounding box center [347, 148] width 49 height 15
select select "**********"
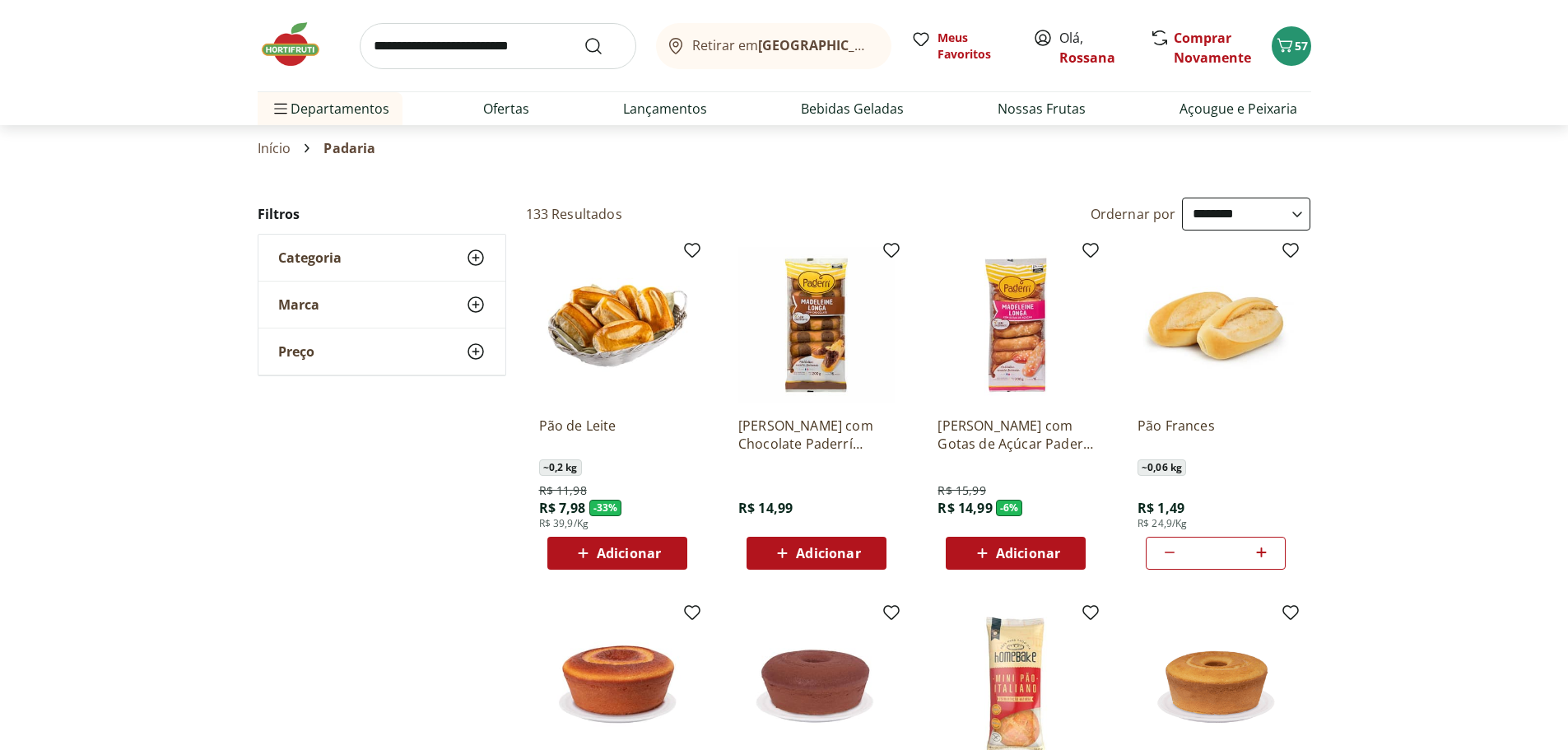
click at [473, 260] on icon at bounding box center [476, 257] width 20 height 20
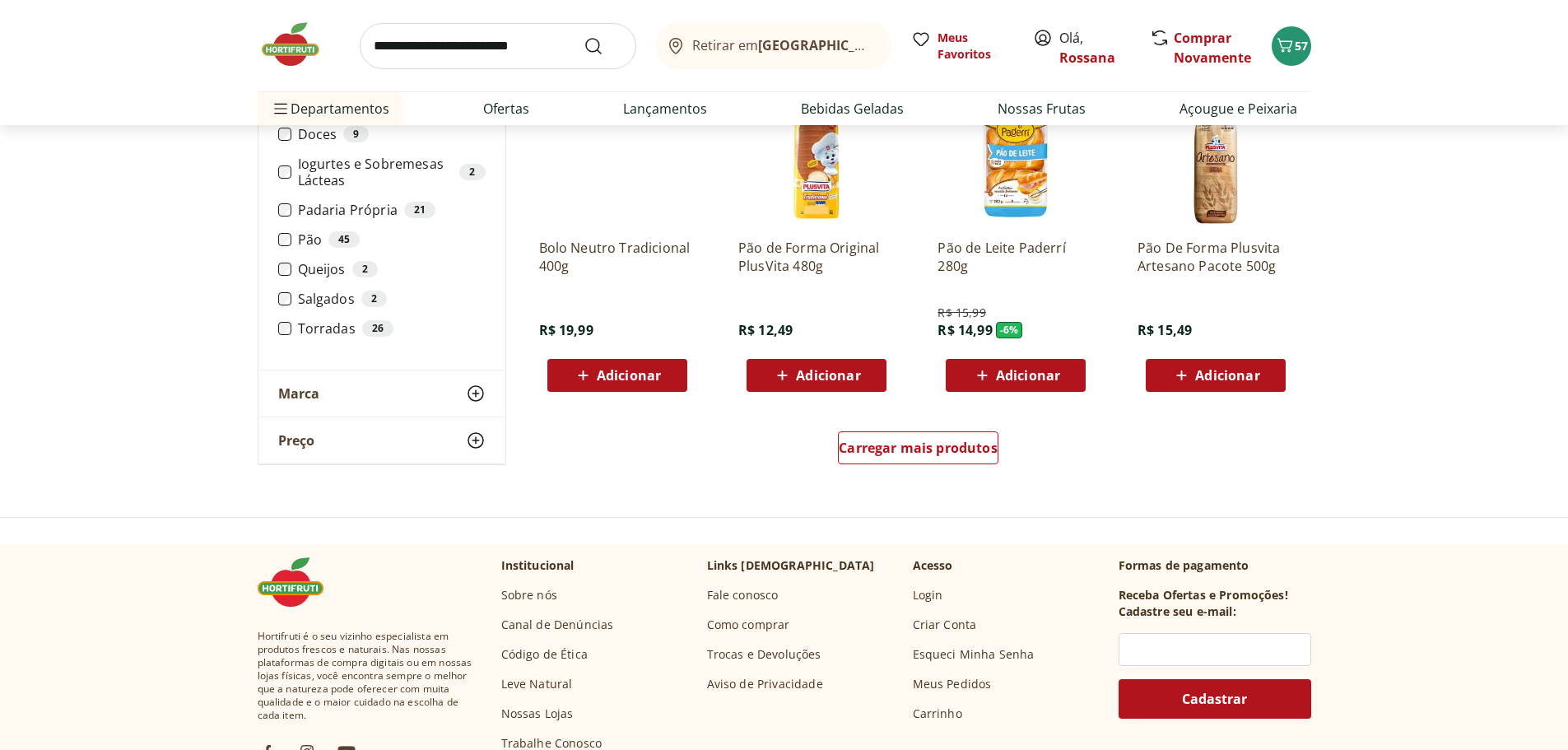
scroll to position [905, 0]
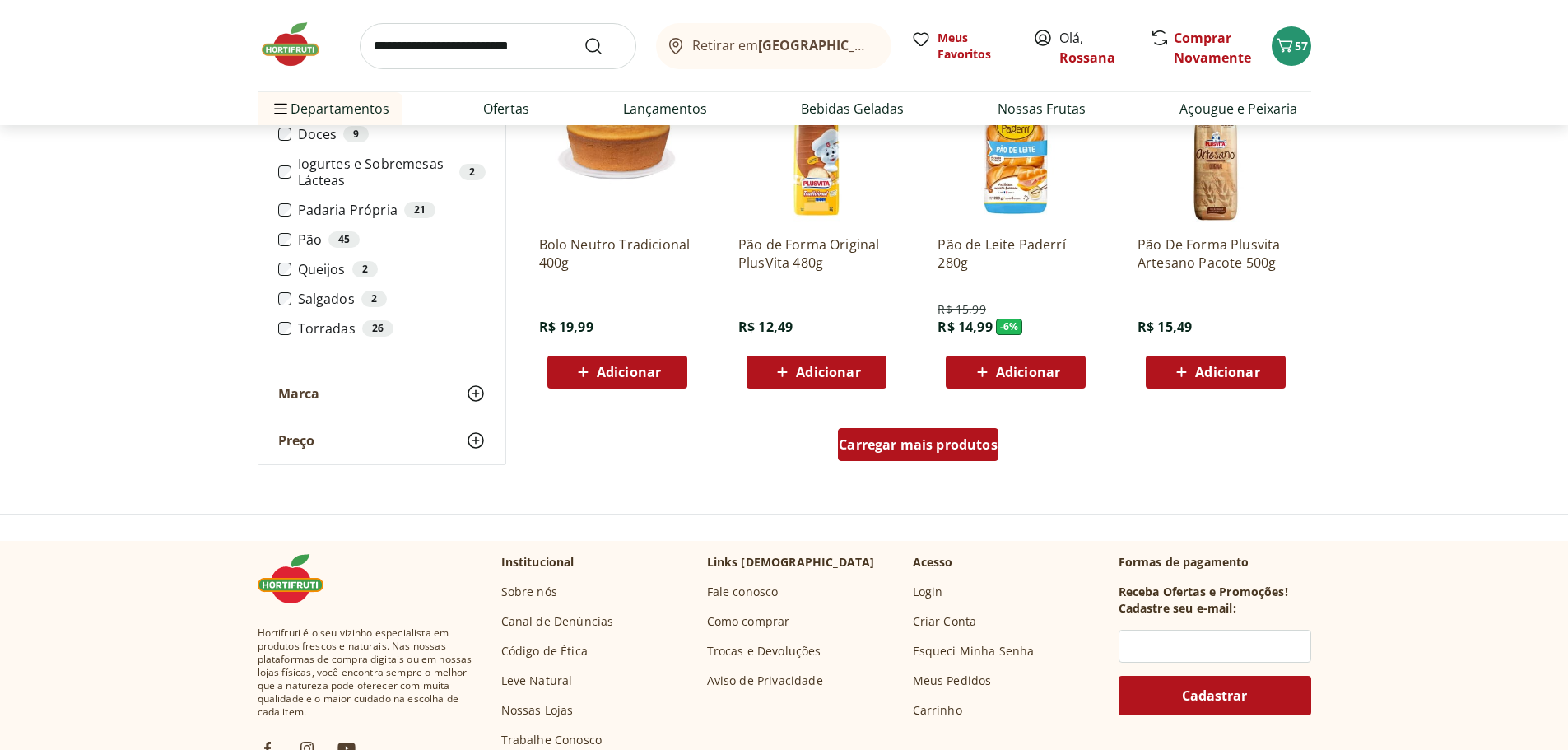
click at [983, 449] on span "Carregar mais produtos" at bounding box center [918, 444] width 159 height 13
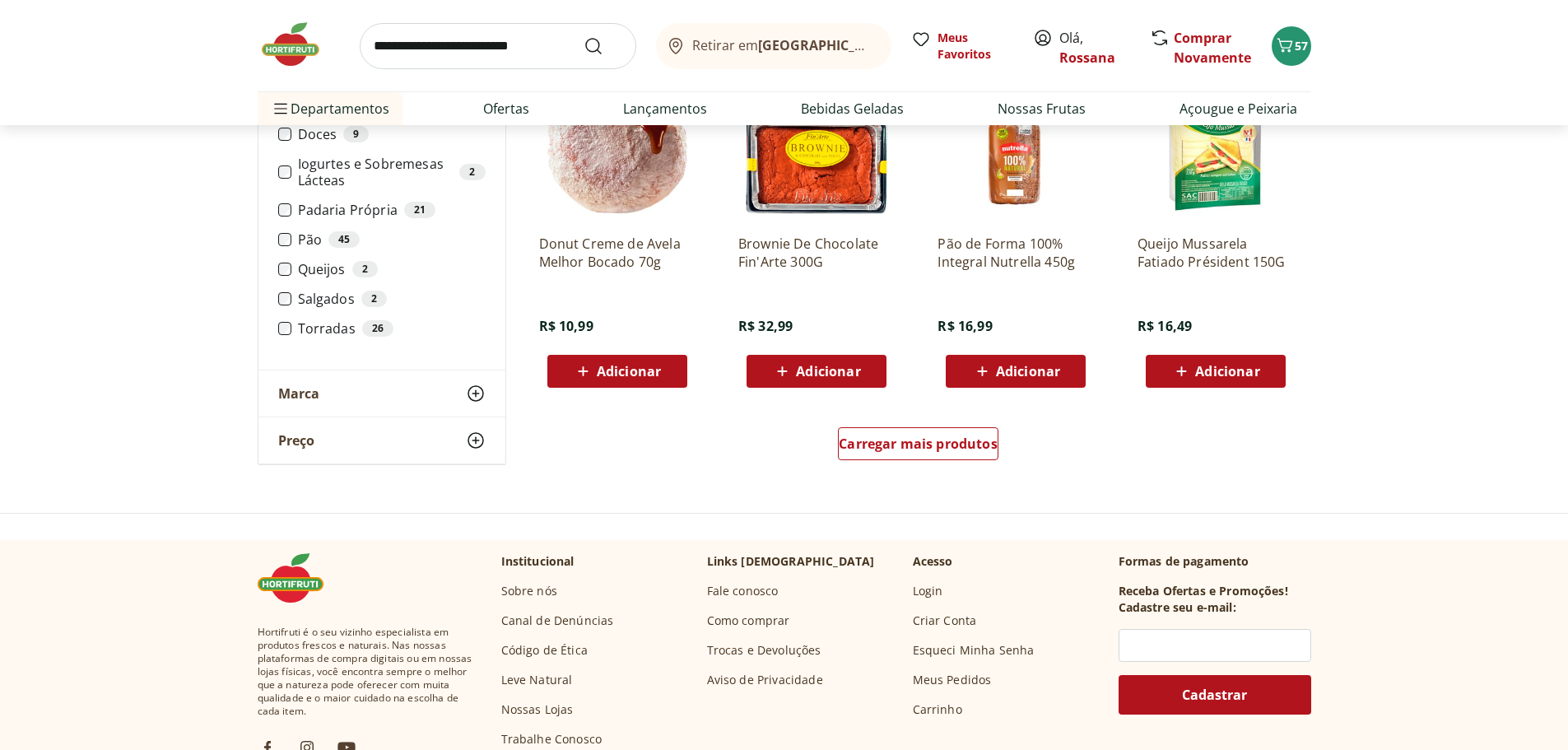
scroll to position [2058, 0]
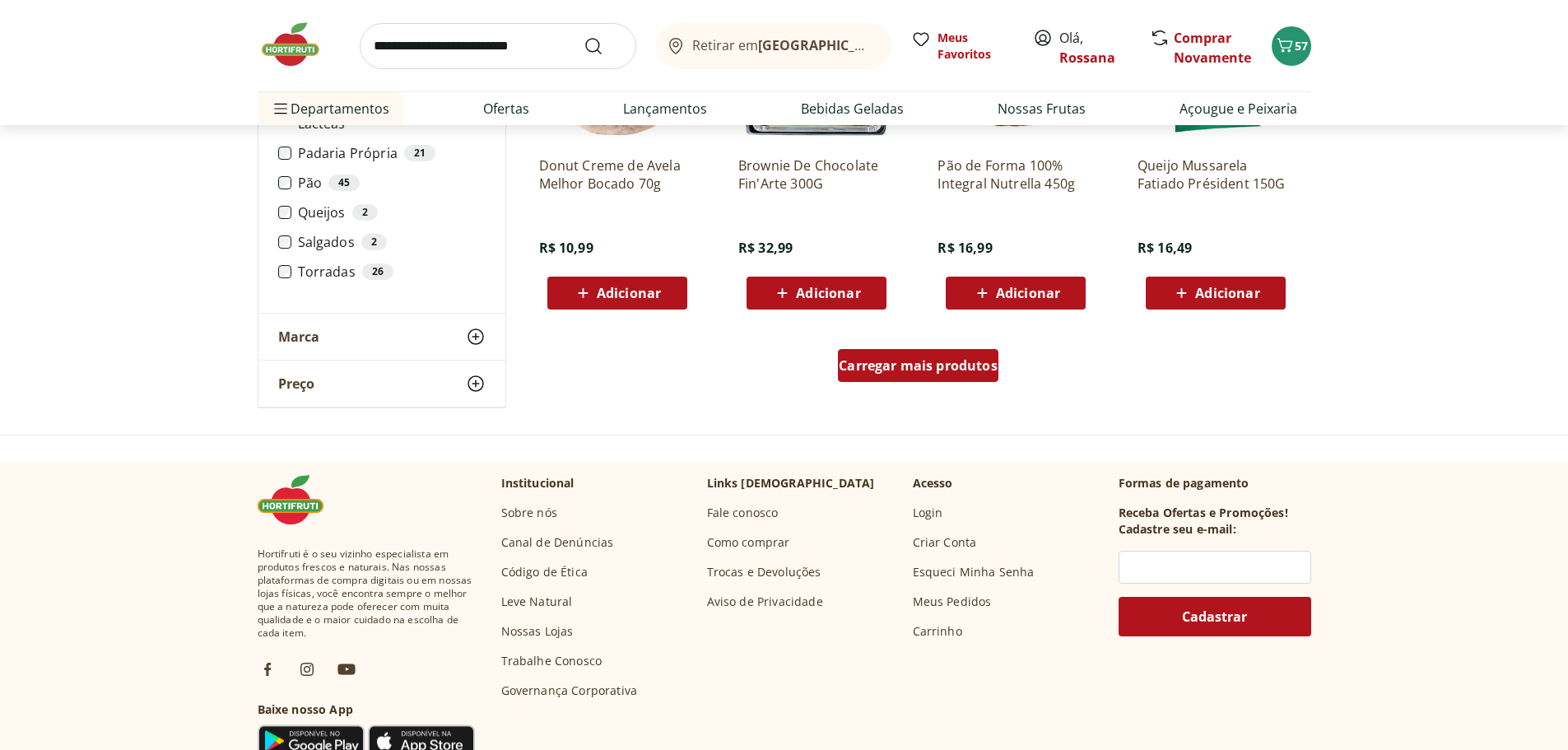
click at [975, 367] on span "Carregar mais produtos" at bounding box center [918, 365] width 159 height 13
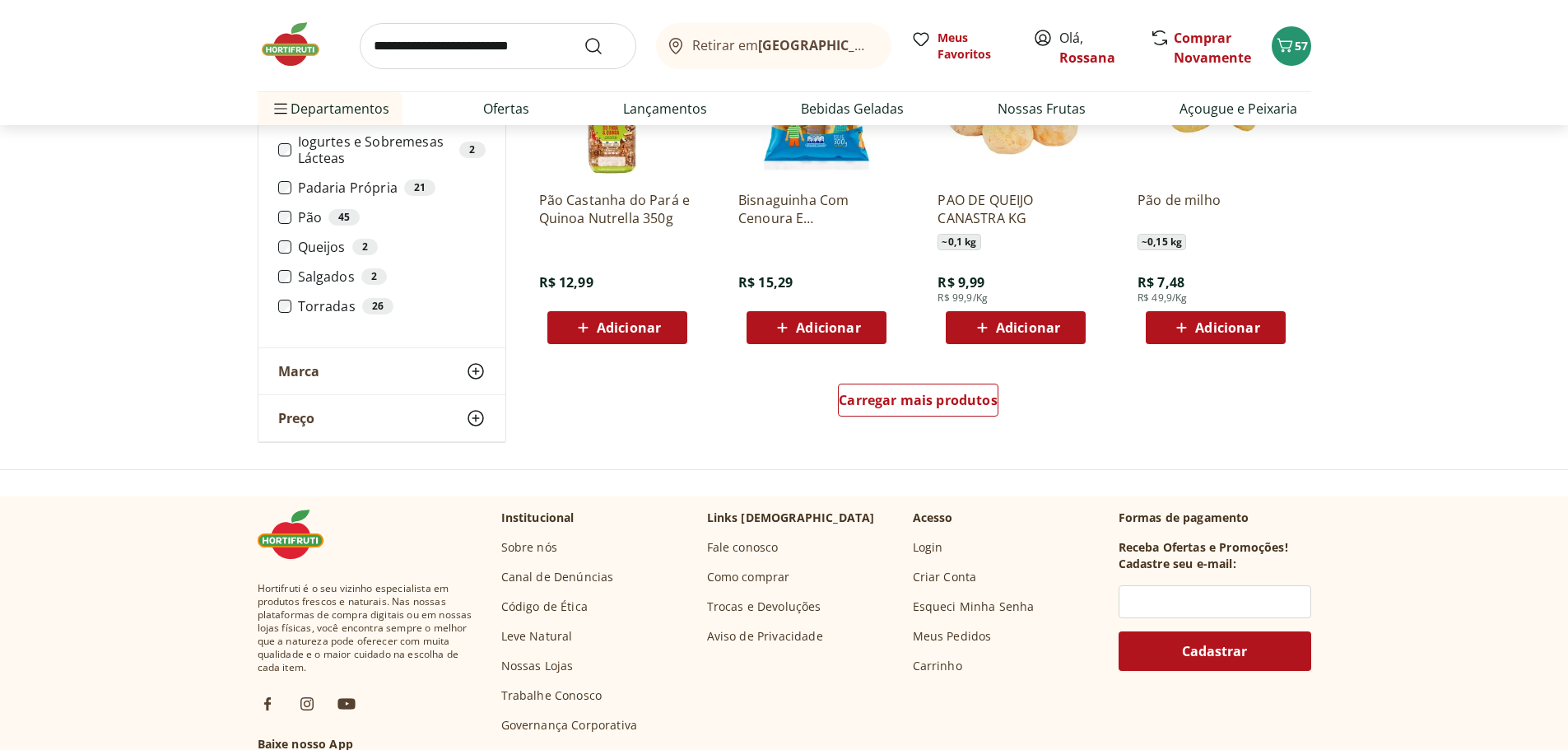
scroll to position [2880, 0]
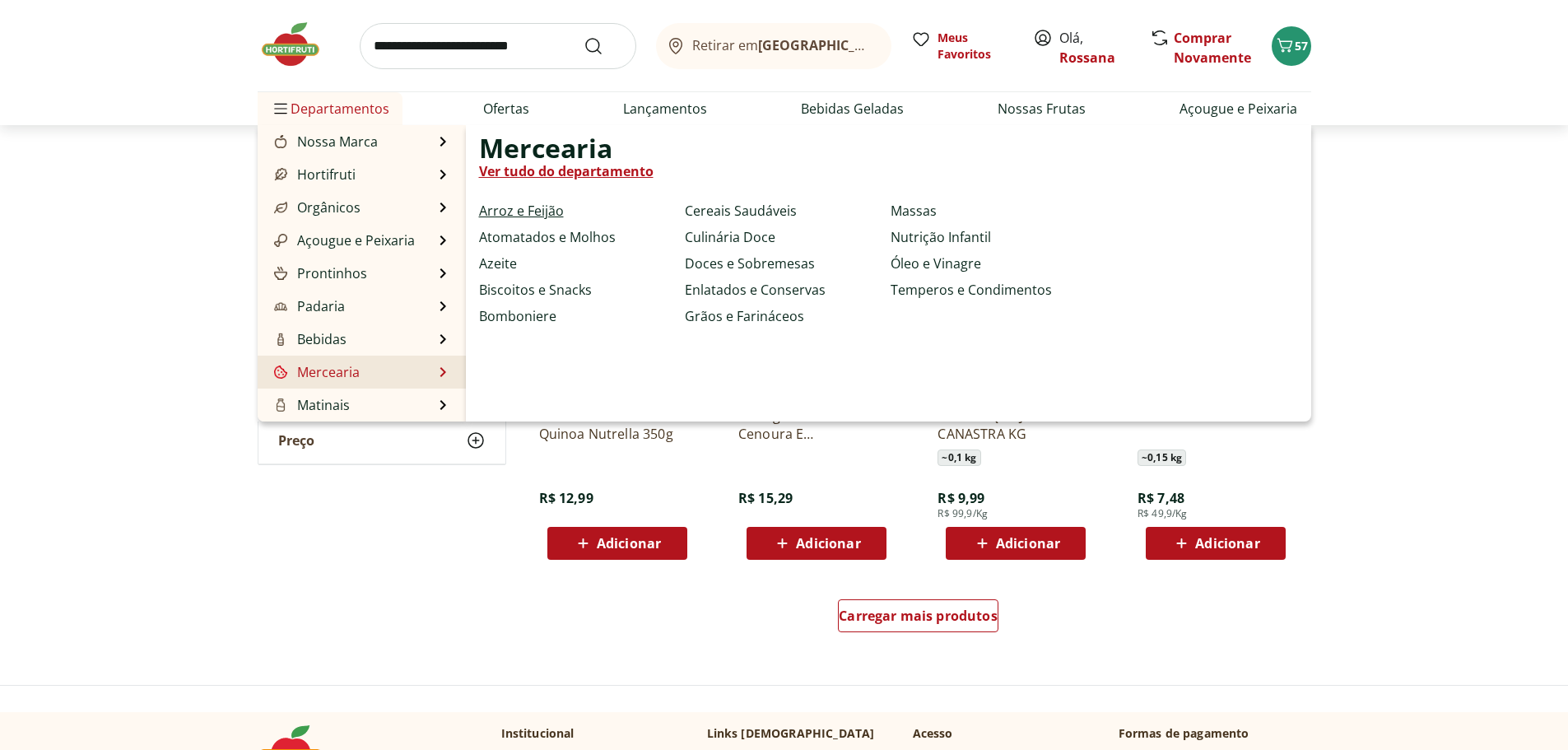
click at [541, 205] on link "Arroz e Feijão" at bounding box center [521, 210] width 85 height 20
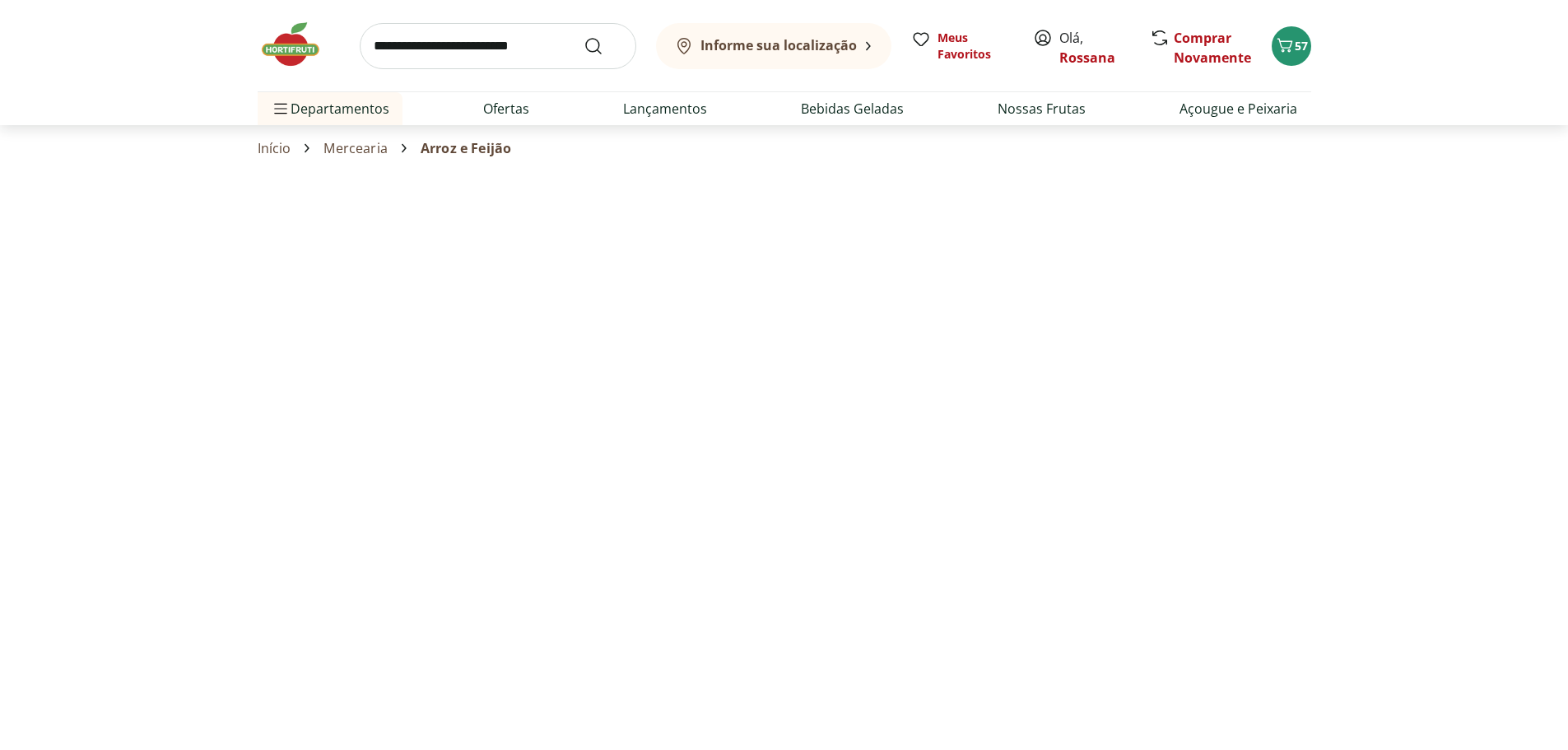
select select "**********"
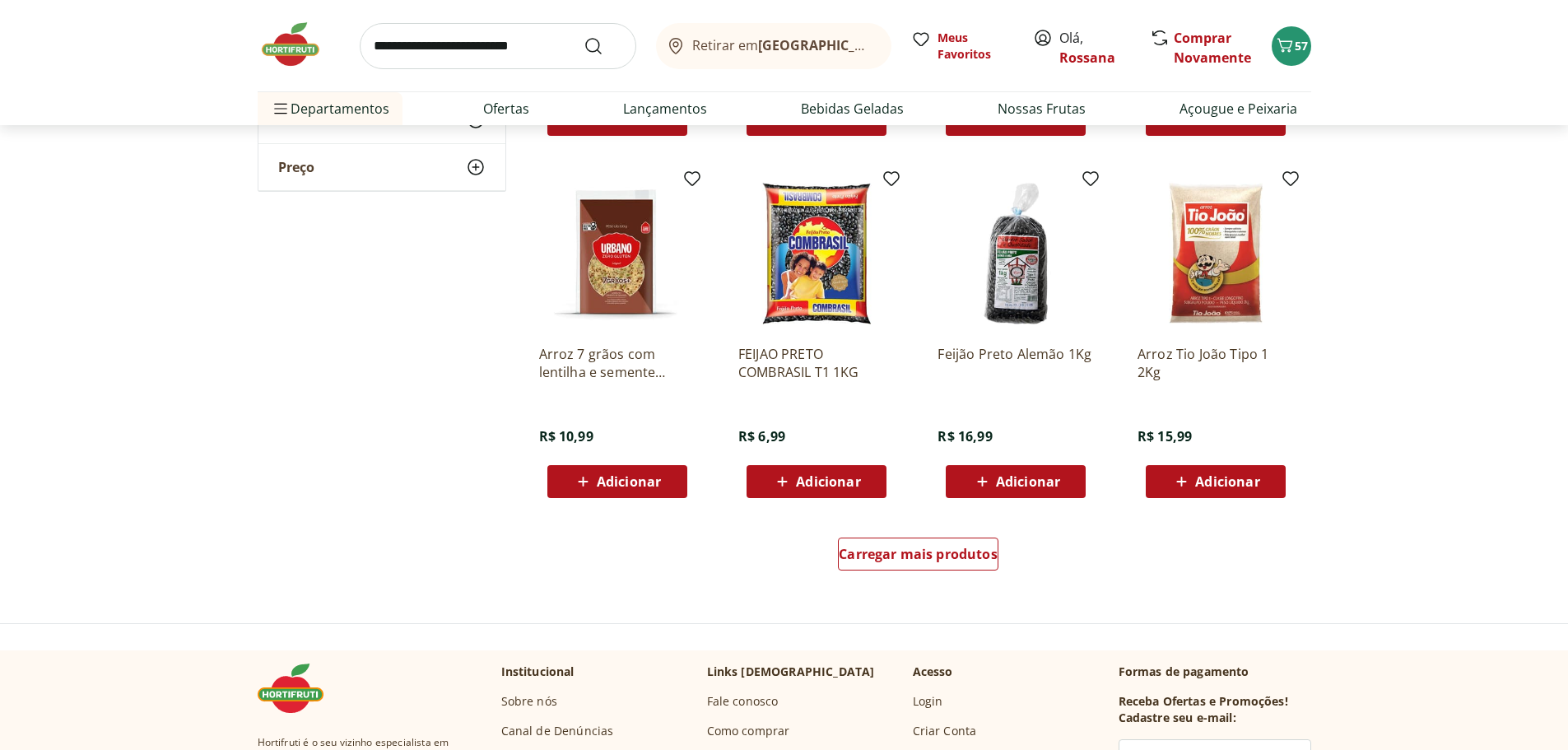
scroll to position [823, 0]
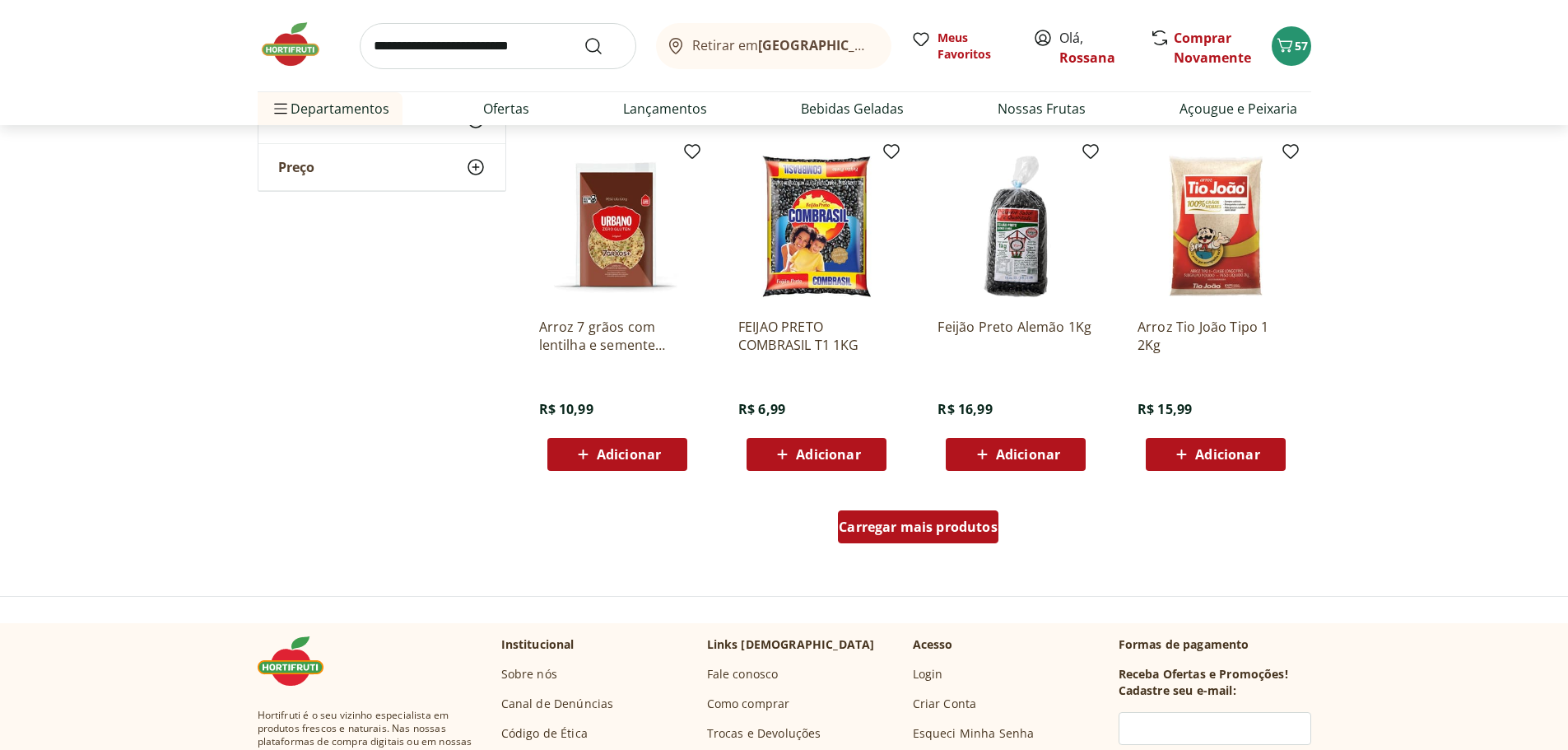
click at [960, 527] on span "Carregar mais produtos" at bounding box center [918, 526] width 159 height 13
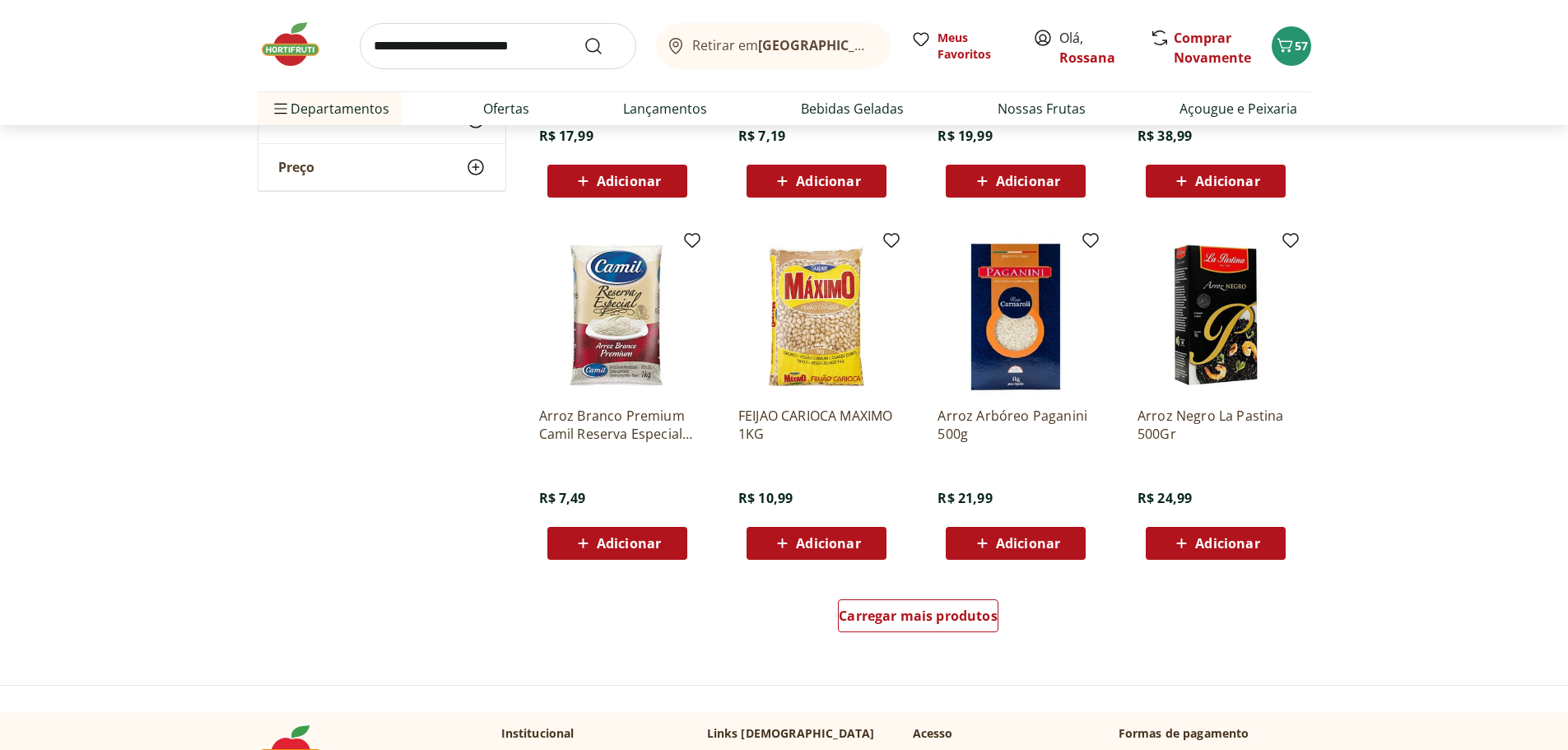
scroll to position [1893, 0]
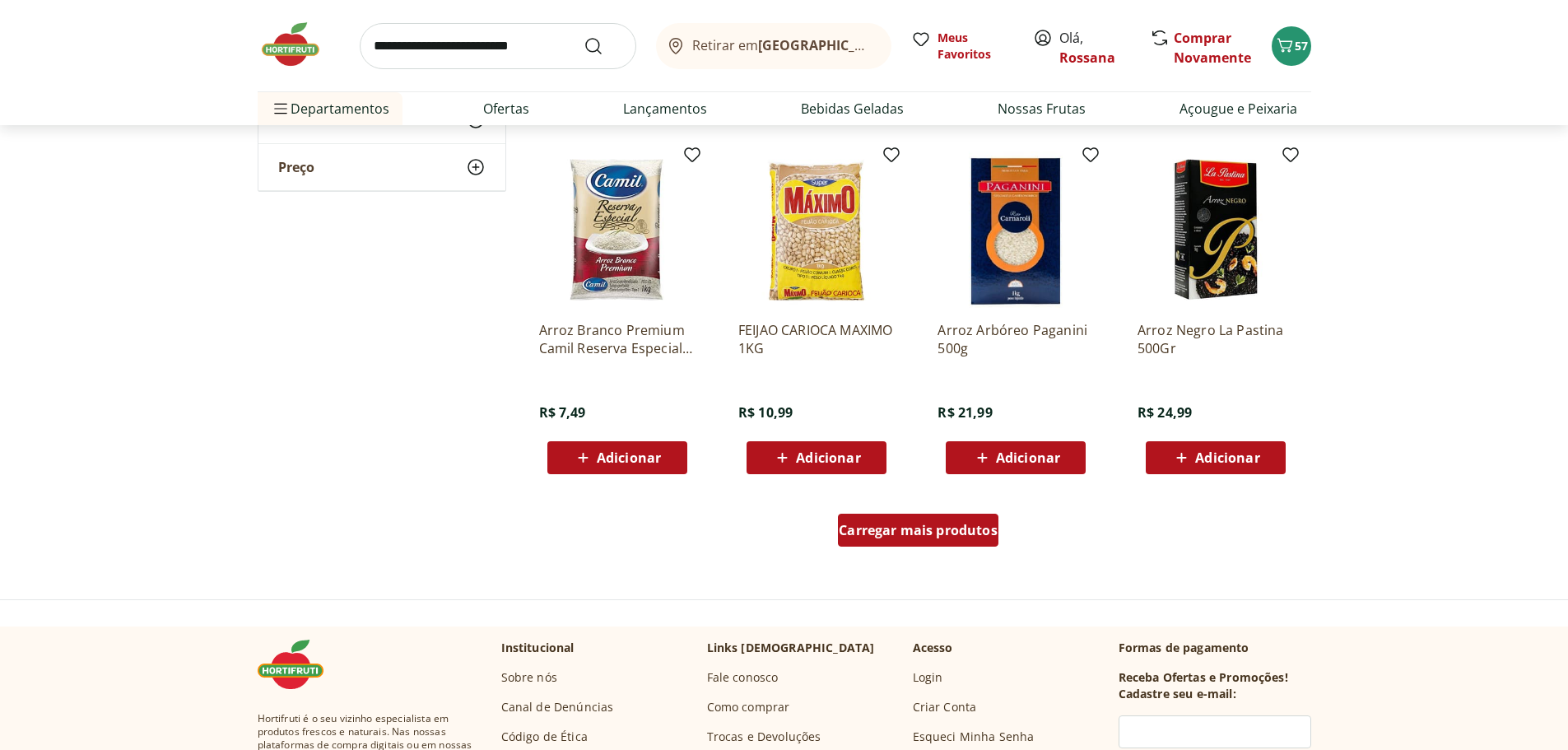
click at [973, 529] on span "Carregar mais produtos" at bounding box center [918, 530] width 159 height 13
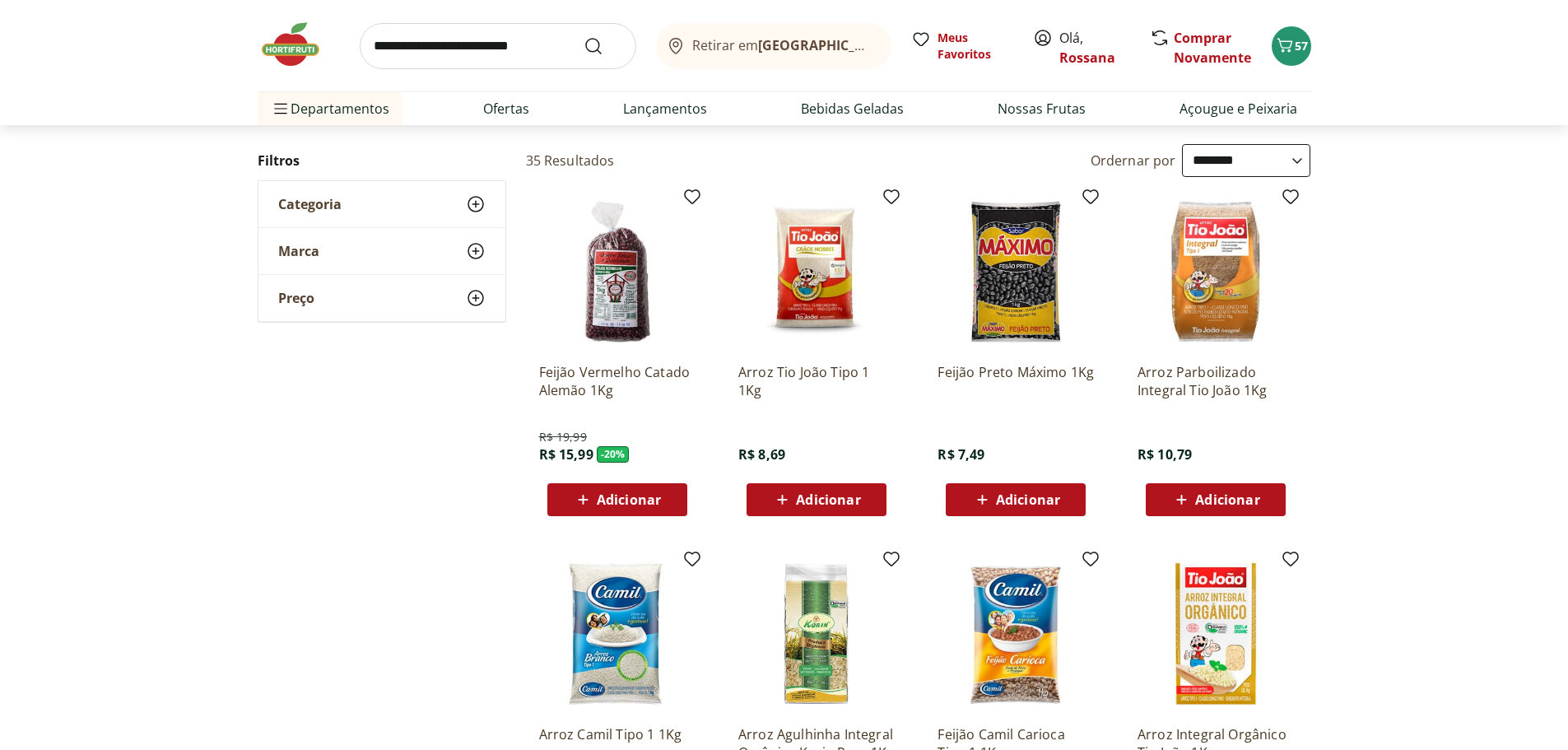
scroll to position [0, 0]
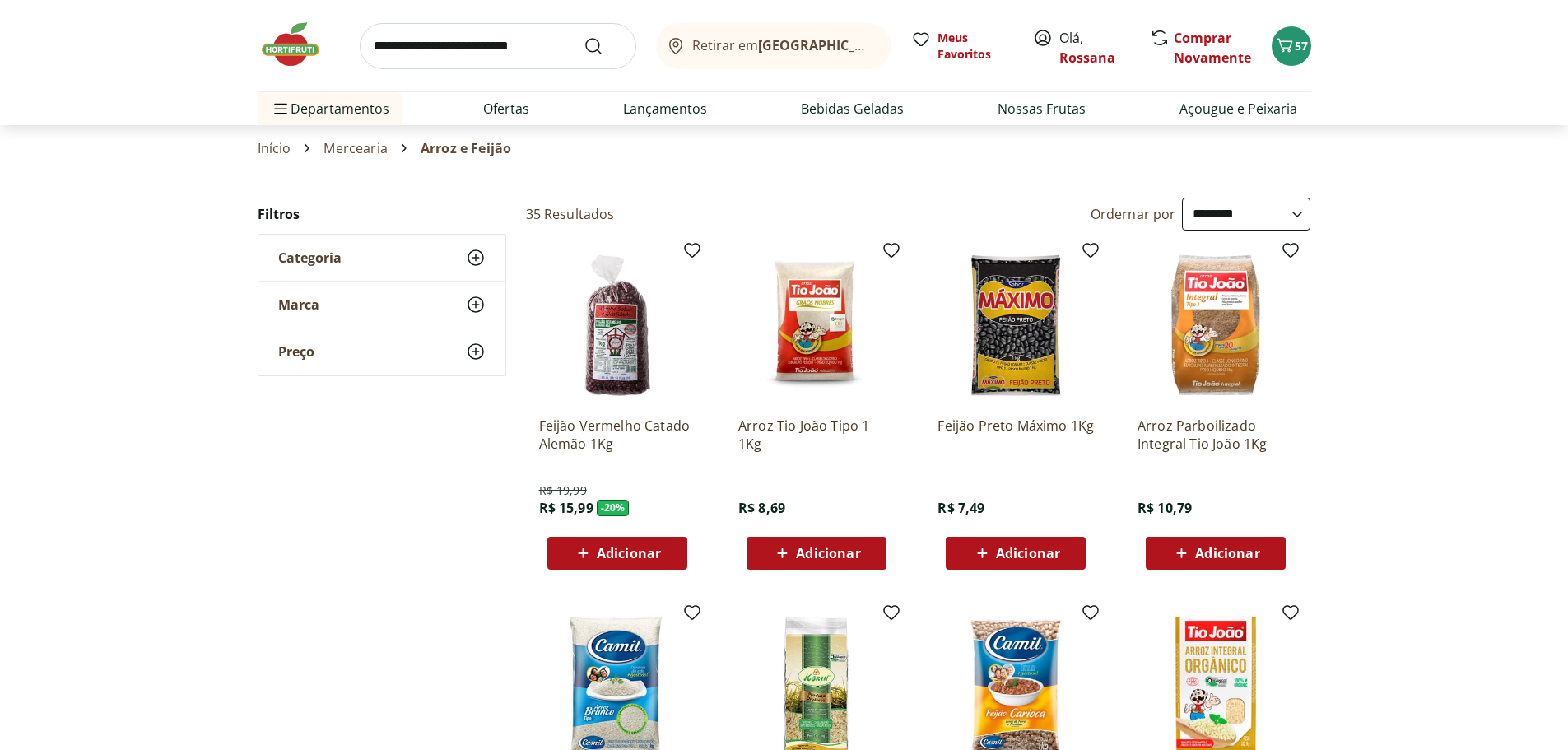
click at [478, 256] on icon at bounding box center [476, 257] width 20 height 20
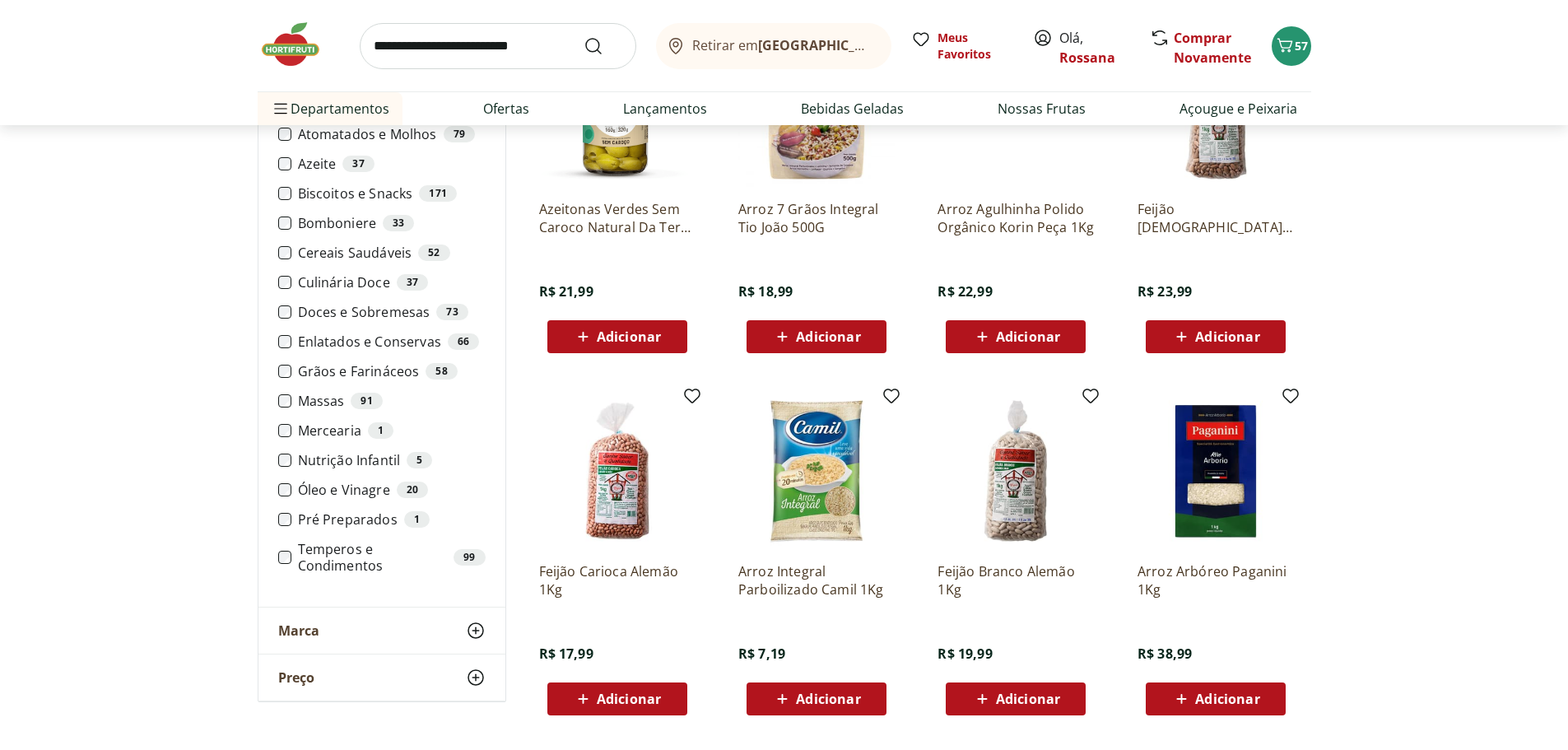
scroll to position [1317, 0]
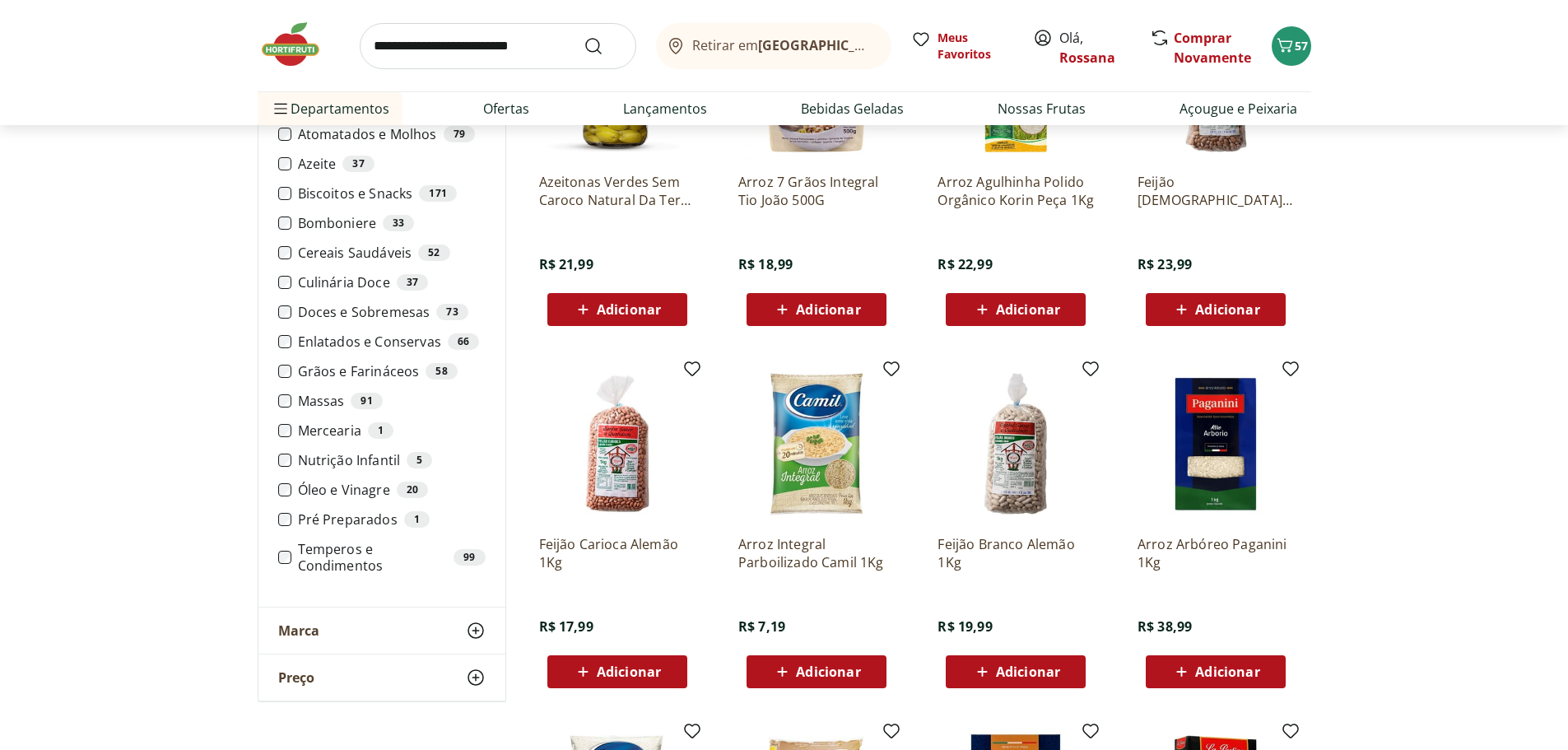
click at [624, 675] on span "Adicionar" at bounding box center [629, 671] width 64 height 13
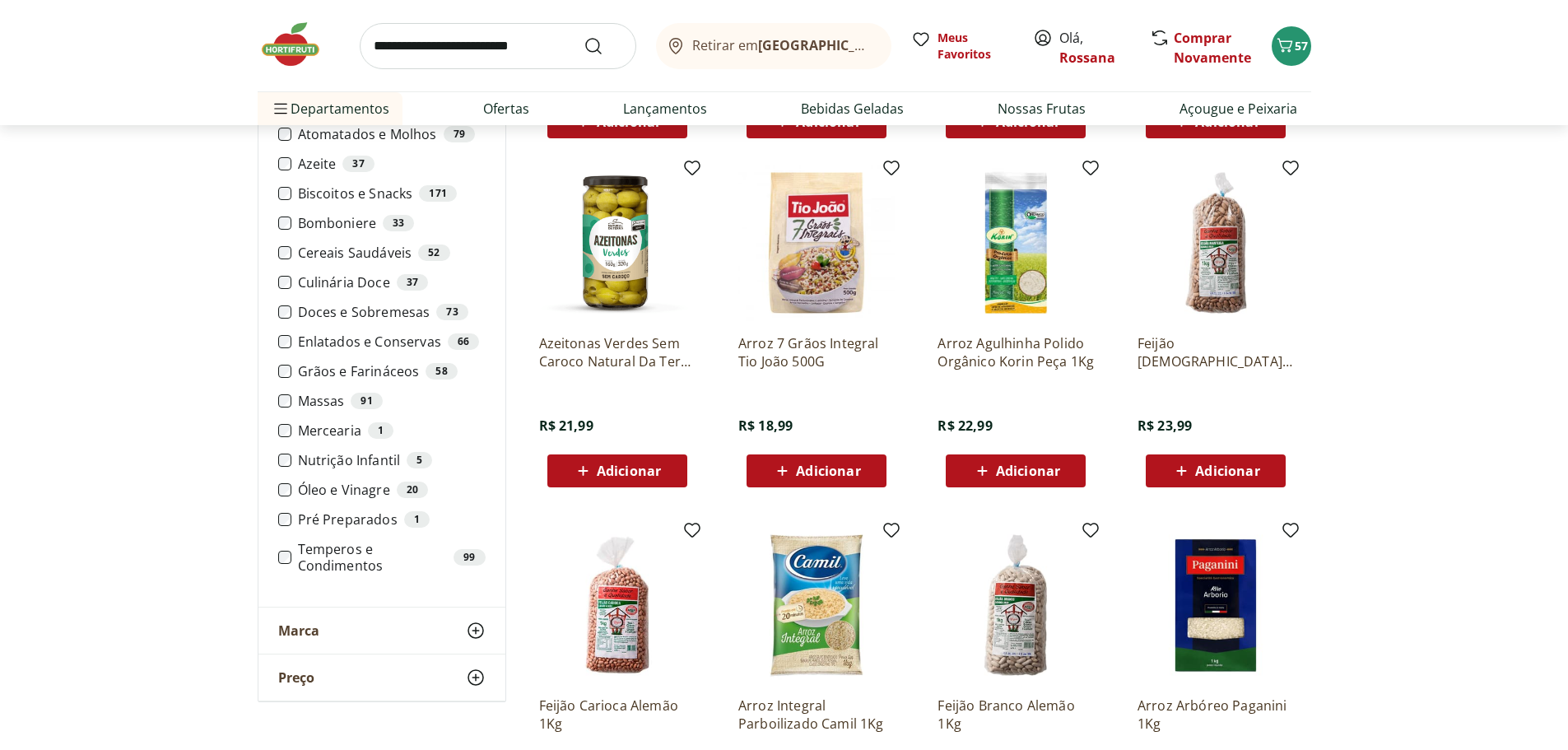
scroll to position [1152, 0]
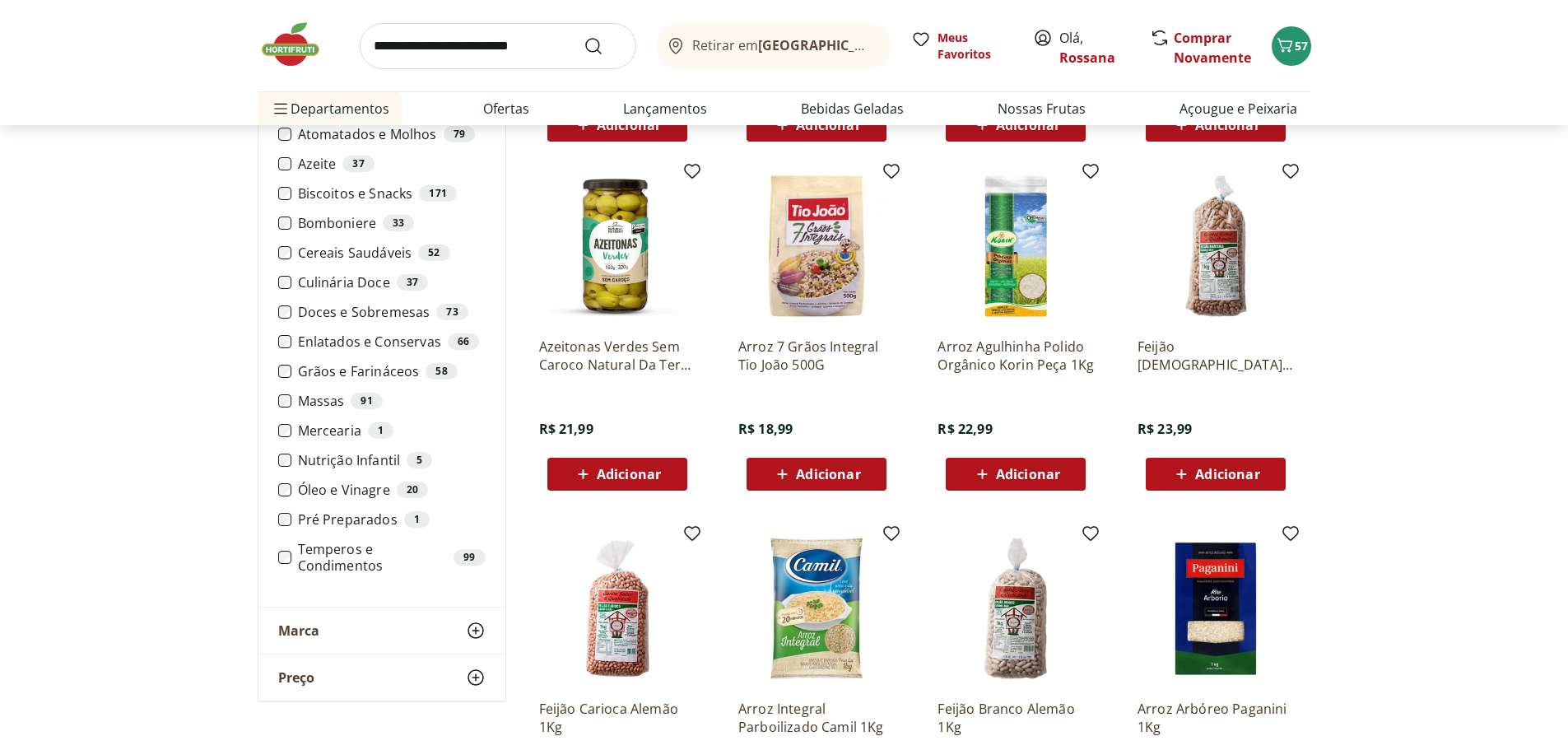
click at [135, 371] on section "**********" at bounding box center [784, 673] width 1568 height 3256
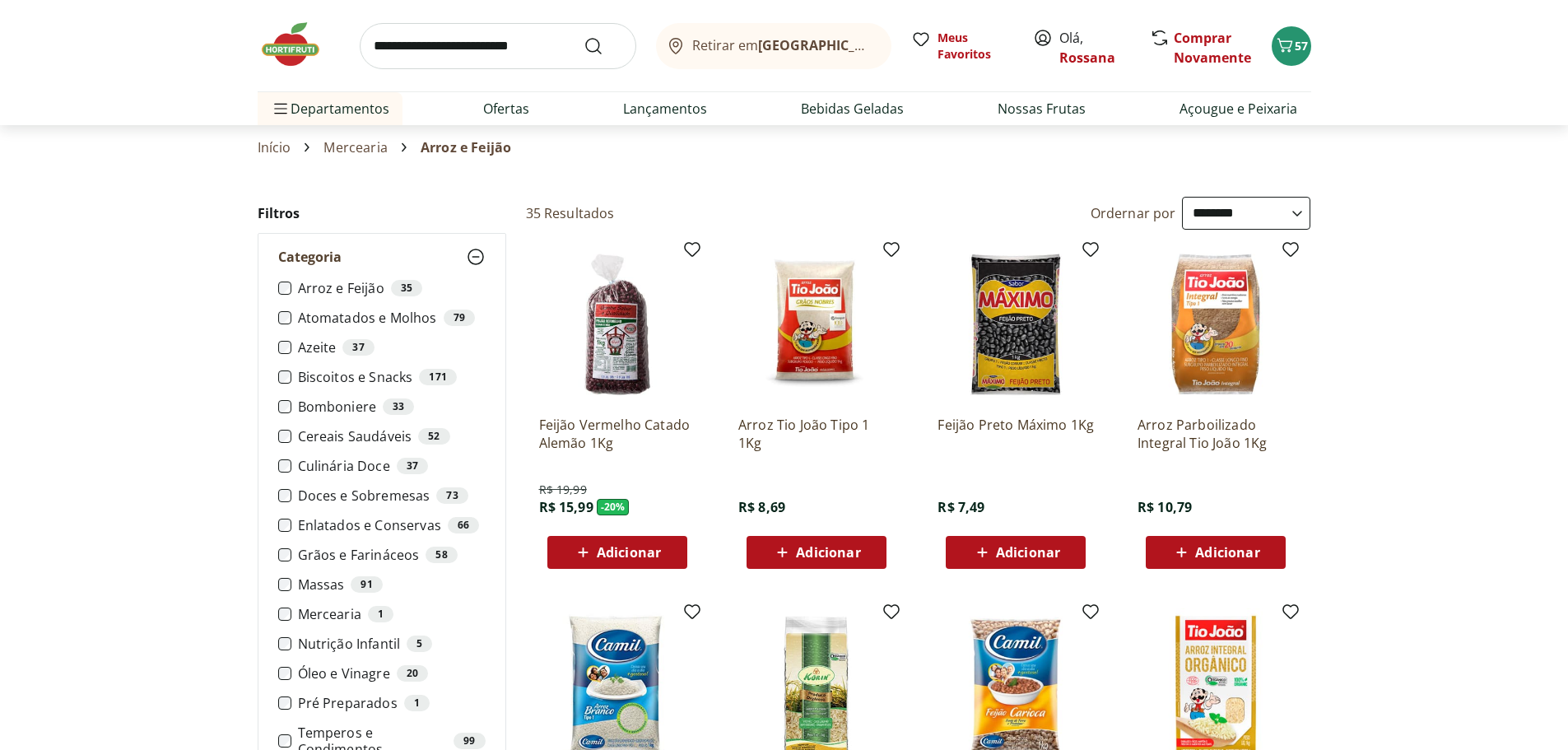
scroll to position [0, 0]
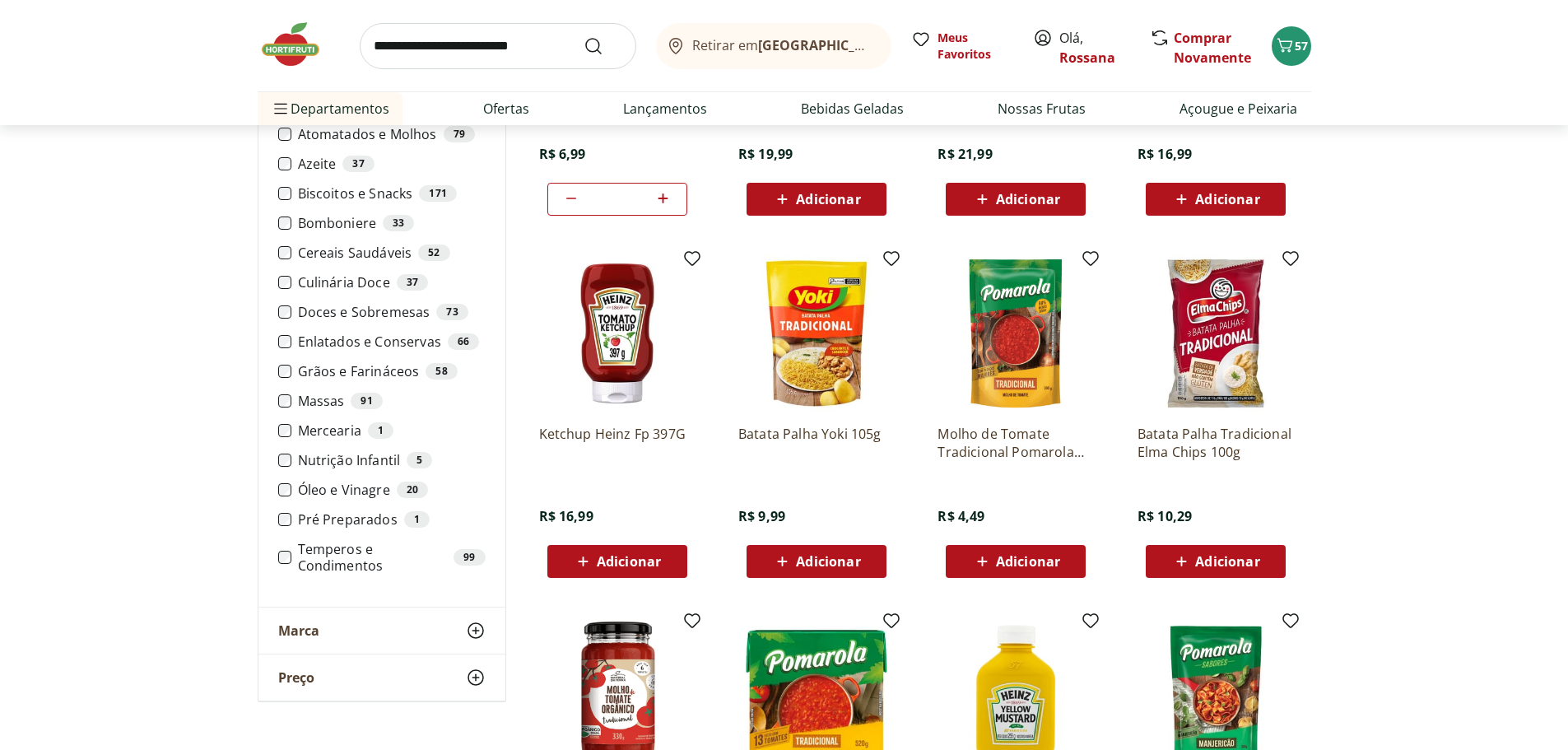
scroll to position [330, 0]
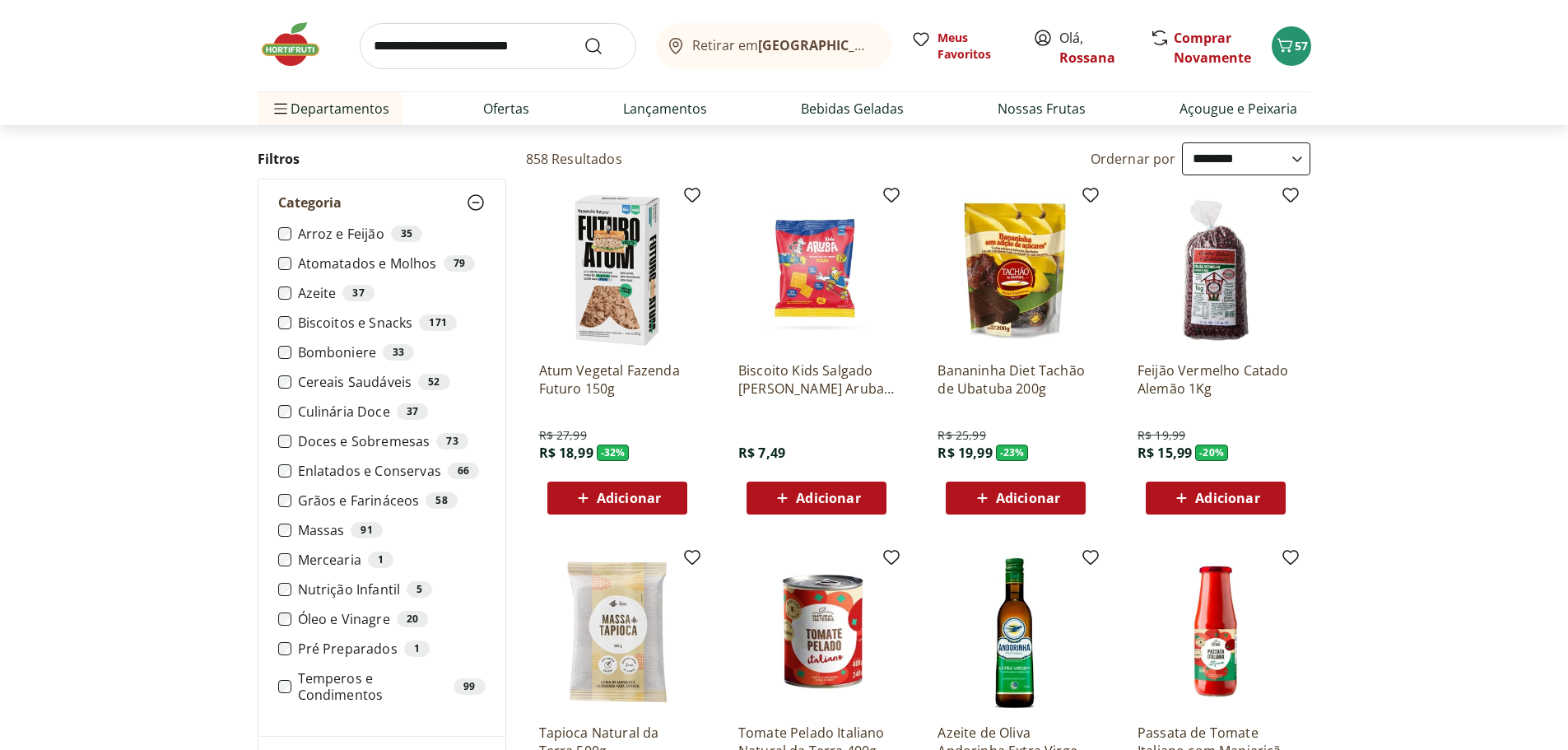
scroll to position [82, 0]
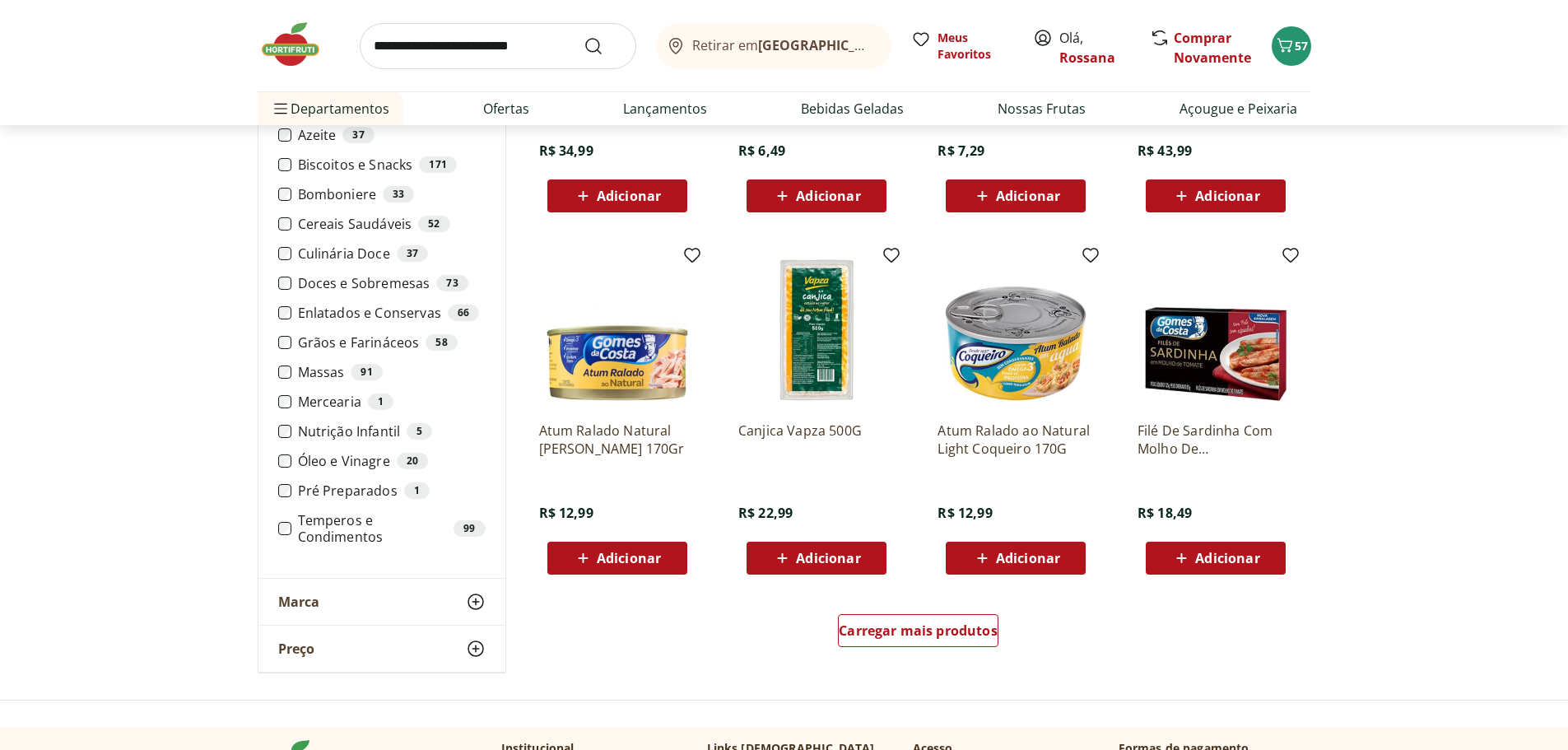
scroll to position [740, 0]
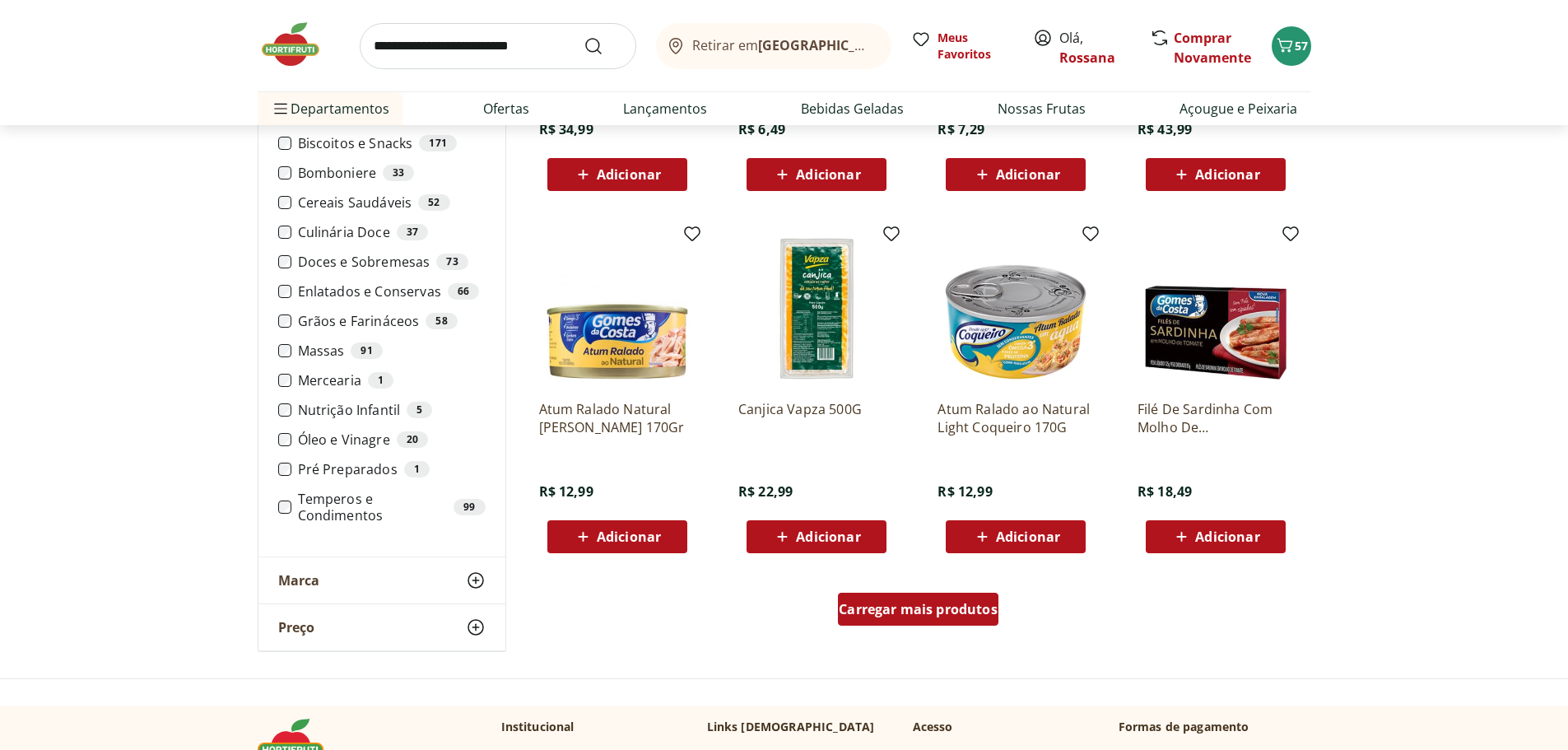
click at [897, 609] on span "Carregar mais produtos" at bounding box center [918, 608] width 159 height 13
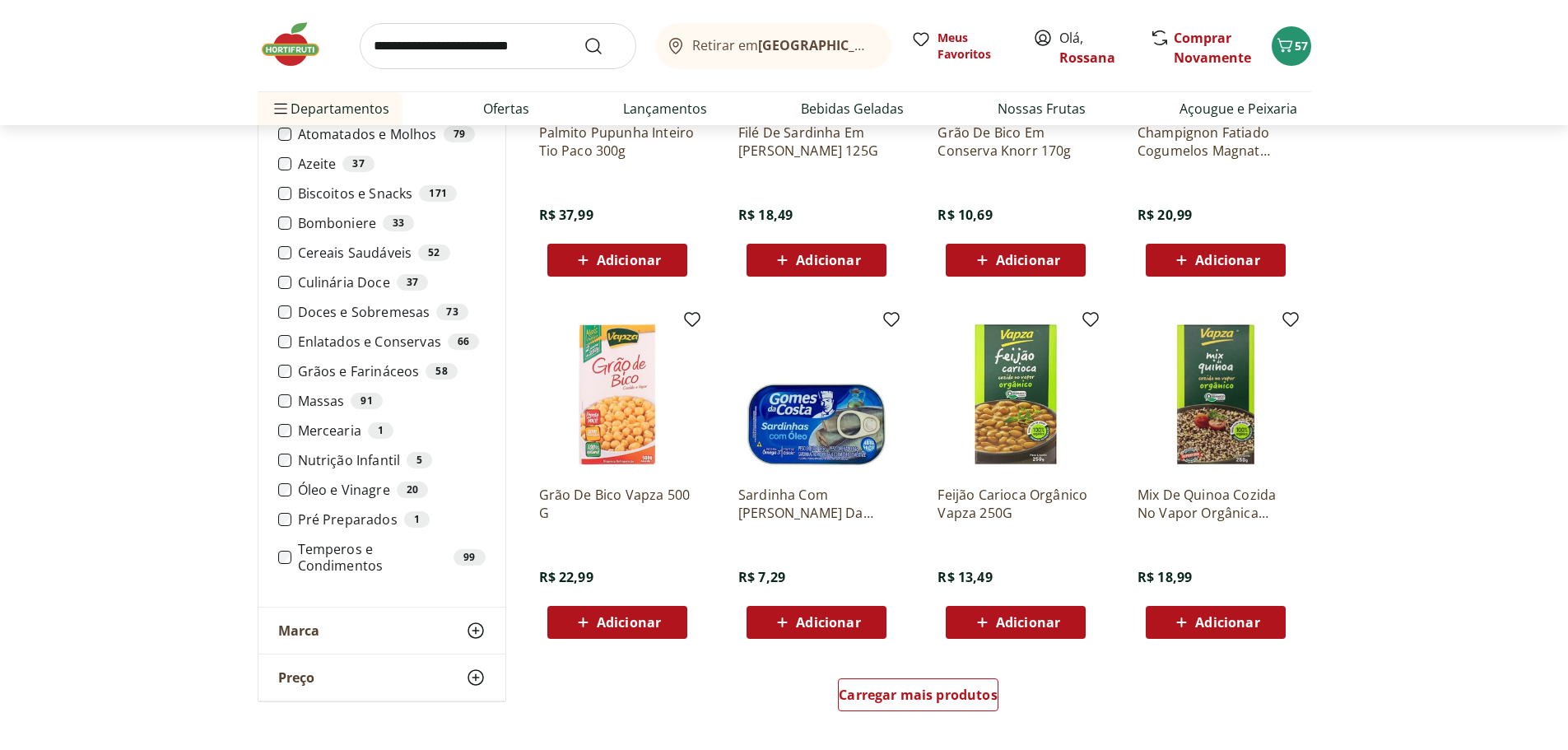
scroll to position [1810, 0]
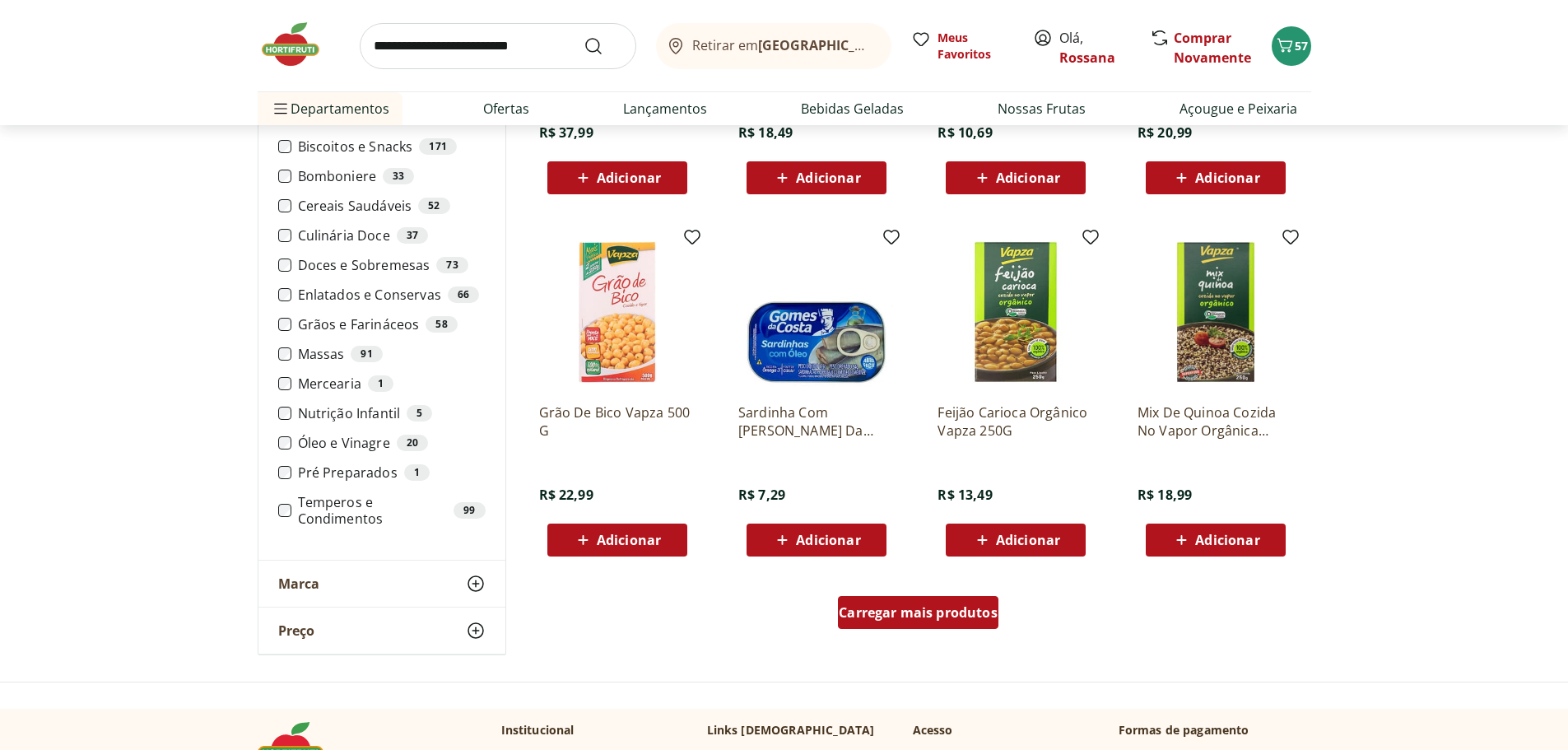
click at [973, 611] on span "Carregar mais produtos" at bounding box center [918, 612] width 159 height 13
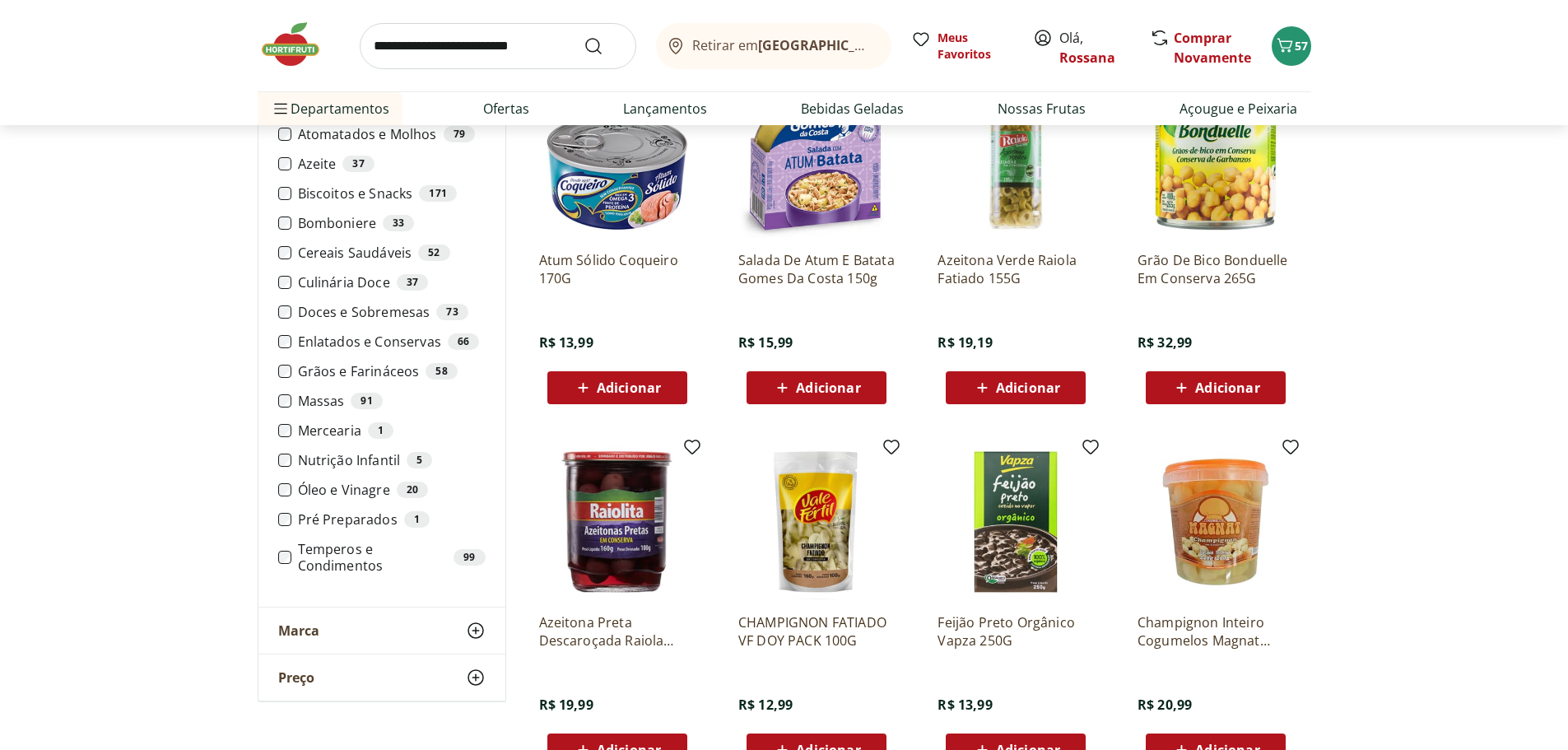
scroll to position [2633, 0]
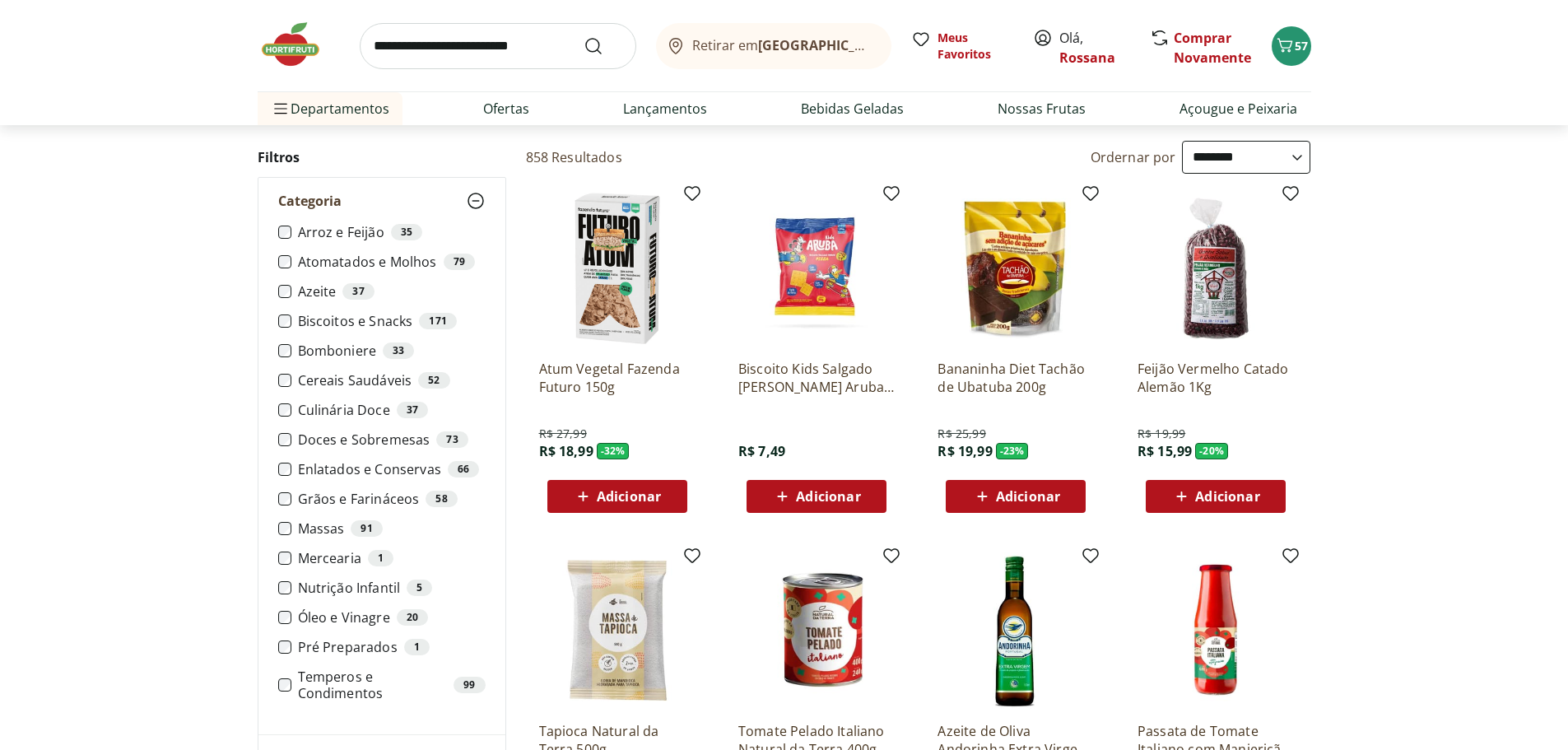
scroll to position [82, 0]
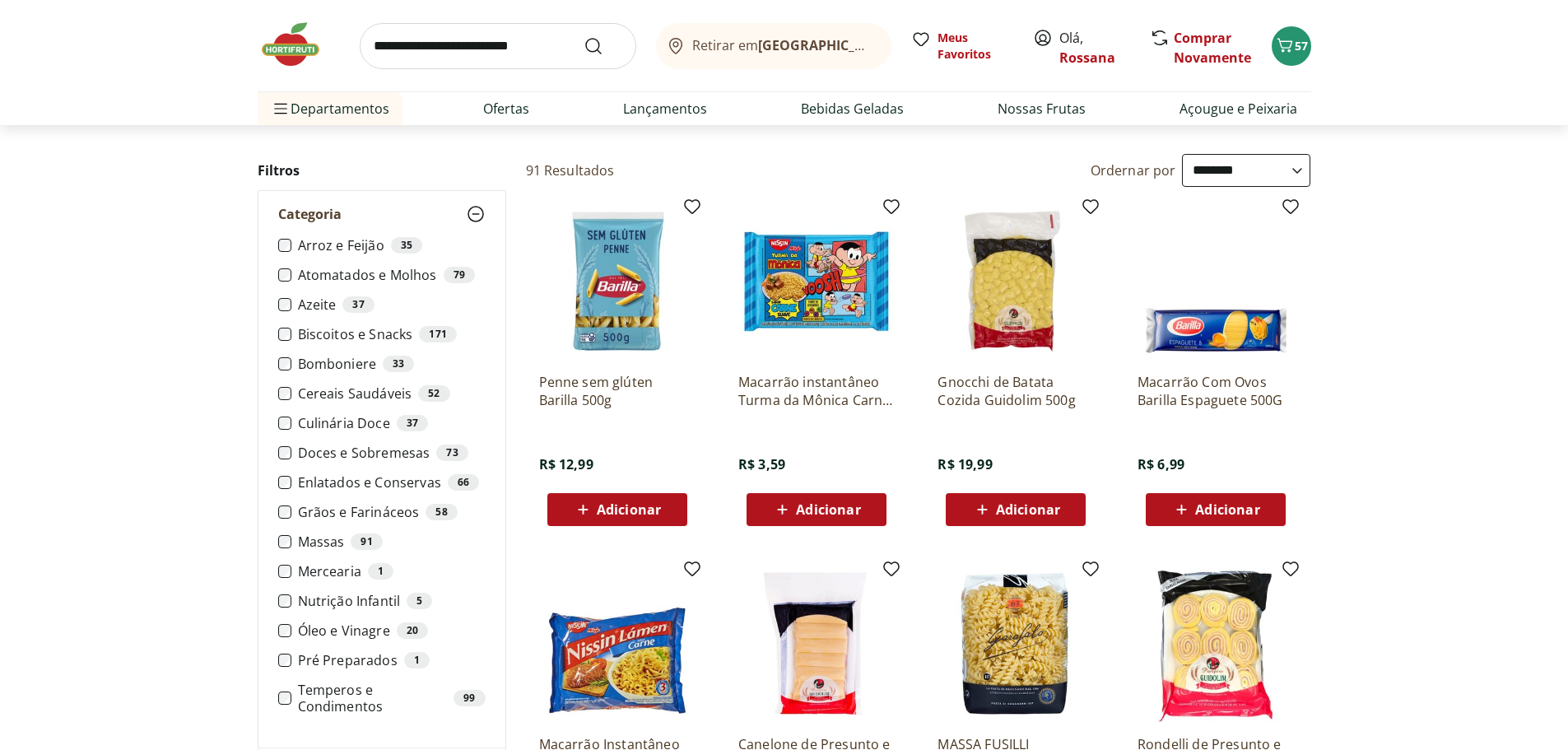
scroll to position [82, 0]
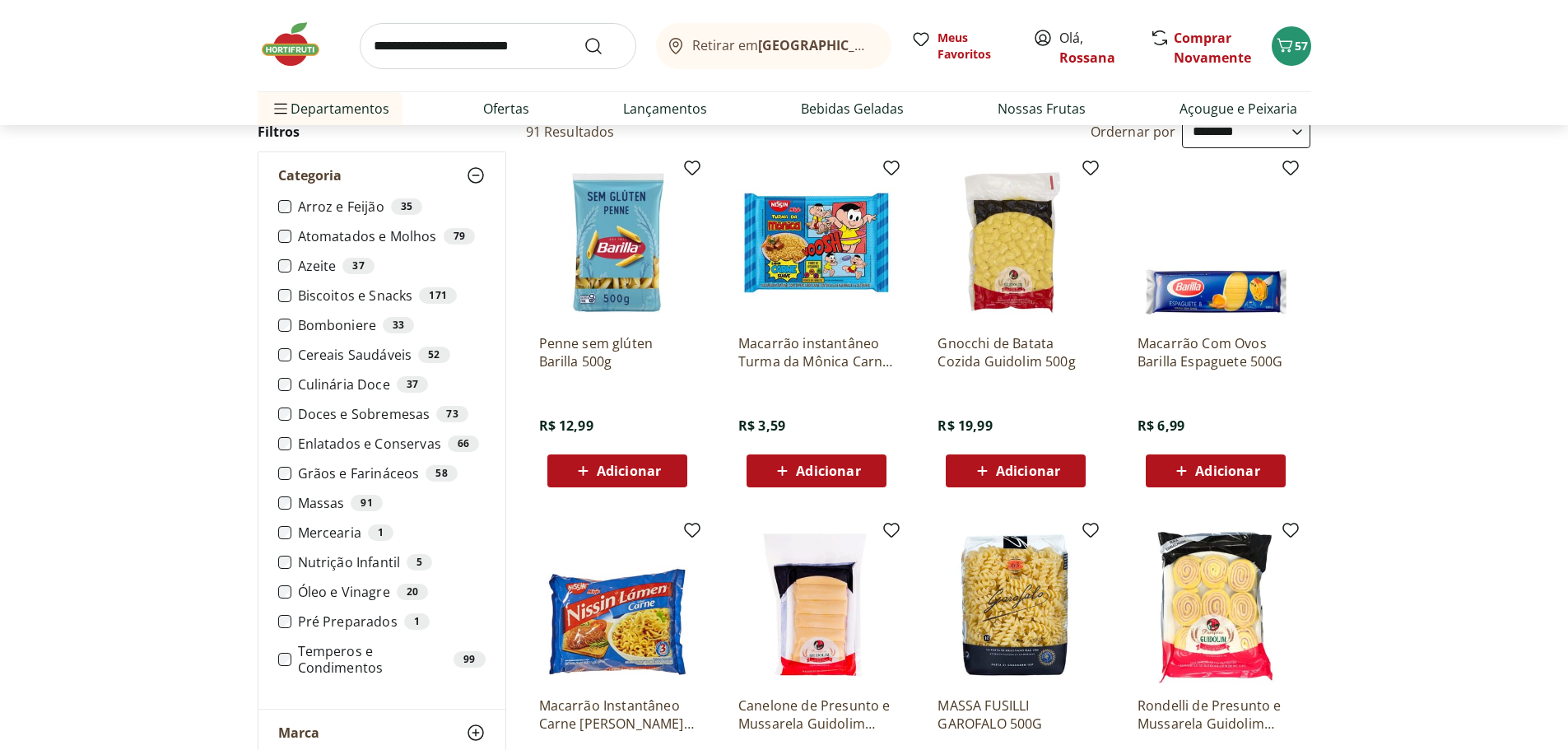
click at [1260, 469] on div "Adicionar" at bounding box center [1215, 470] width 113 height 29
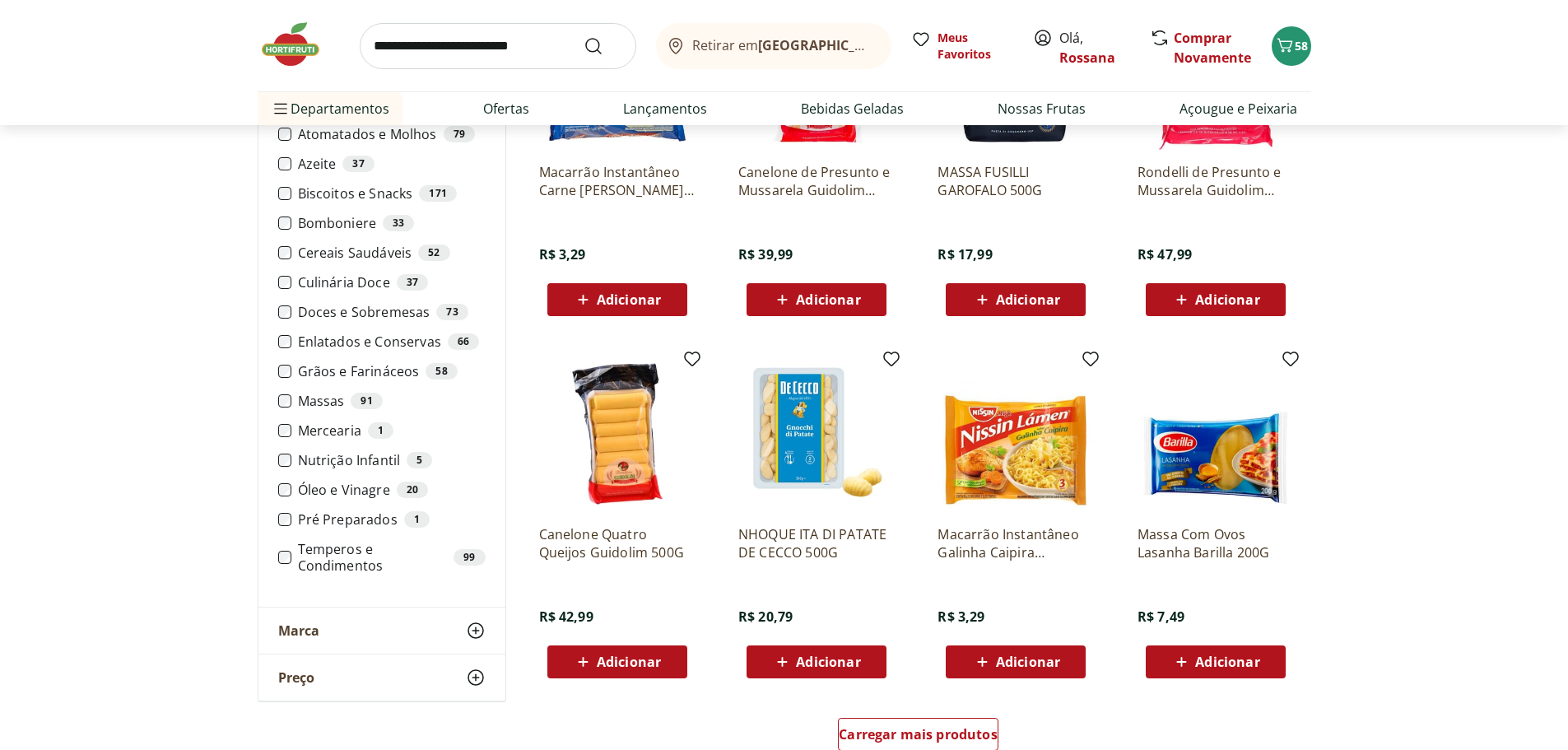
scroll to position [658, 0]
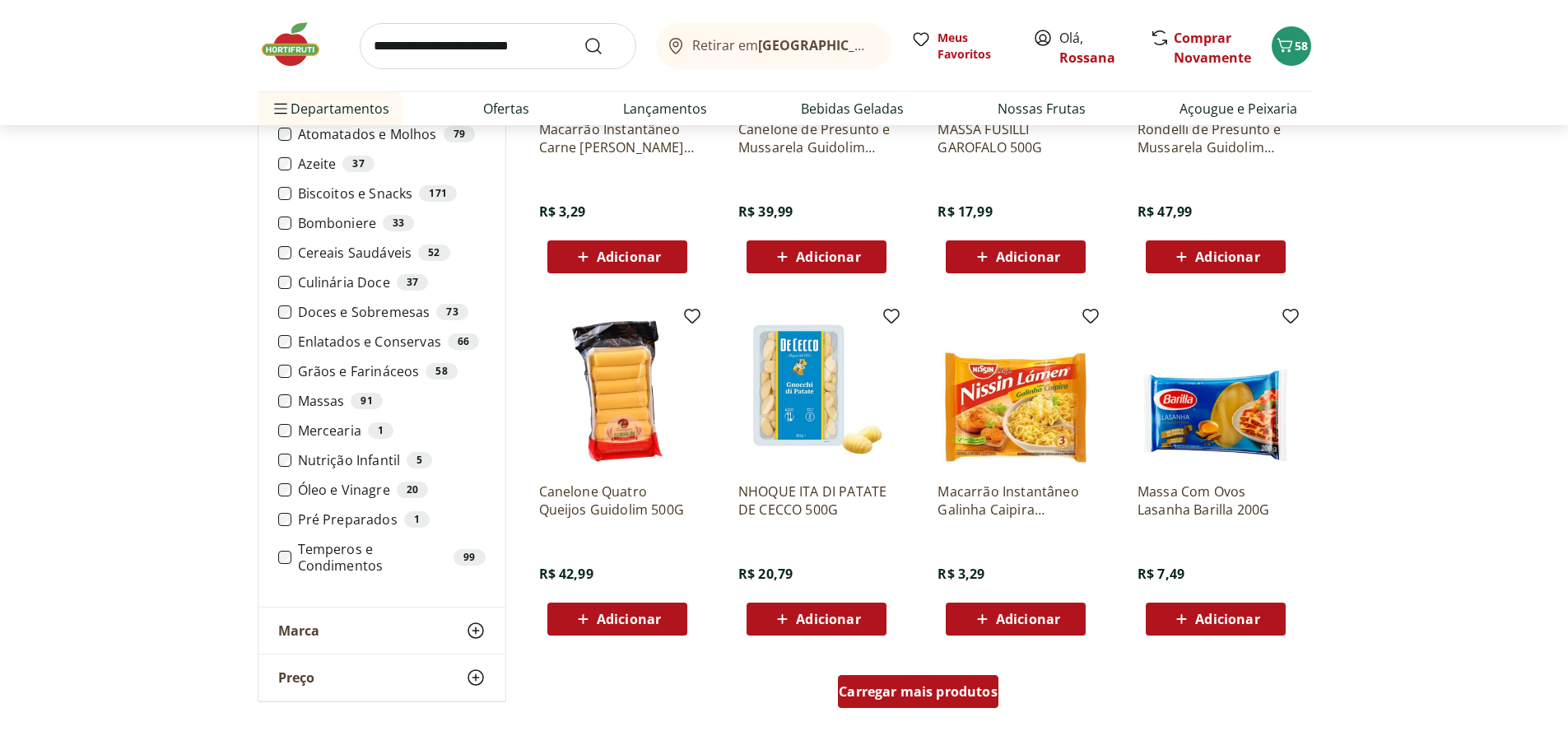
click at [960, 680] on div "Carregar mais produtos" at bounding box center [918, 691] width 160 height 33
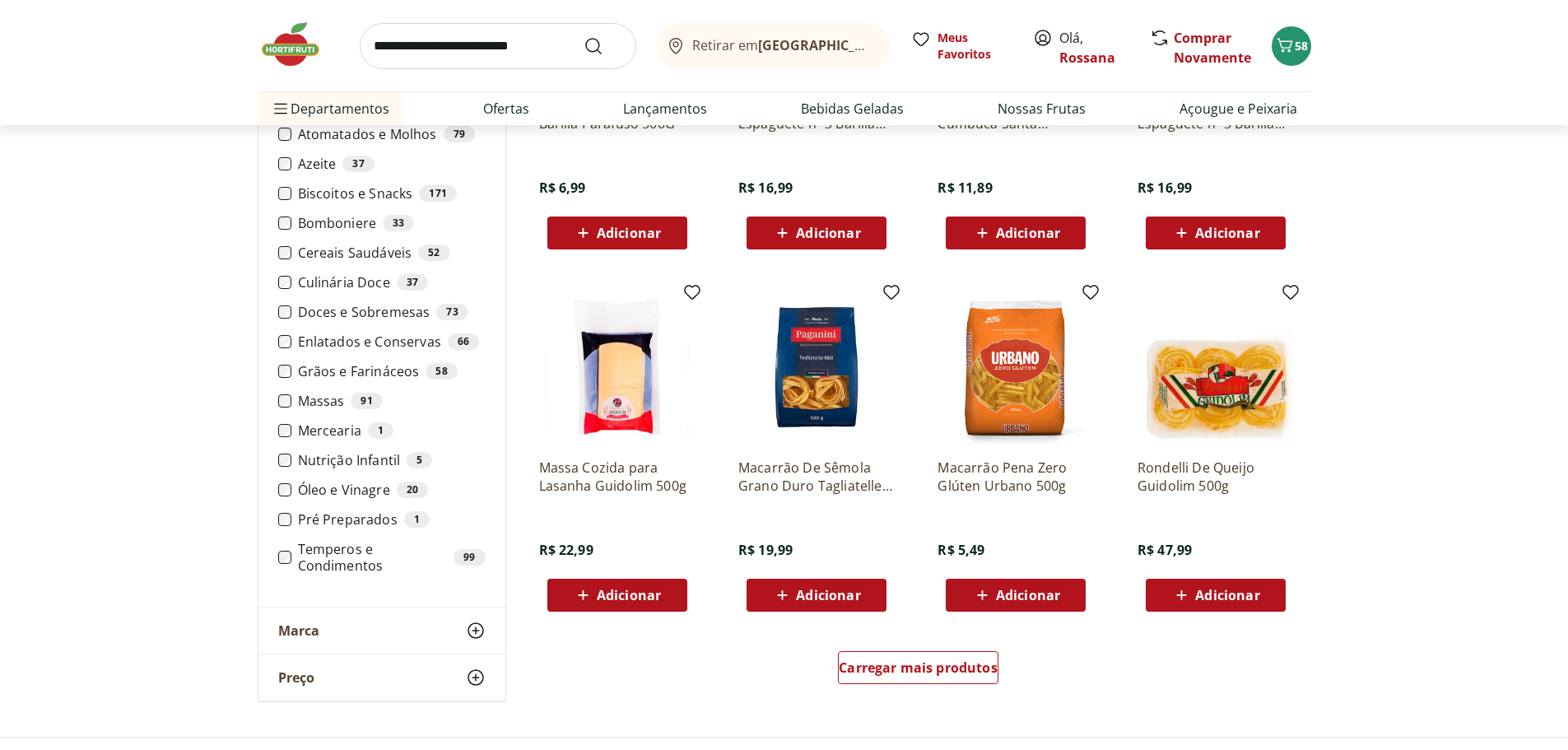
scroll to position [1810, 0]
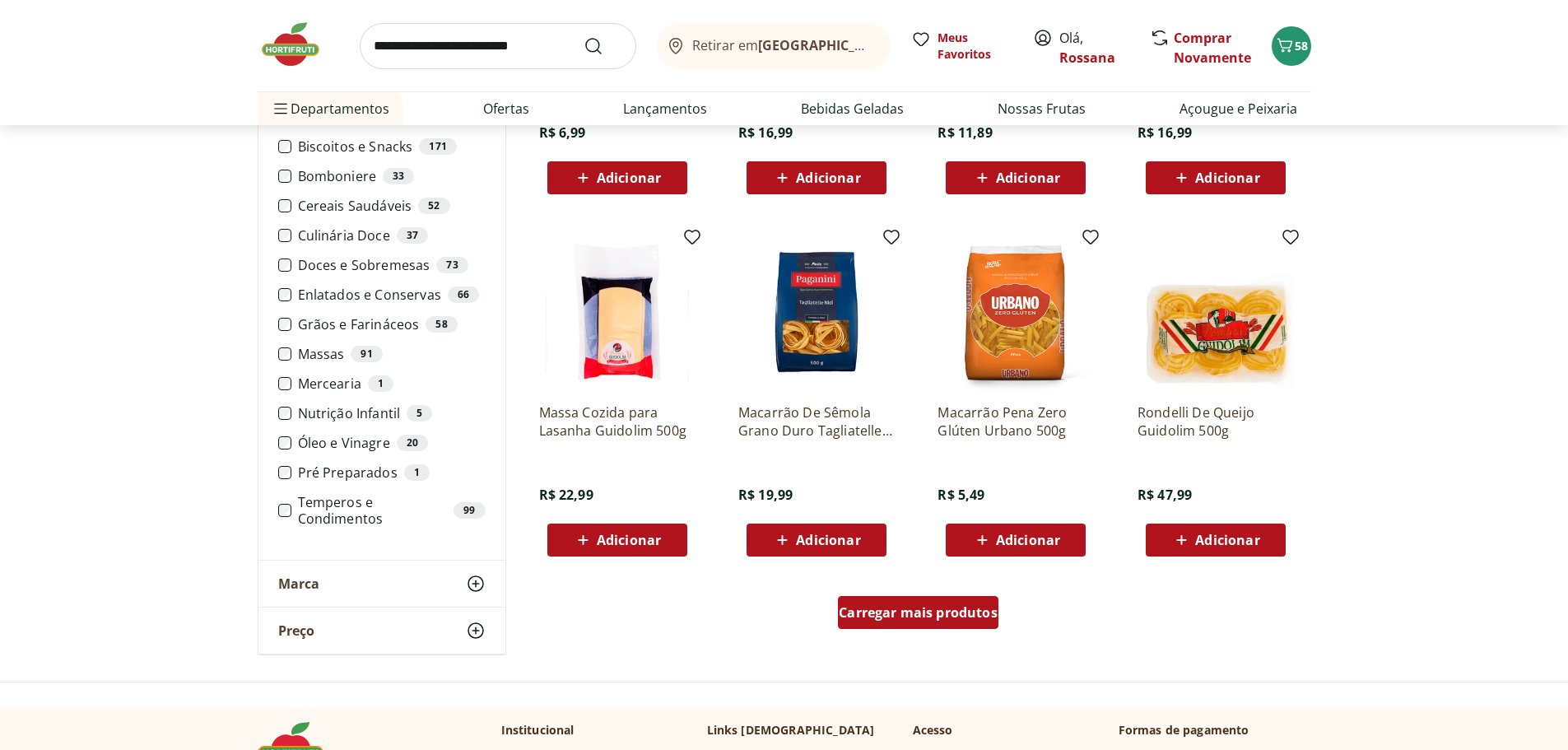
click at [925, 615] on span "Carregar mais produtos" at bounding box center [918, 612] width 159 height 13
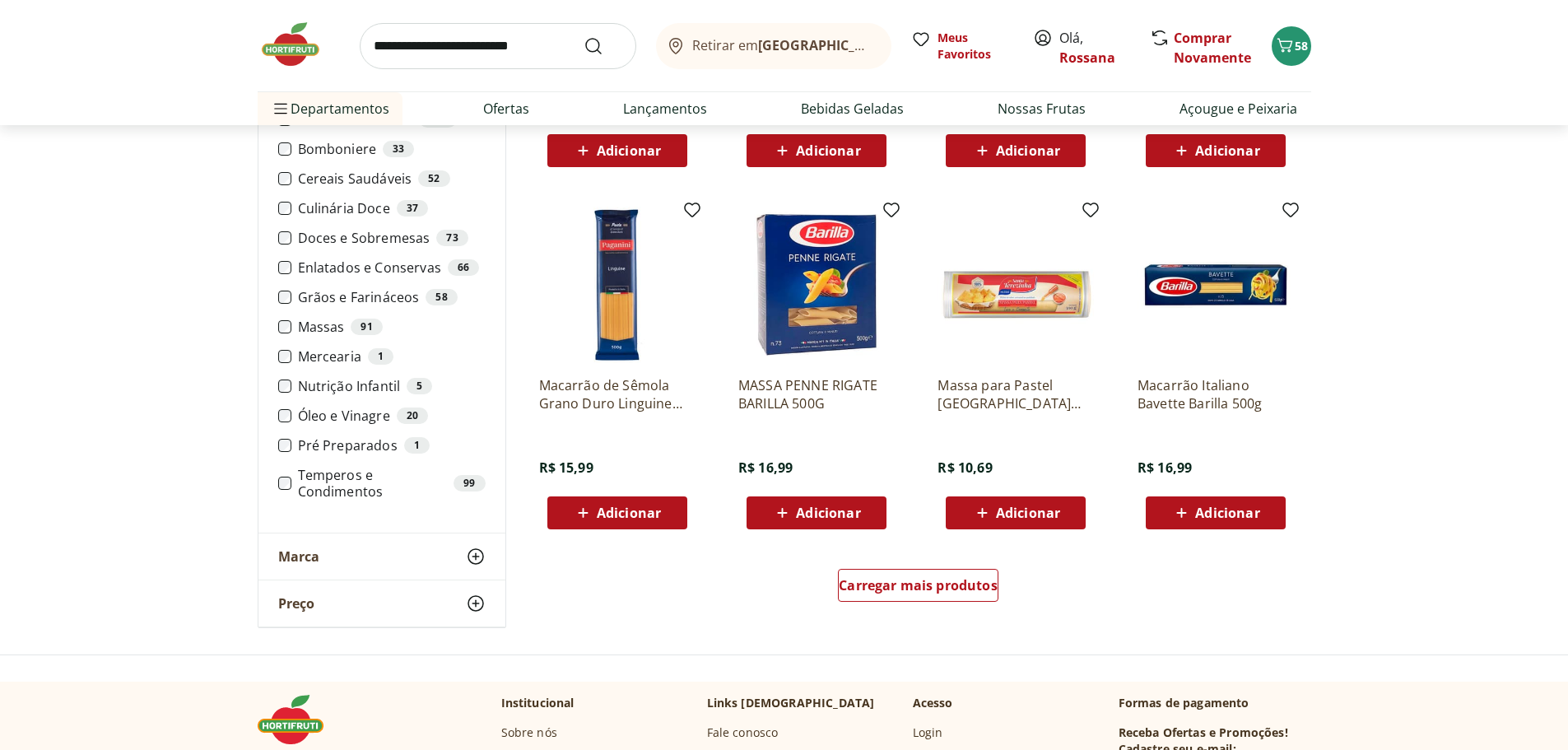
scroll to position [2963, 0]
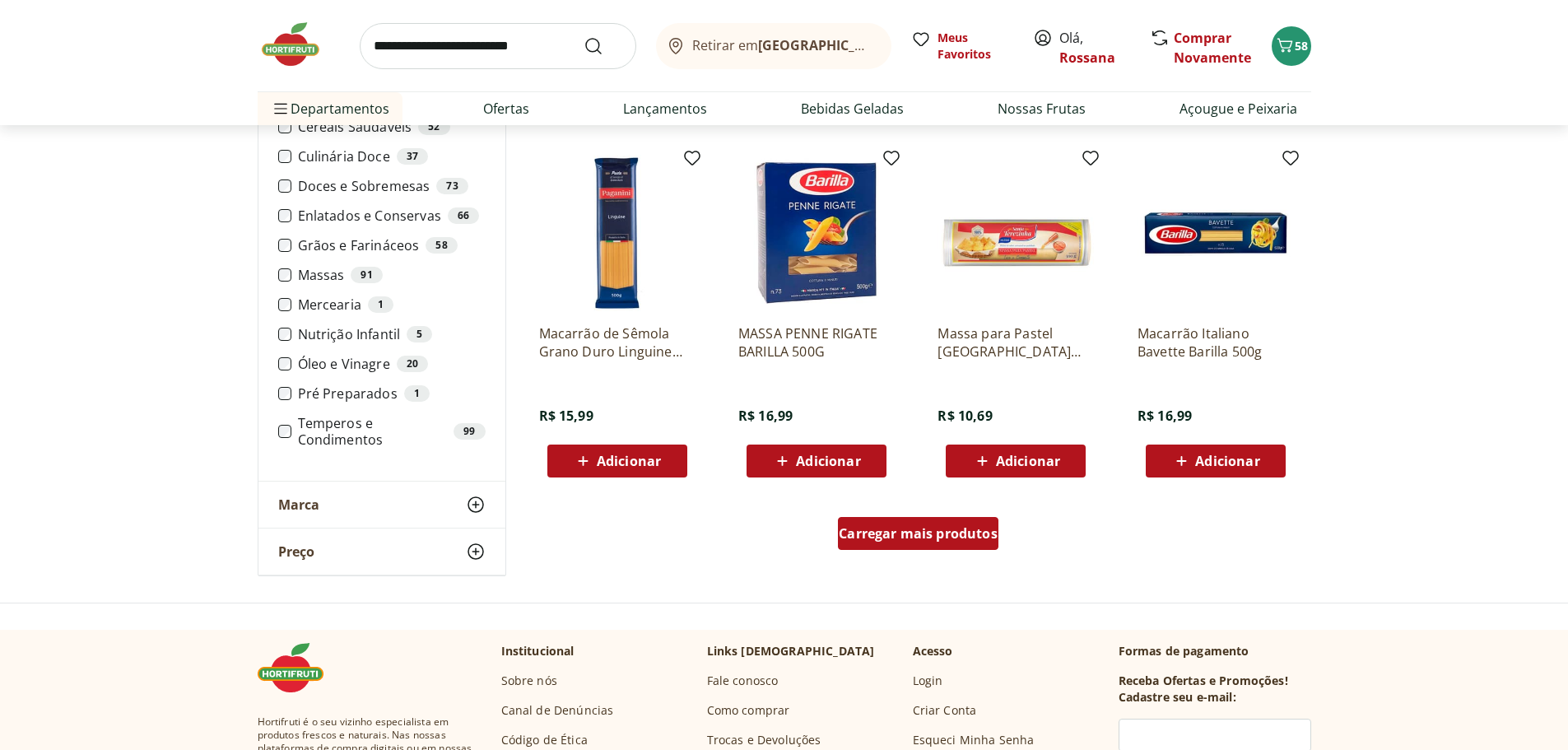
click at [917, 533] on span "Carregar mais produtos" at bounding box center [918, 533] width 159 height 13
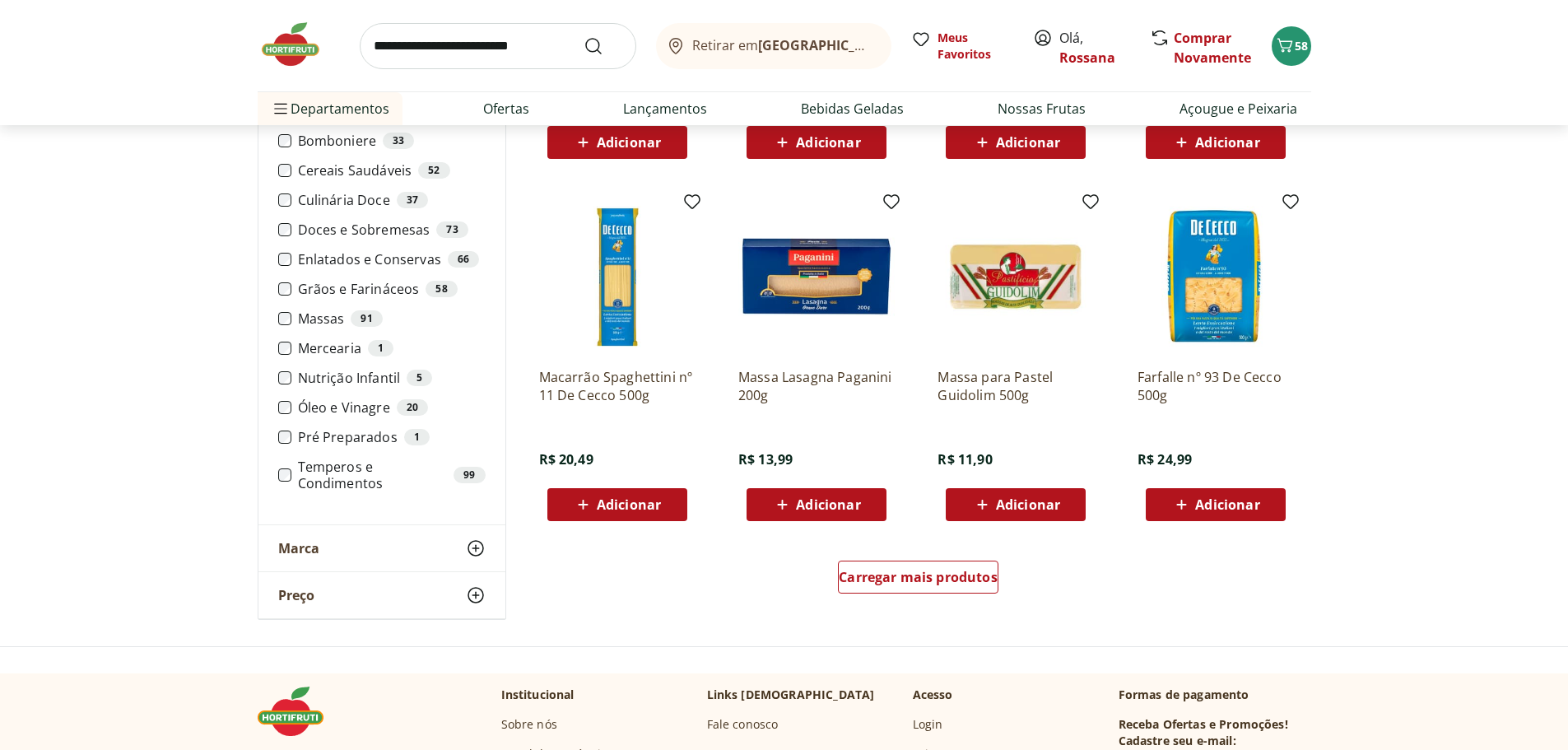
scroll to position [4032, 0]
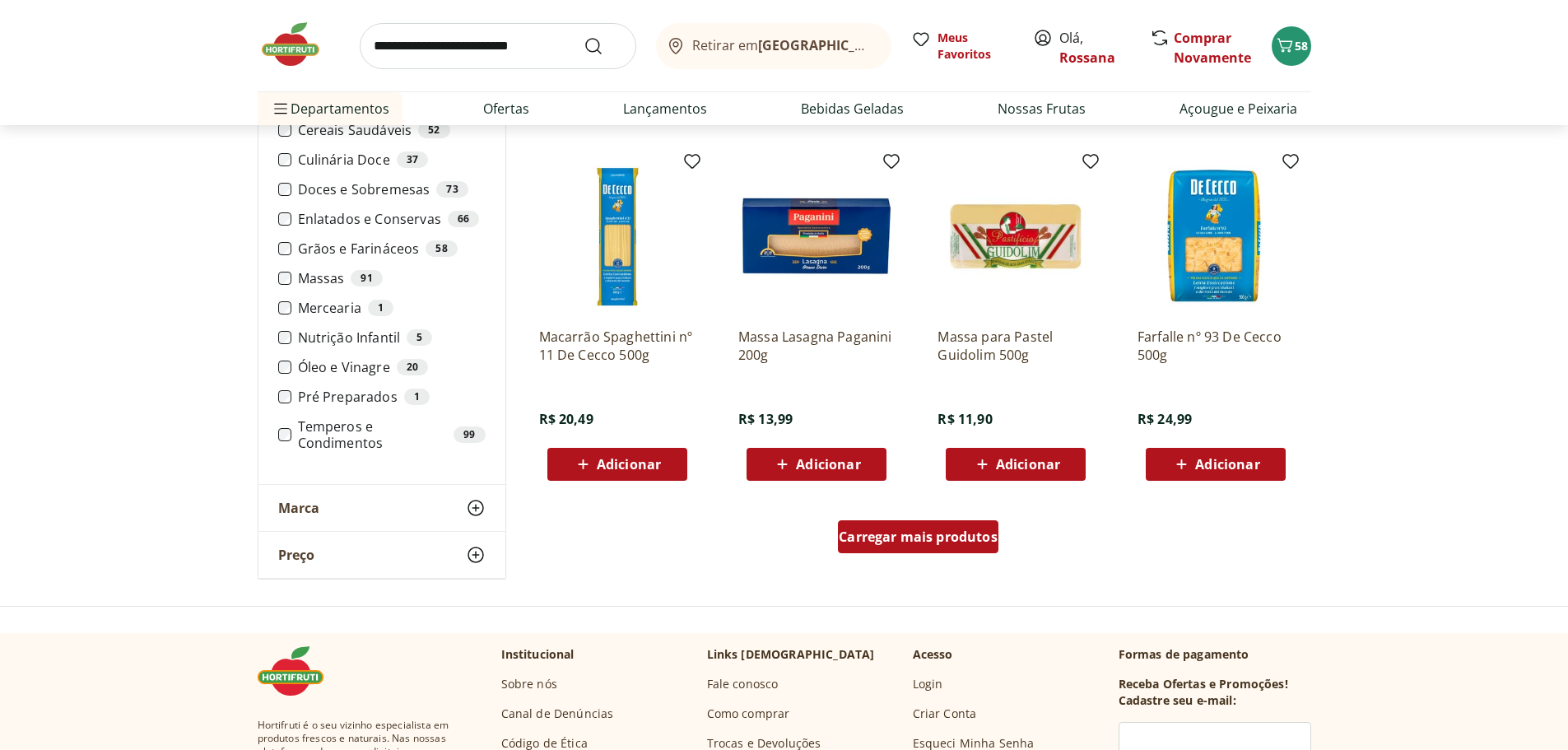
click at [979, 543] on span "Carregar mais produtos" at bounding box center [918, 536] width 159 height 13
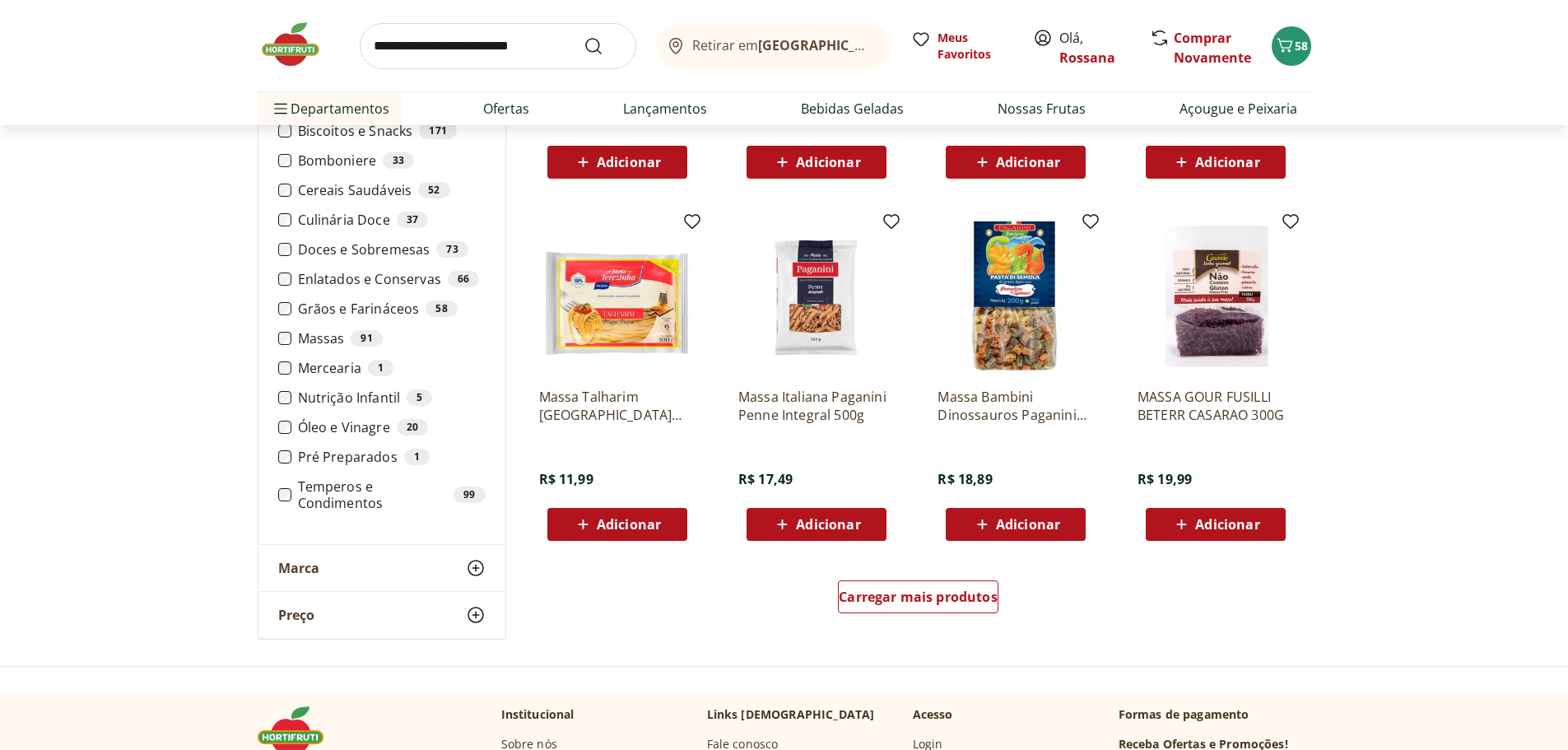
scroll to position [5102, 0]
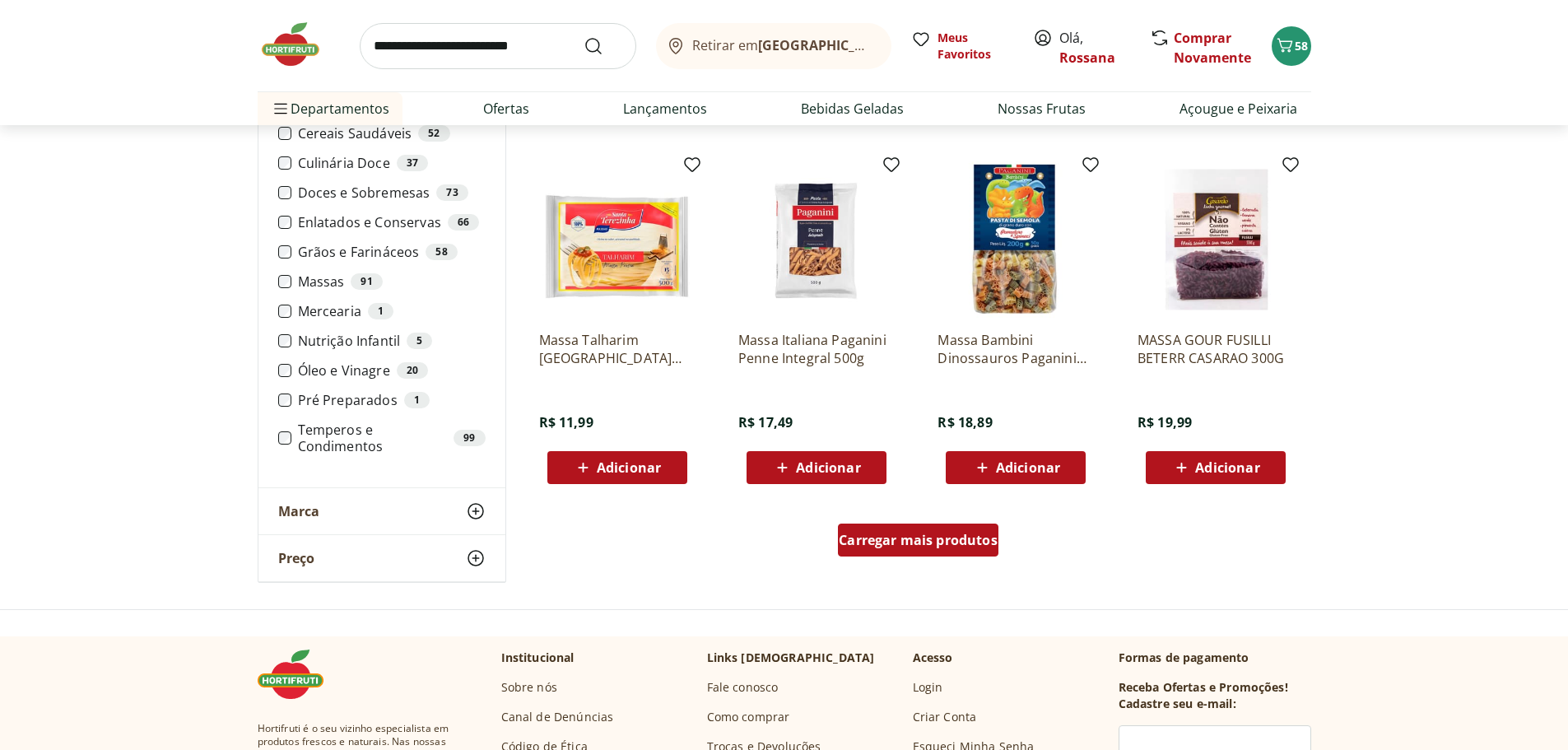
click at [949, 546] on span "Carregar mais produtos" at bounding box center [918, 540] width 159 height 13
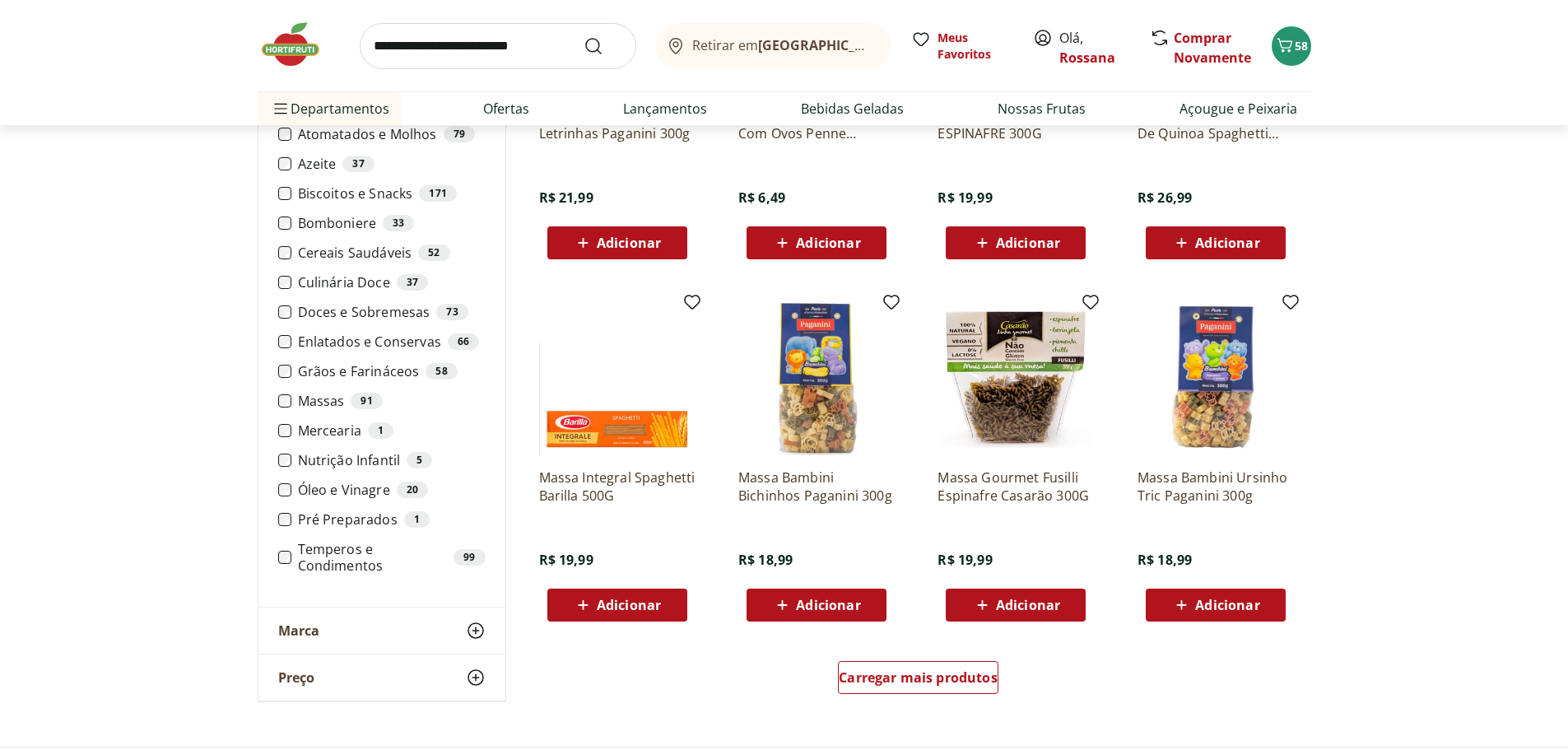
scroll to position [6007, 0]
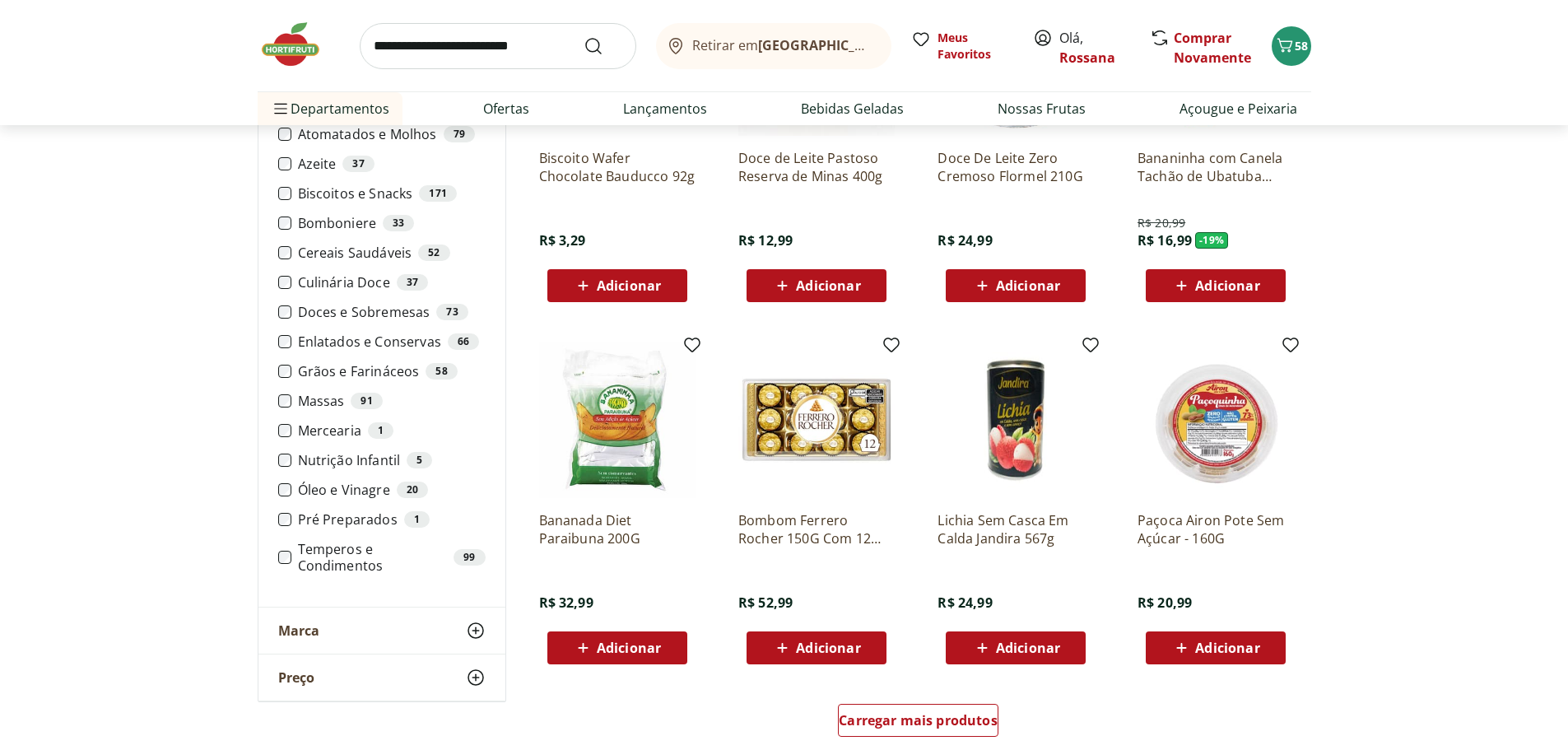
scroll to position [658, 0]
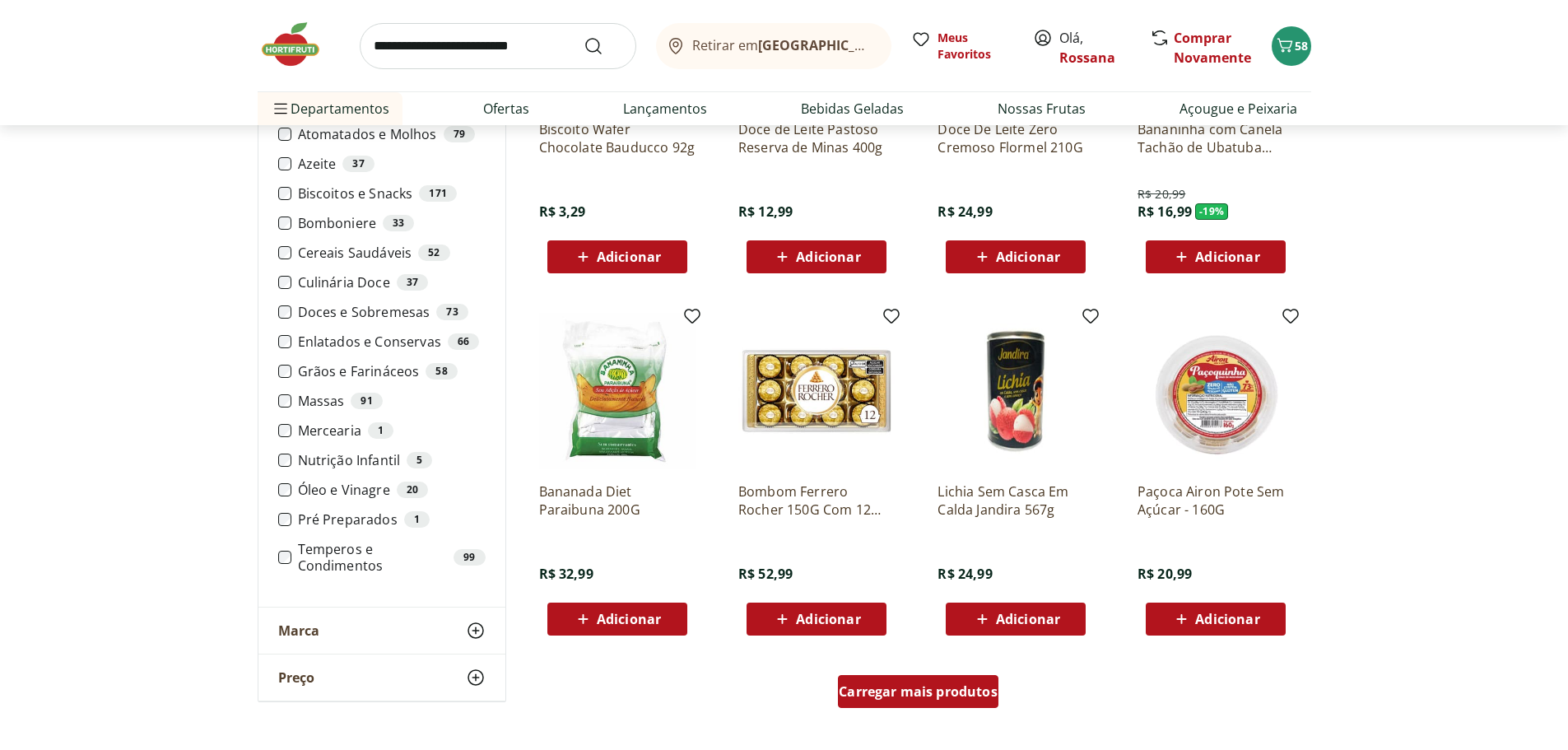
click at [903, 689] on span "Carregar mais produtos" at bounding box center [918, 691] width 159 height 13
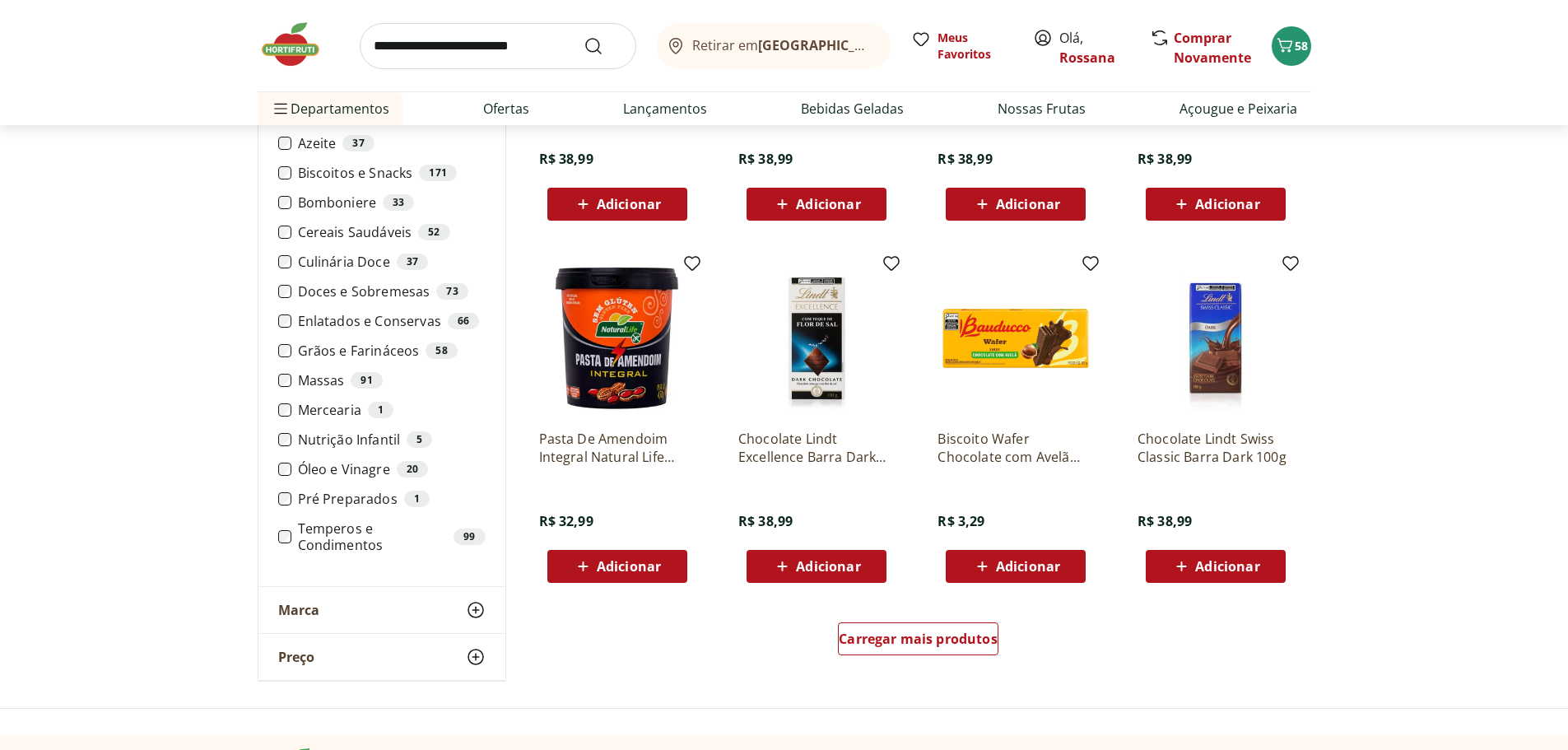
scroll to position [1810, 0]
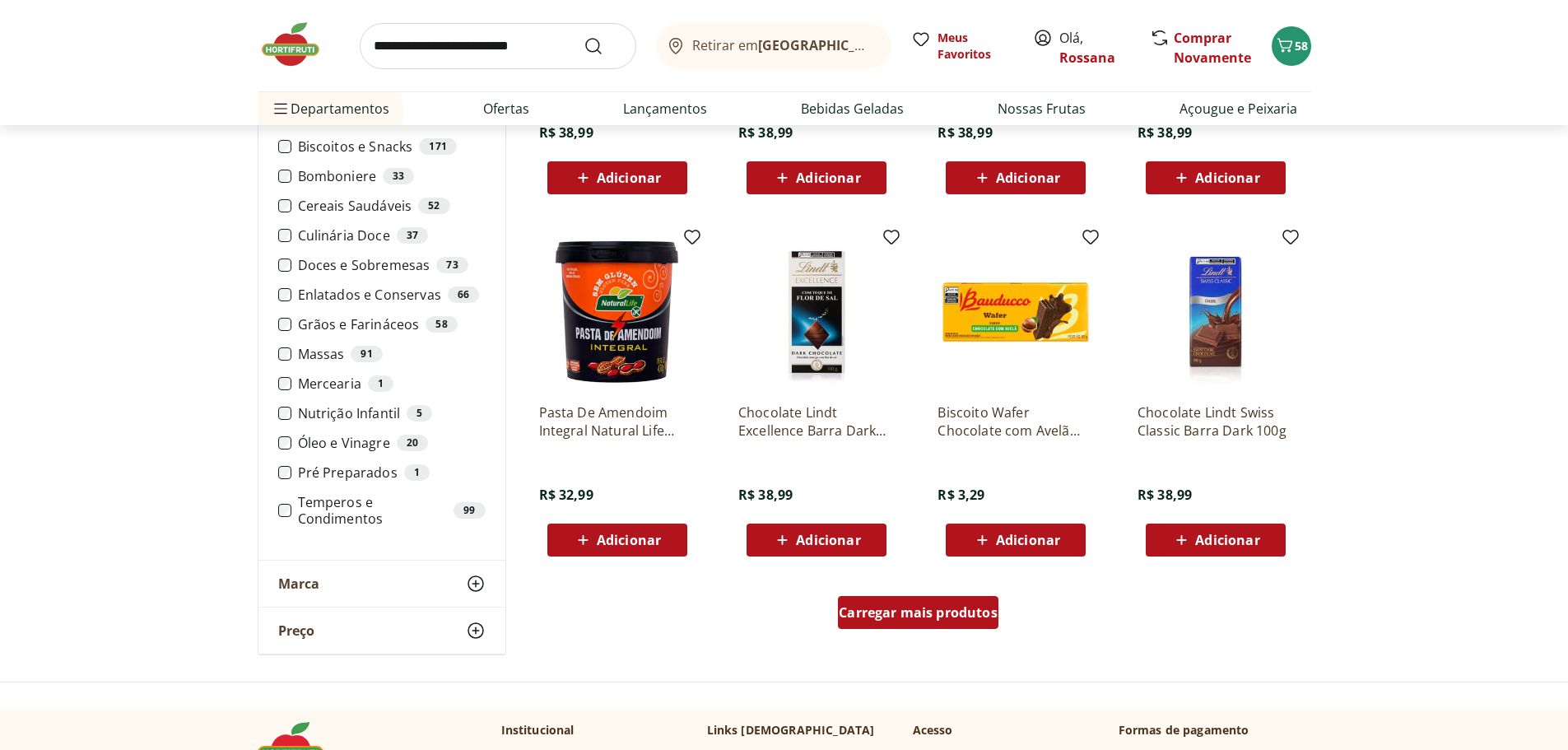
click at [850, 611] on span "Carregar mais produtos" at bounding box center [918, 612] width 159 height 13
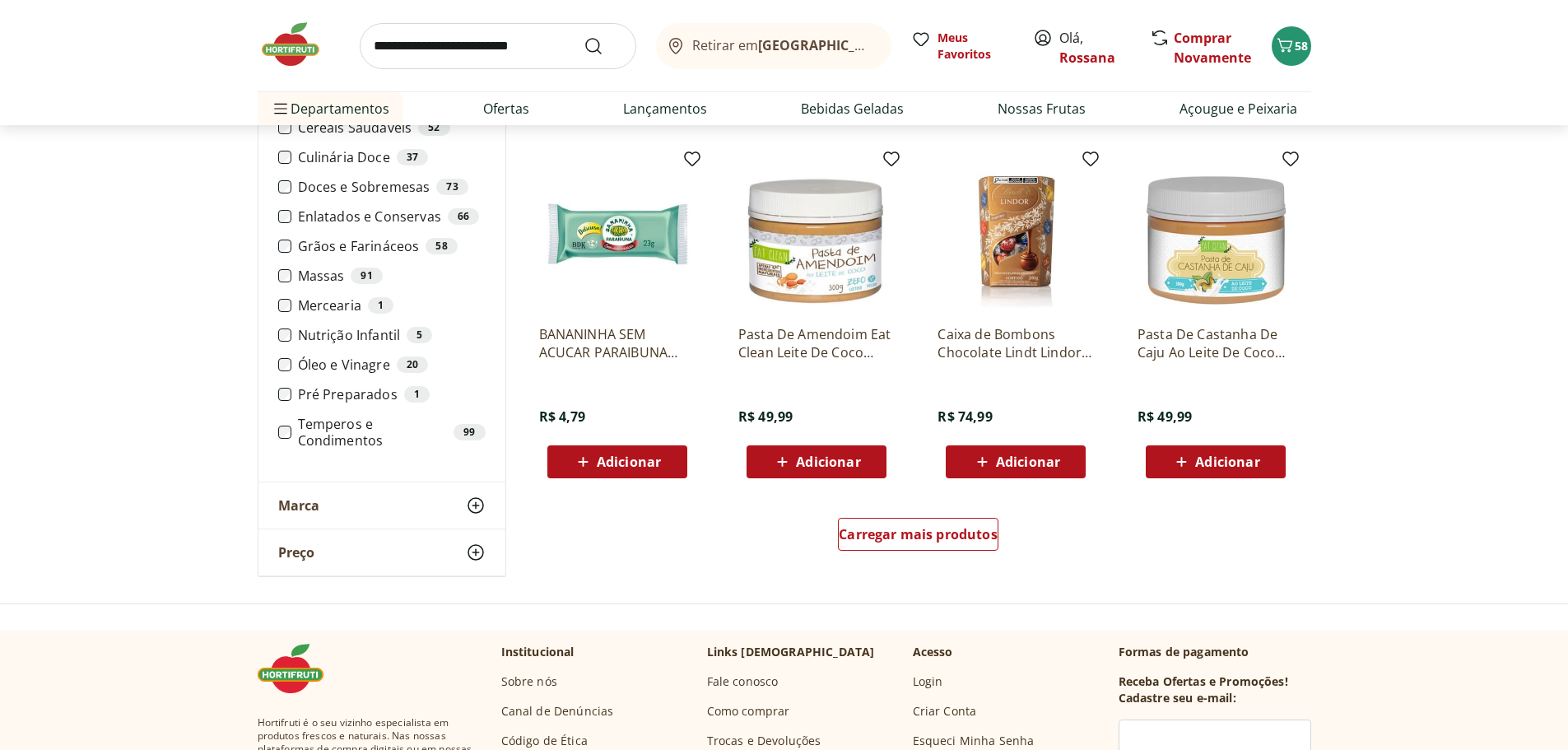
scroll to position [2963, 0]
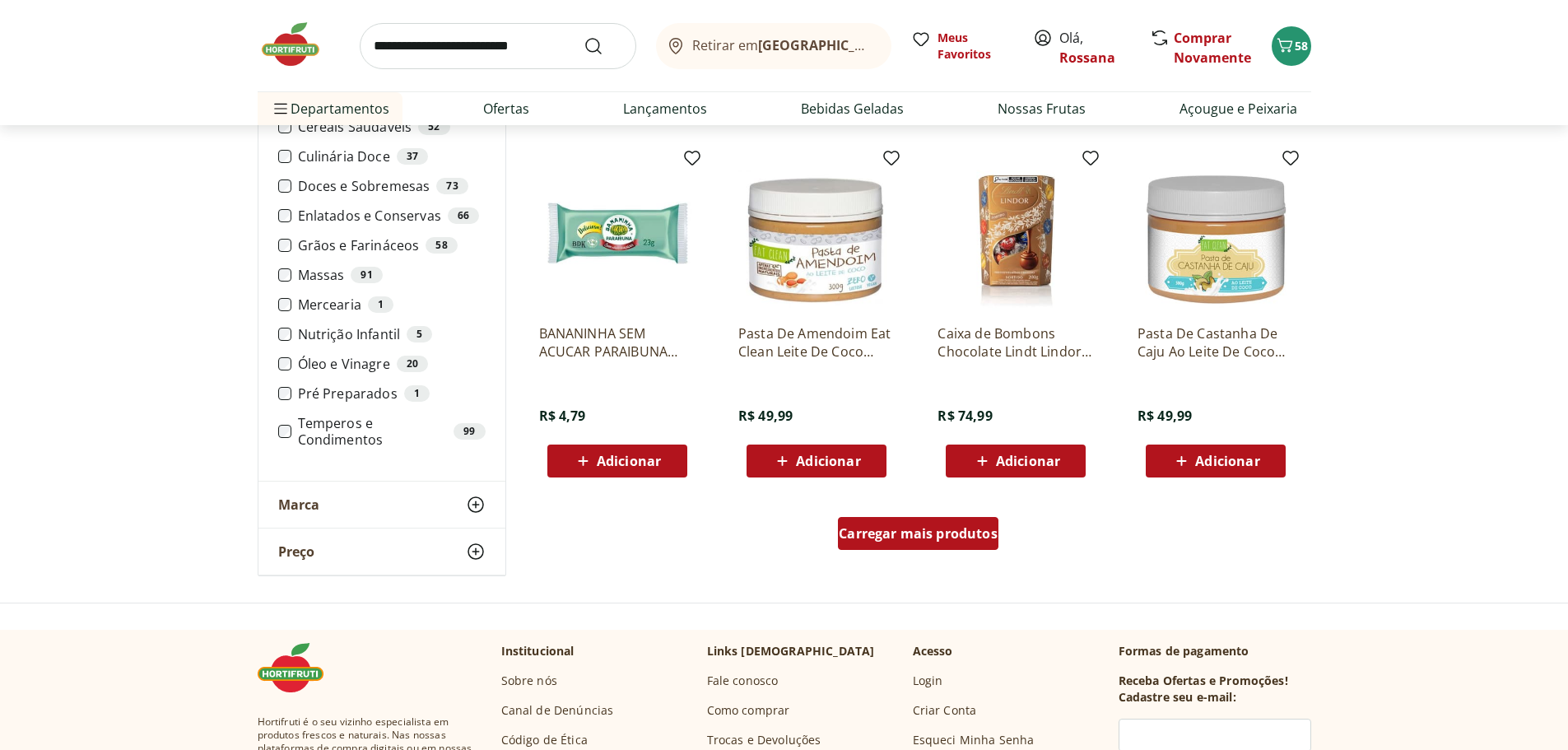
click at [881, 530] on span "Carregar mais produtos" at bounding box center [918, 533] width 159 height 13
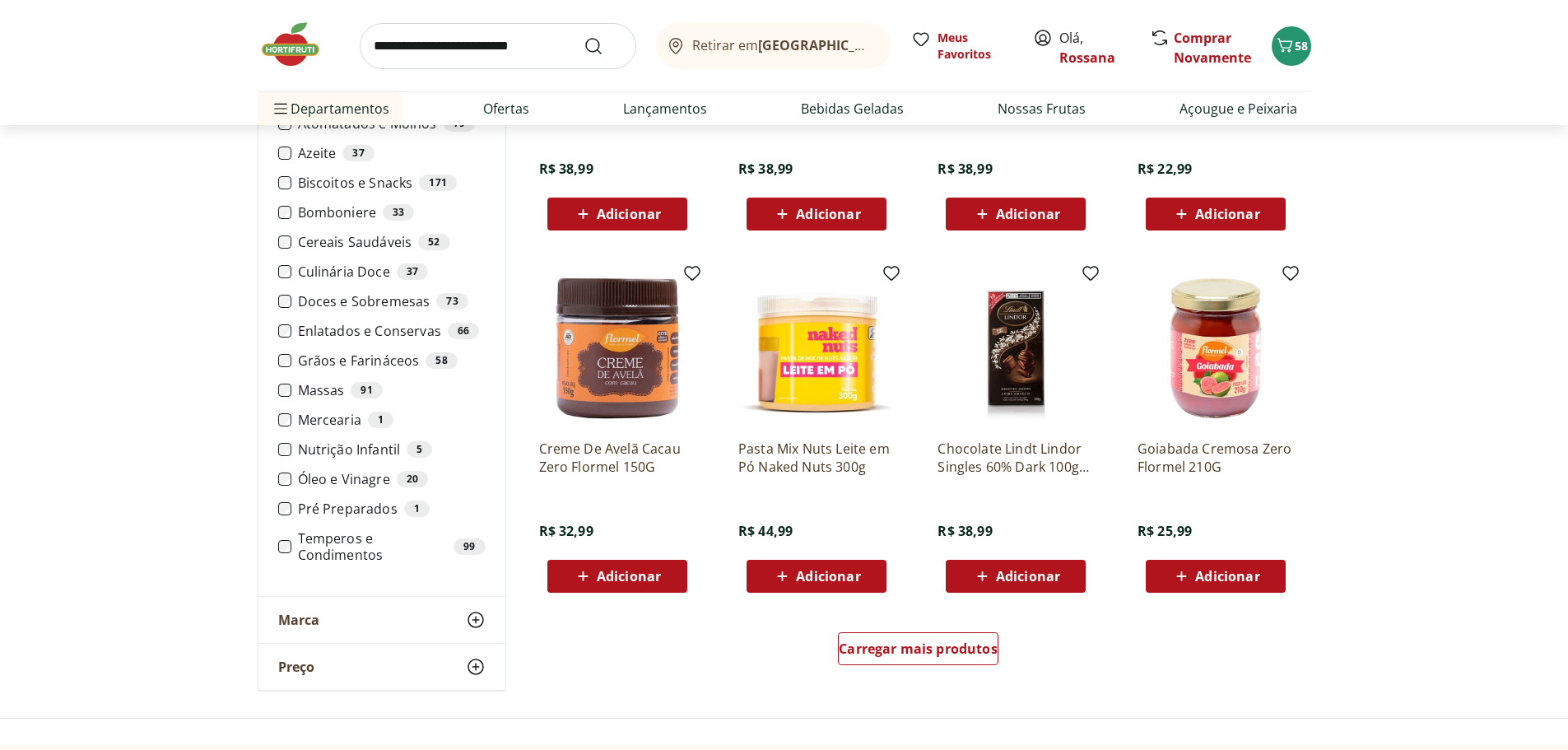
scroll to position [3950, 0]
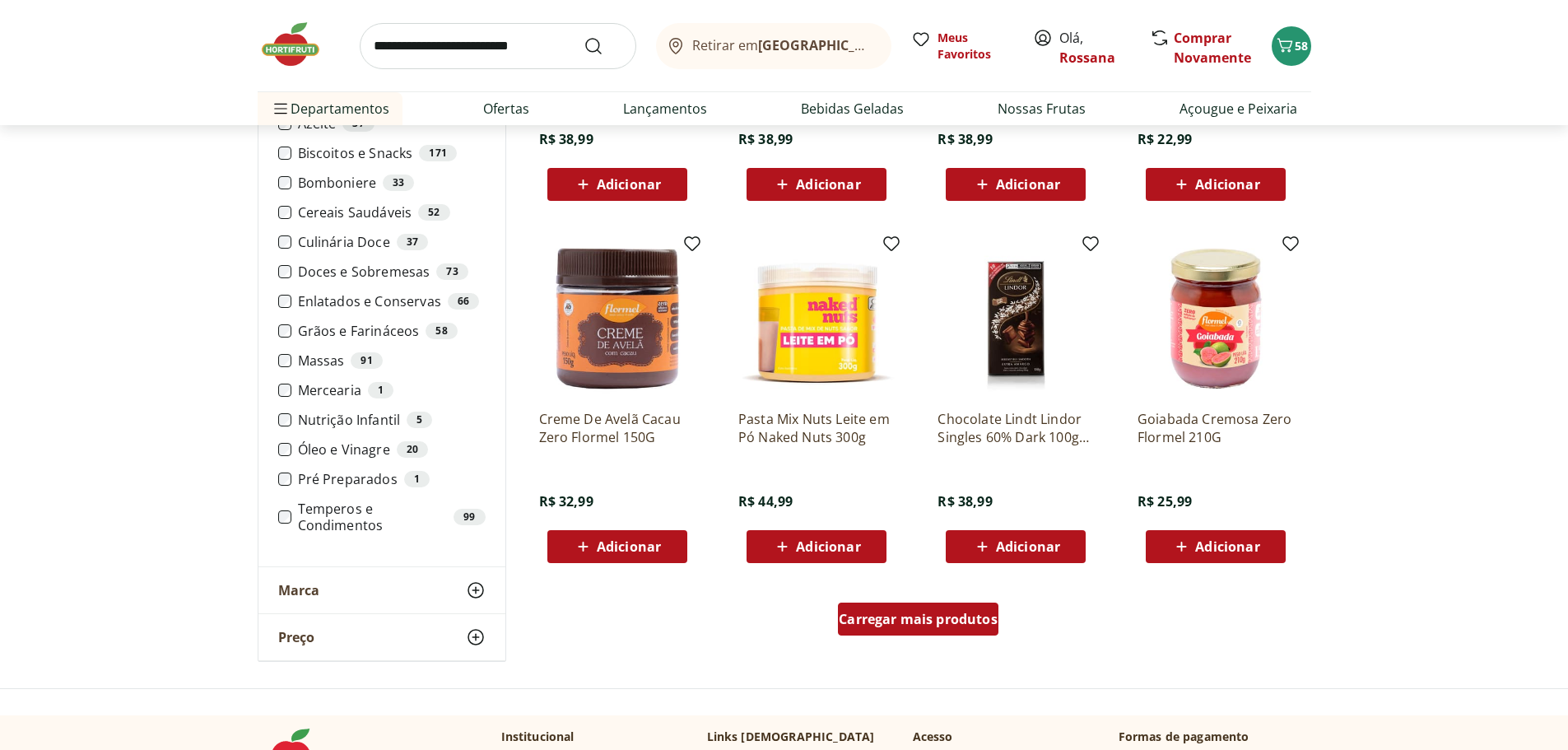
click at [879, 619] on span "Carregar mais produtos" at bounding box center [918, 618] width 159 height 13
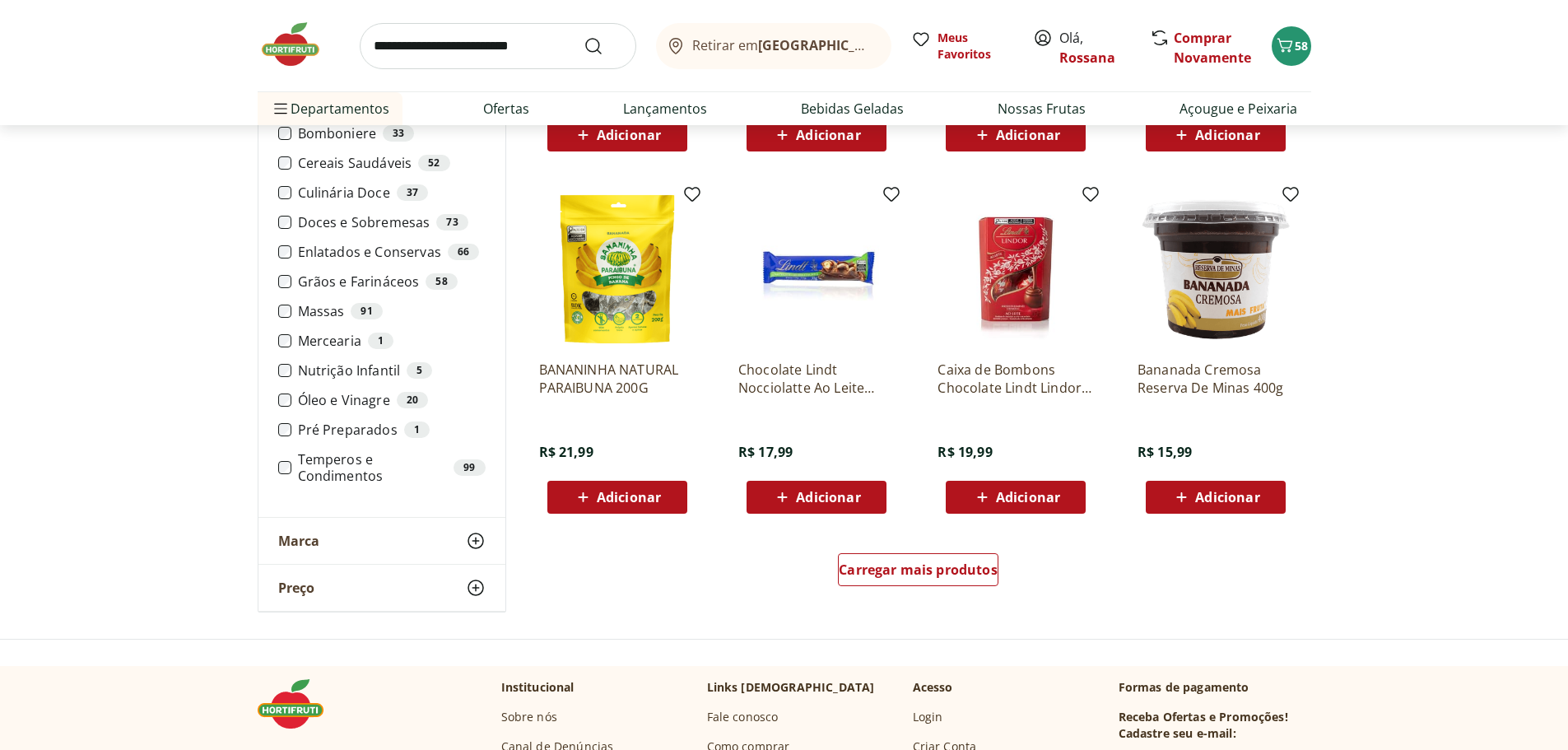
scroll to position [5102, 0]
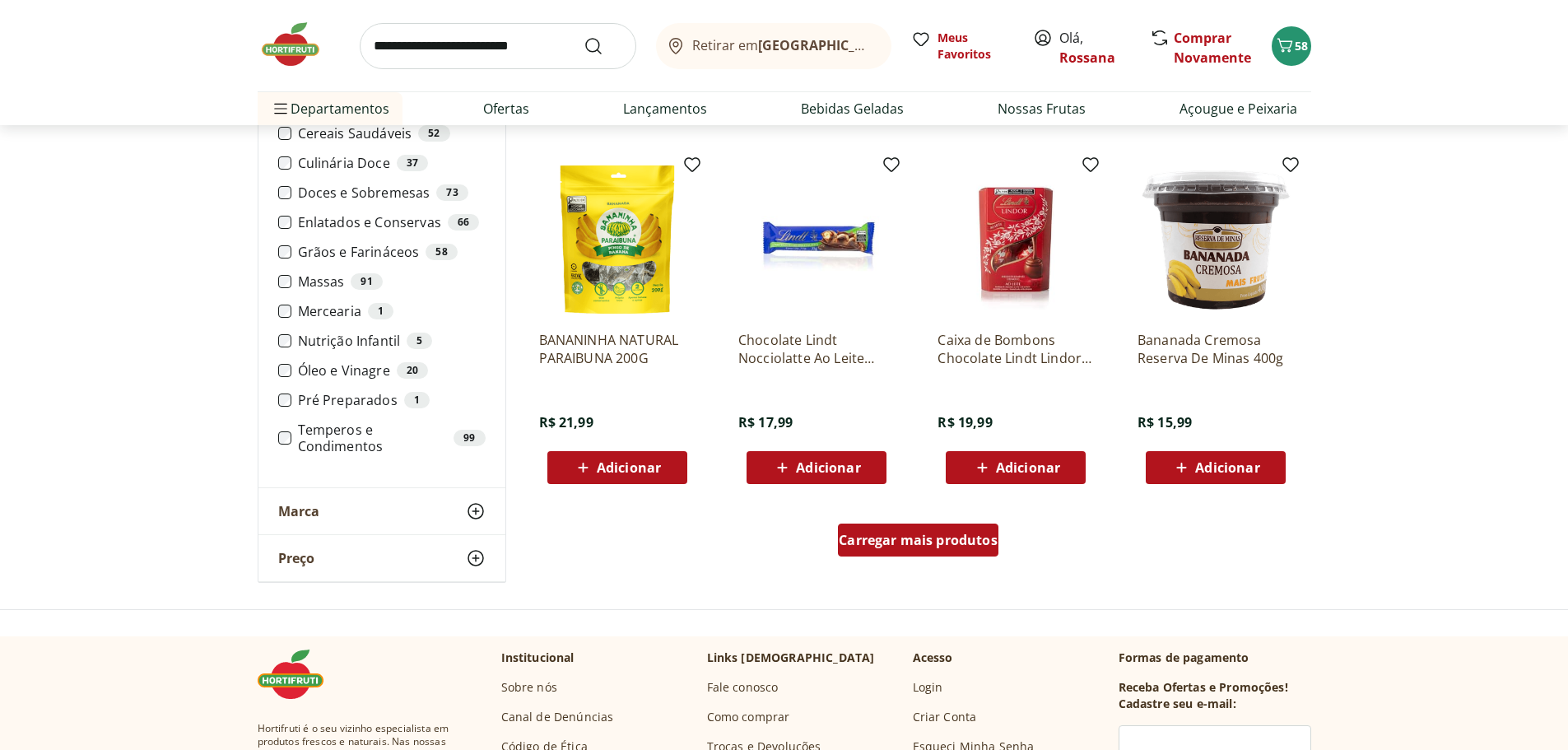
click at [958, 536] on span "Carregar mais produtos" at bounding box center [918, 540] width 159 height 13
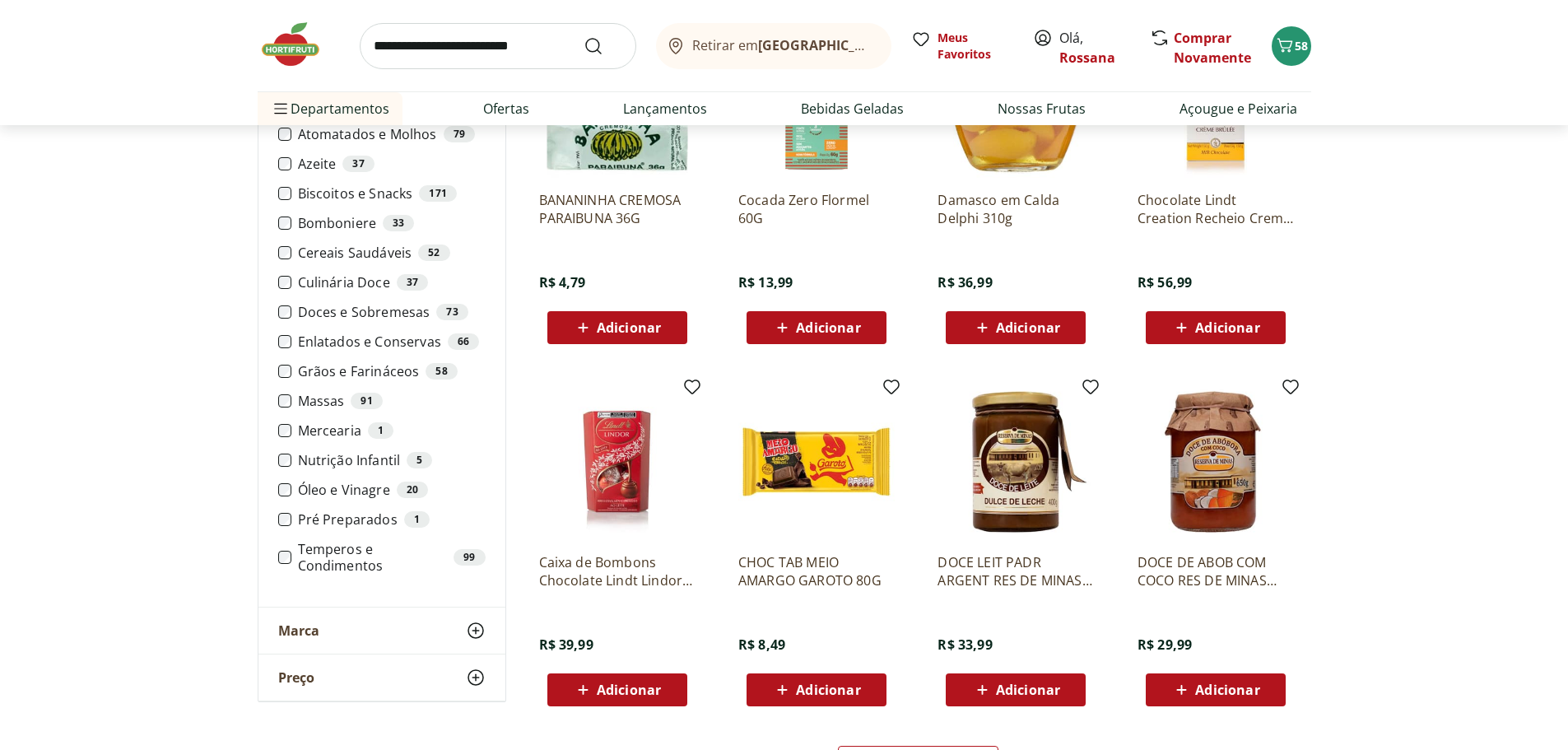
scroll to position [6007, 0]
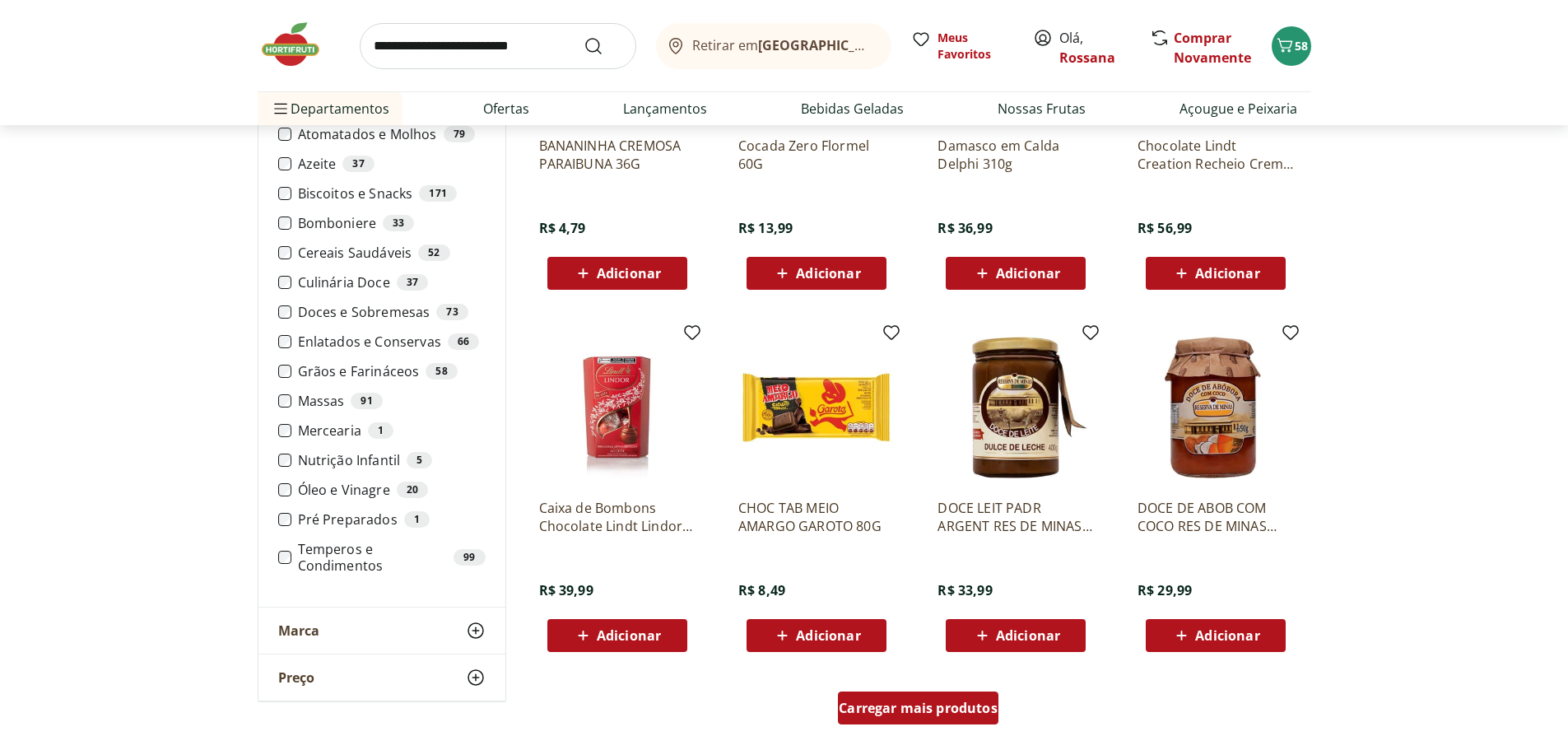
click at [862, 707] on span "Carregar mais produtos" at bounding box center [918, 707] width 159 height 13
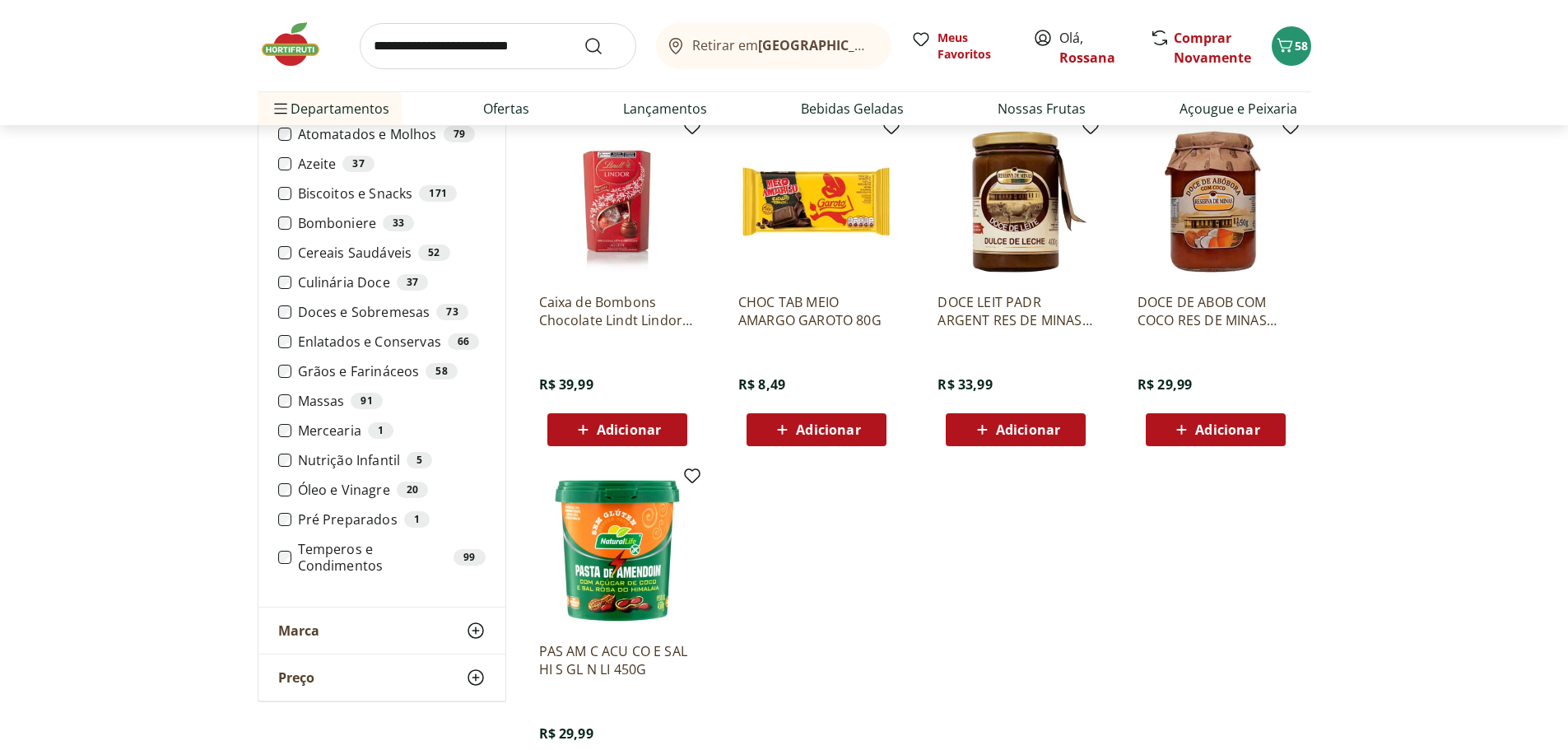
scroll to position [6172, 0]
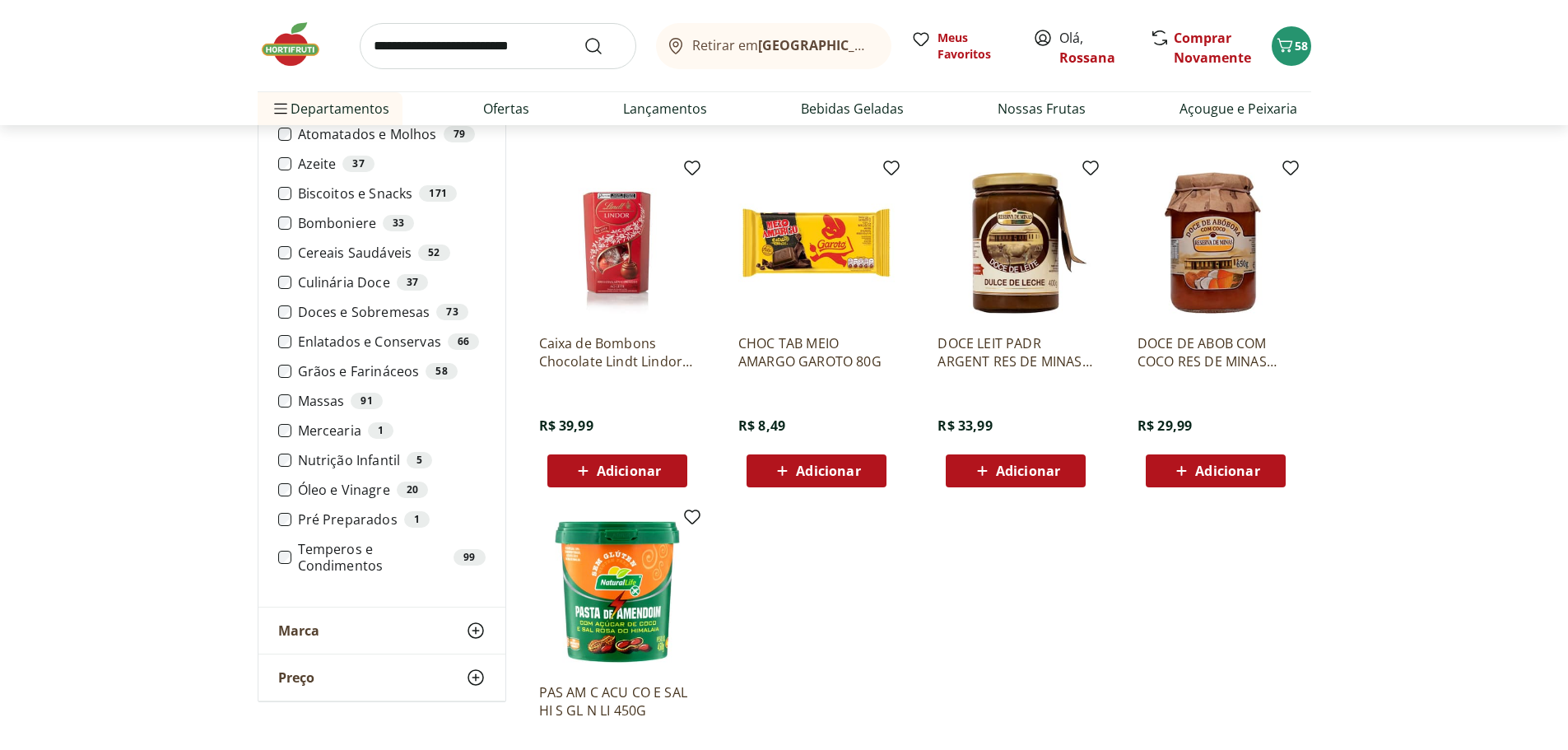
click at [508, 44] on input "search" at bounding box center [498, 46] width 276 height 46
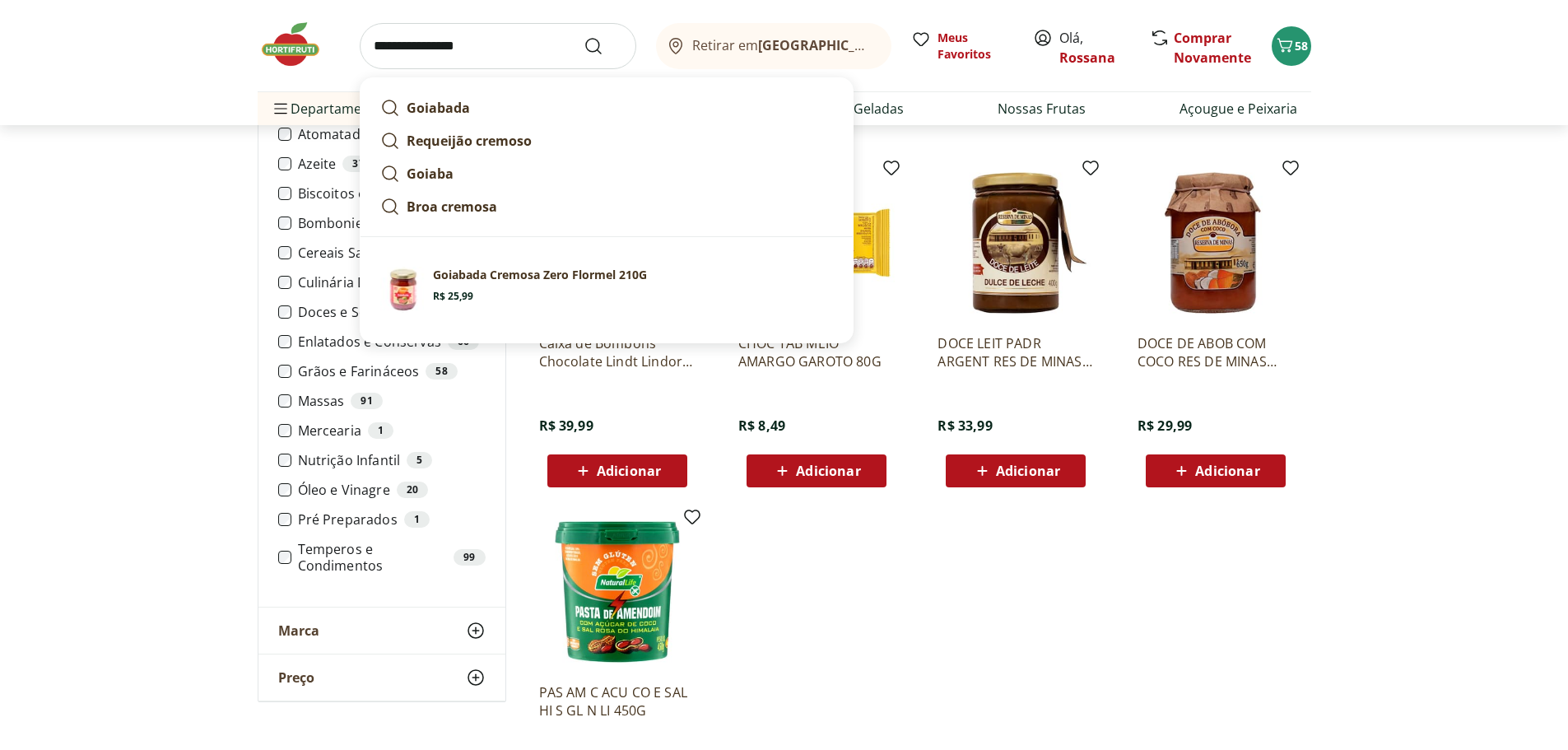
type input "**********"
click at [584, 37] on button "Submit Search" at bounding box center [603, 46] width 39 height 20
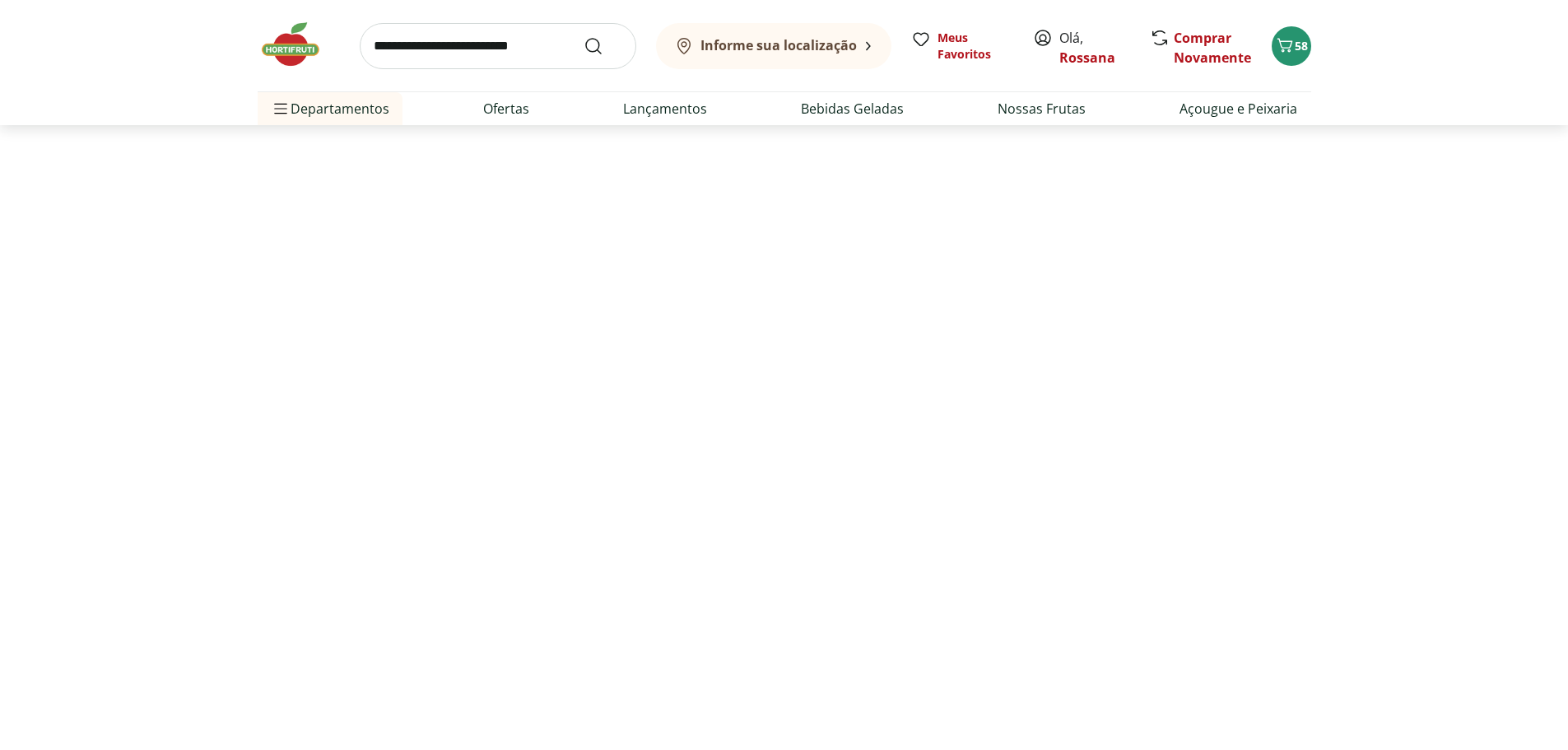
select select "**********"
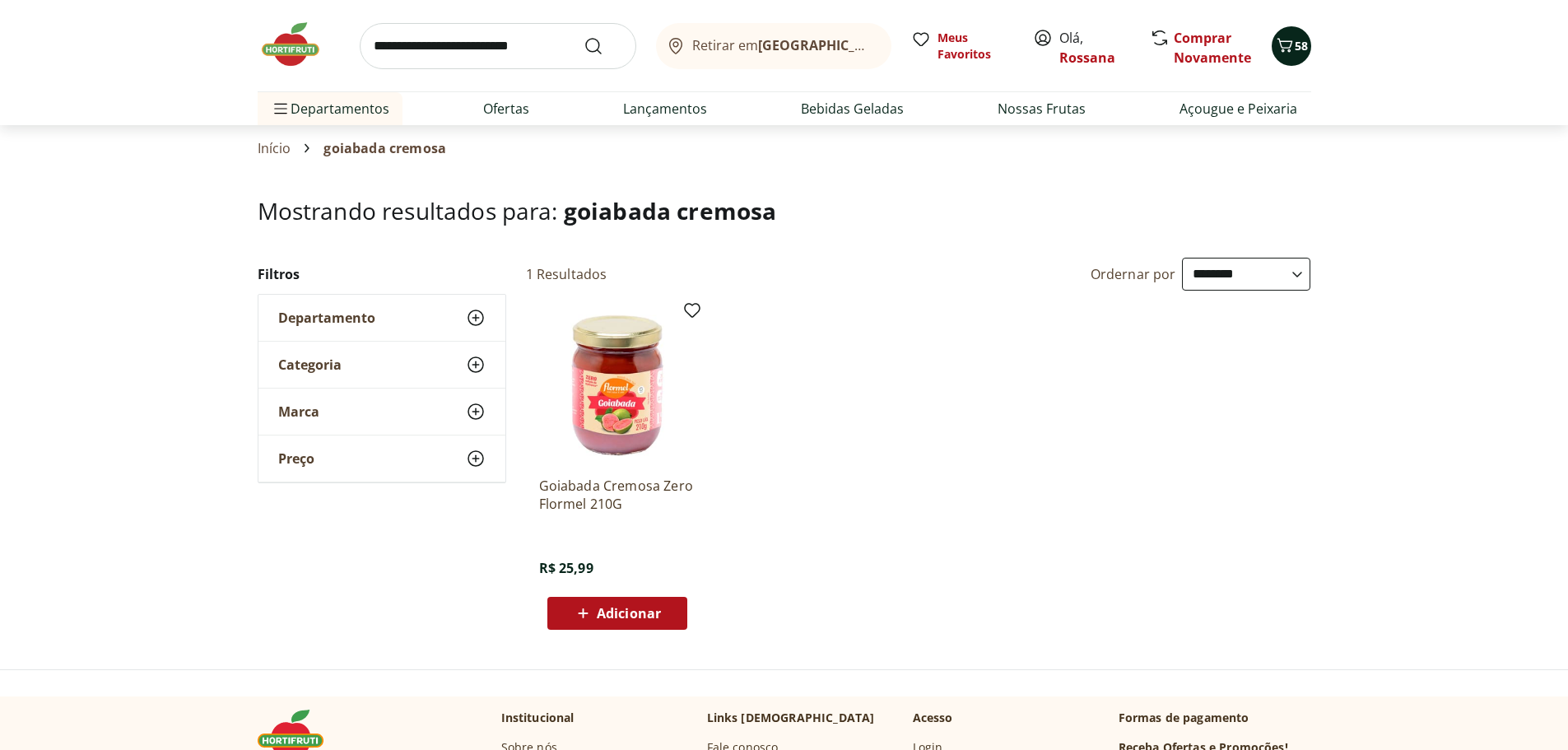
click at [1292, 41] on icon "Carrinho" at bounding box center [1285, 45] width 20 height 20
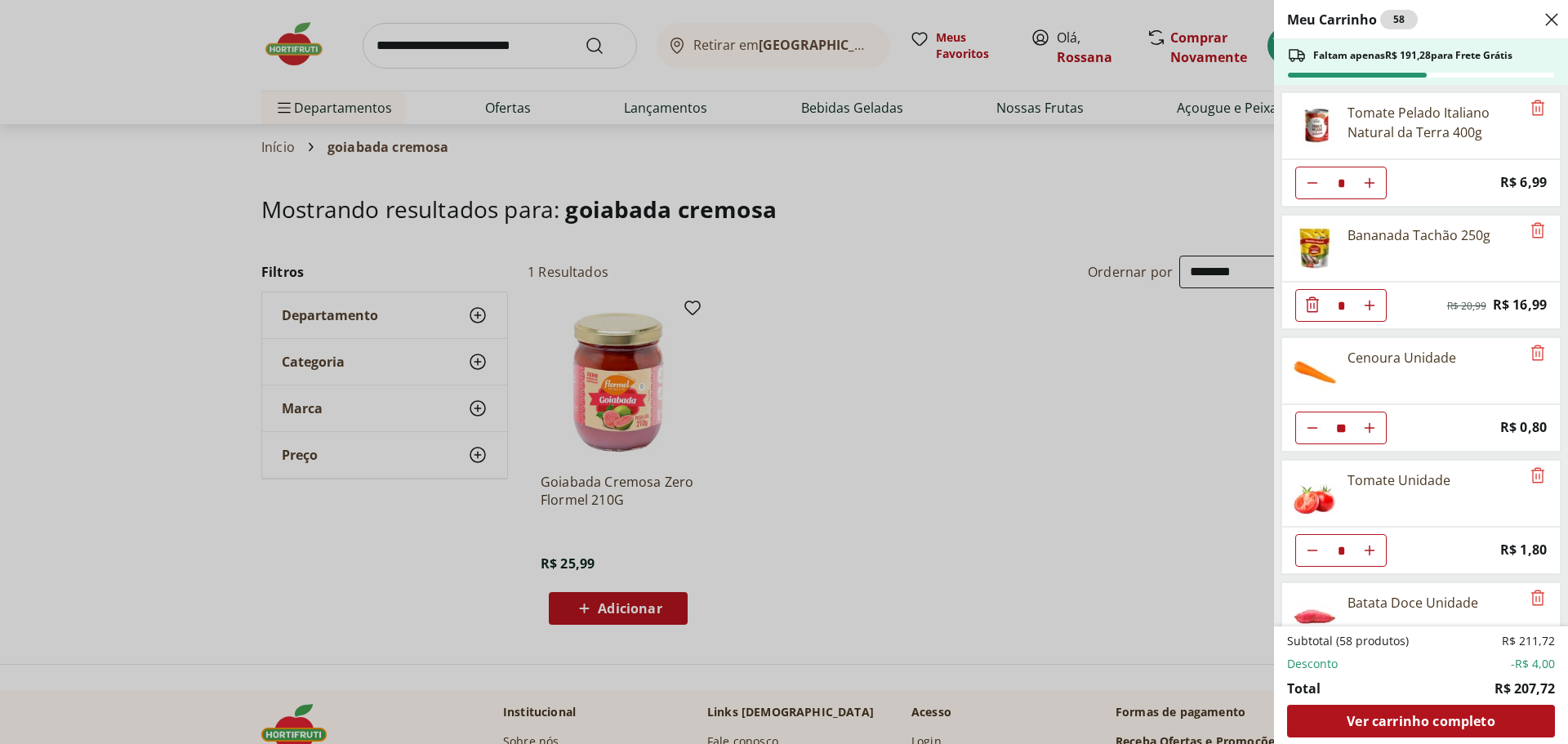
select select "**********"
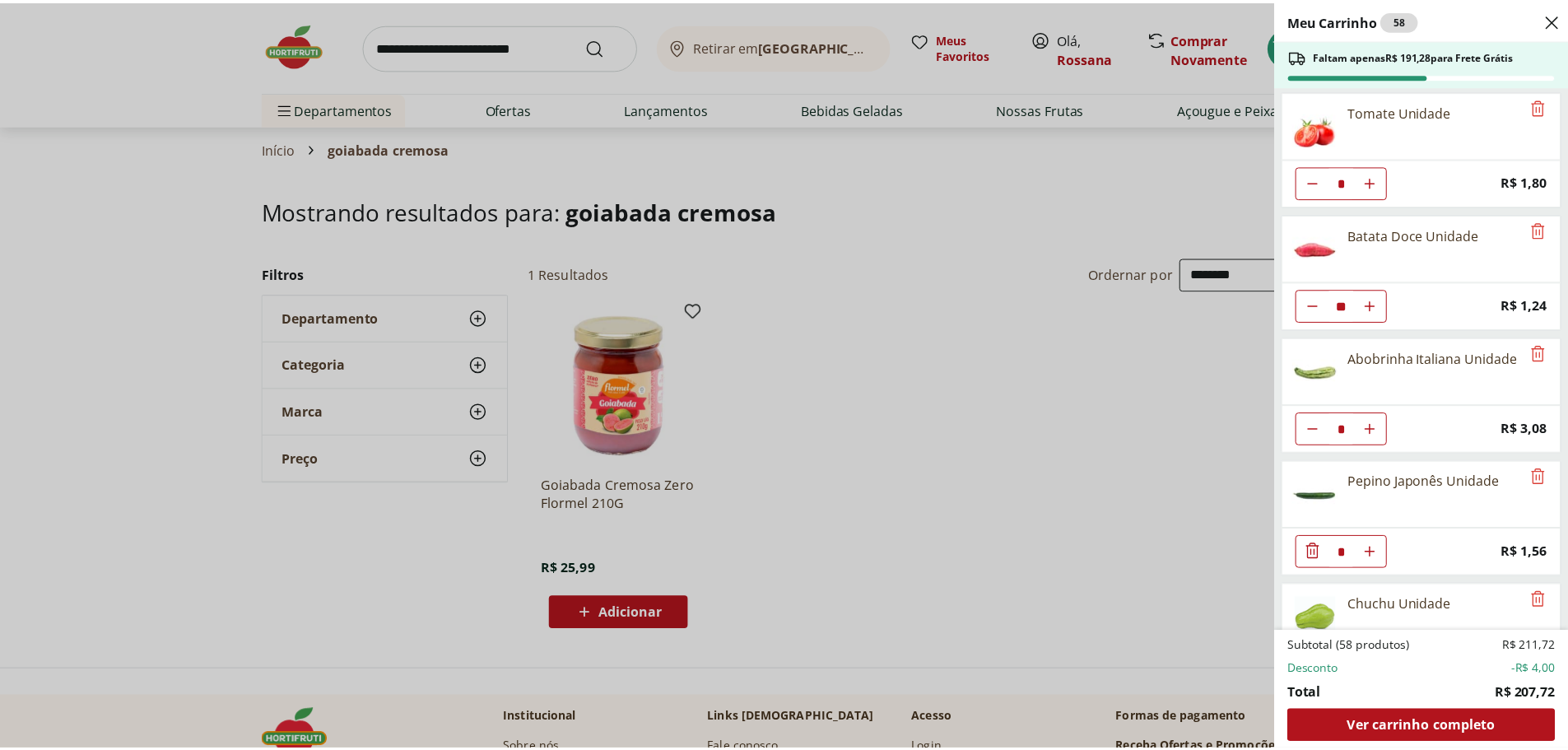
scroll to position [412, 0]
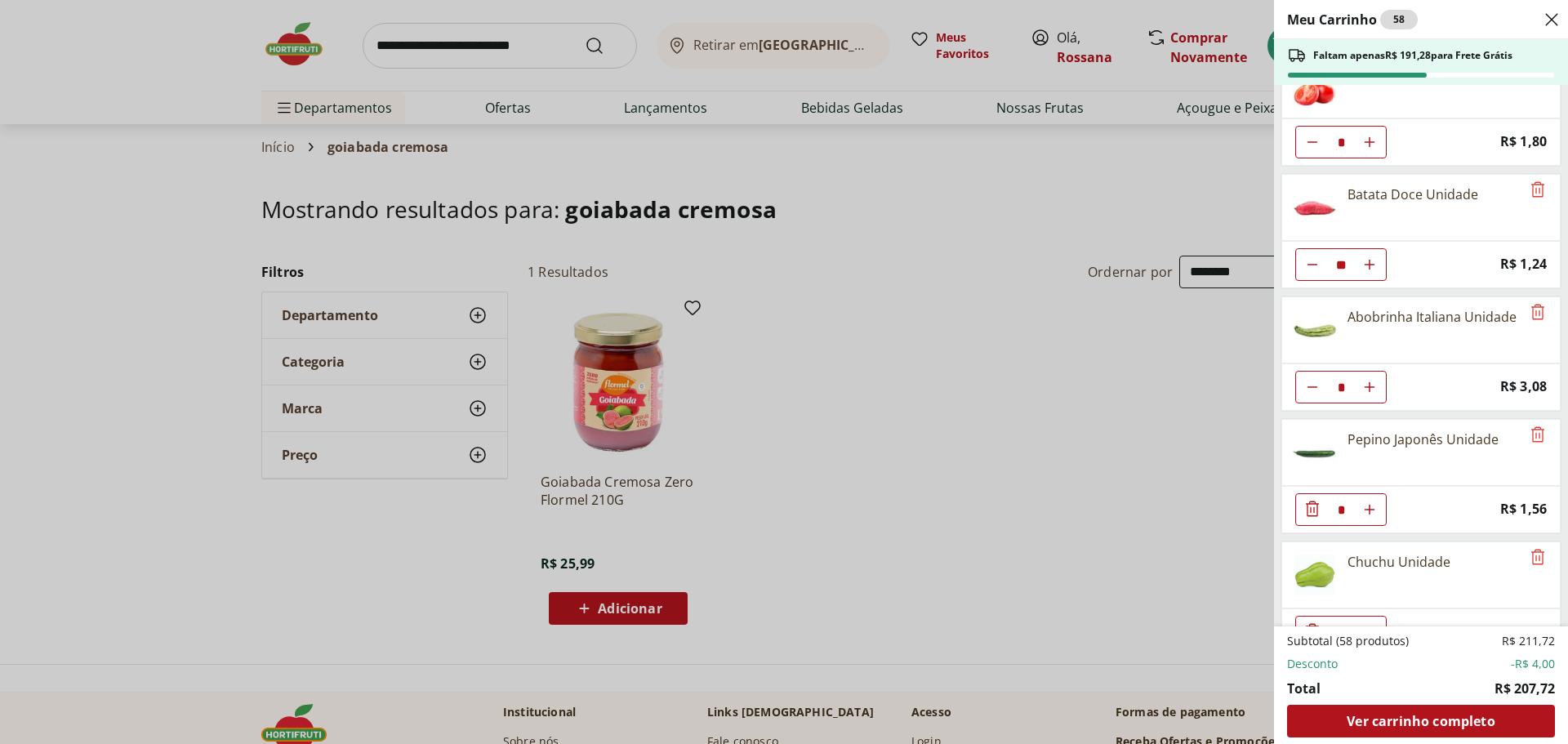
click at [282, 102] on div "Meu Carrinho 58 Faltam apenas R$ 191,28 para Frete Grátis Tomate Pelado Italian…" at bounding box center [784, 372] width 1568 height 744
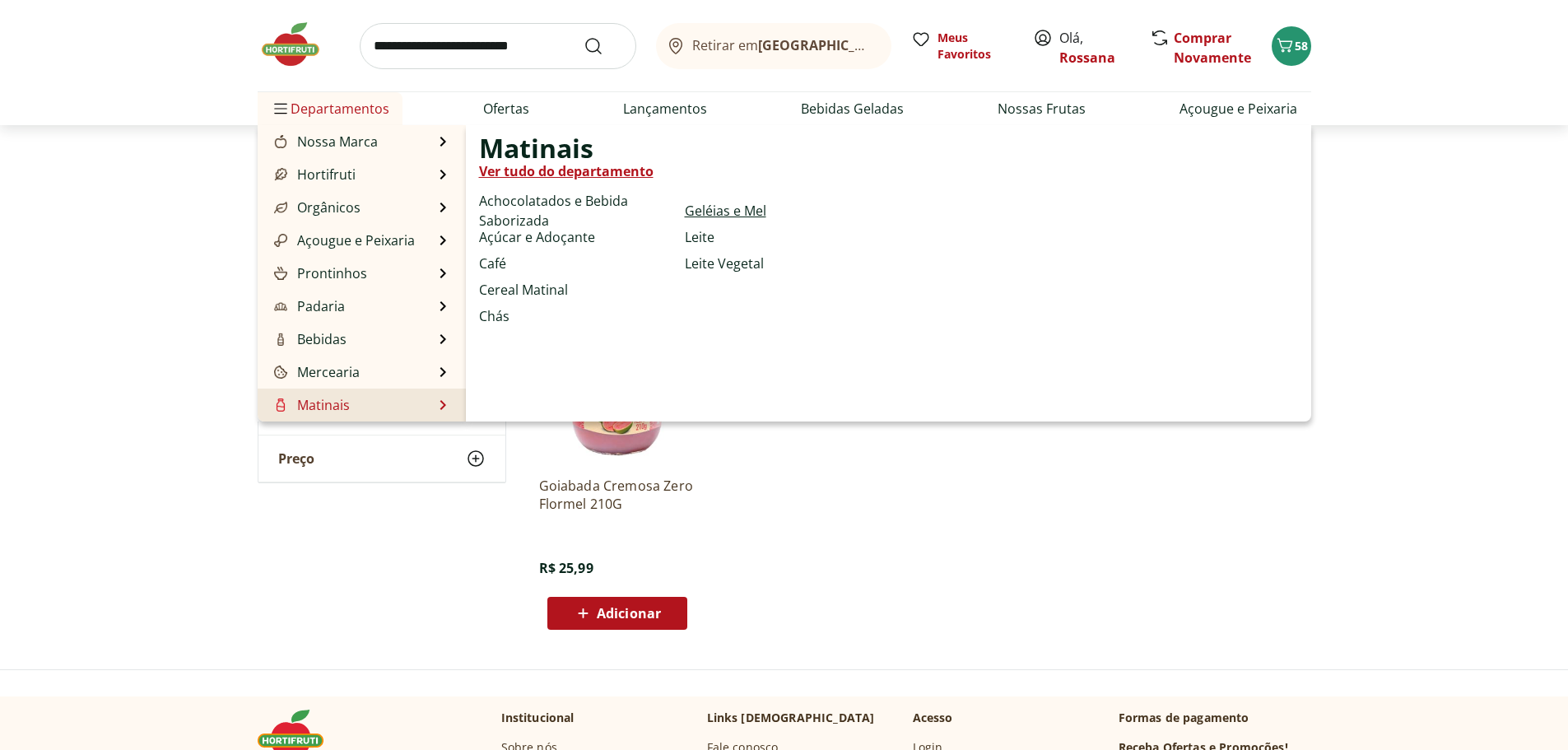
click at [745, 209] on link "Geléias e Mel" at bounding box center [725, 210] width 81 height 20
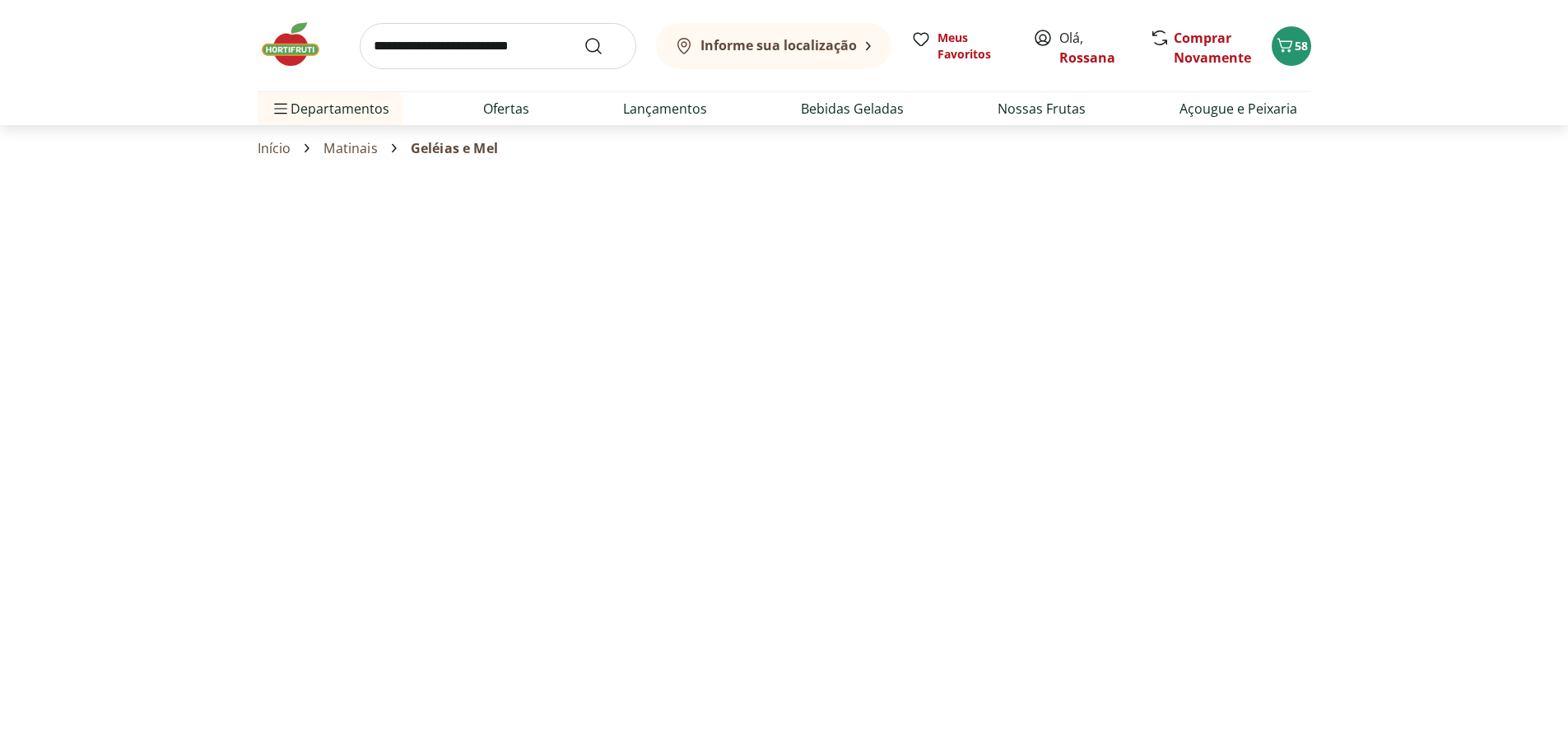
select select "**********"
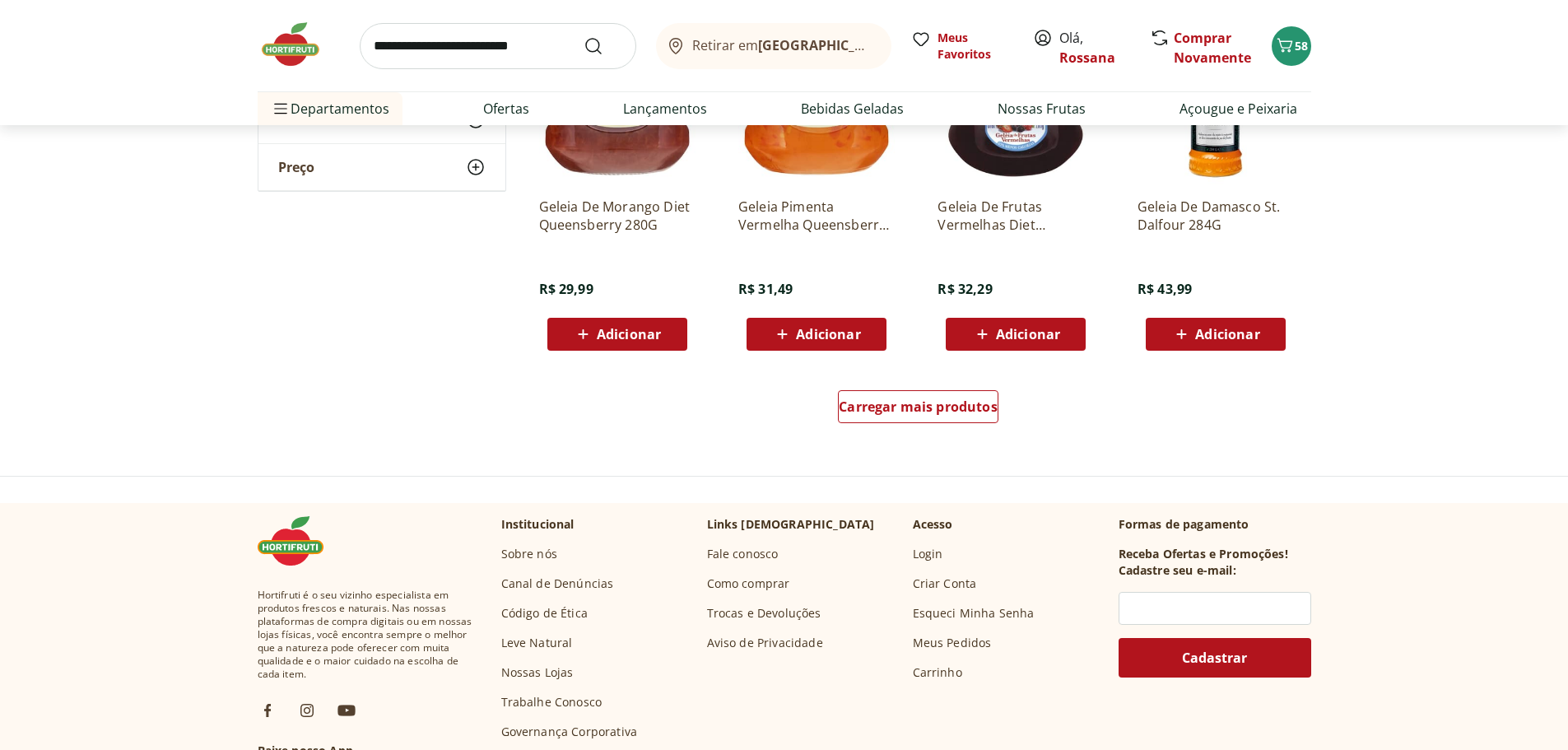
scroll to position [988, 0]
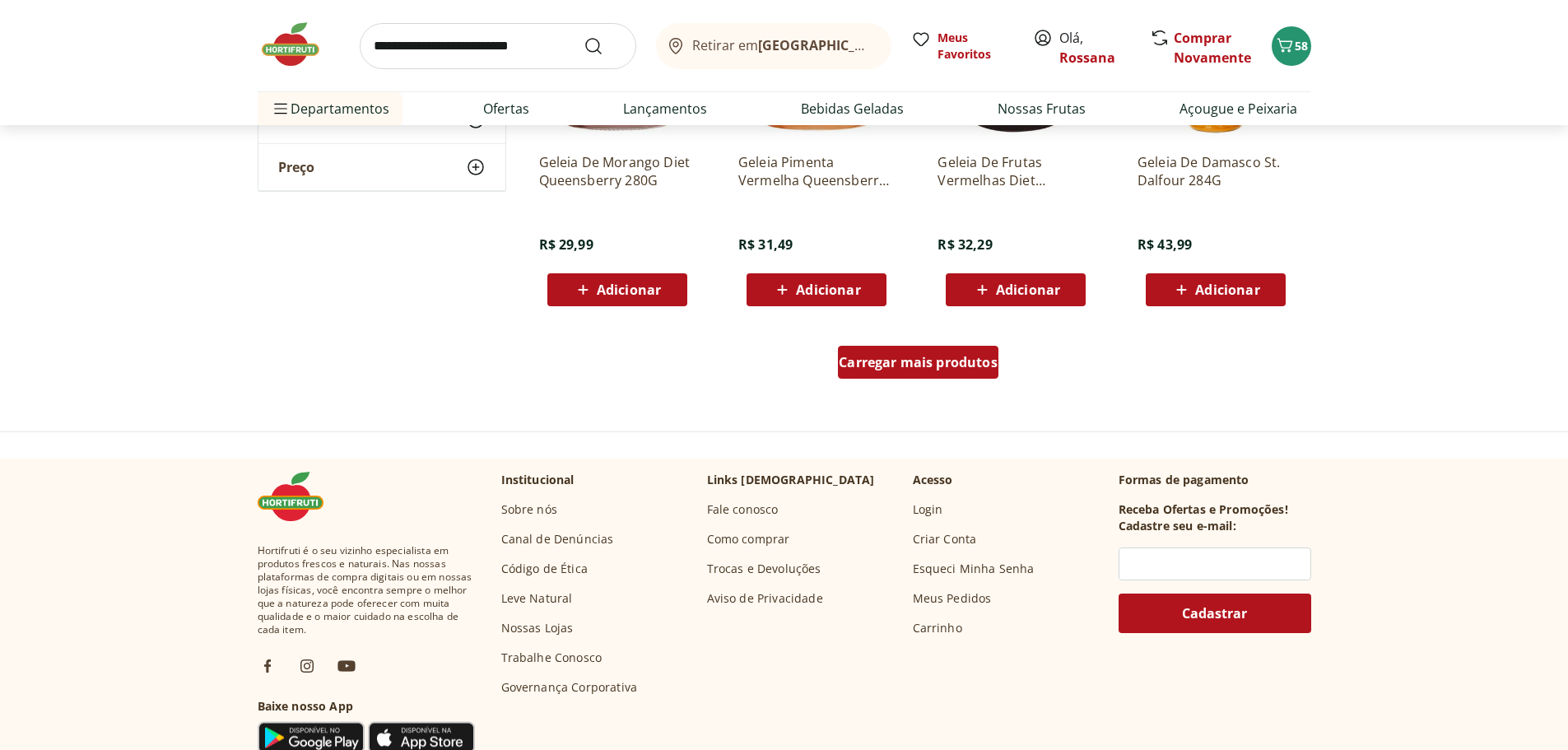
click at [909, 355] on span "Carregar mais produtos" at bounding box center [918, 362] width 159 height 13
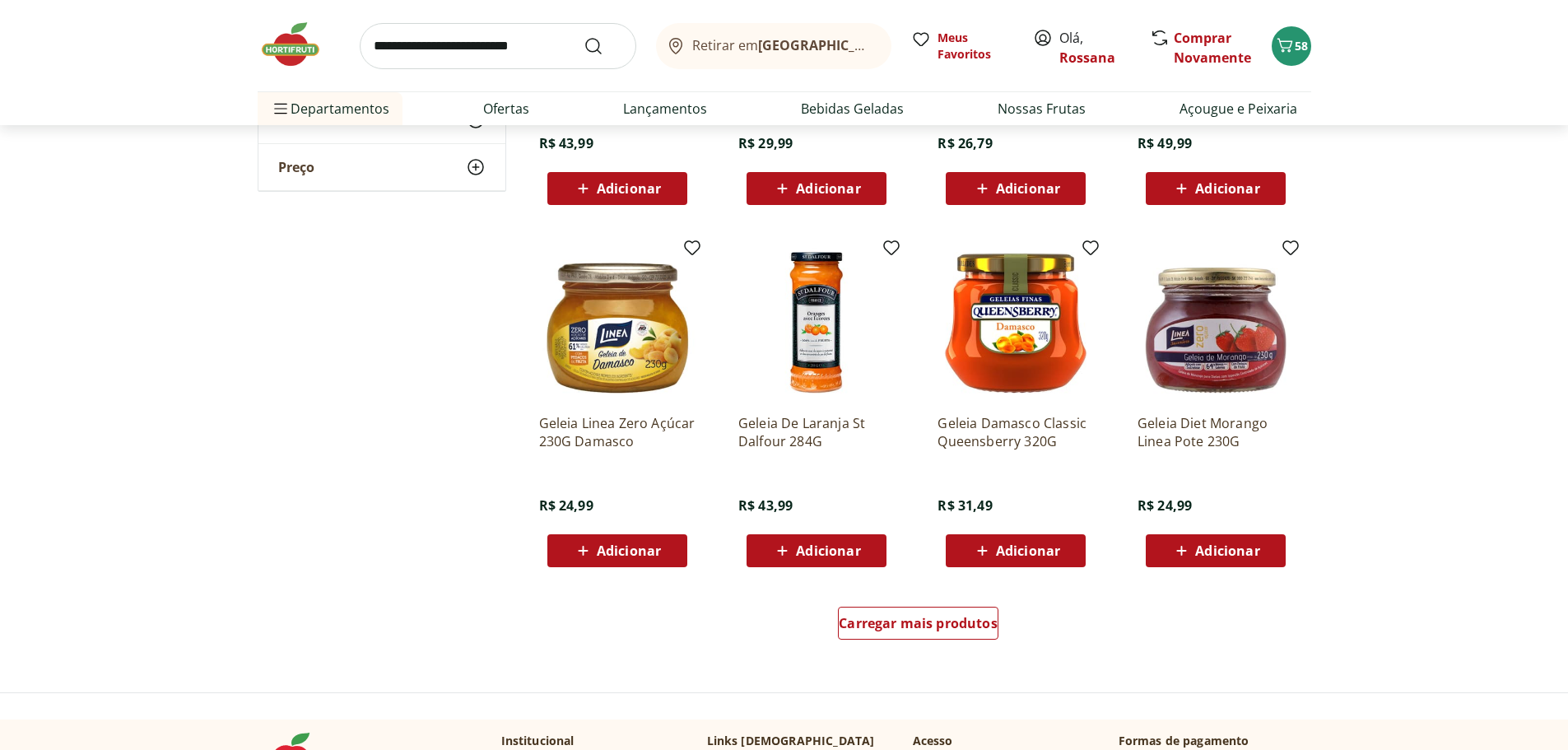
scroll to position [1893, 0]
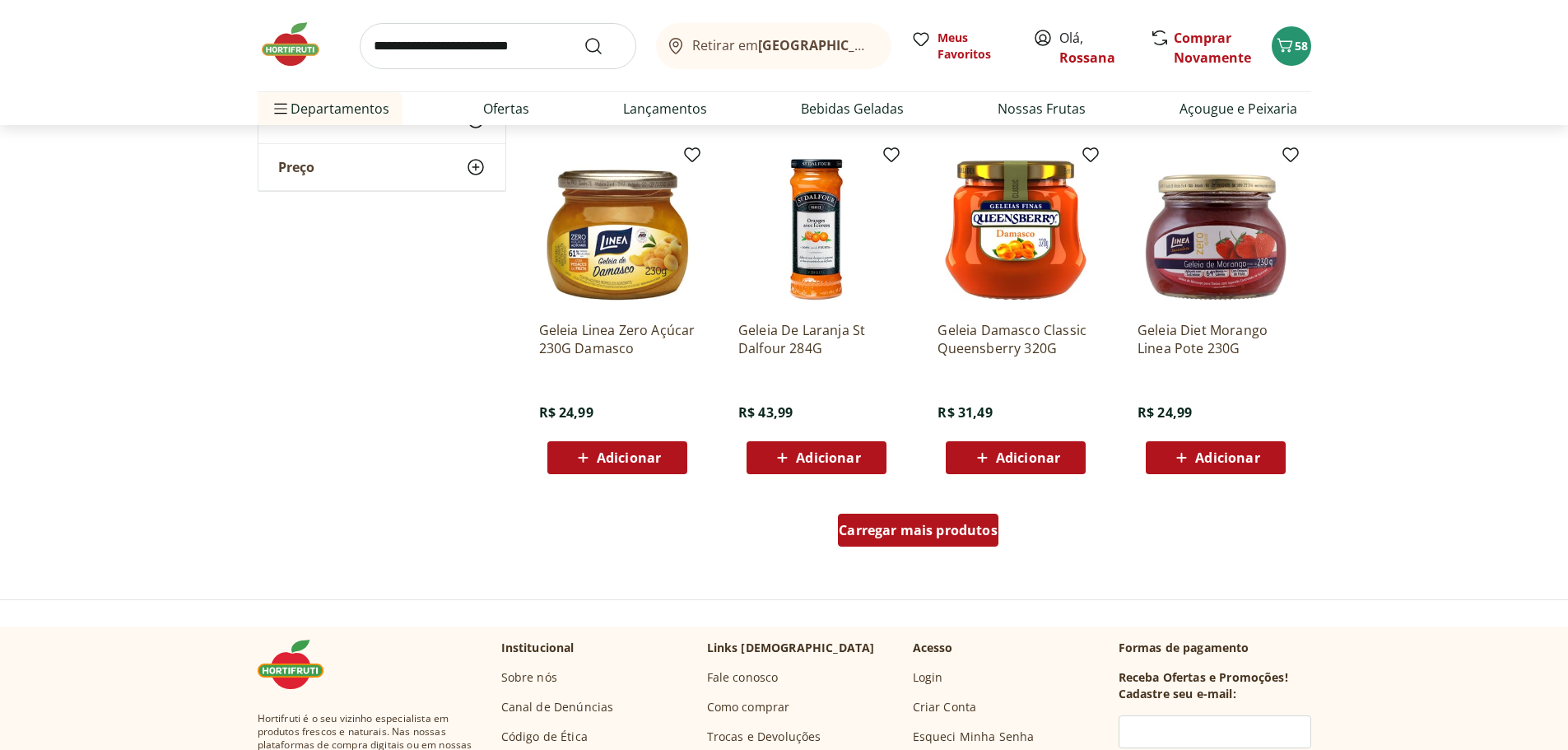
click at [902, 534] on span "Carregar mais produtos" at bounding box center [918, 530] width 159 height 13
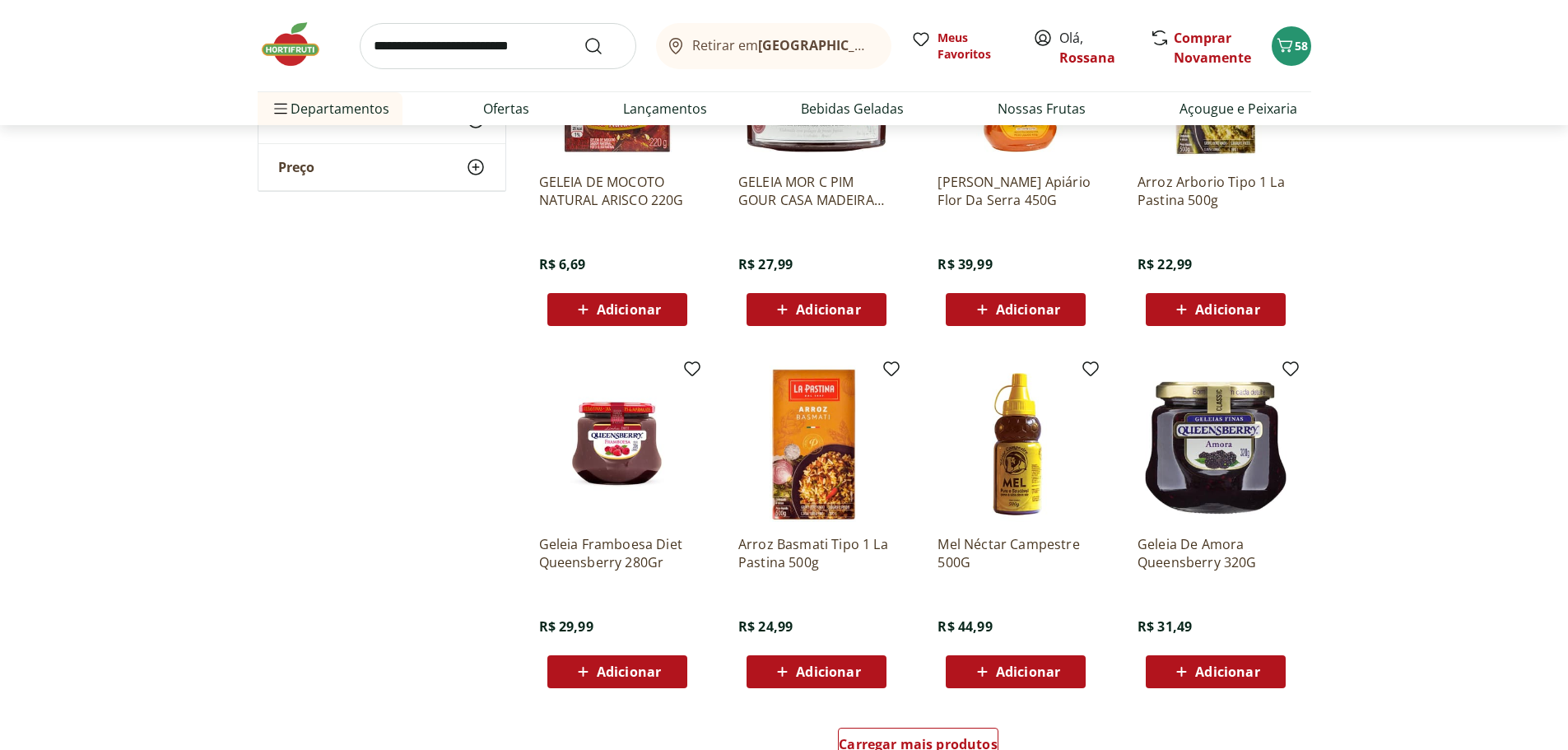
scroll to position [2880, 0]
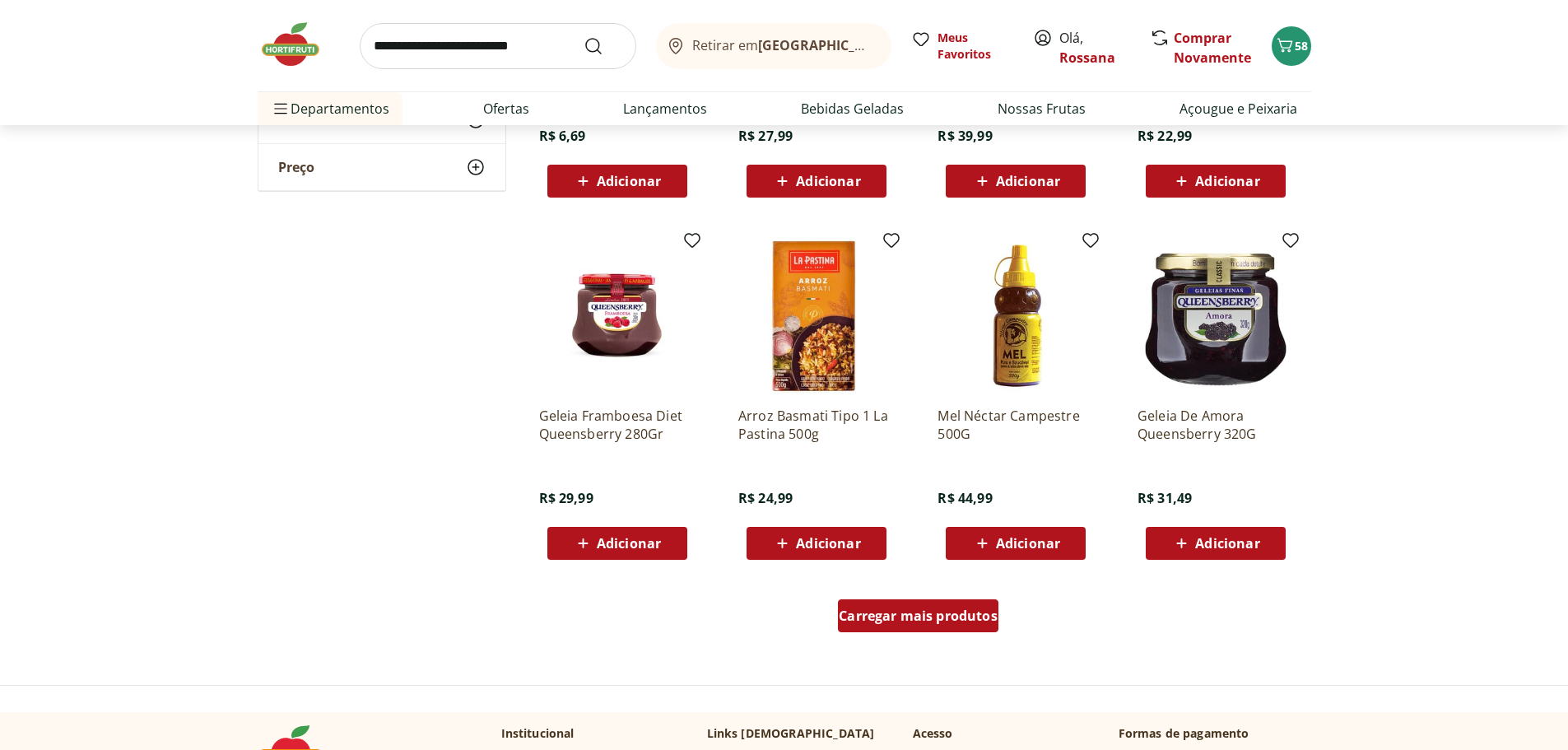
click at [976, 606] on div "Carregar mais produtos" at bounding box center [918, 615] width 160 height 33
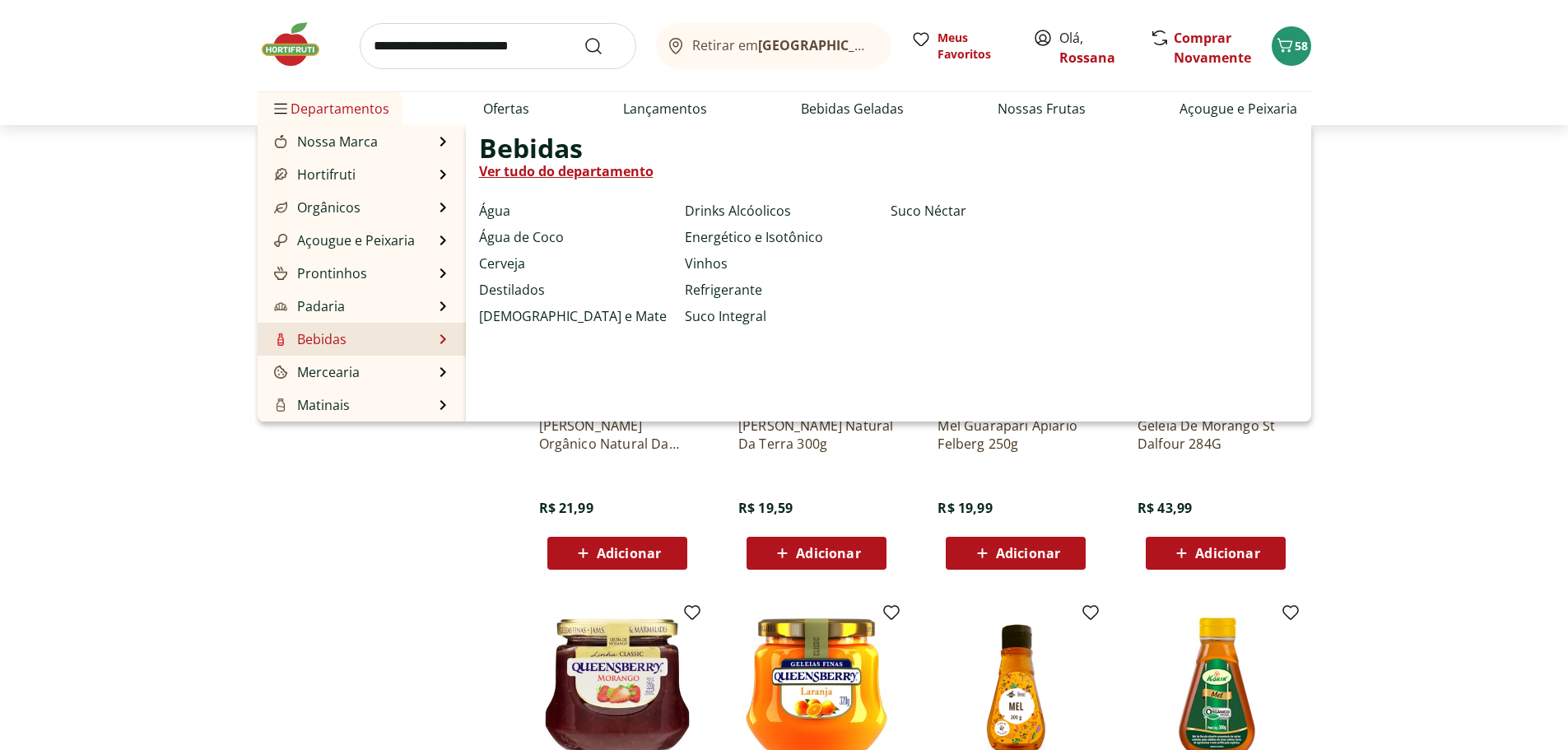
scroll to position [165, 0]
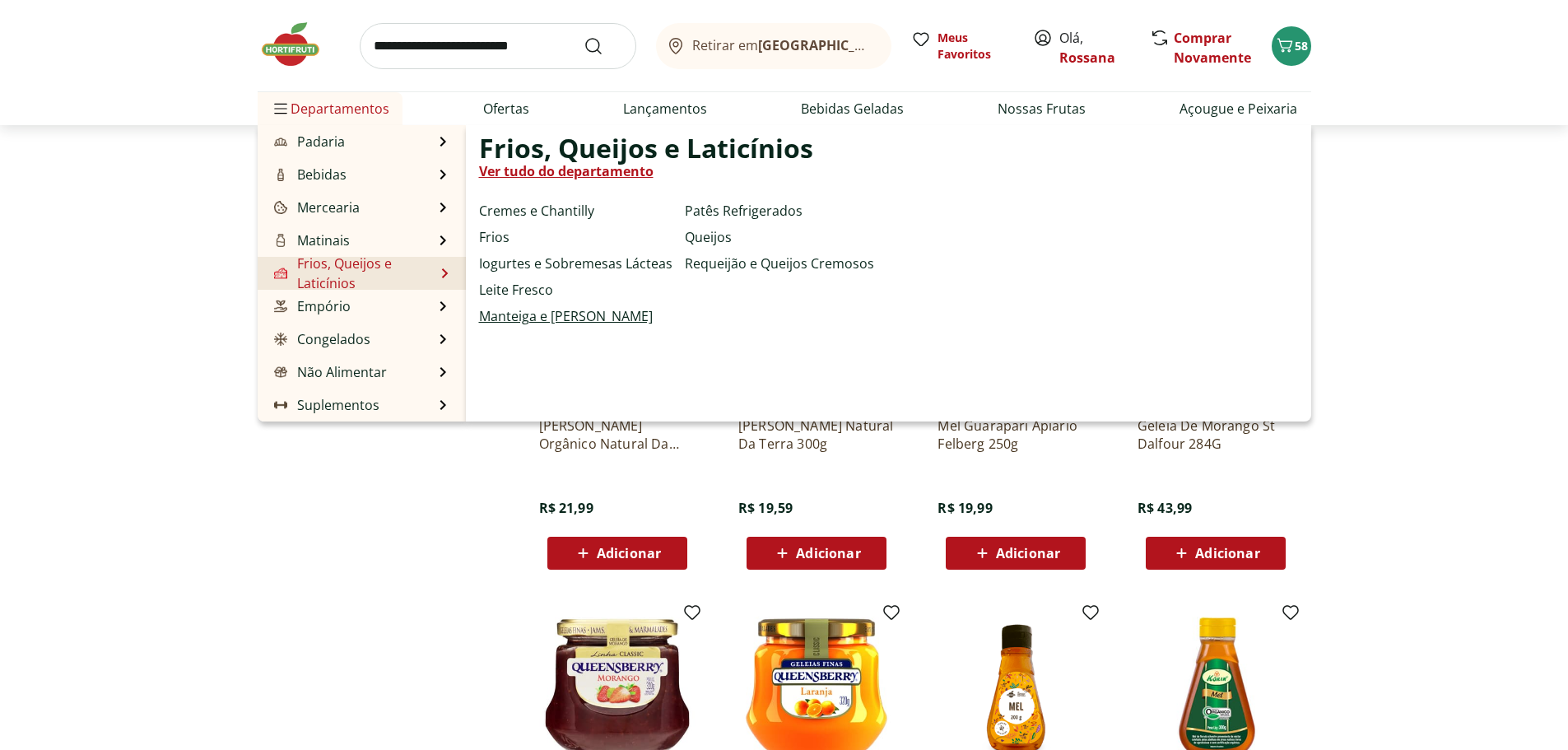
click at [551, 315] on link "Manteiga e [PERSON_NAME]" at bounding box center [566, 316] width 174 height 20
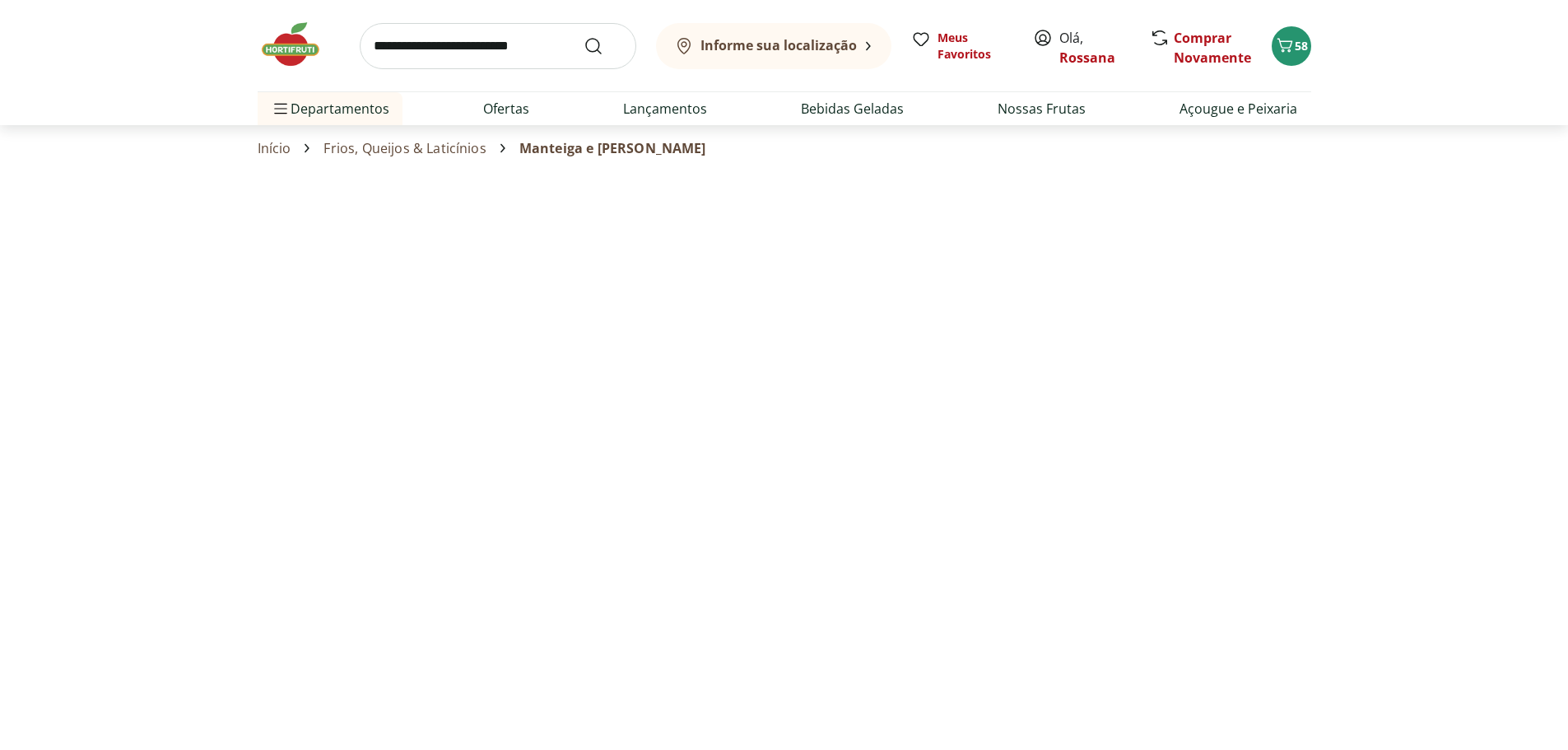
select select "**********"
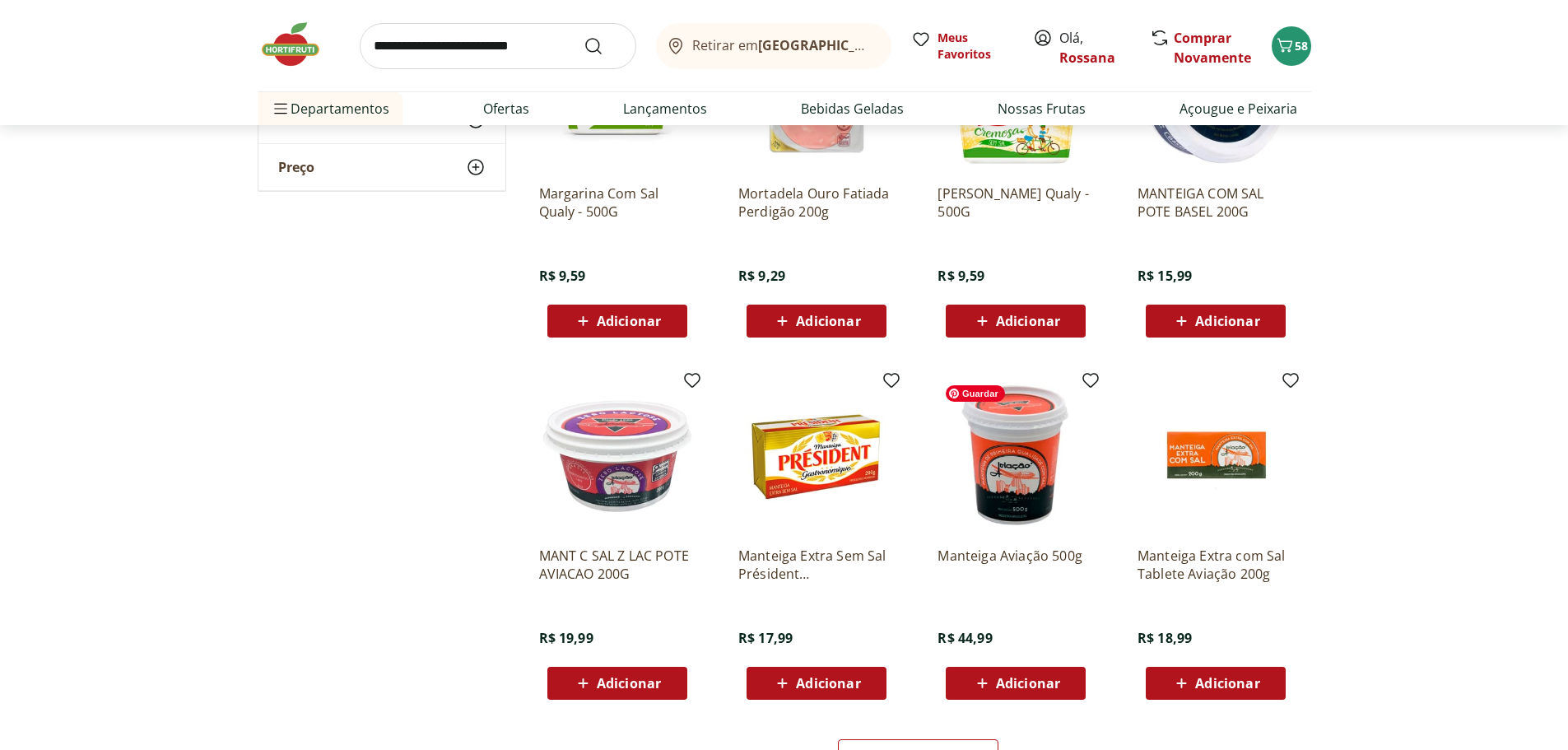
scroll to position [740, 0]
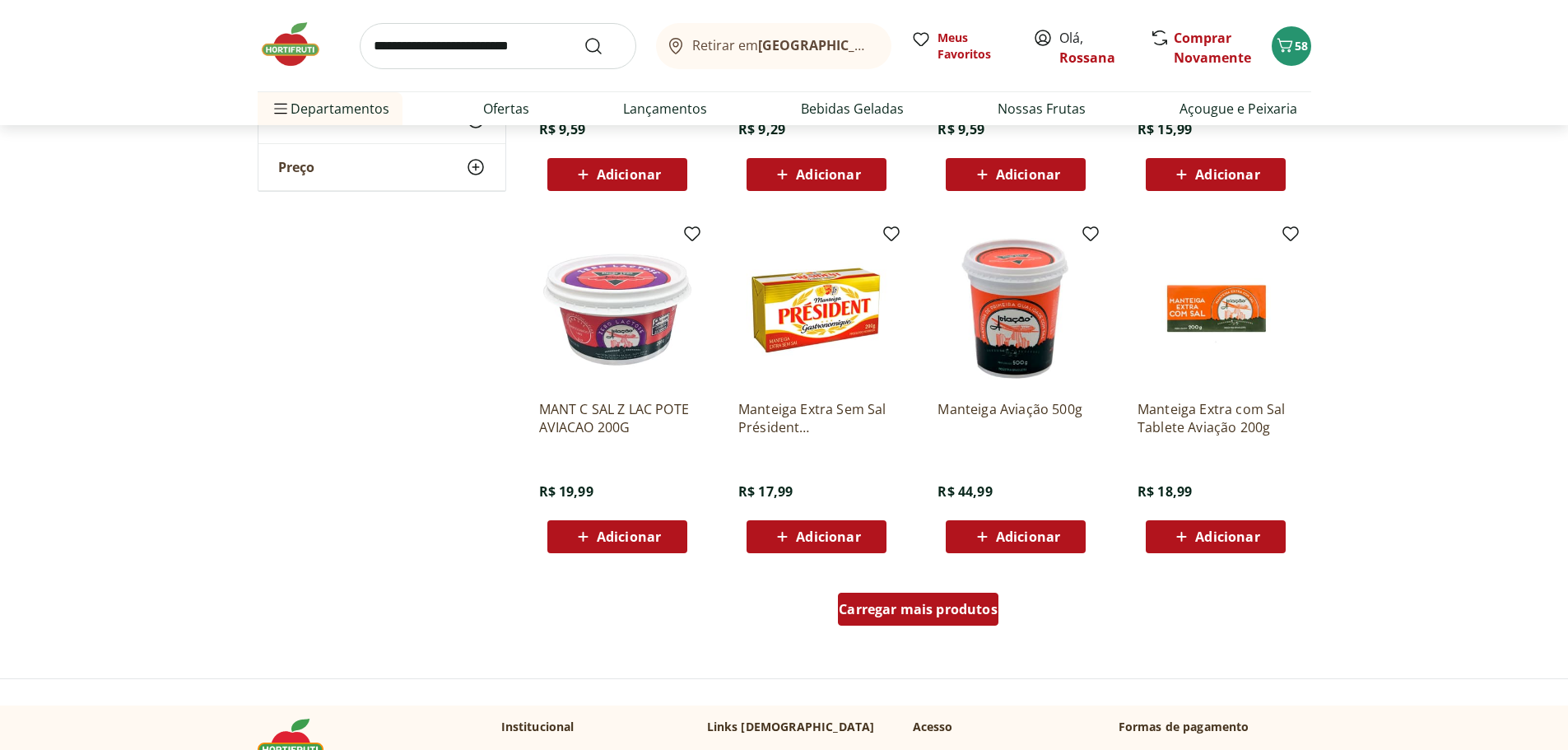
click at [967, 610] on span "Carregar mais produtos" at bounding box center [918, 608] width 159 height 13
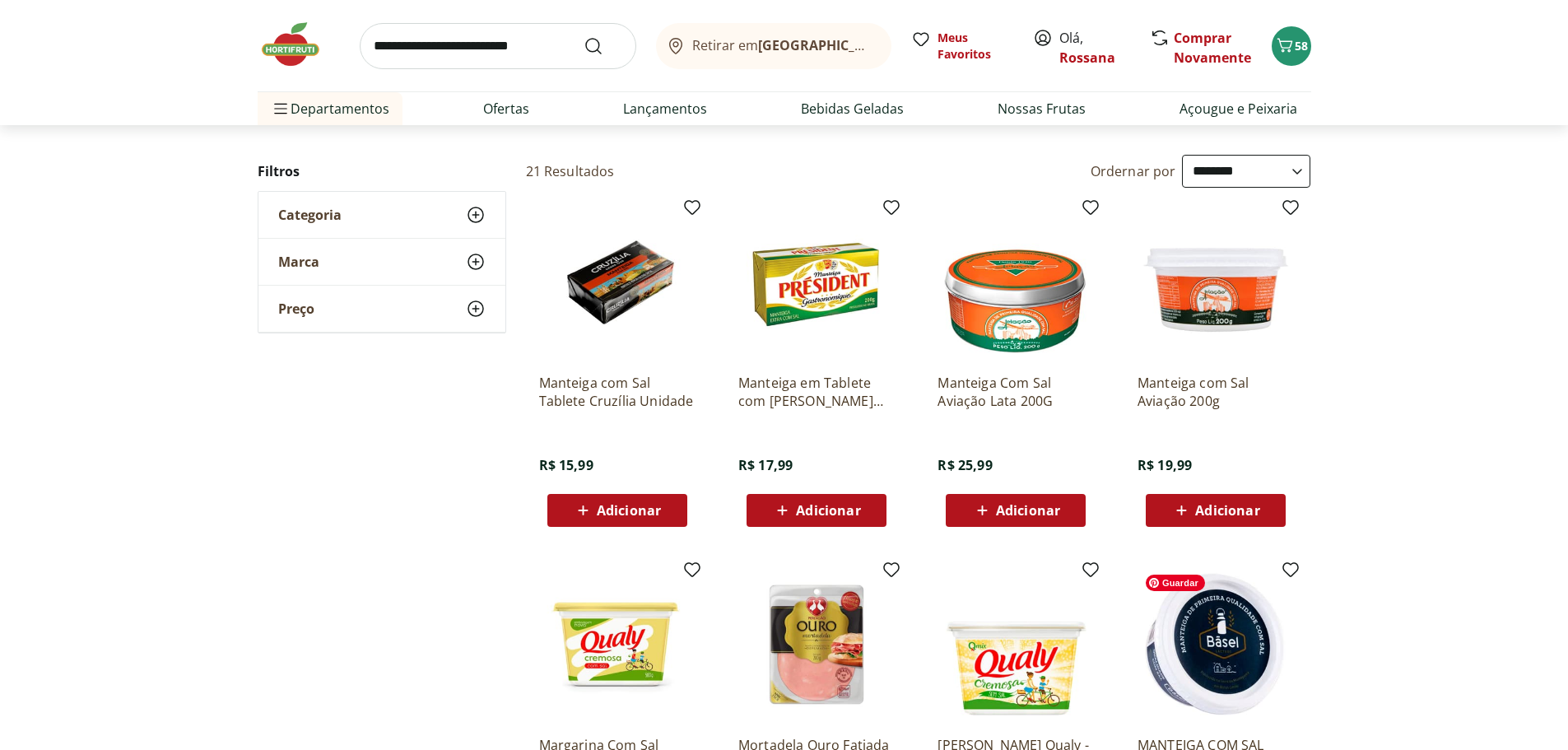
scroll to position [0, 0]
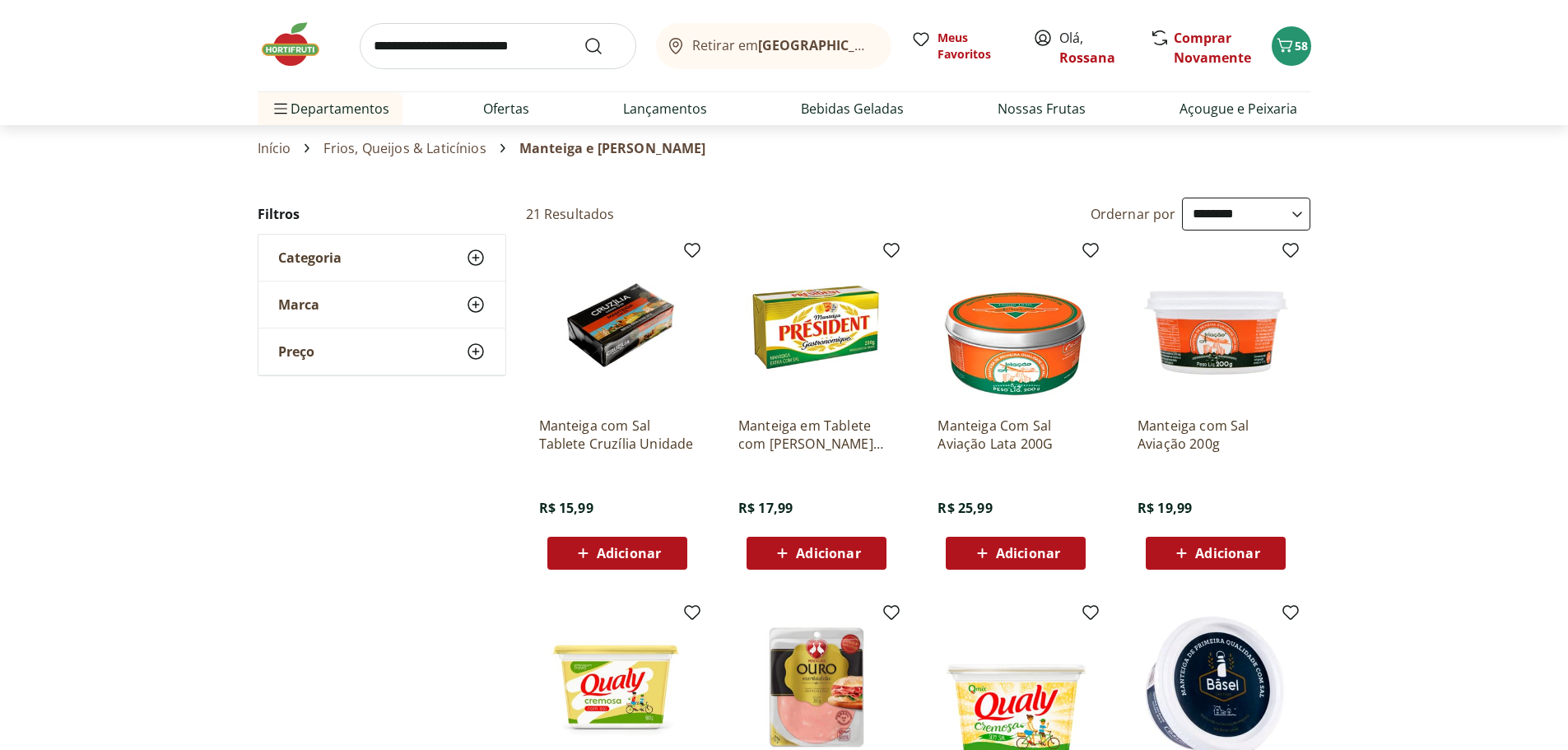
click at [465, 146] on link "Frios, Queijos & Laticínios" at bounding box center [404, 148] width 162 height 15
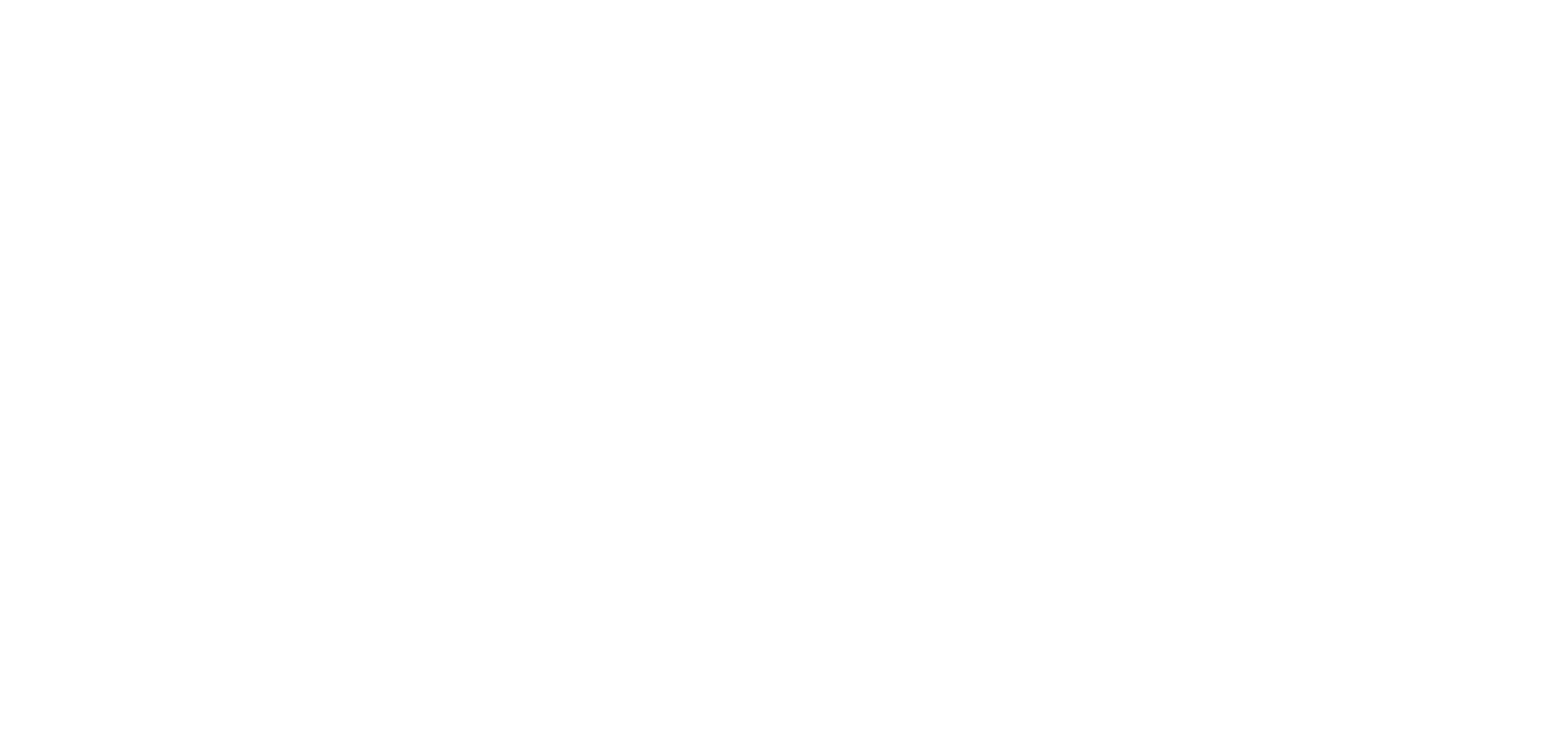
select select "**********"
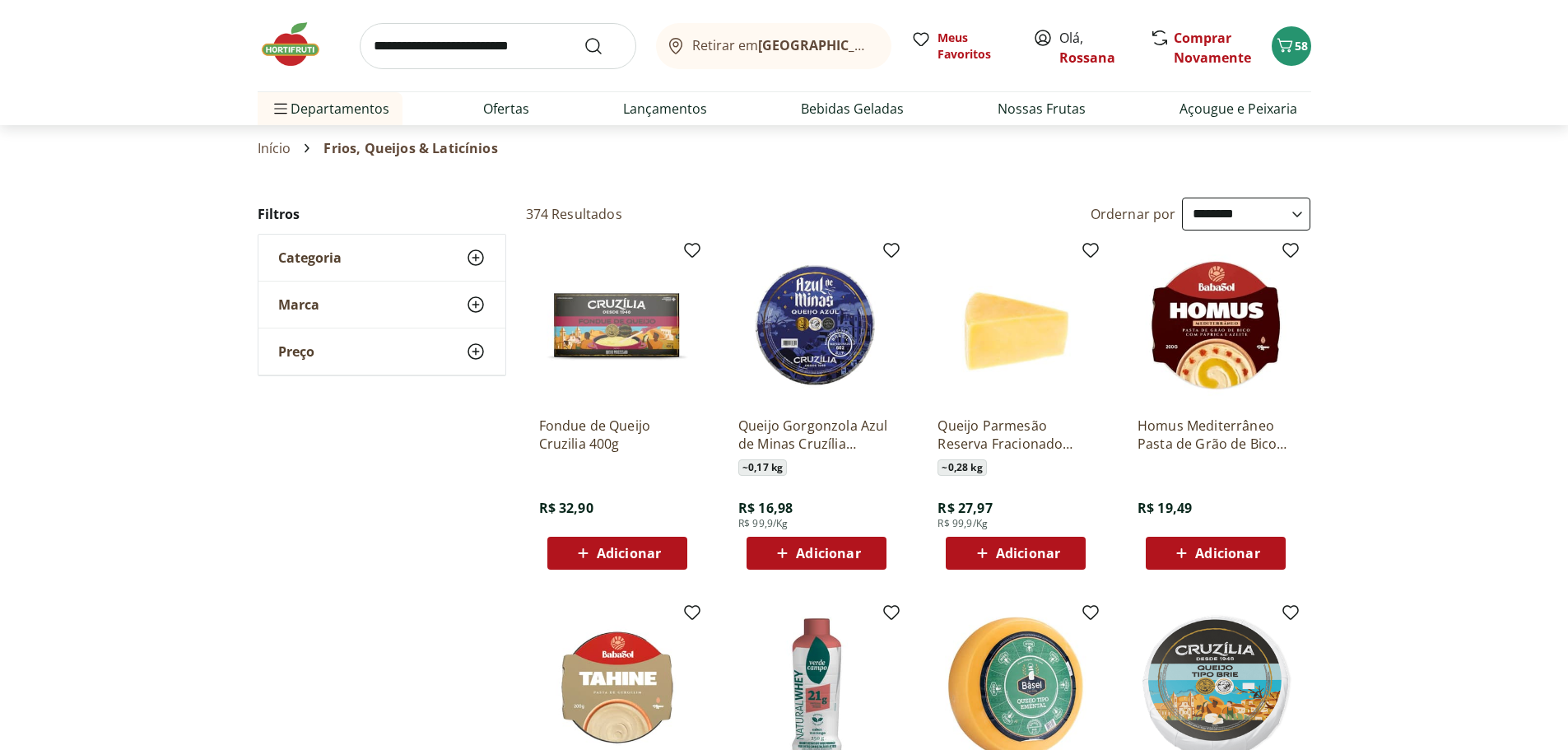
click at [472, 251] on use at bounding box center [476, 257] width 20 height 20
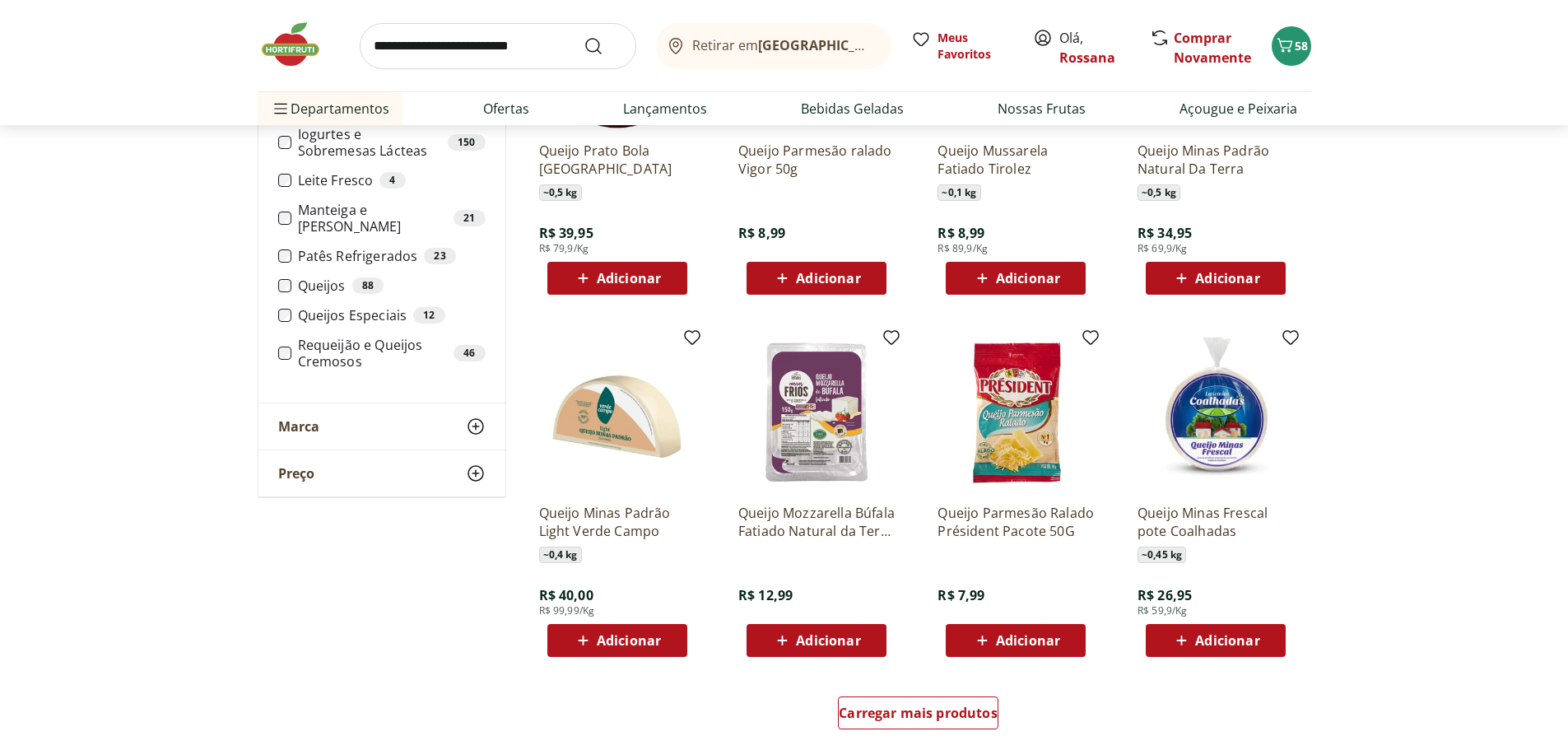
scroll to position [658, 0]
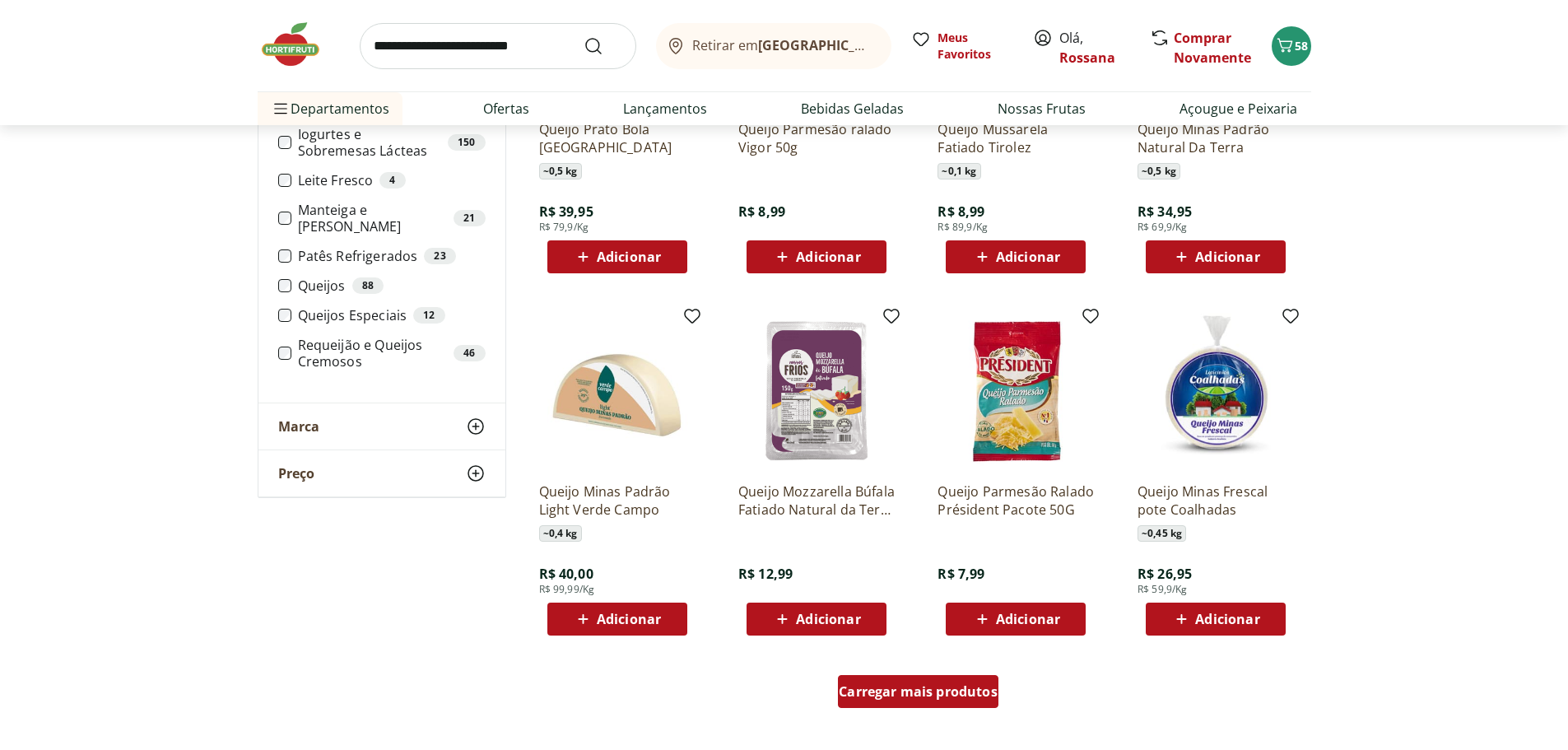
click at [964, 695] on span "Carregar mais produtos" at bounding box center [918, 691] width 159 height 13
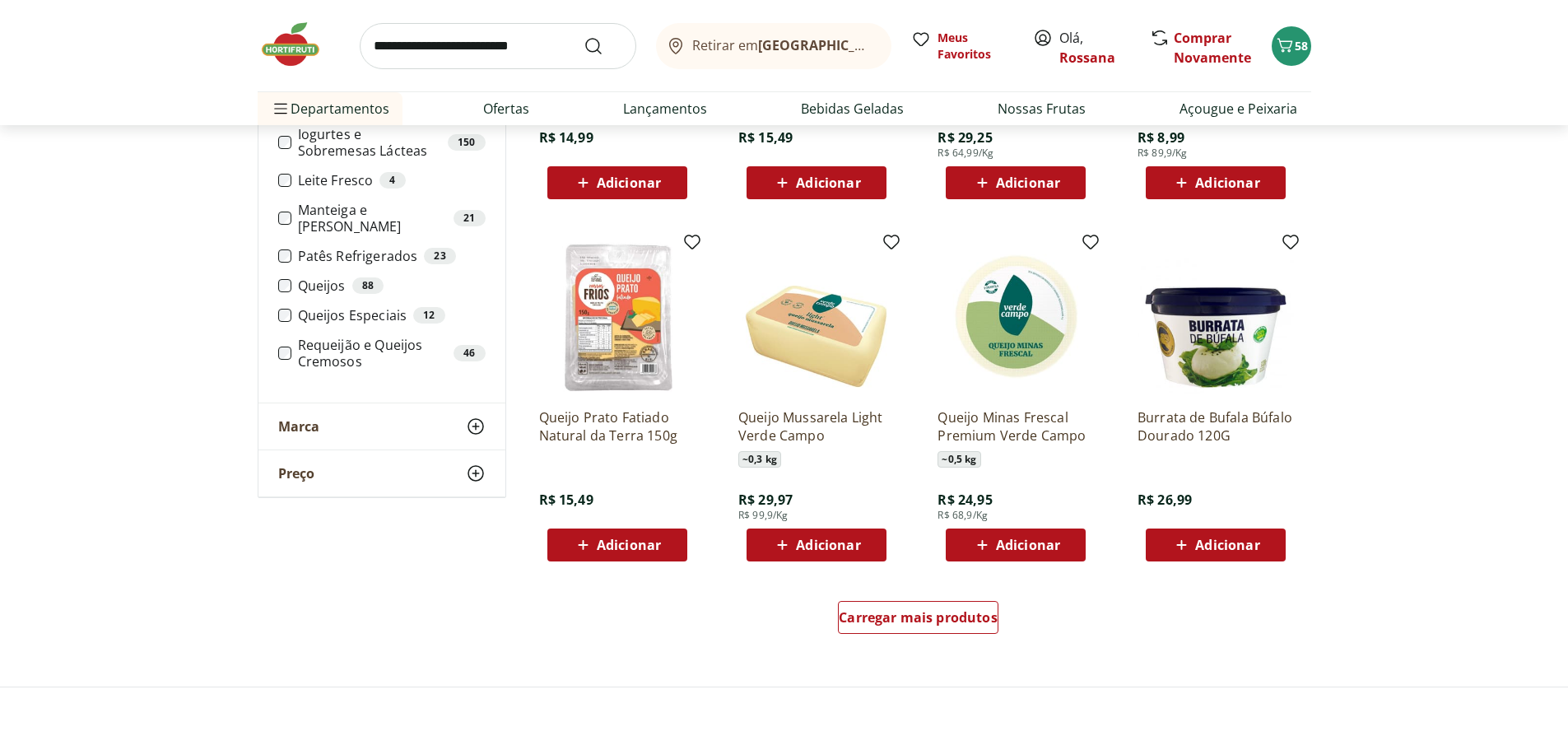
scroll to position [1893, 0]
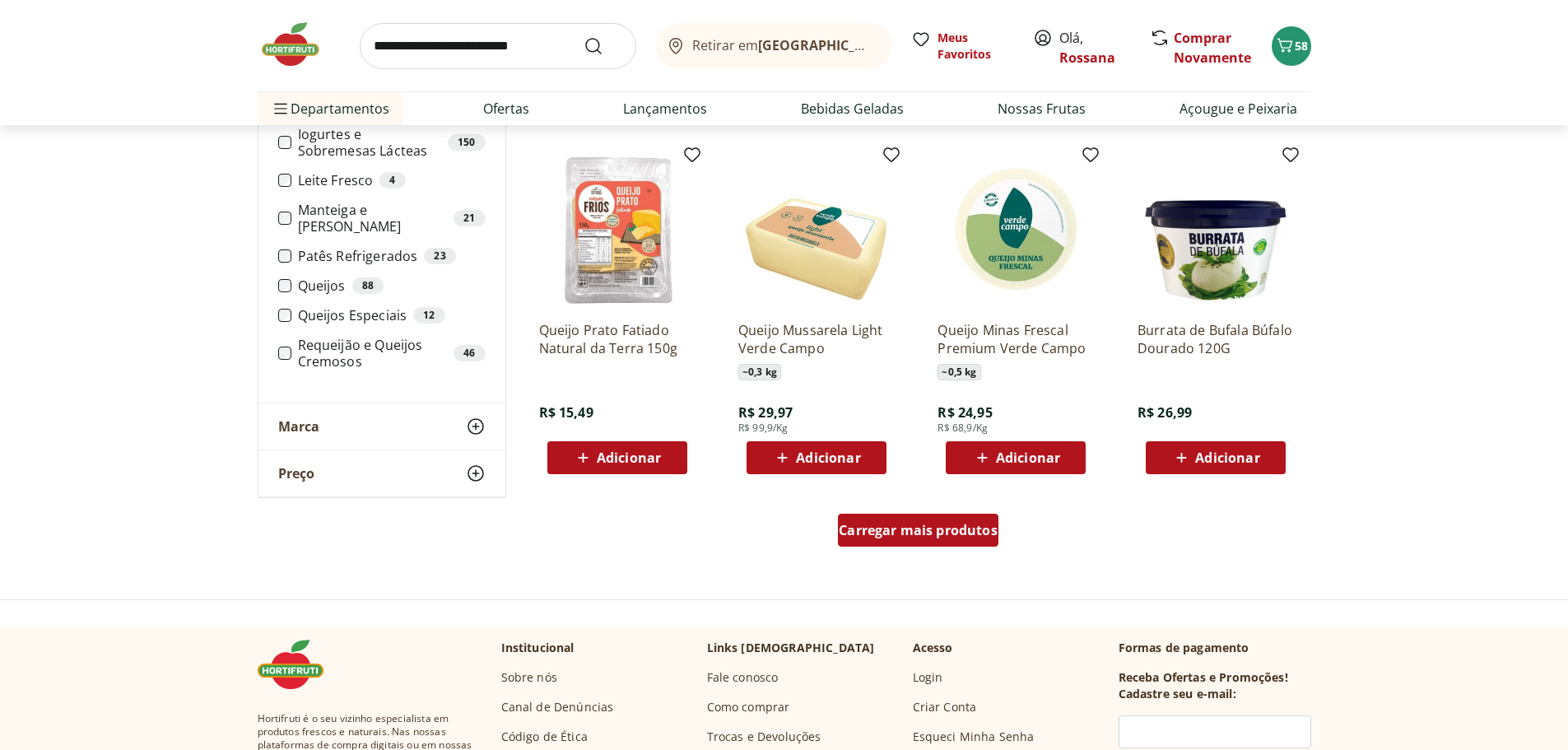
click at [880, 534] on span "Carregar mais produtos" at bounding box center [918, 530] width 159 height 13
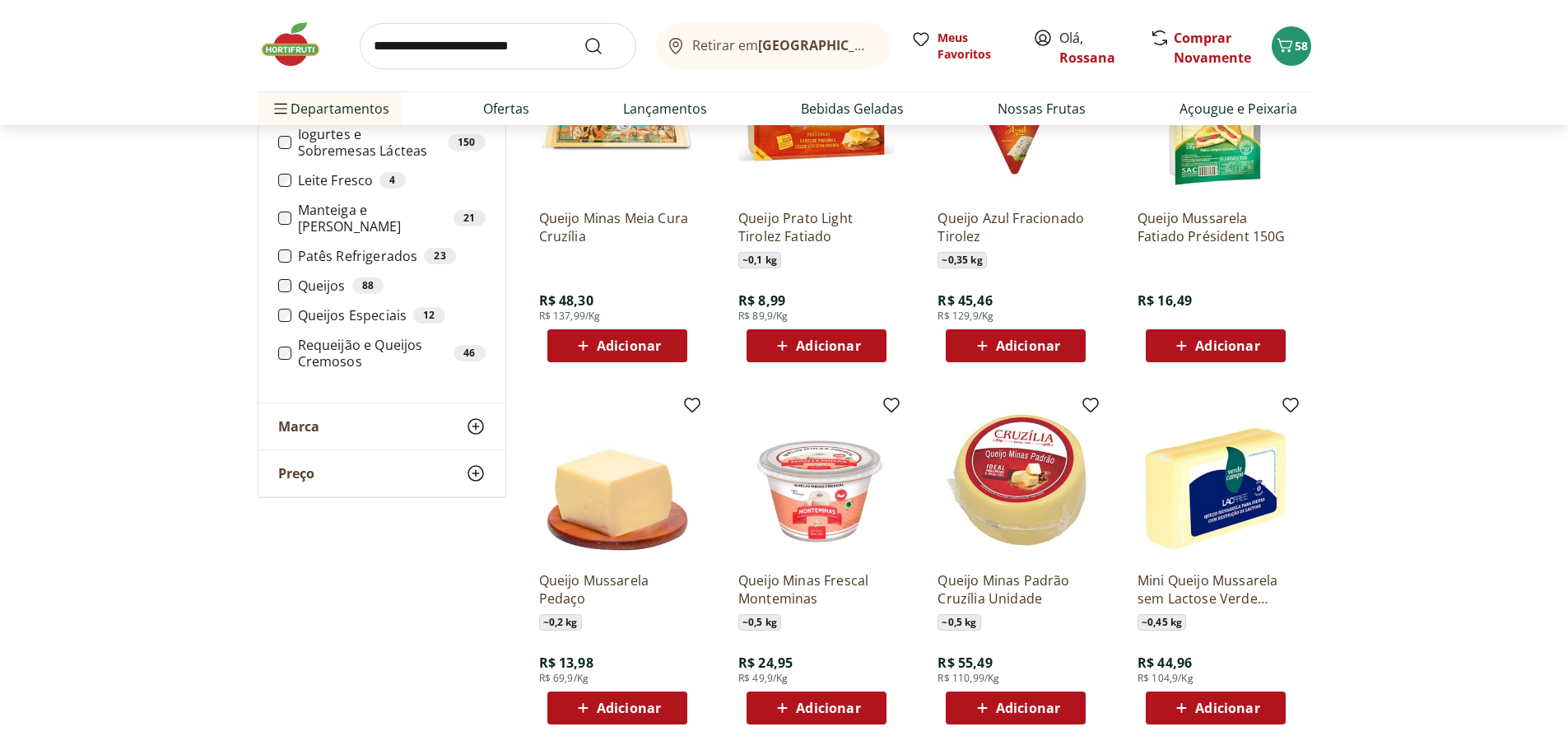
scroll to position [2798, 0]
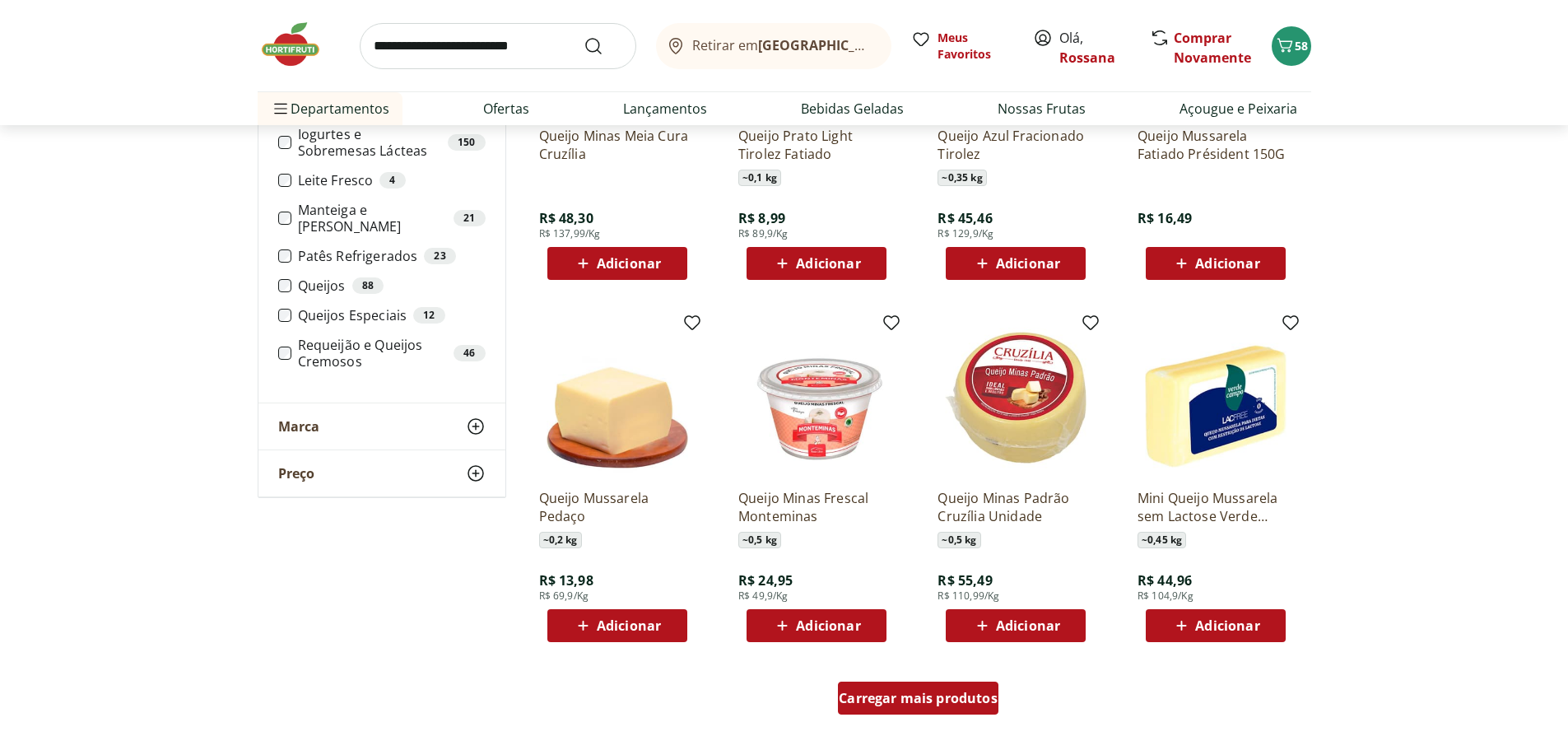
click at [957, 699] on span "Carregar mais produtos" at bounding box center [918, 697] width 159 height 13
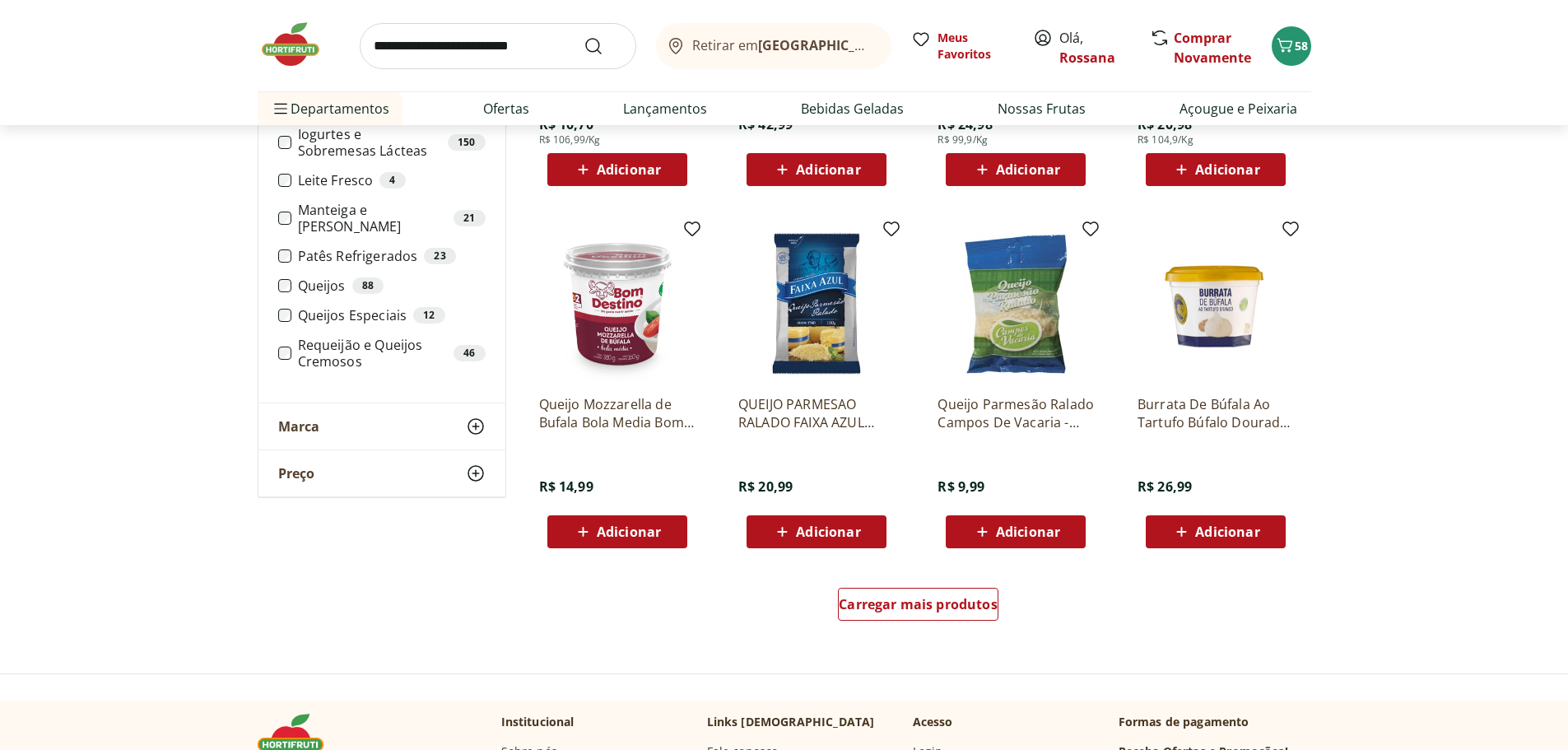
scroll to position [4032, 0]
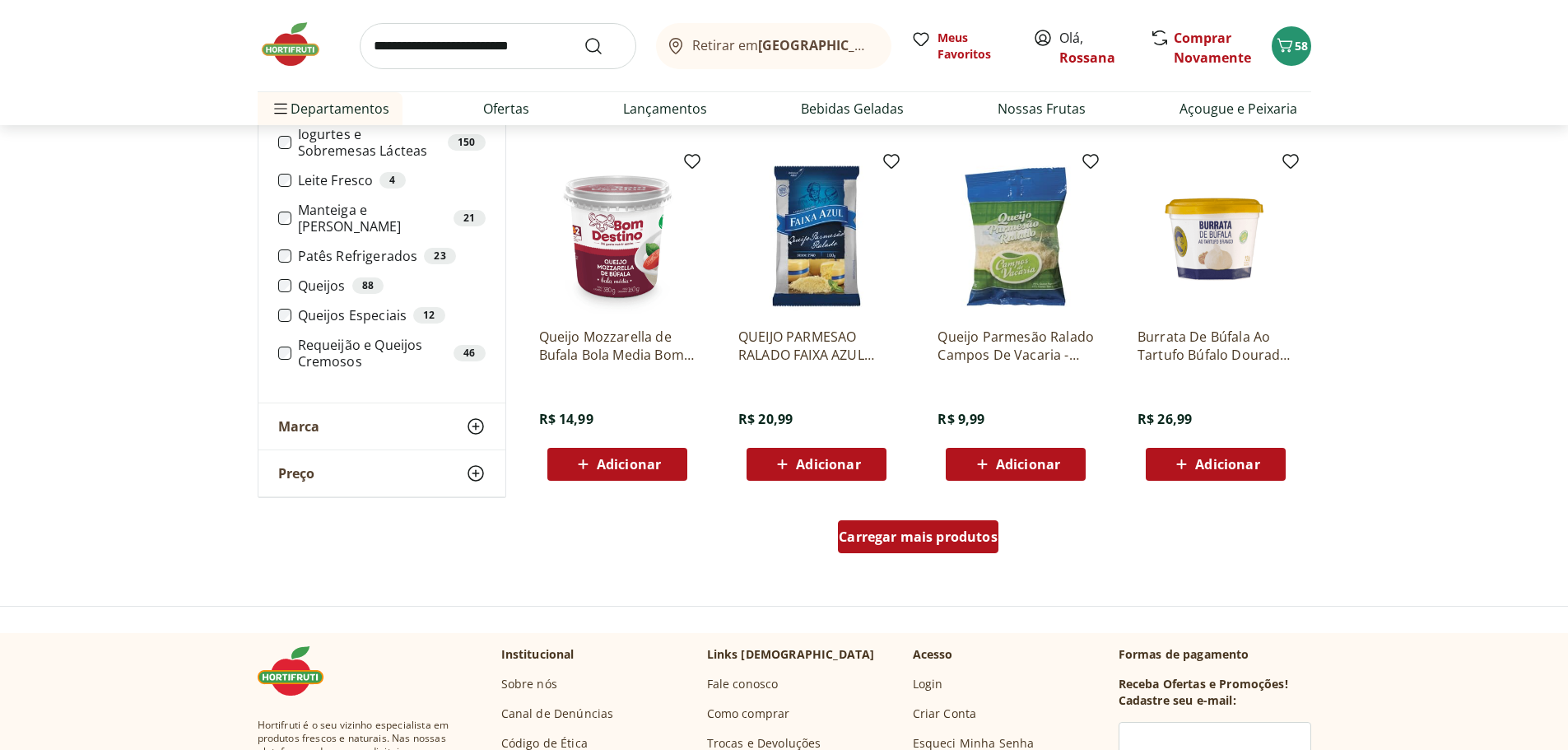
click at [873, 531] on span "Carregar mais produtos" at bounding box center [918, 536] width 159 height 13
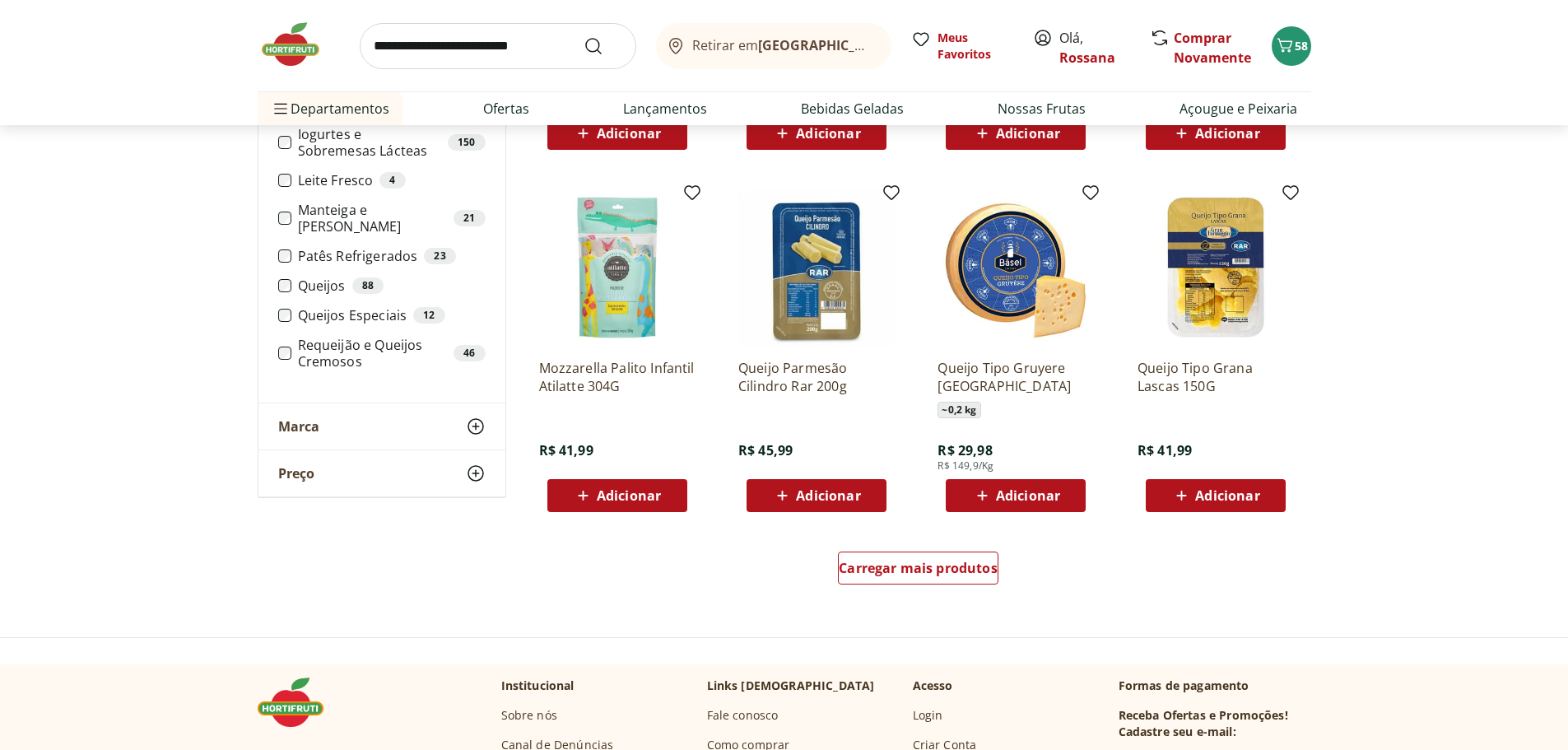
scroll to position [5102, 0]
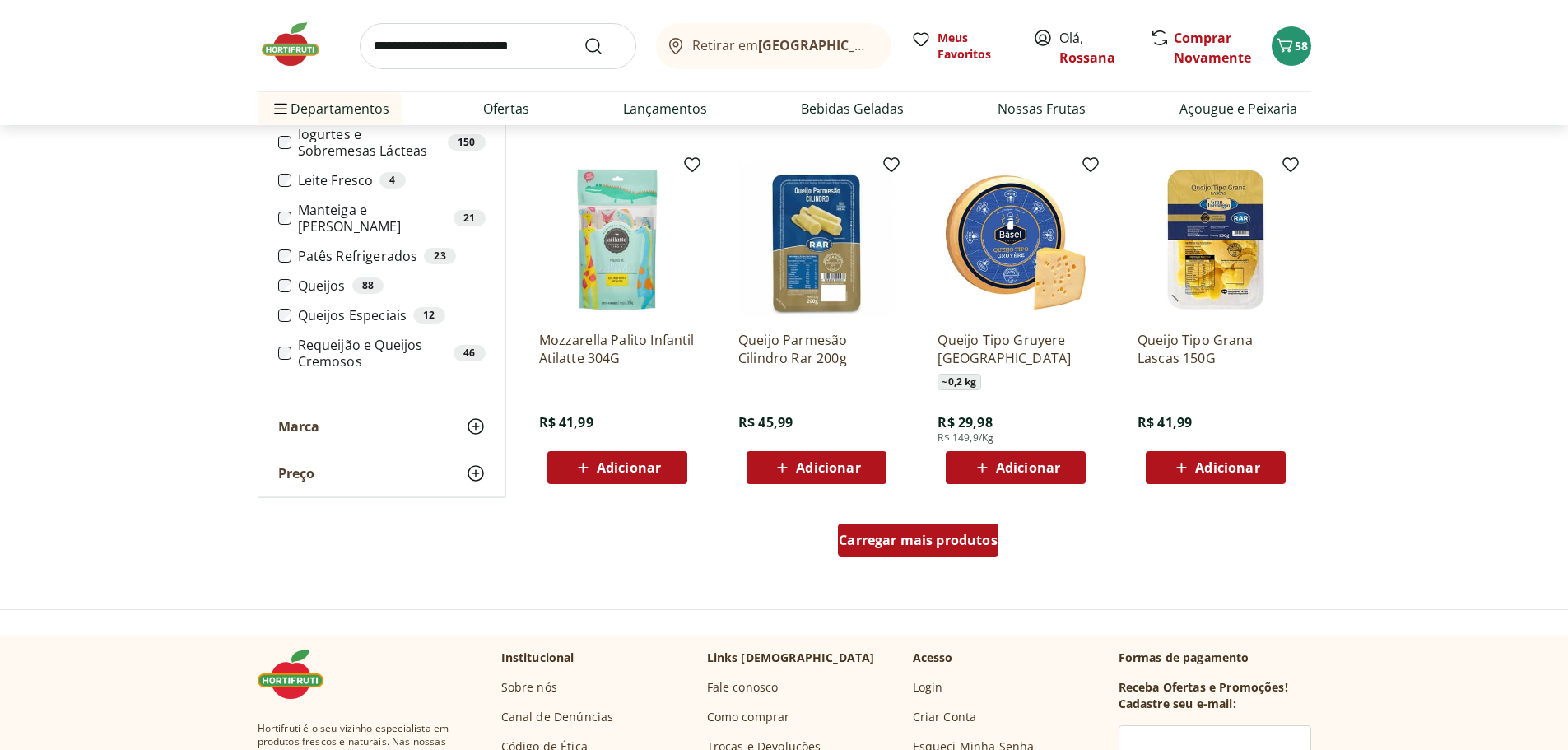
click at [922, 542] on span "Carregar mais produtos" at bounding box center [918, 540] width 159 height 13
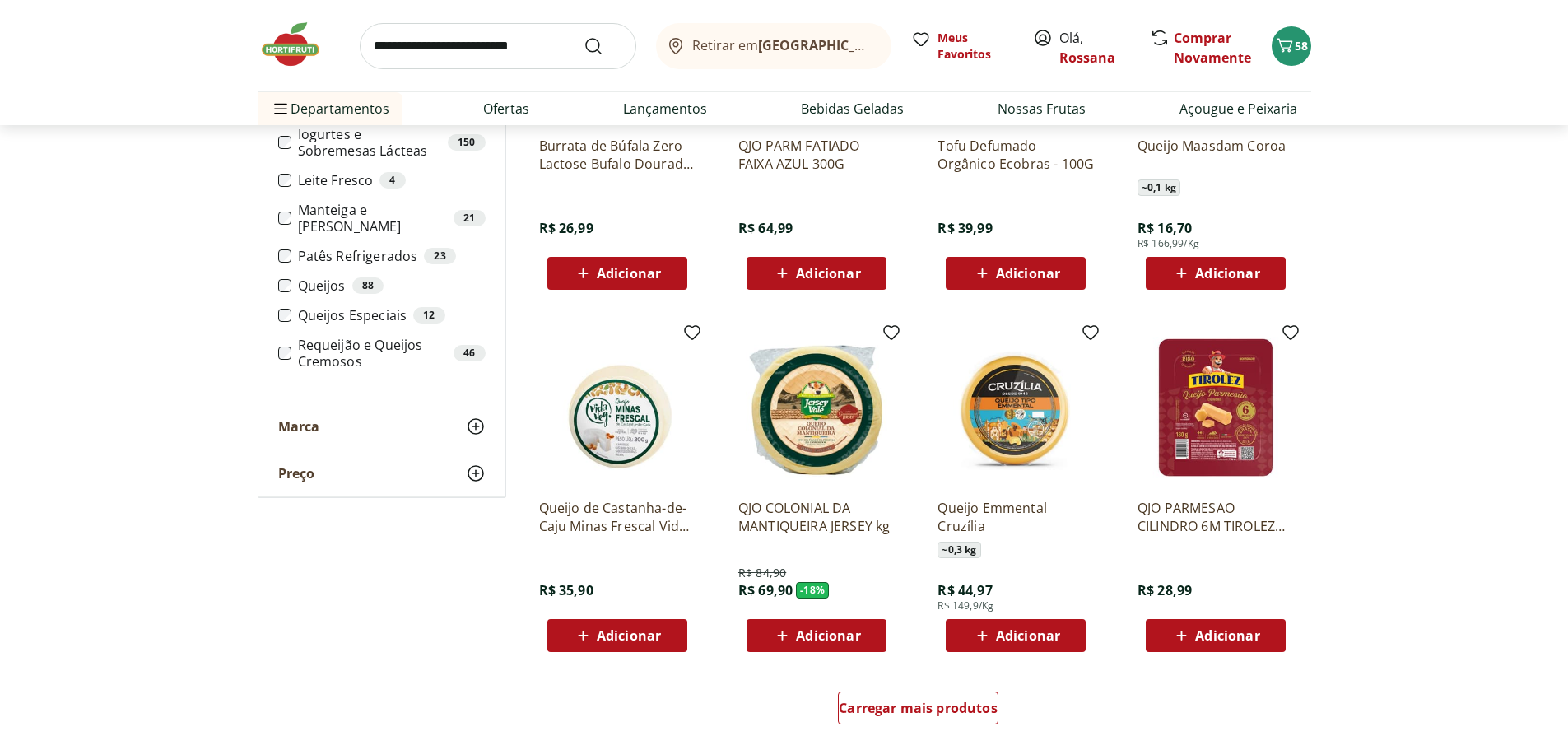
scroll to position [6089, 0]
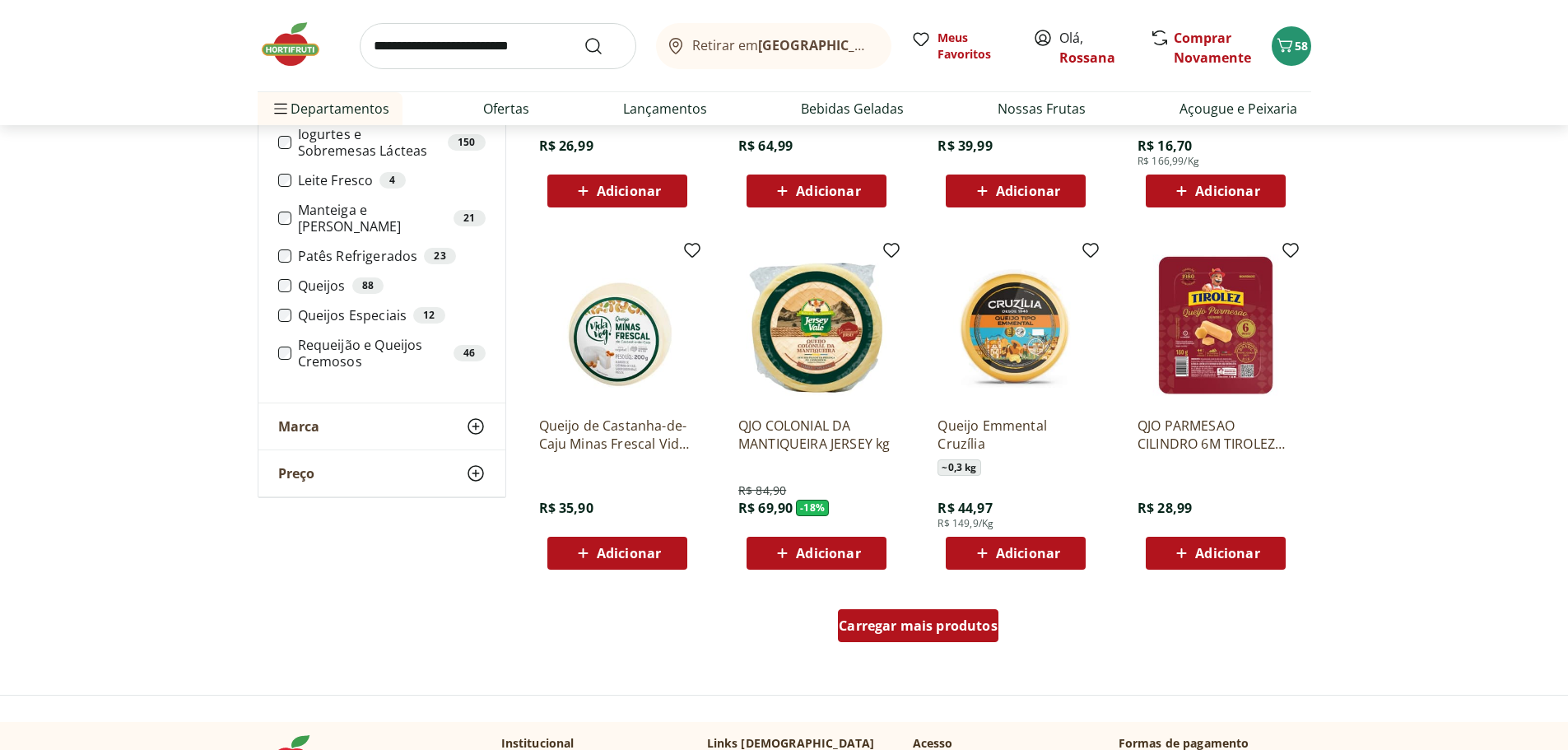
click at [940, 619] on span "Carregar mais produtos" at bounding box center [918, 625] width 159 height 13
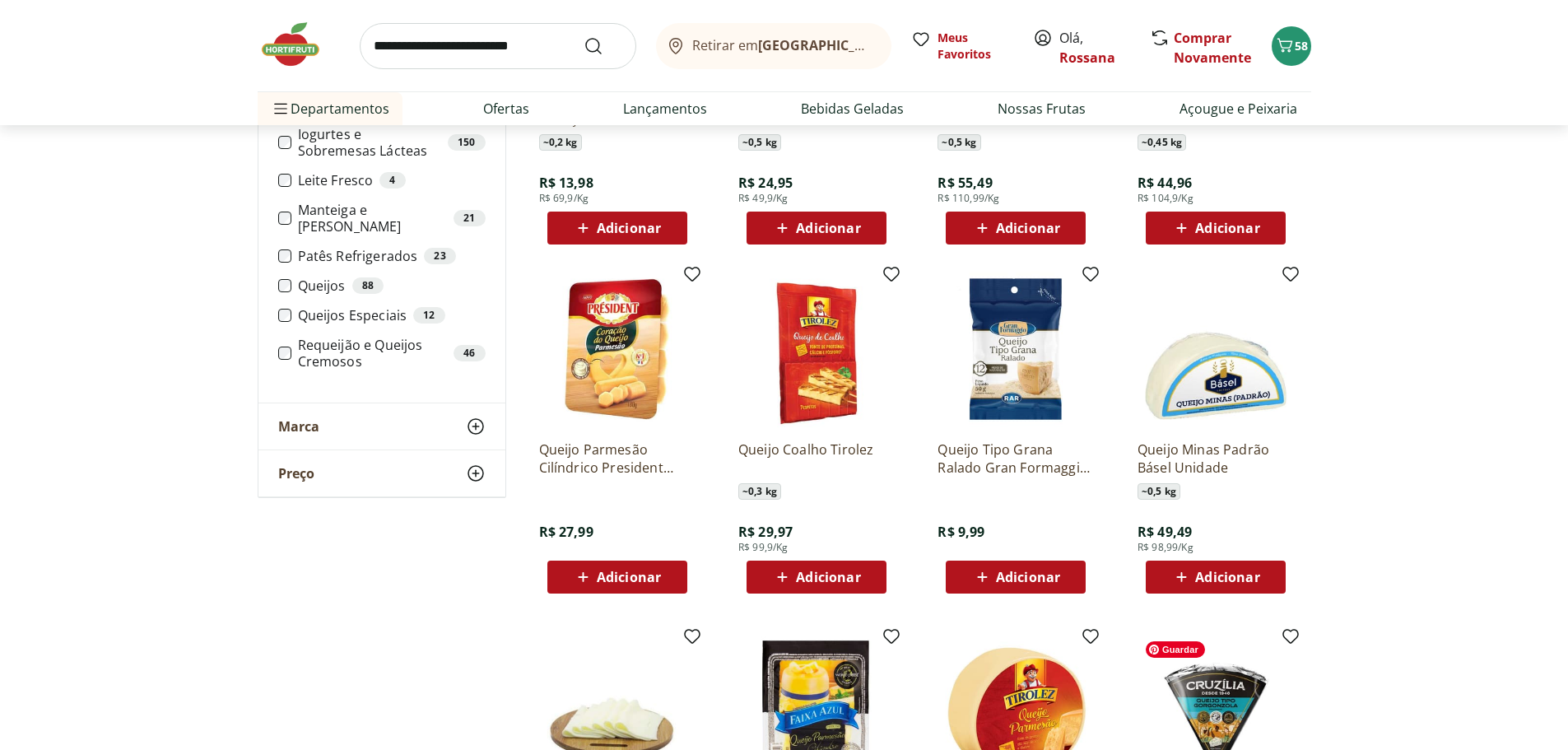
scroll to position [2963, 0]
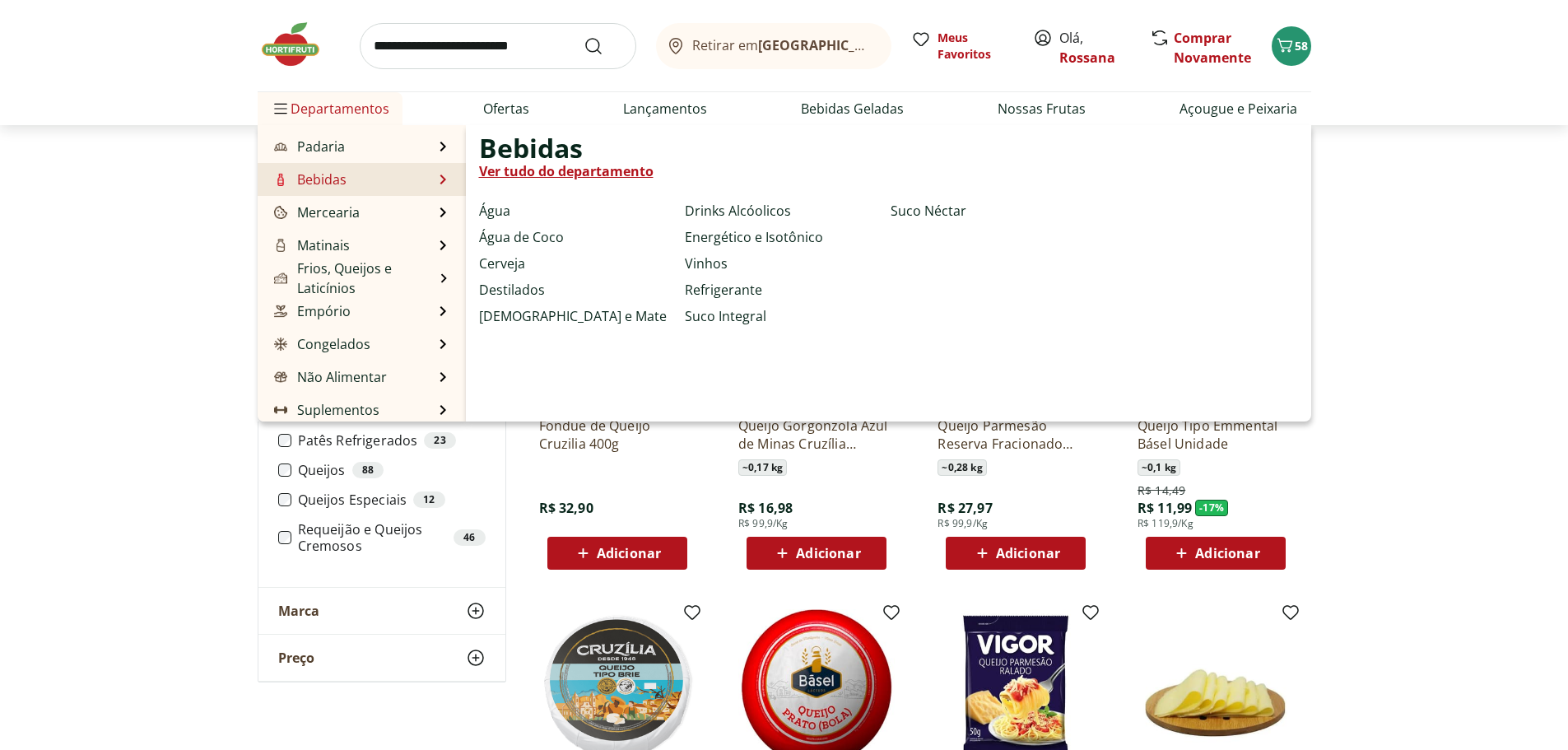
scroll to position [165, 0]
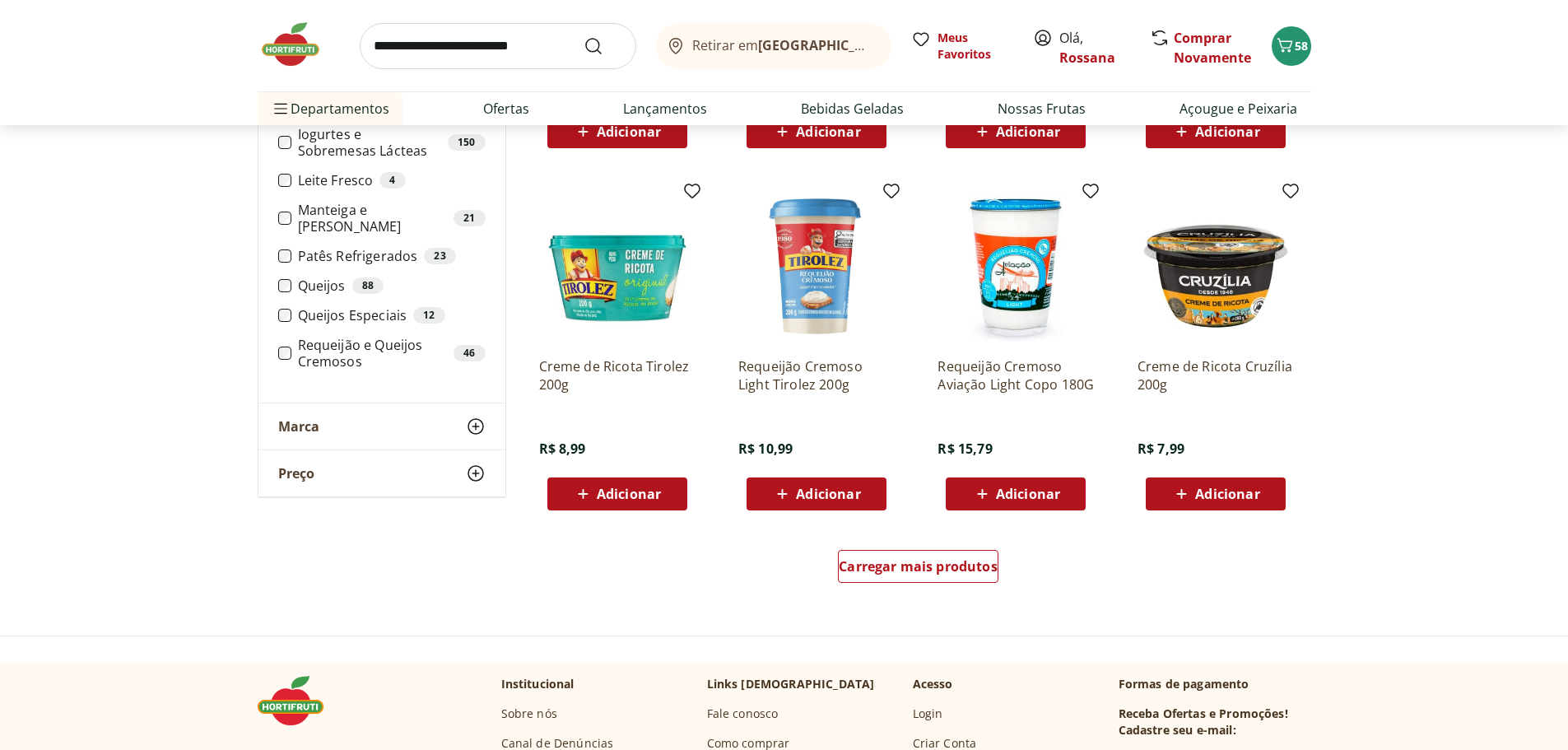
scroll to position [823, 0]
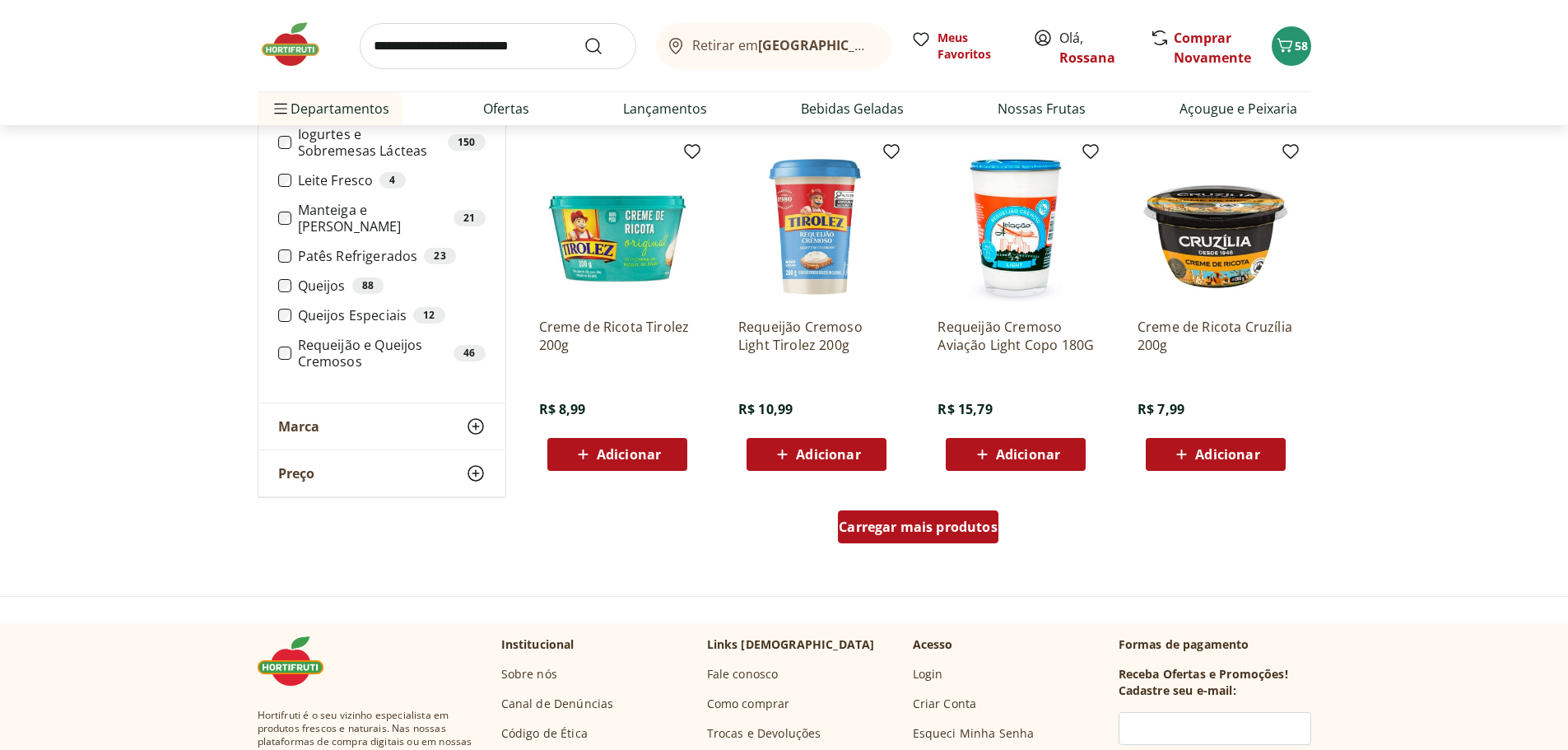
click at [913, 535] on div "Carregar mais produtos" at bounding box center [918, 526] width 160 height 33
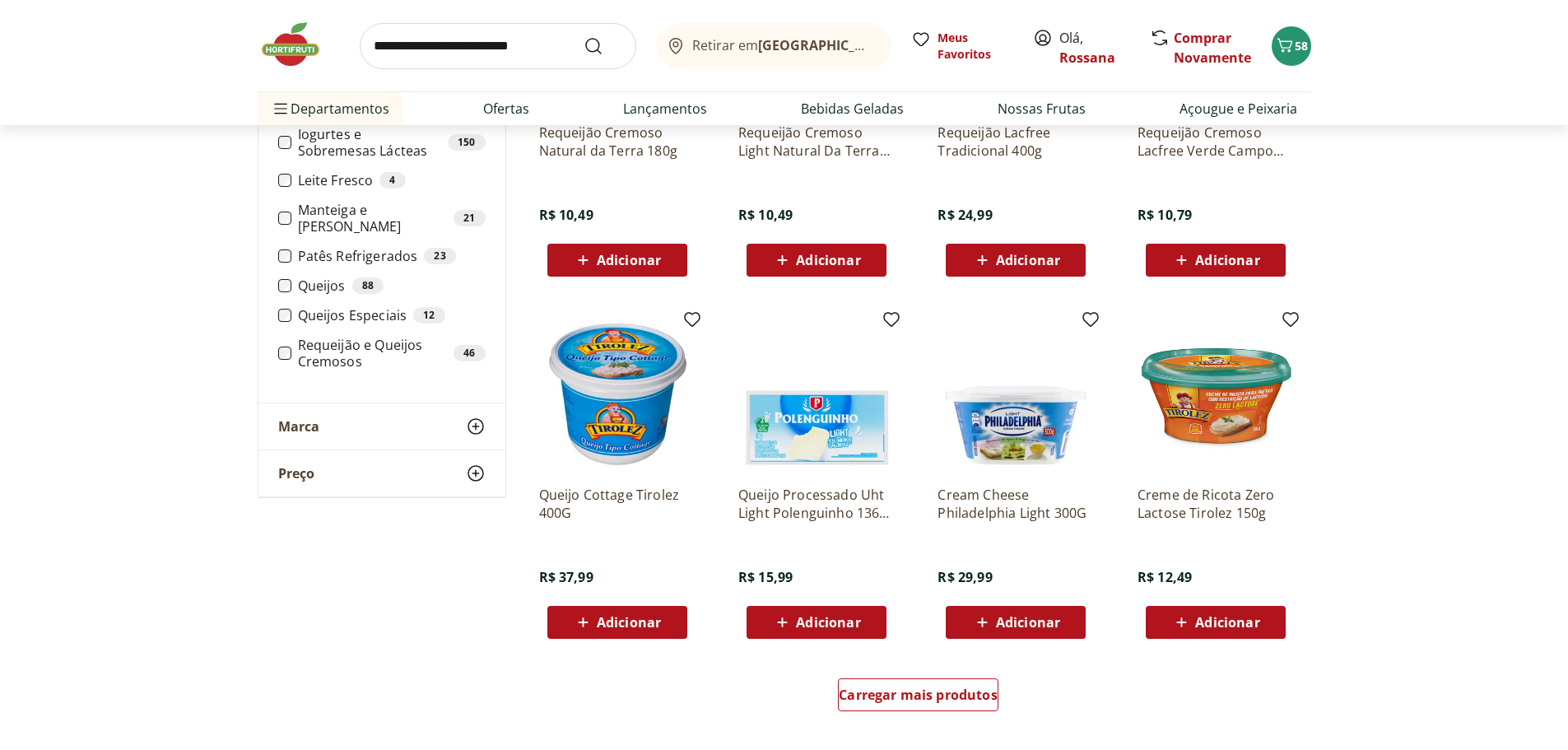
scroll to position [1810, 0]
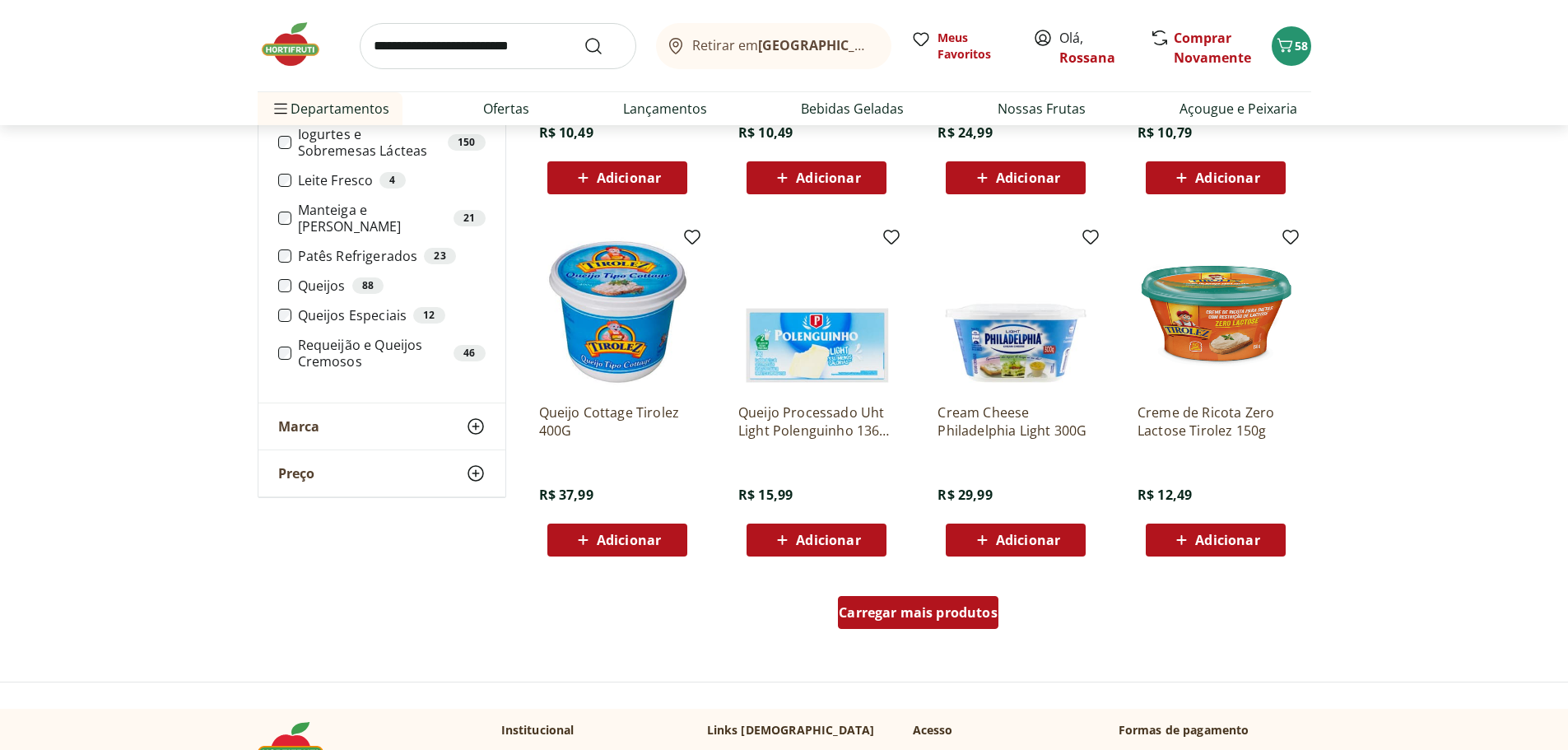
click at [952, 622] on div "Carregar mais produtos" at bounding box center [918, 612] width 160 height 33
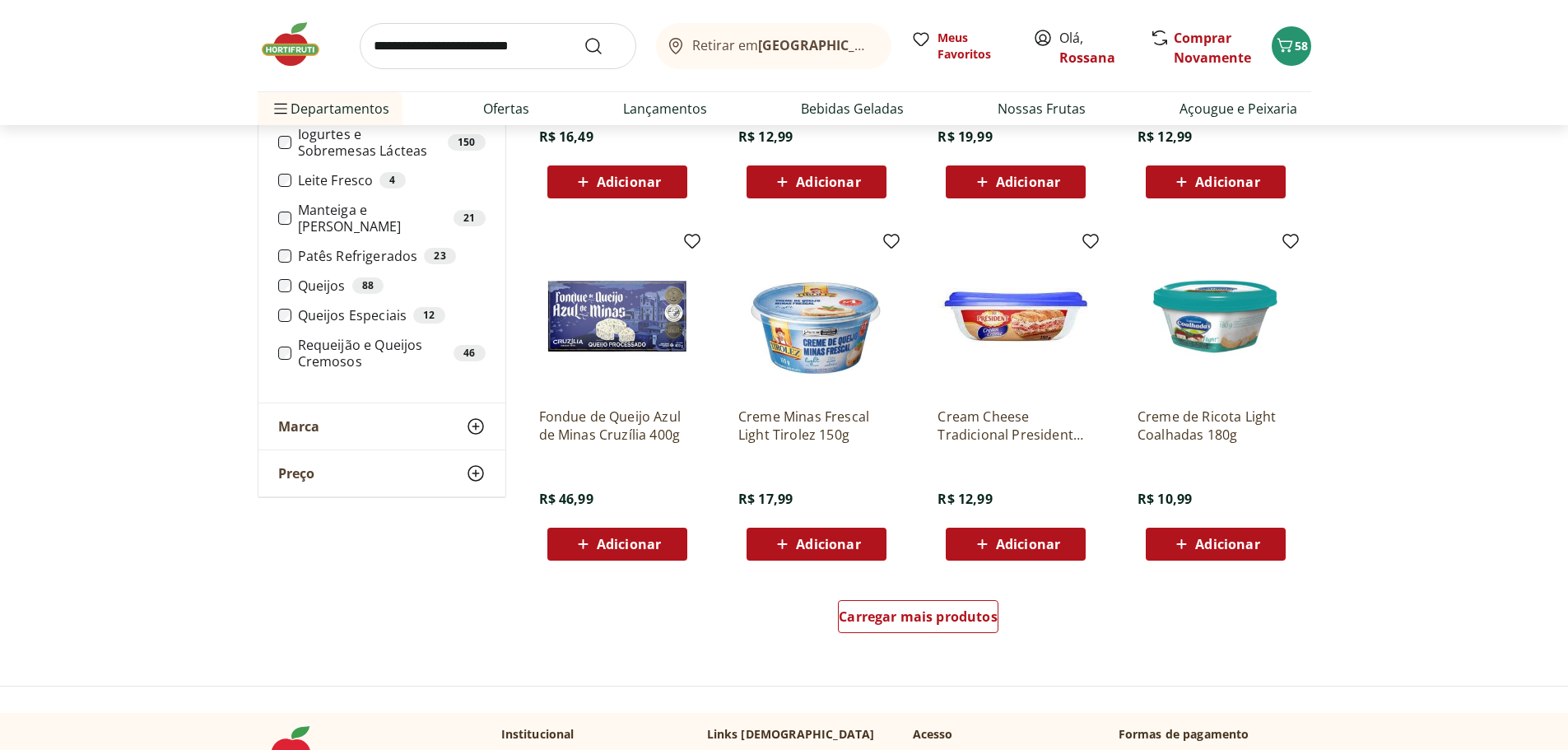
scroll to position [2880, 0]
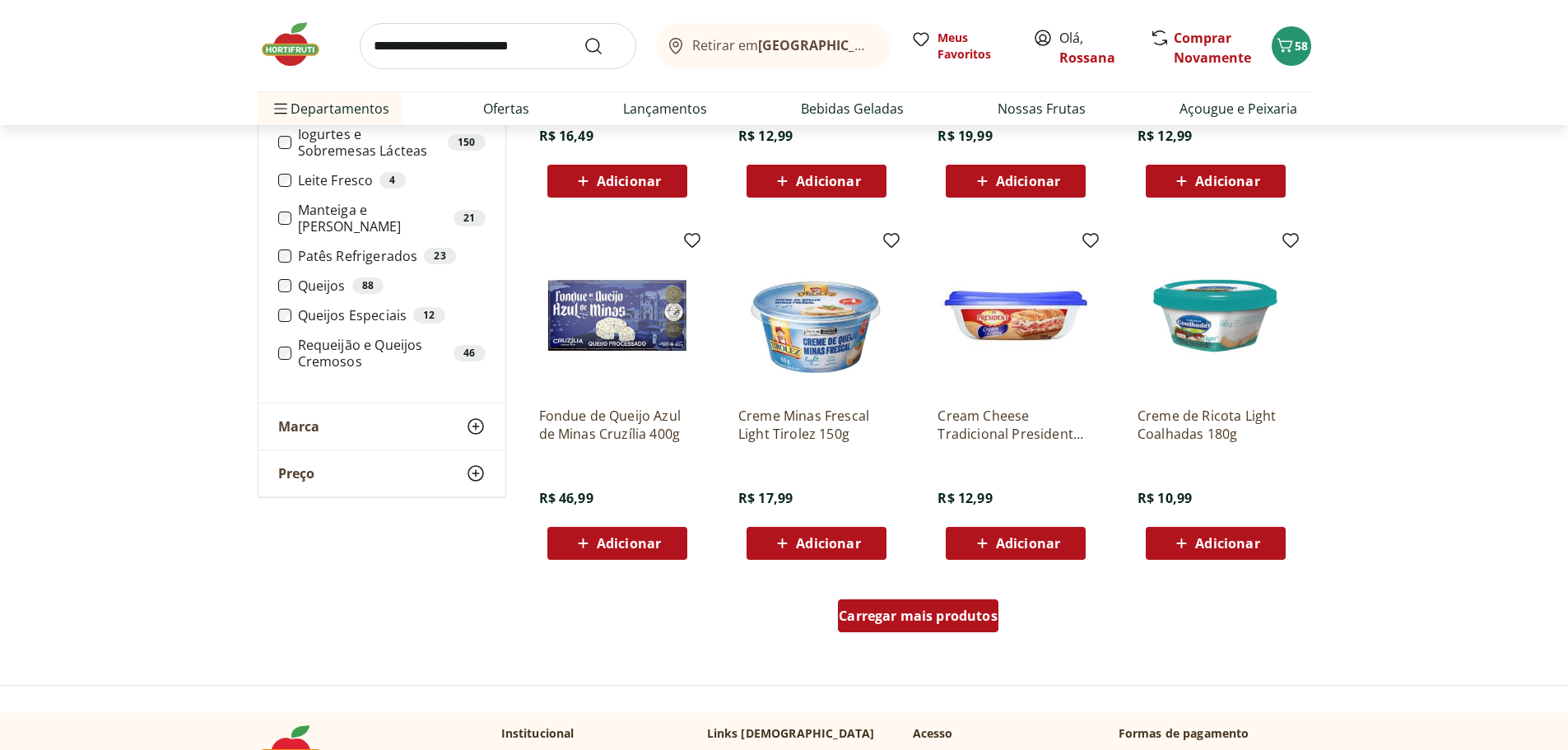
click at [953, 613] on span "Carregar mais produtos" at bounding box center [918, 615] width 159 height 13
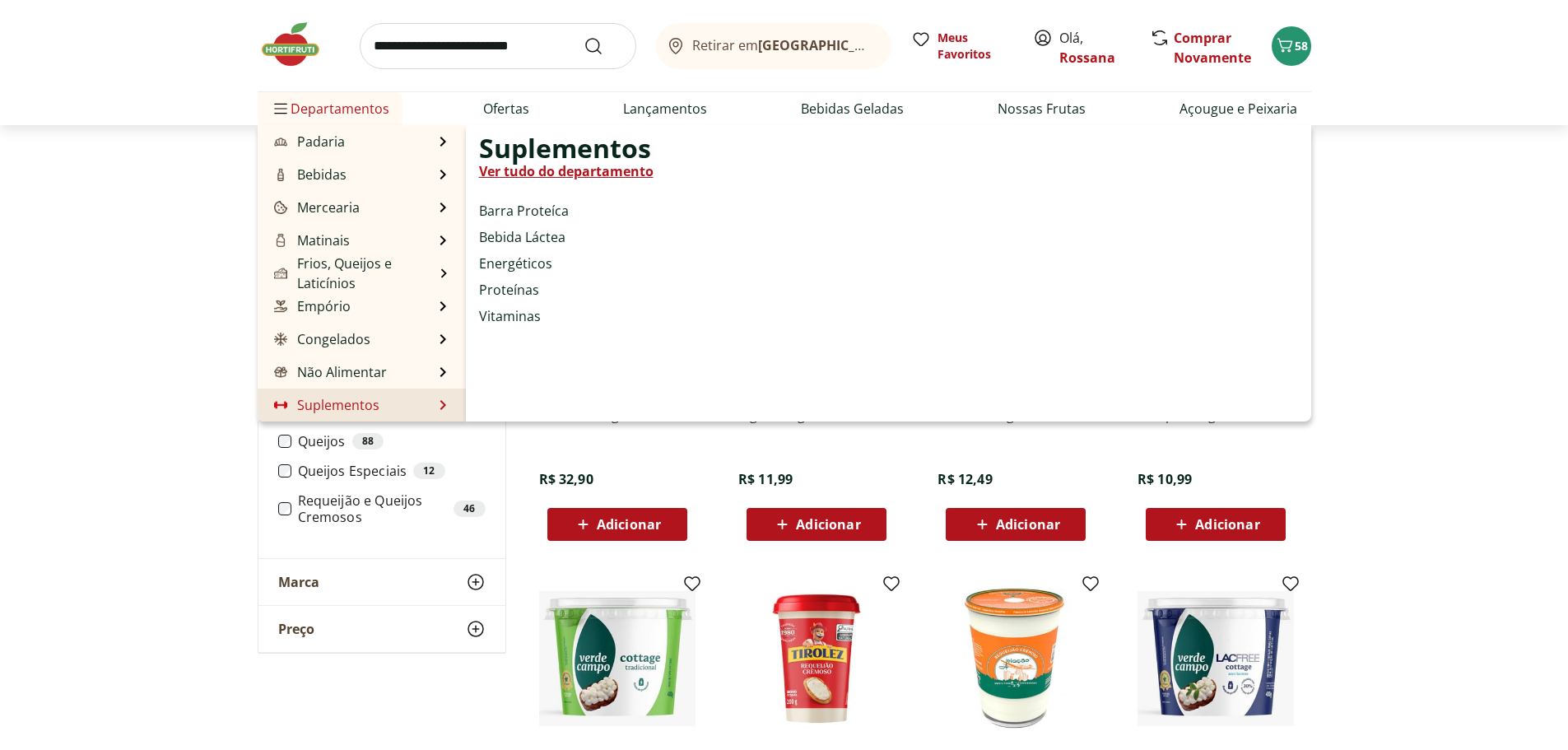
scroll to position [0, 0]
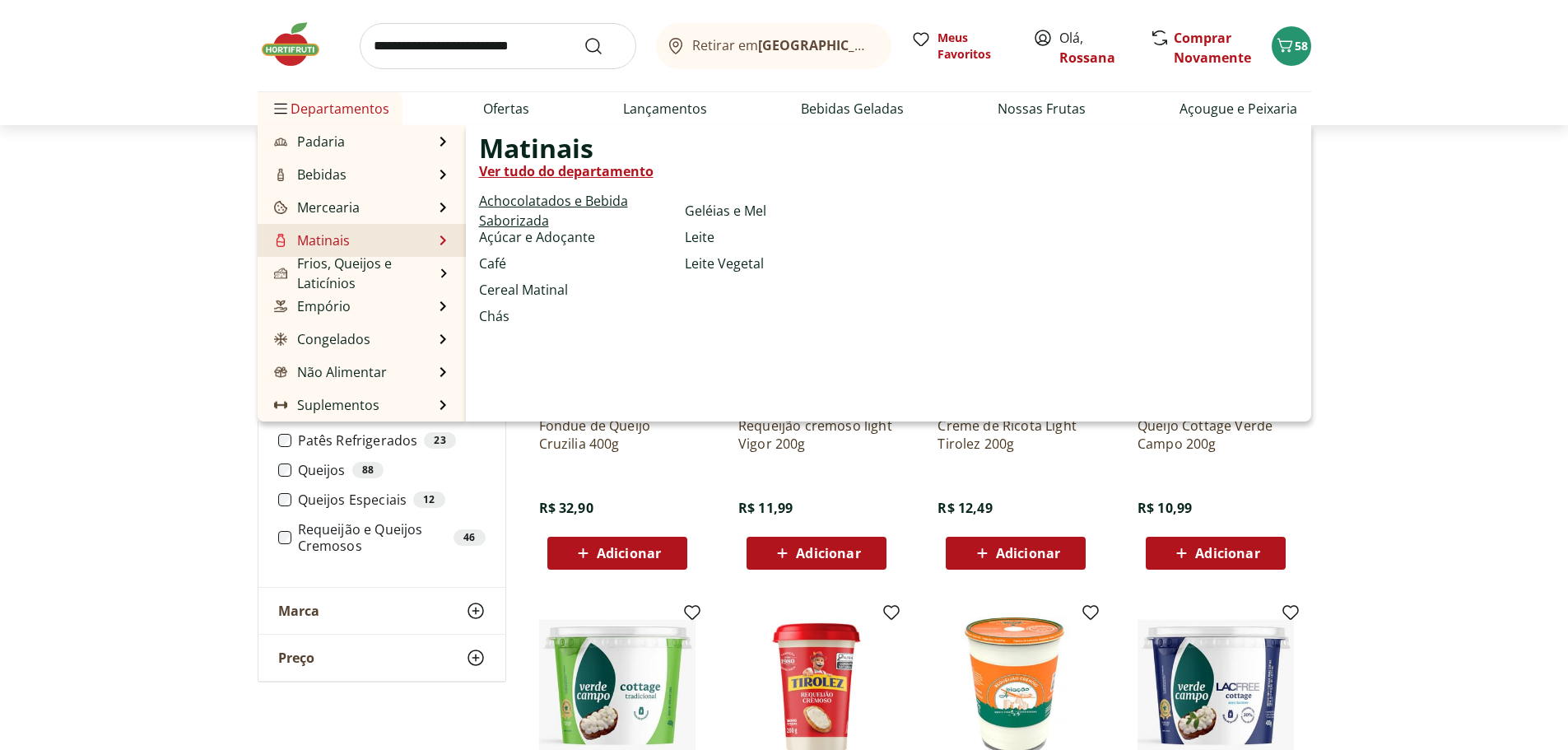
click at [545, 201] on link "Achocolatados e Bebida Saborizada" at bounding box center [579, 210] width 200 height 39
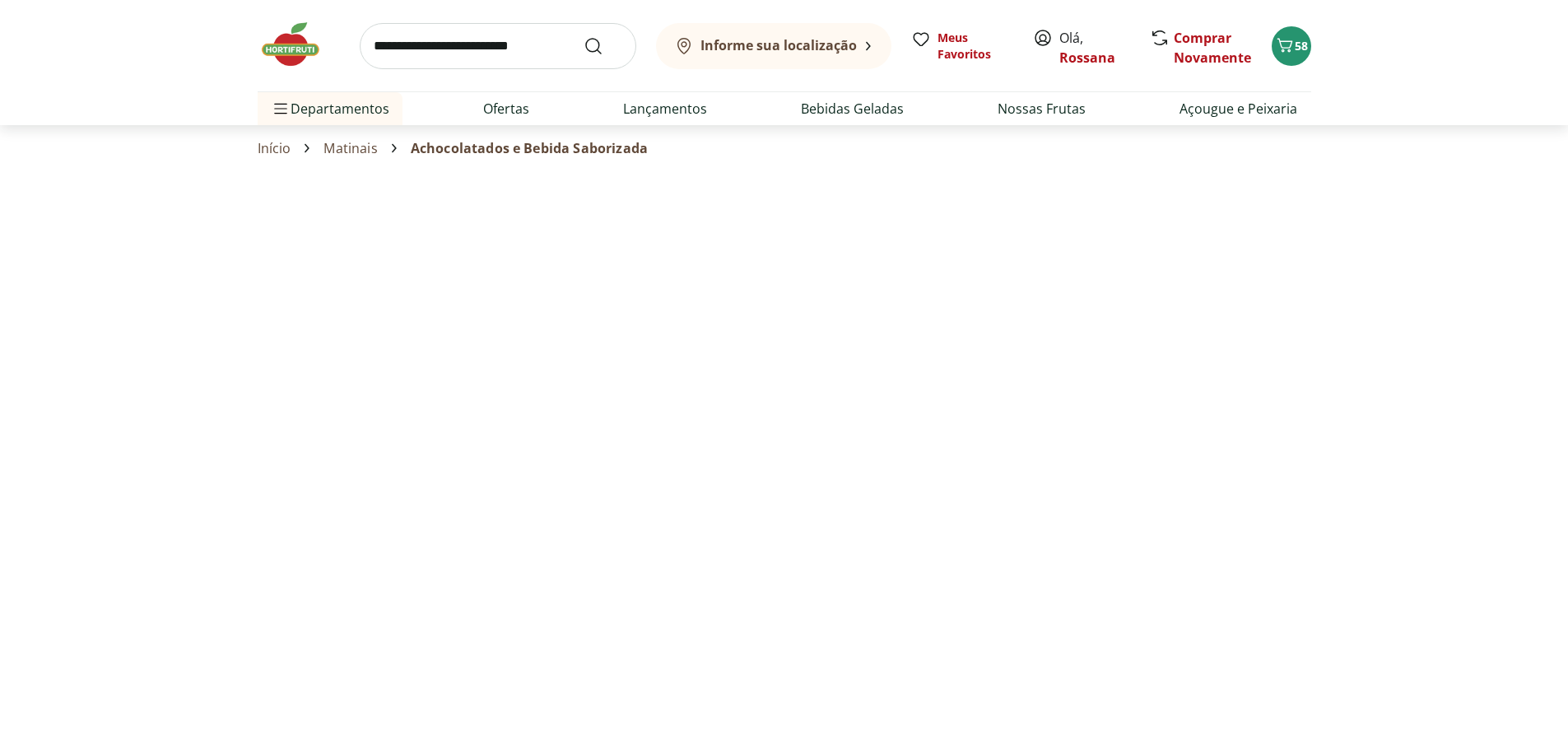
select select "**********"
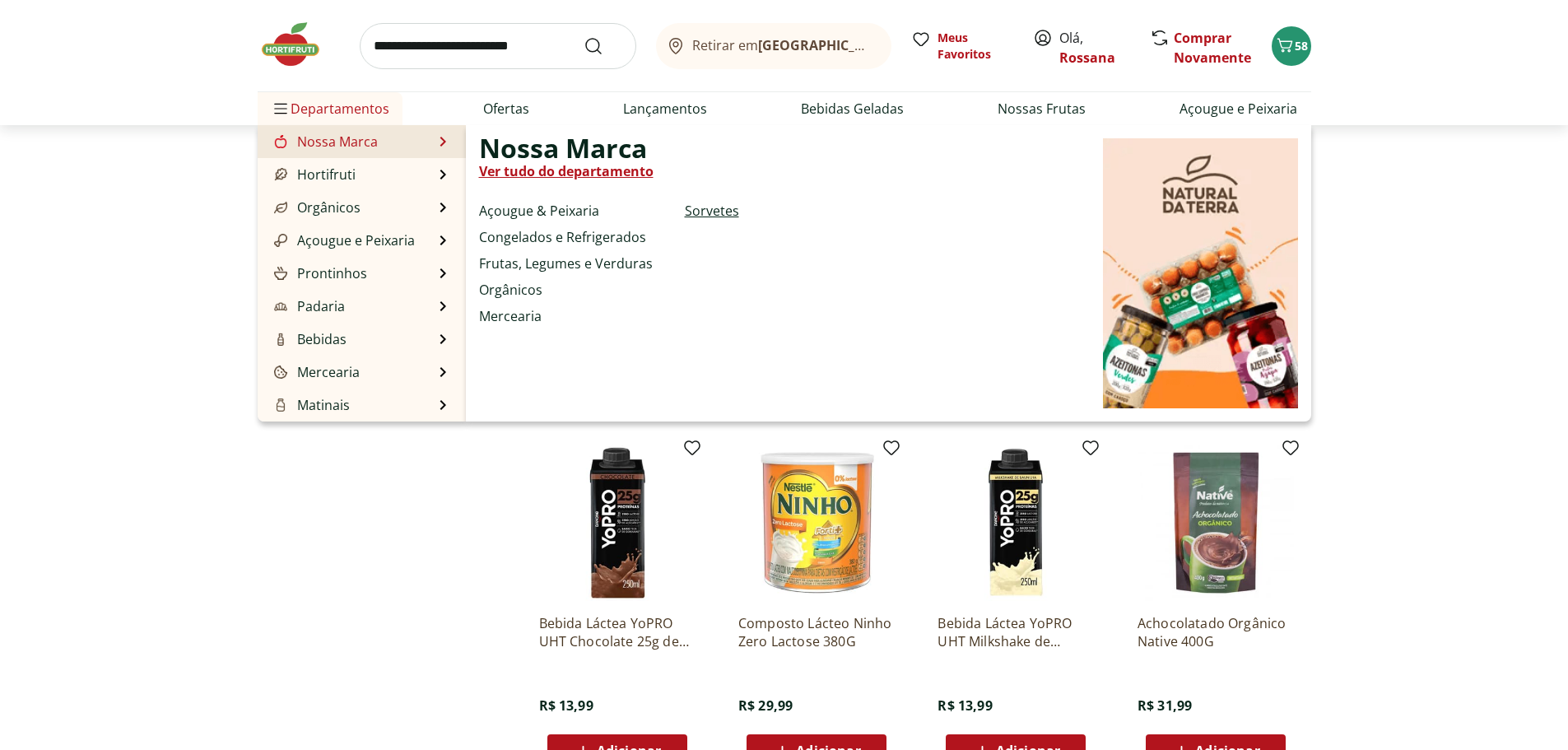
click at [694, 208] on link "Sorvetes" at bounding box center [712, 210] width 54 height 20
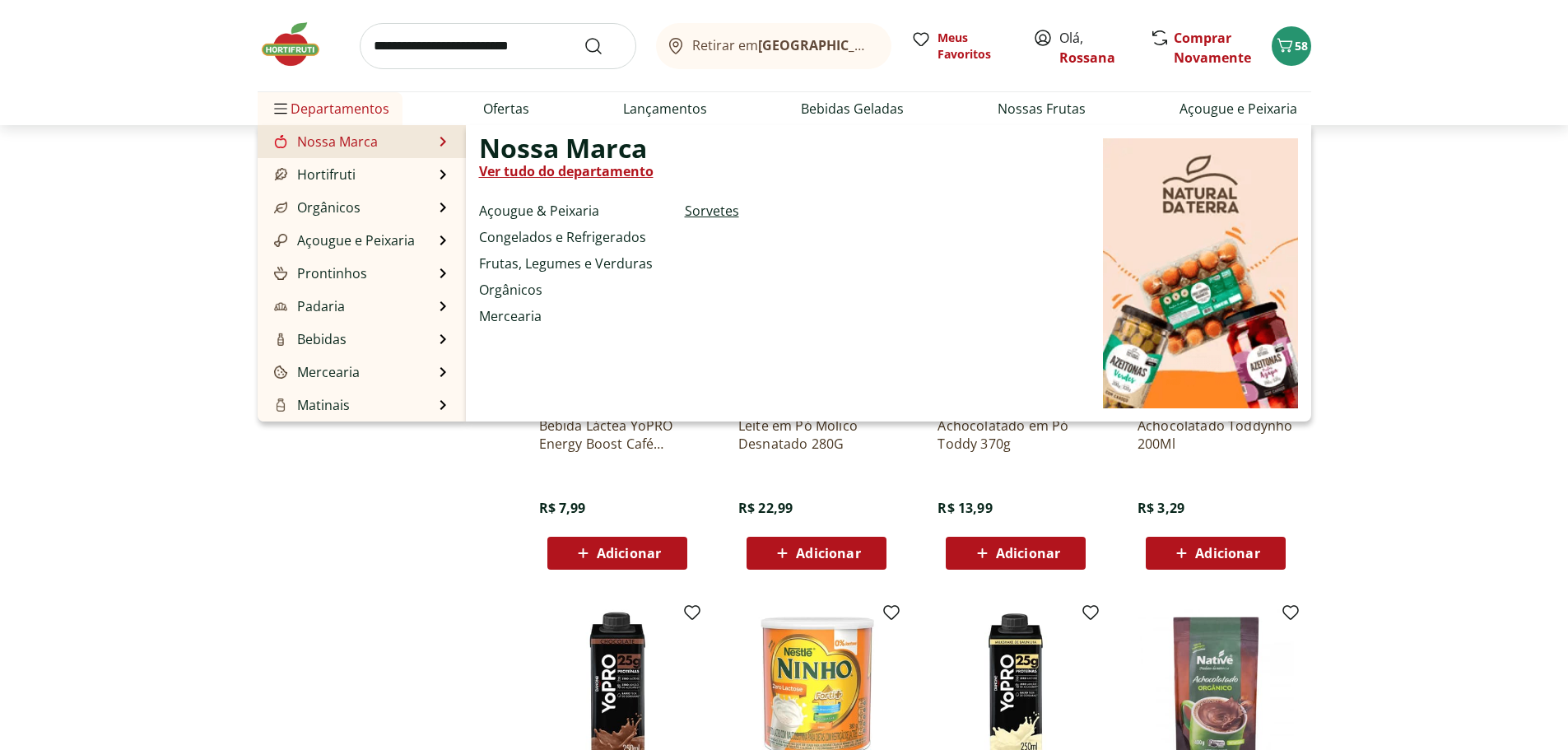
select select "**********"
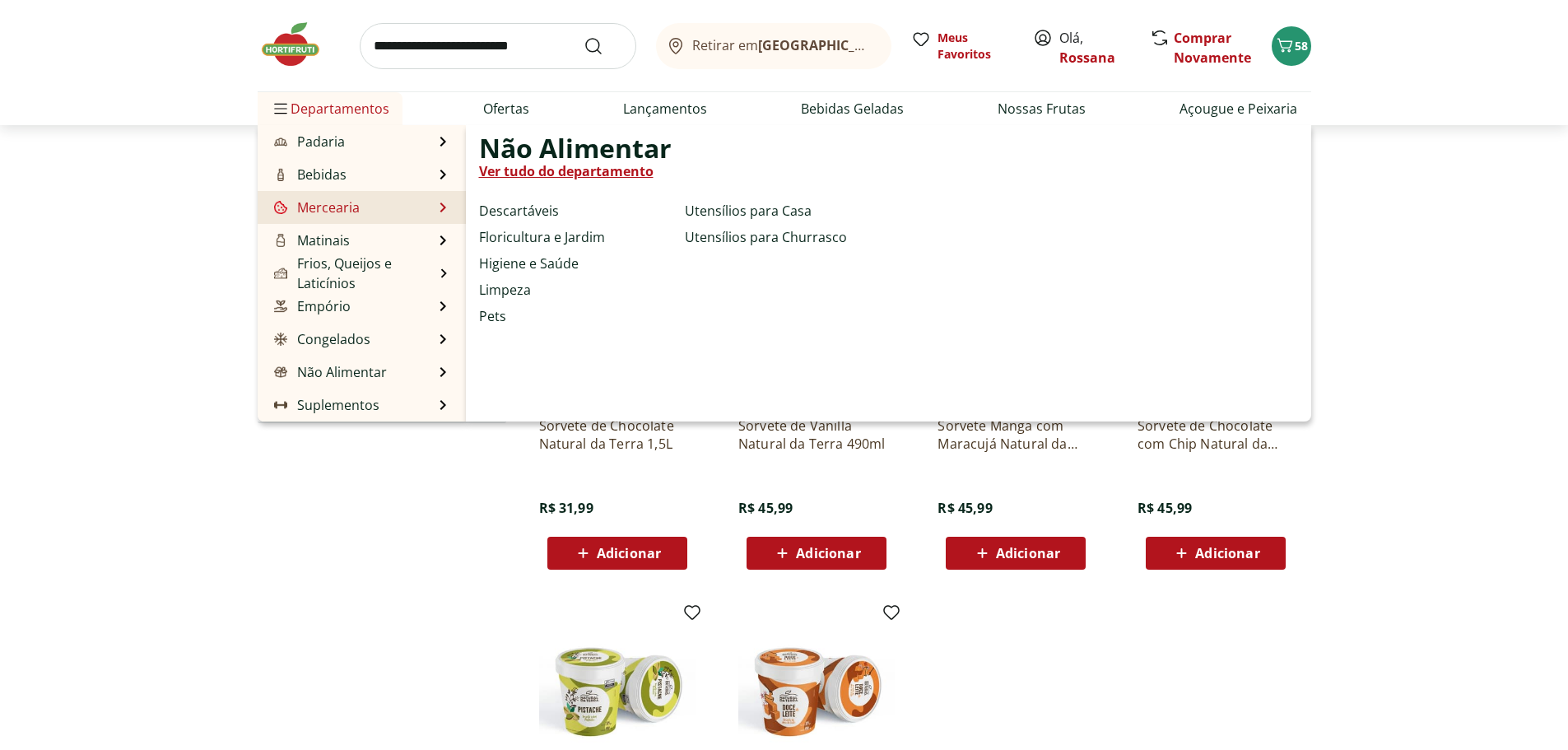
scroll to position [82, 0]
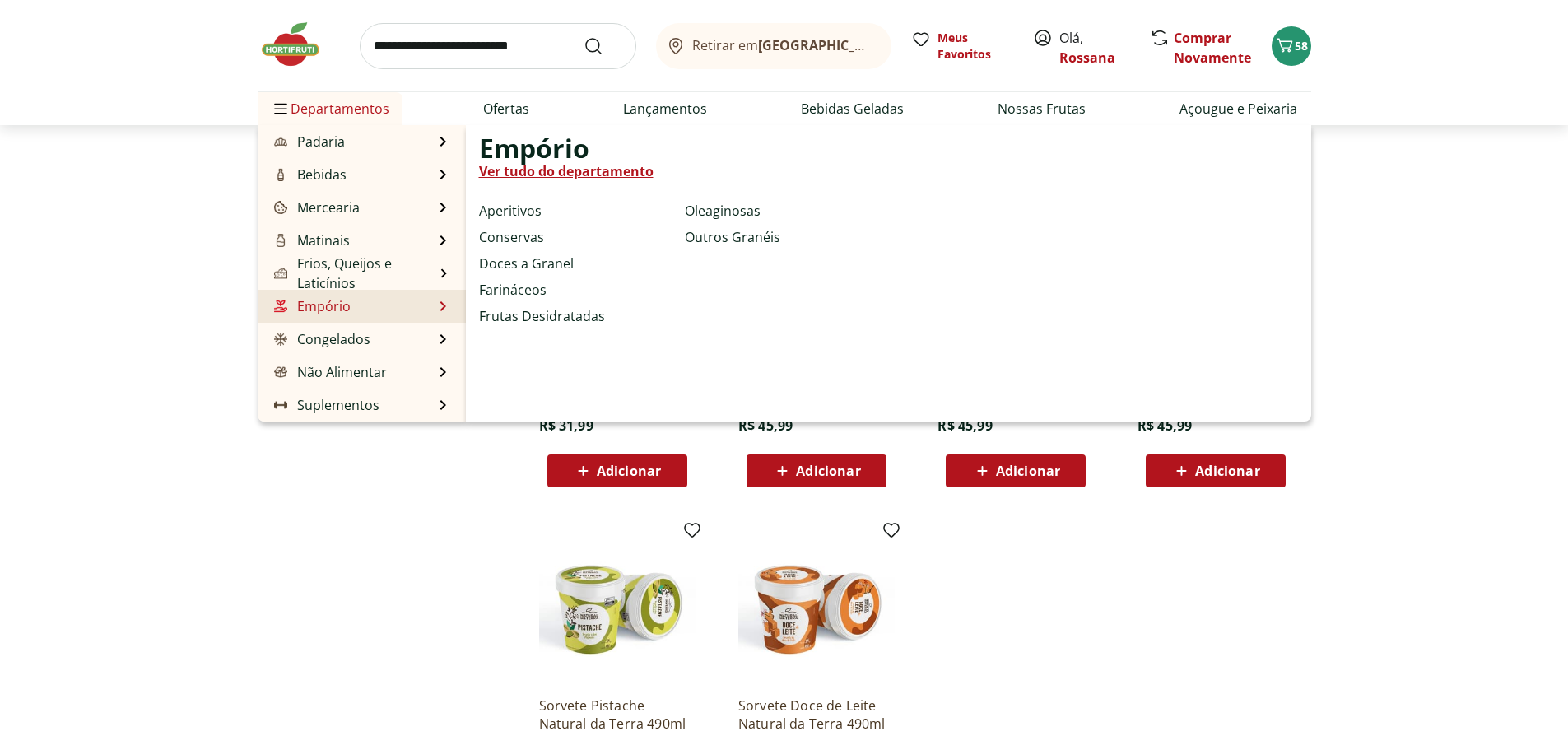
click at [514, 211] on link "Aperitivos" at bounding box center [510, 210] width 62 height 20
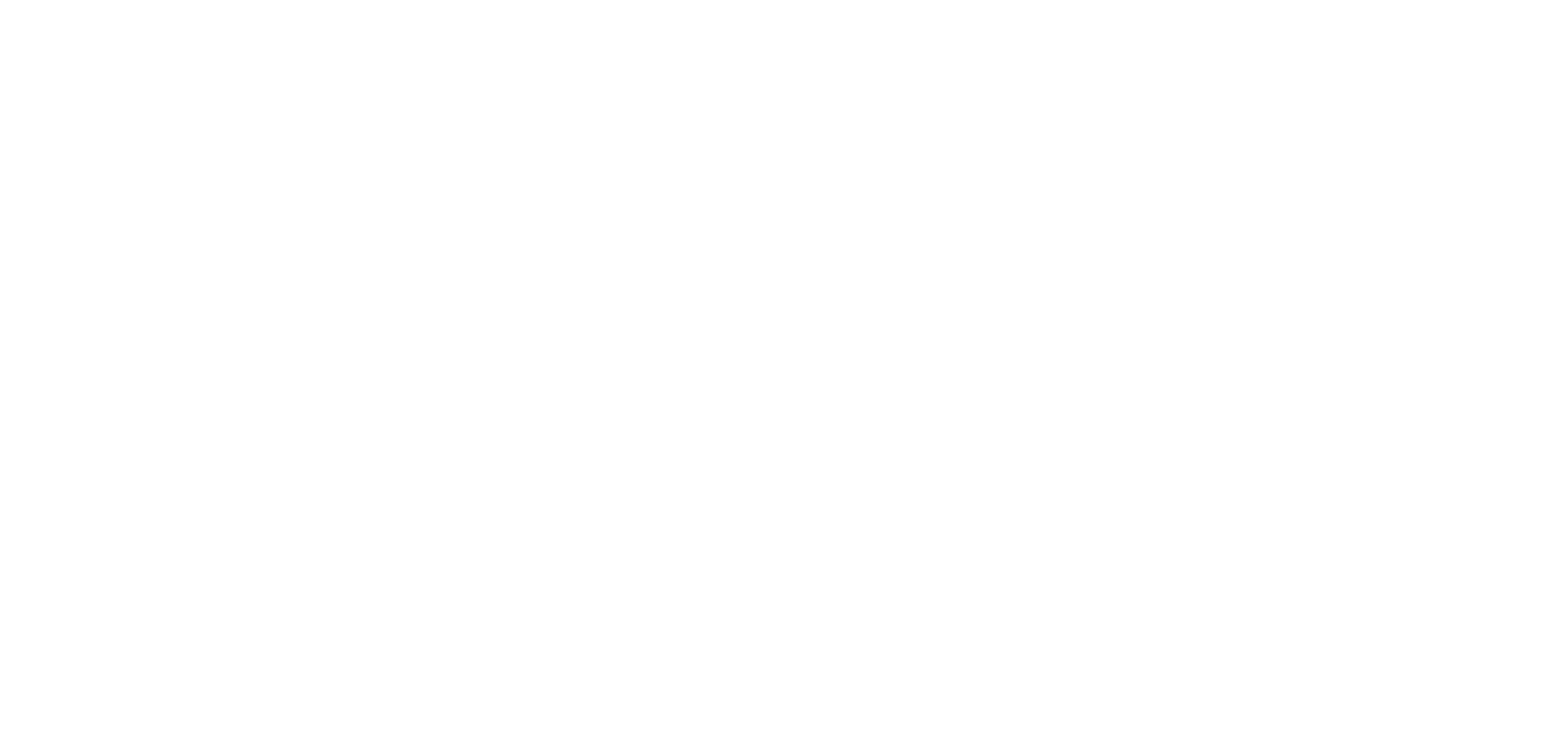
select select "**********"
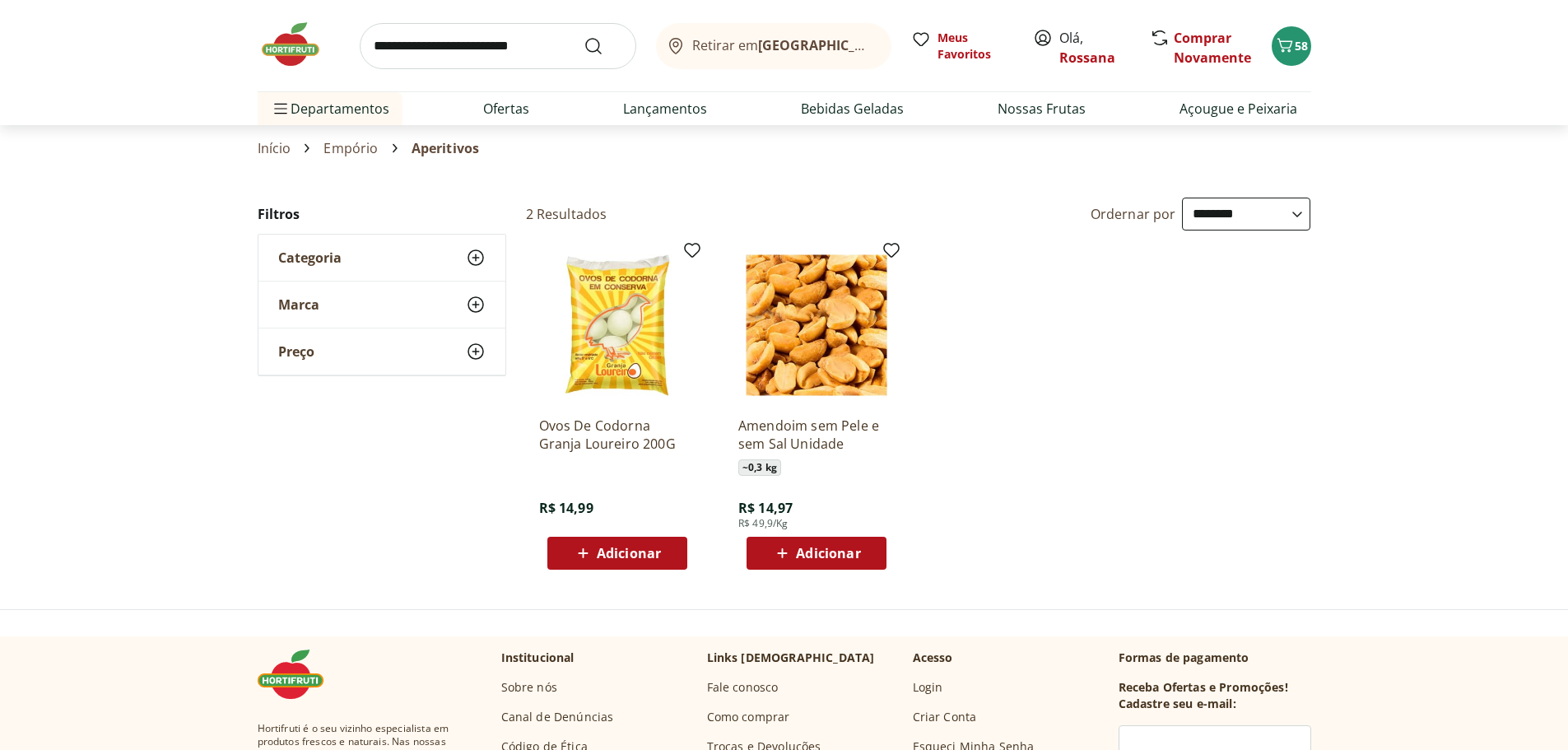
click at [361, 149] on link "Empório" at bounding box center [350, 148] width 54 height 15
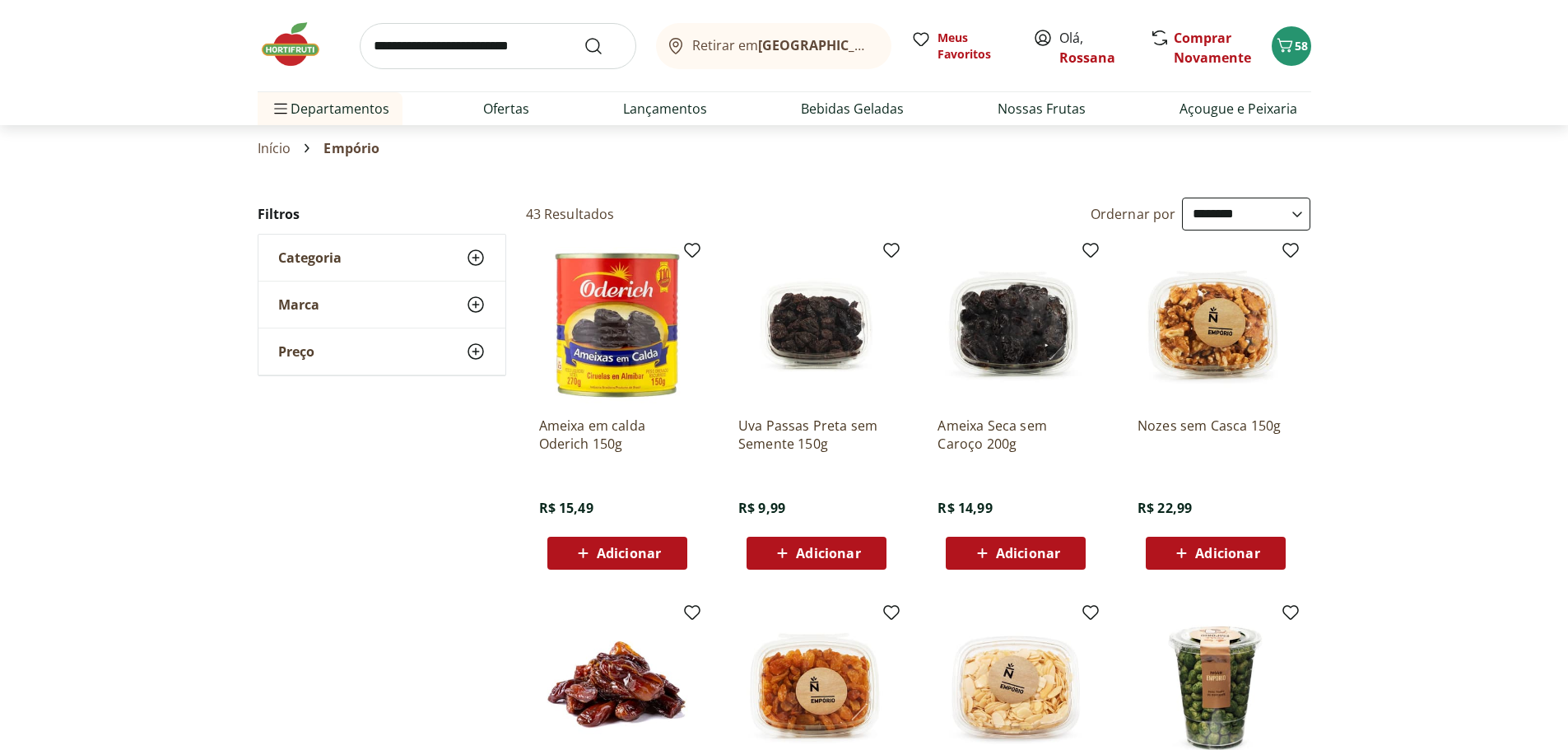
select select "**********"
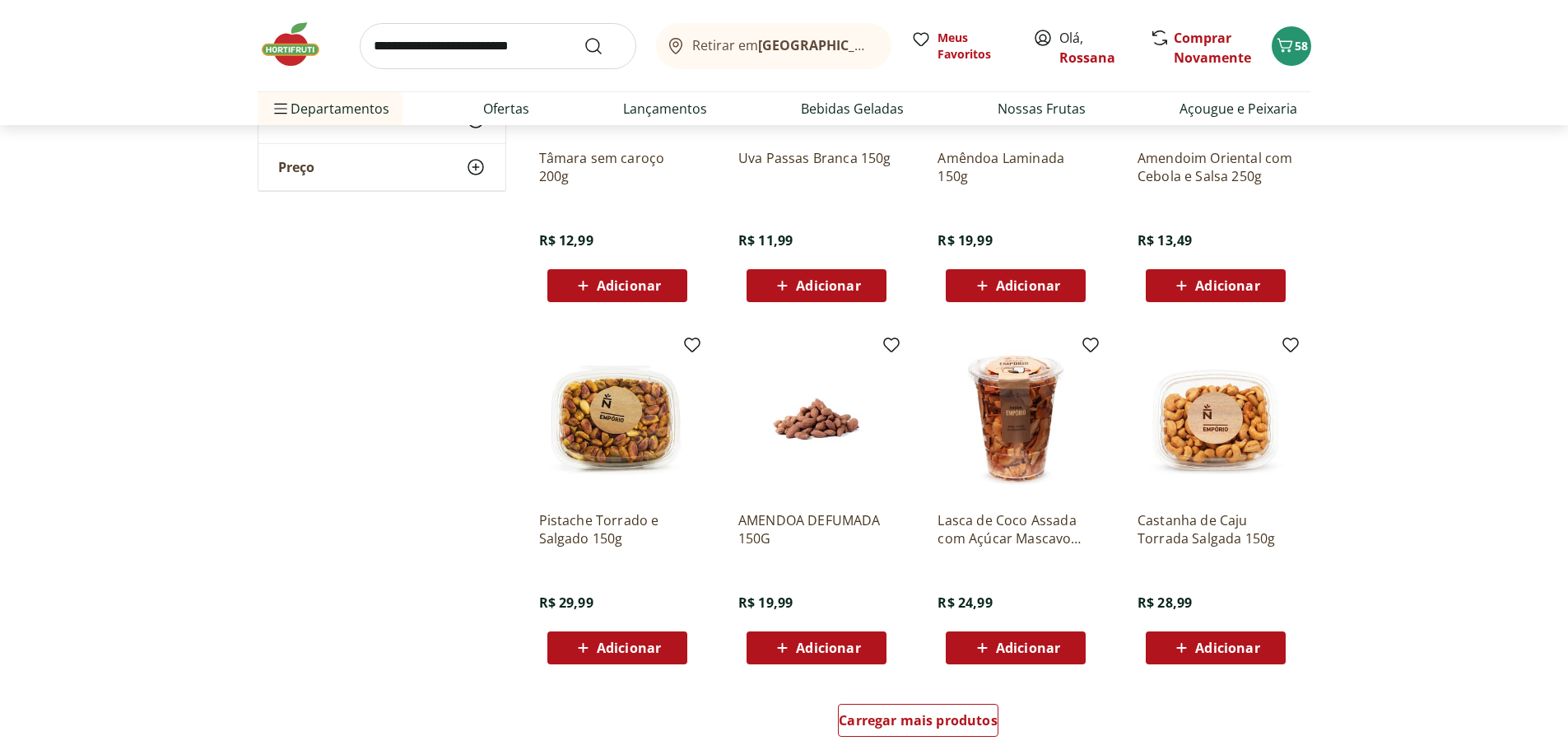
scroll to position [658, 0]
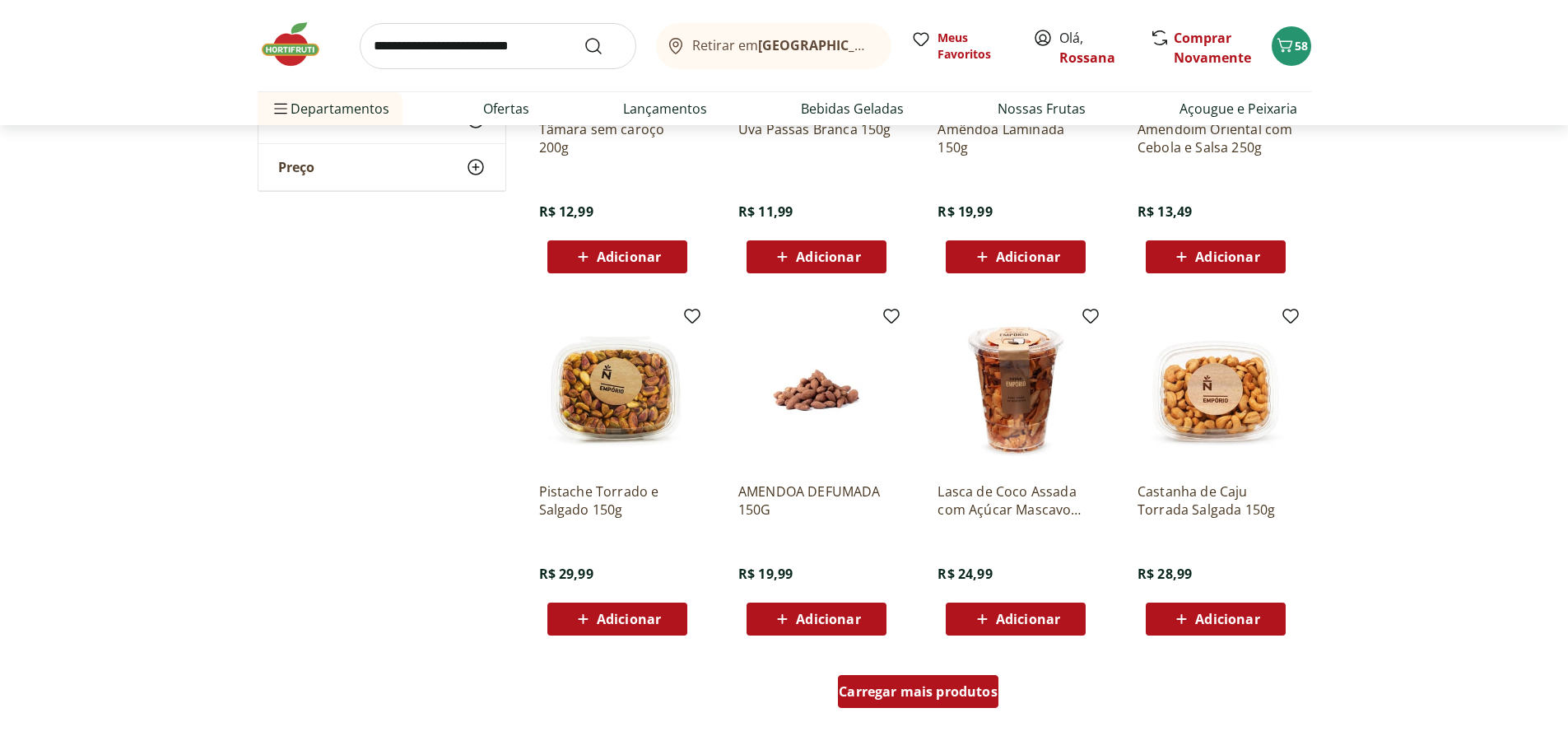
click at [880, 689] on span "Carregar mais produtos" at bounding box center [918, 691] width 159 height 13
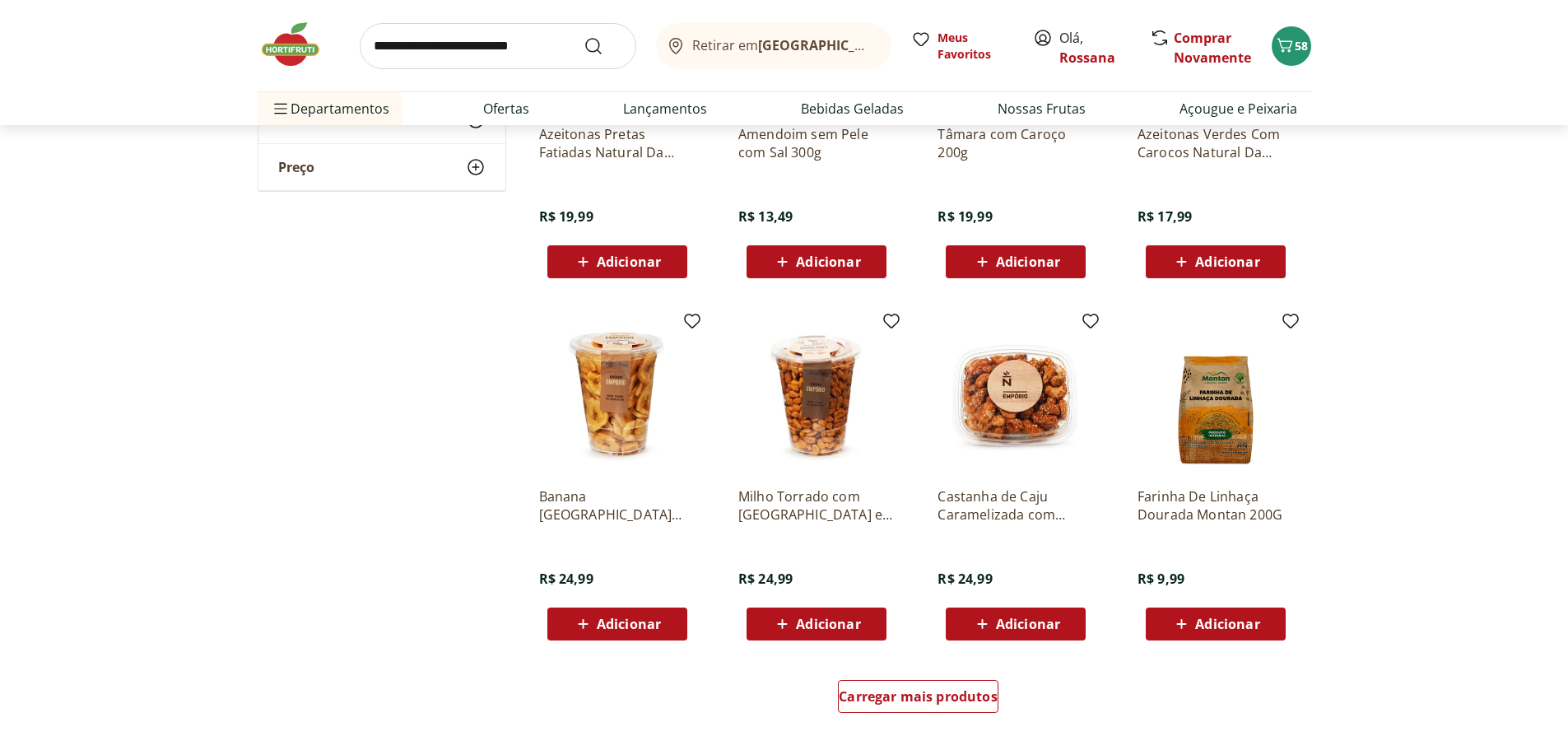
scroll to position [1728, 0]
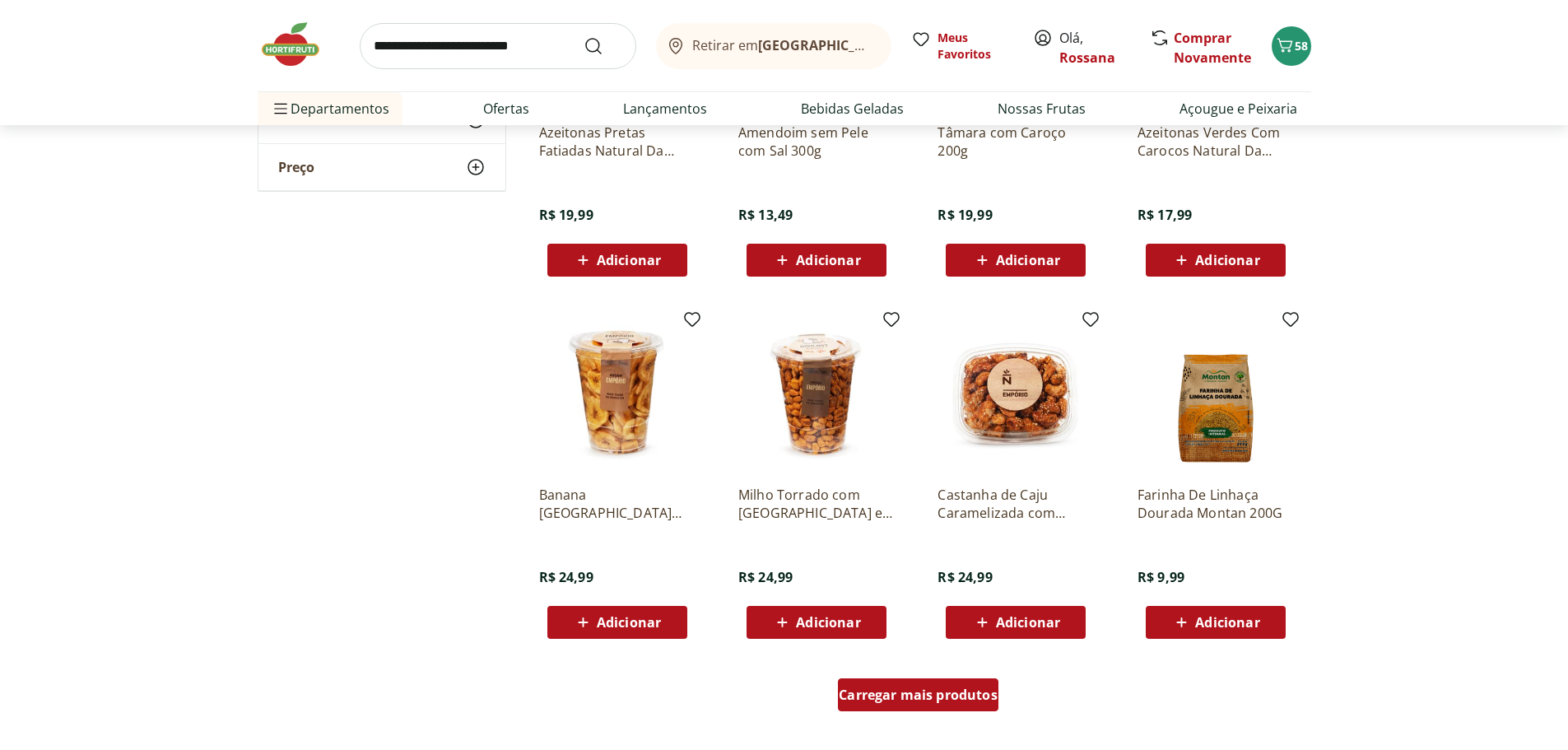
click at [970, 695] on span "Carregar mais produtos" at bounding box center [918, 694] width 159 height 13
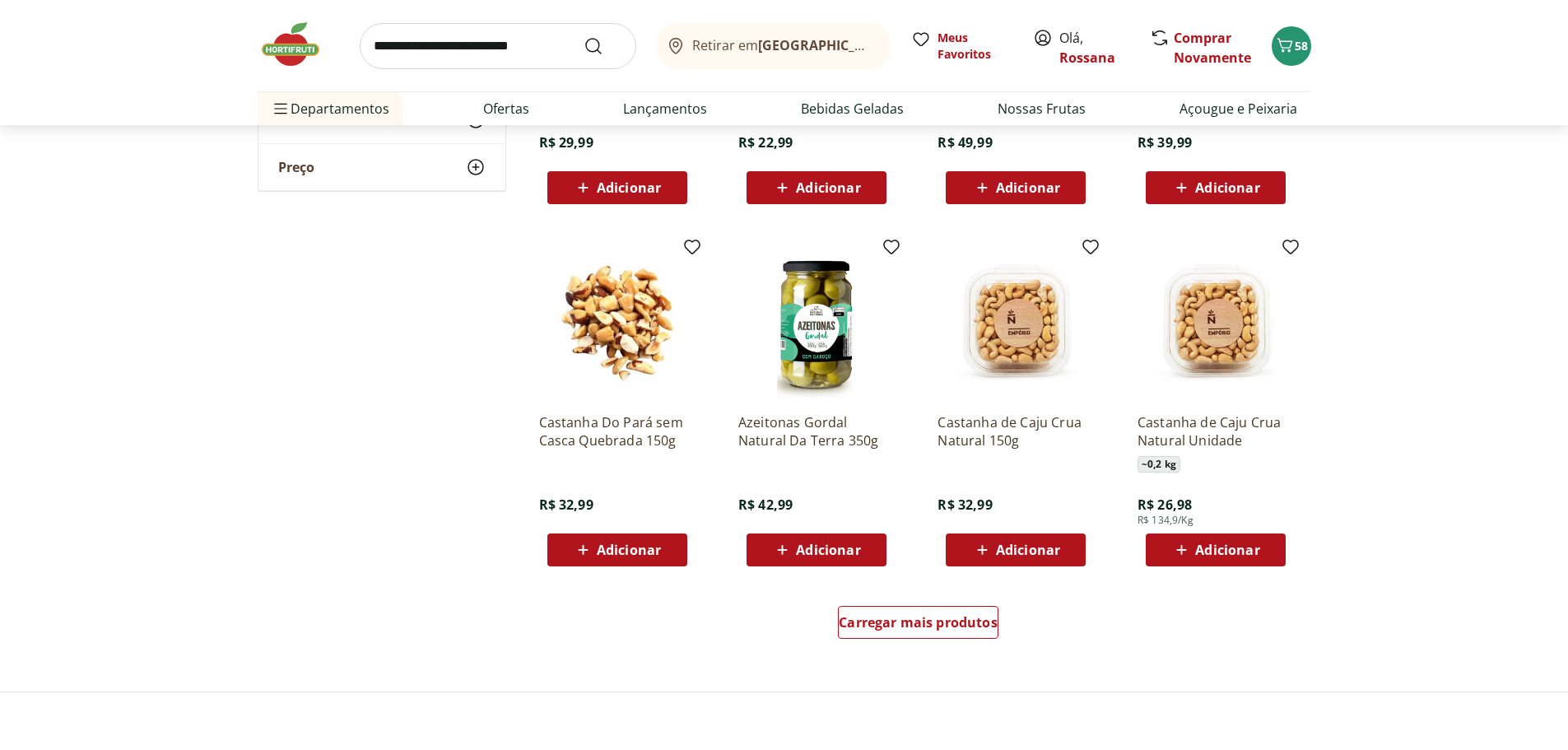
scroll to position [2880, 0]
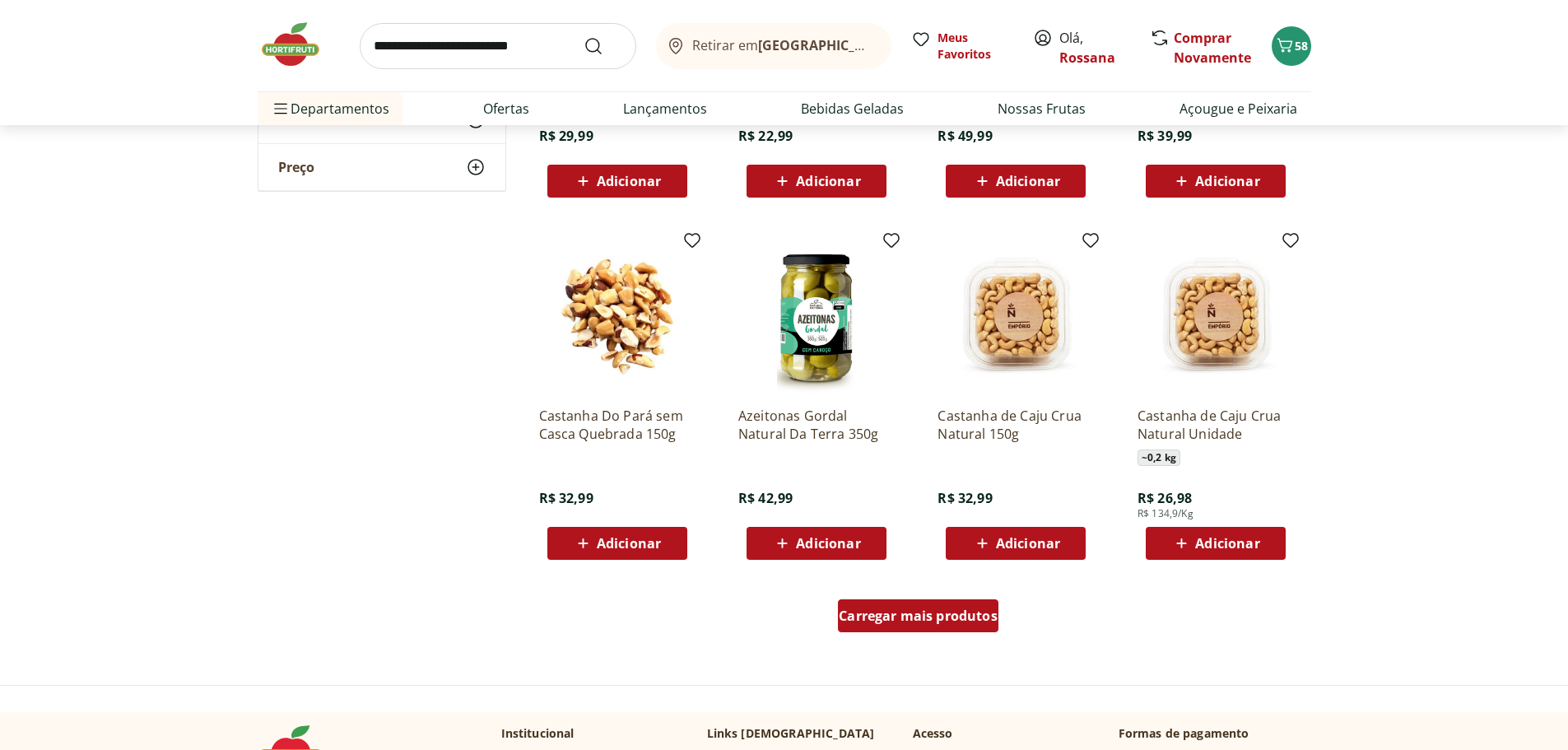
click at [958, 617] on span "Carregar mais produtos" at bounding box center [918, 615] width 159 height 13
